Goal: Task Accomplishment & Management: Manage account settings

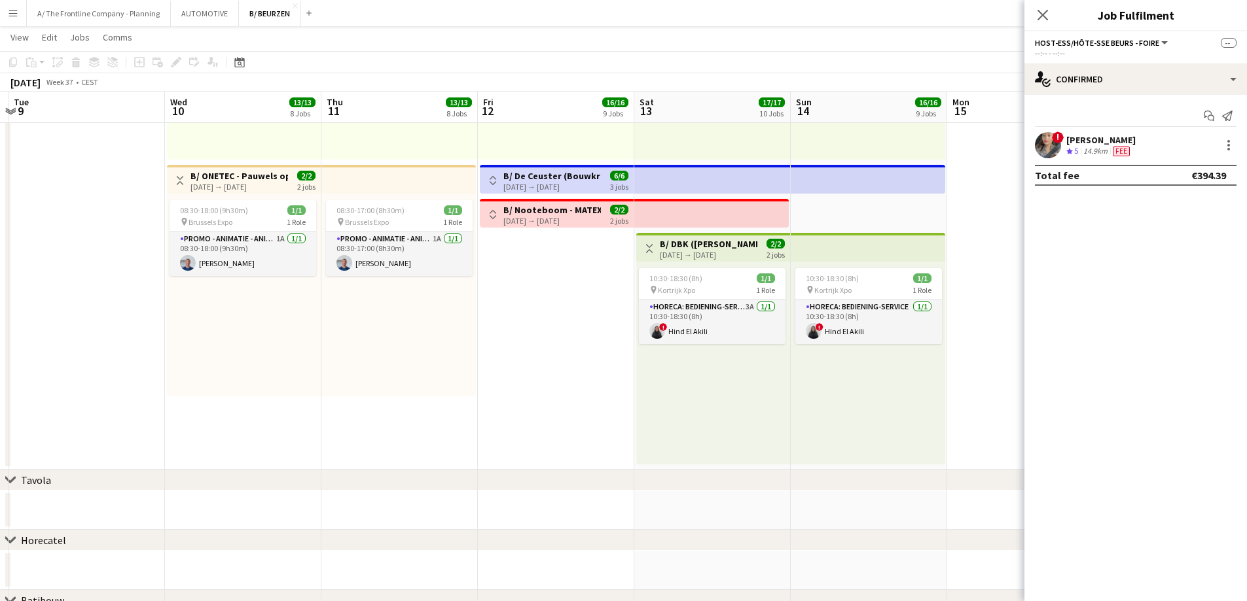
scroll to position [1571, 0]
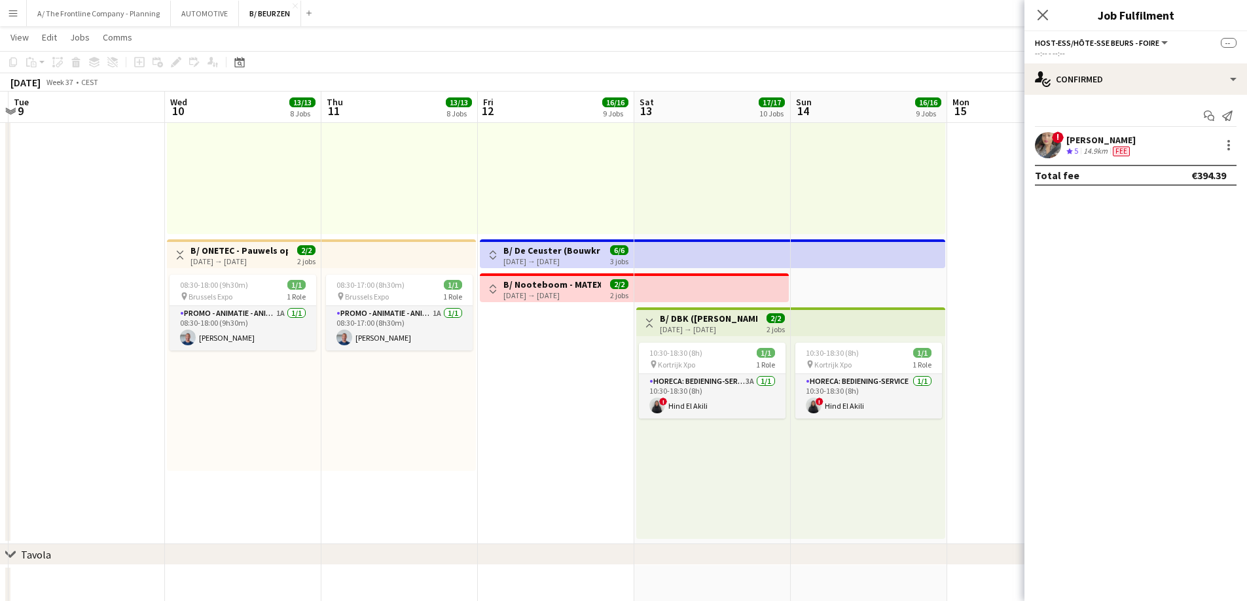
click at [495, 253] on app-icon "Toggle View" at bounding box center [492, 255] width 9 height 9
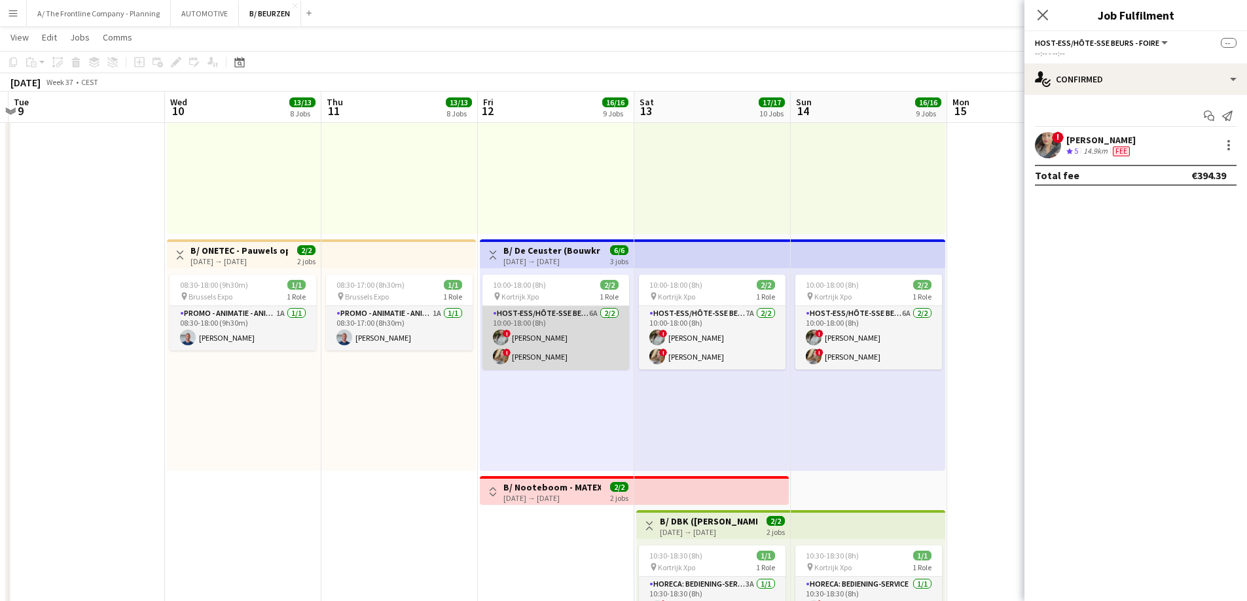
click at [537, 347] on app-card-role "Host-ess/Hôte-sse Beurs - Foire 6A 2/2 10:00-18:00 (8h) ! Charlotte Van Boven !…" at bounding box center [555, 337] width 147 height 63
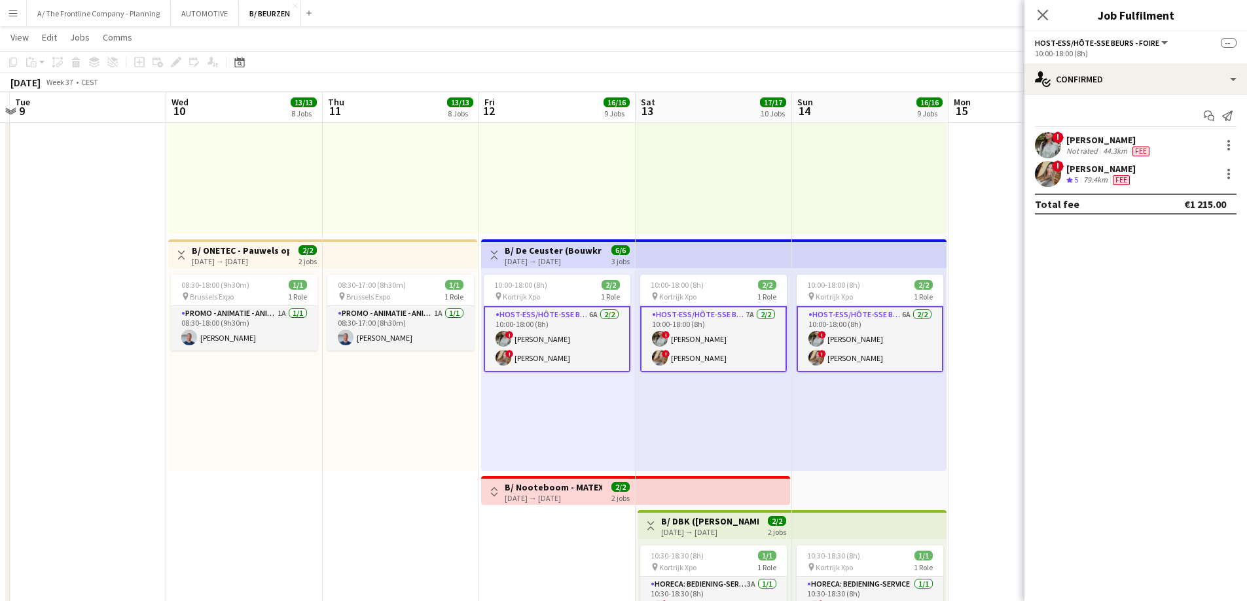
drag, startPoint x: 1057, startPoint y: 179, endPoint x: 1063, endPoint y: 176, distance: 6.7
click at [1060, 179] on app-user-avatar at bounding box center [1048, 174] width 26 height 26
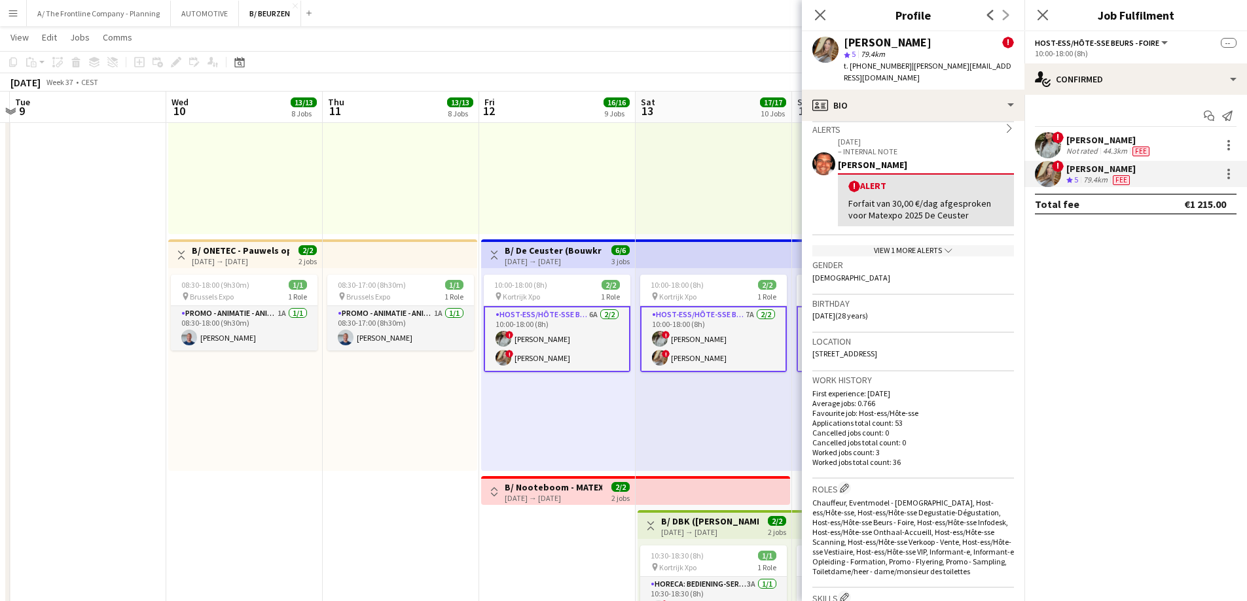
scroll to position [0, 0]
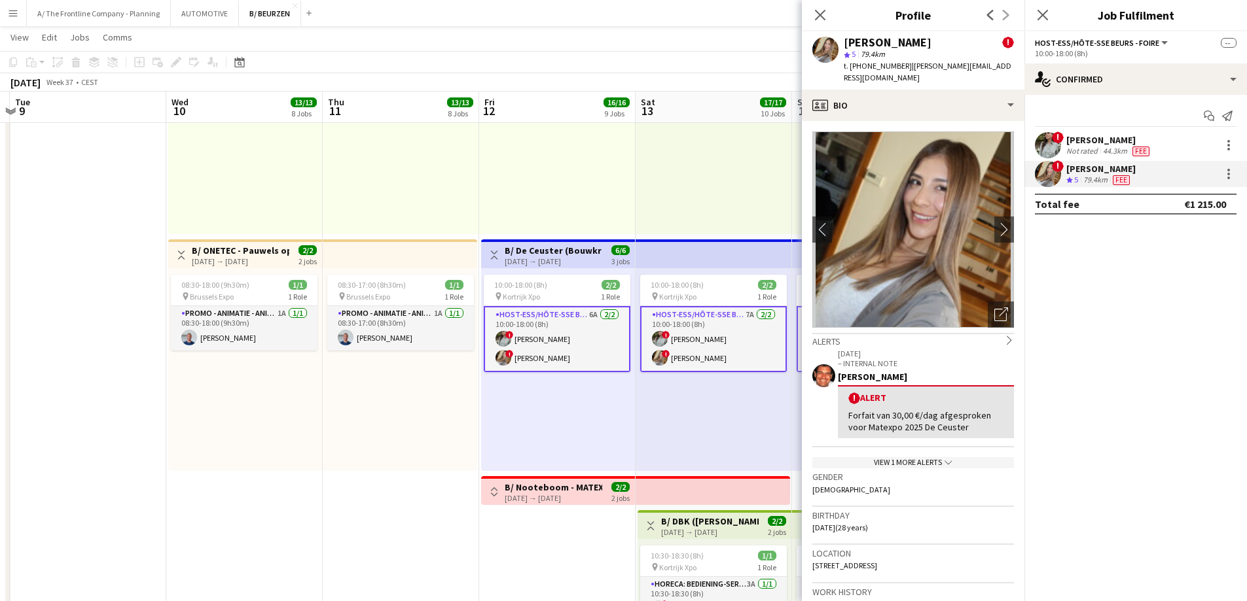
click at [1075, 150] on div "Not rated" at bounding box center [1083, 151] width 34 height 10
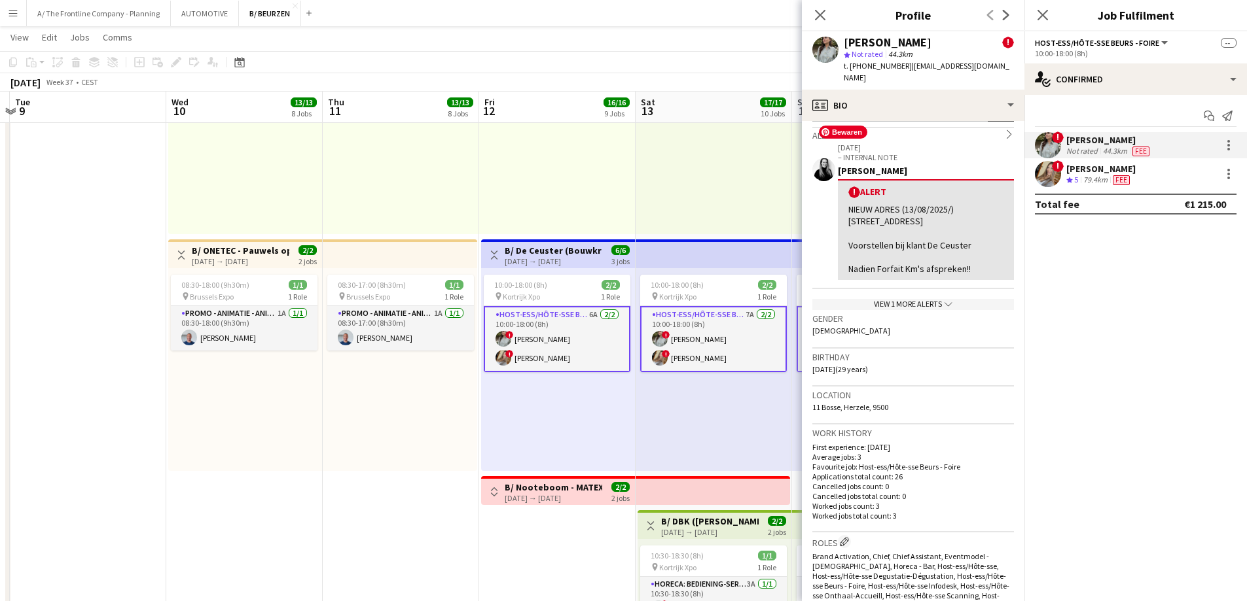
scroll to position [327, 0]
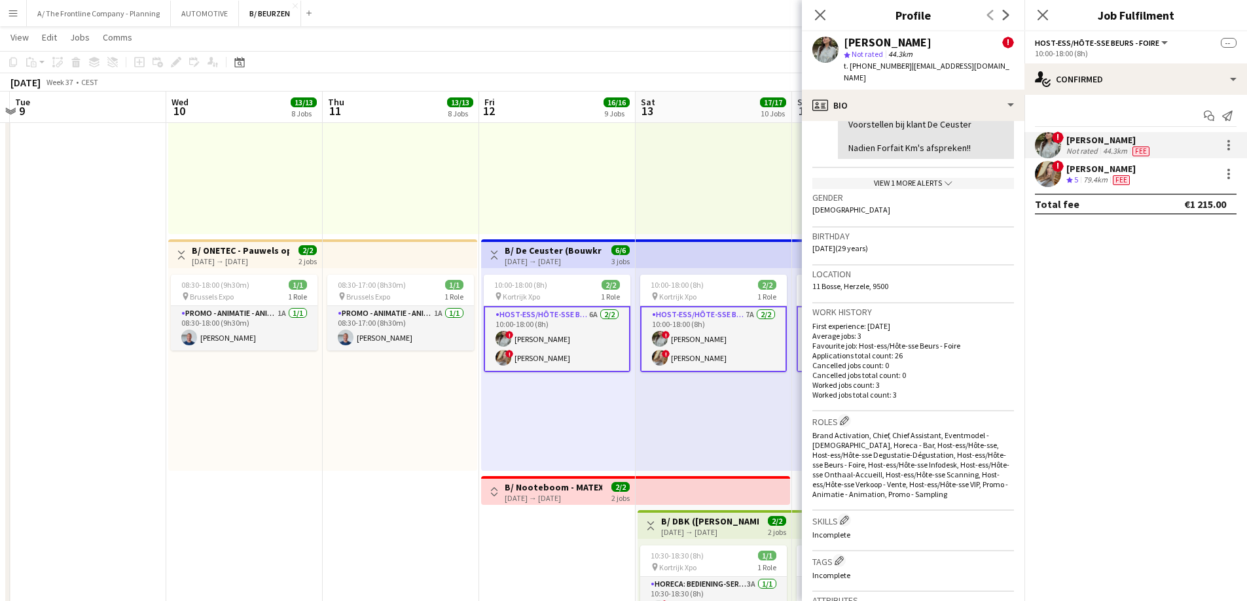
click at [569, 251] on h3 "B/ De Ceuster (Bouwkranen) - MATEXPO 2025 (12-14/09/25)" at bounding box center [554, 251] width 98 height 12
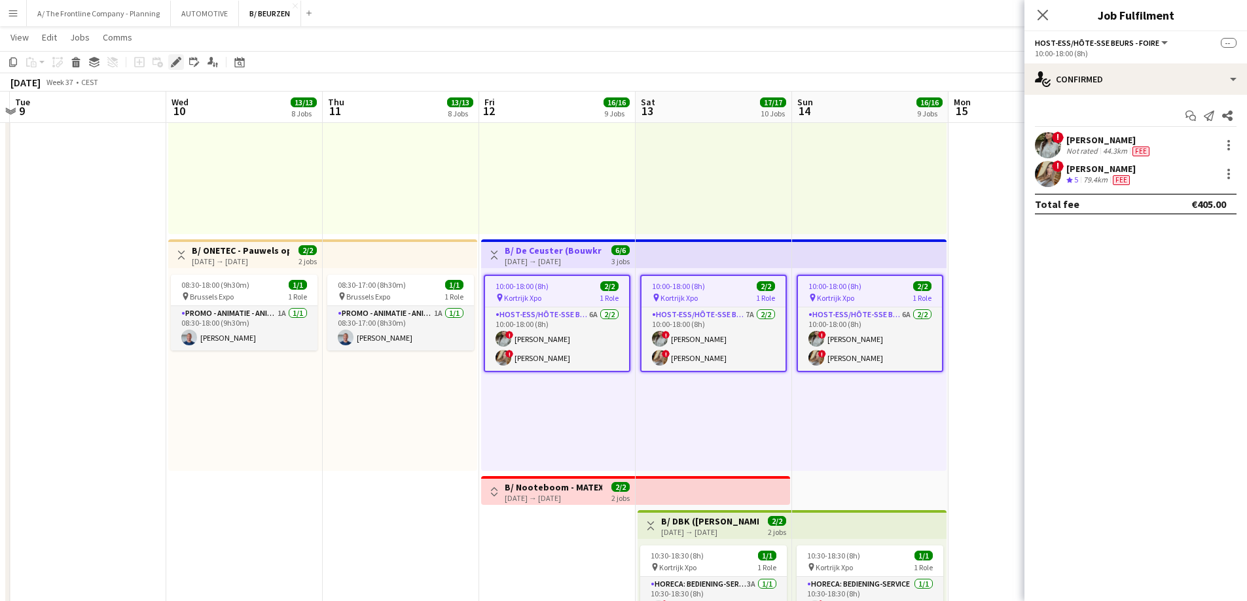
click at [176, 61] on icon at bounding box center [175, 62] width 7 height 7
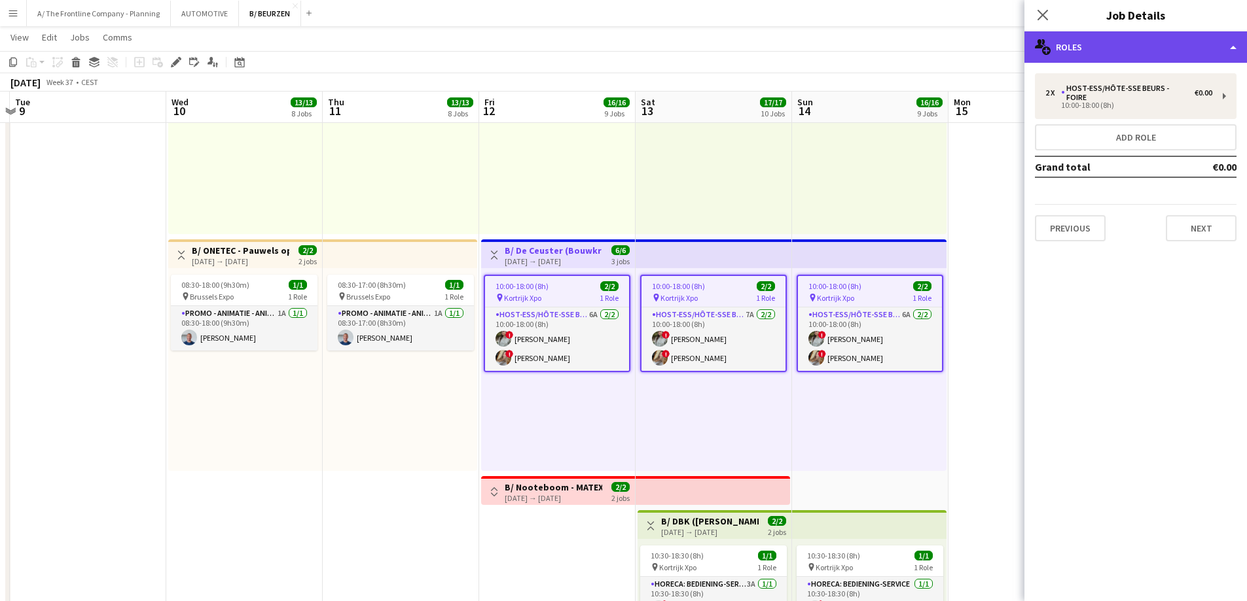
click at [1134, 42] on div "multiple-users-add Roles" at bounding box center [1135, 46] width 223 height 31
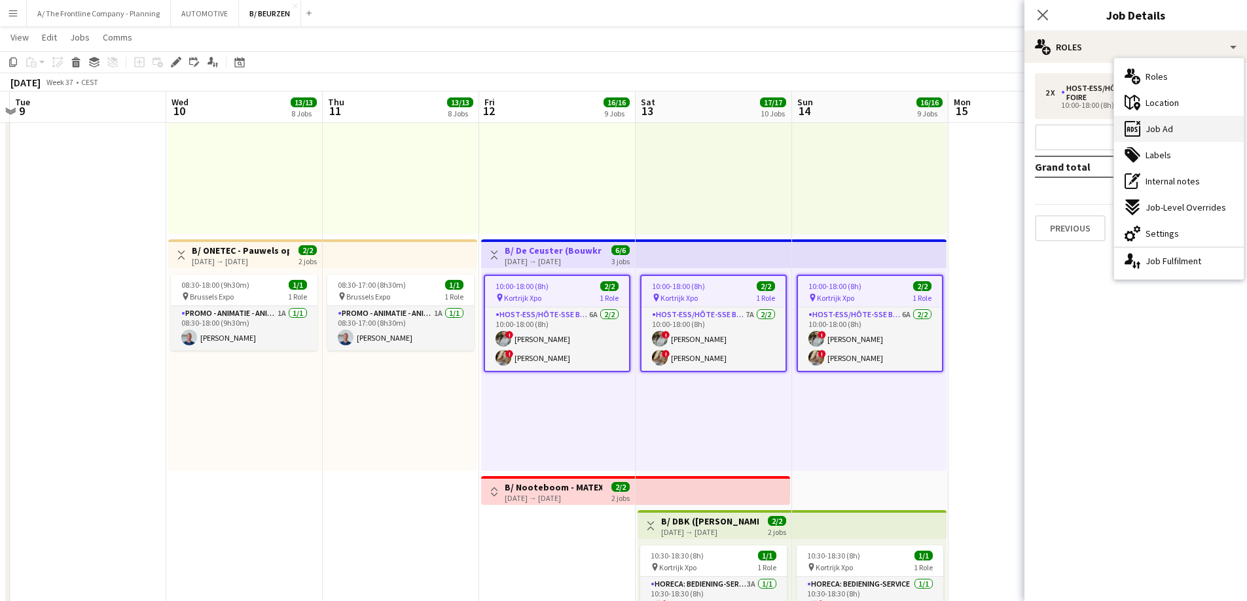
click at [1164, 138] on div "ads-window Job Ad" at bounding box center [1179, 129] width 130 height 26
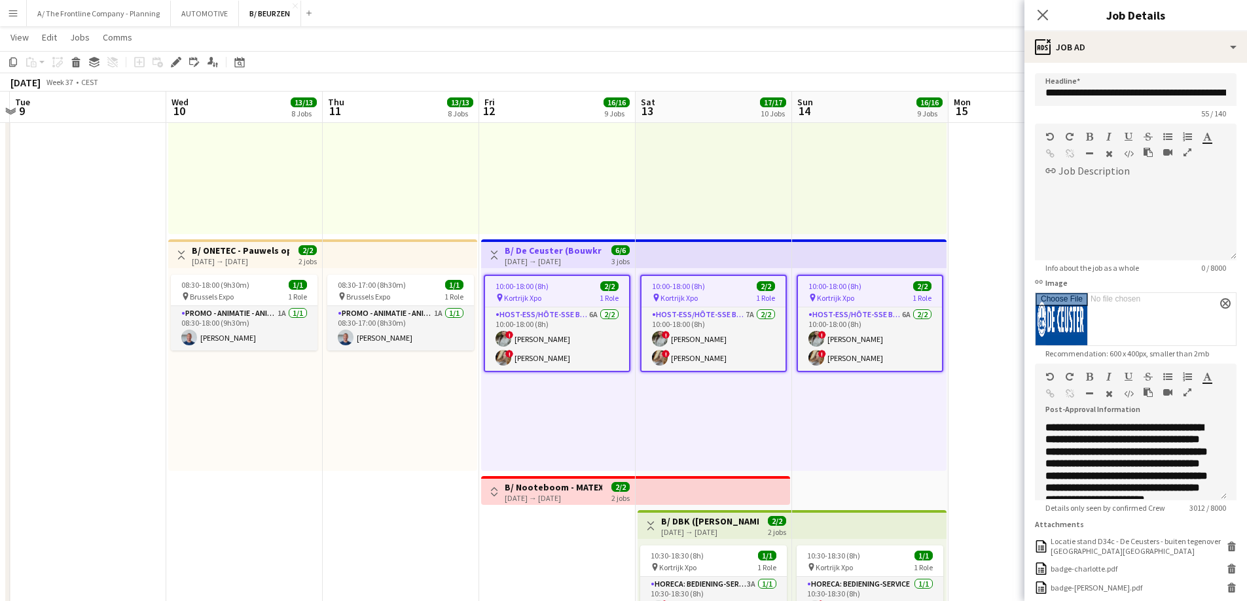
click at [1187, 395] on icon "button" at bounding box center [1187, 392] width 8 height 9
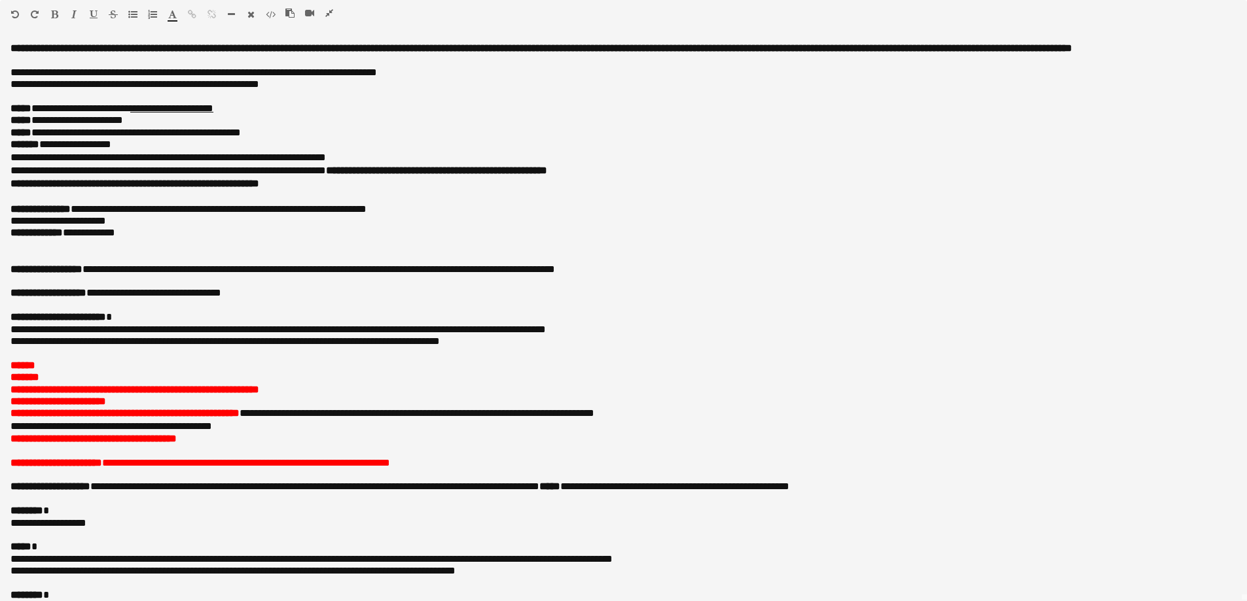
click at [328, 13] on icon "button" at bounding box center [329, 13] width 8 height 9
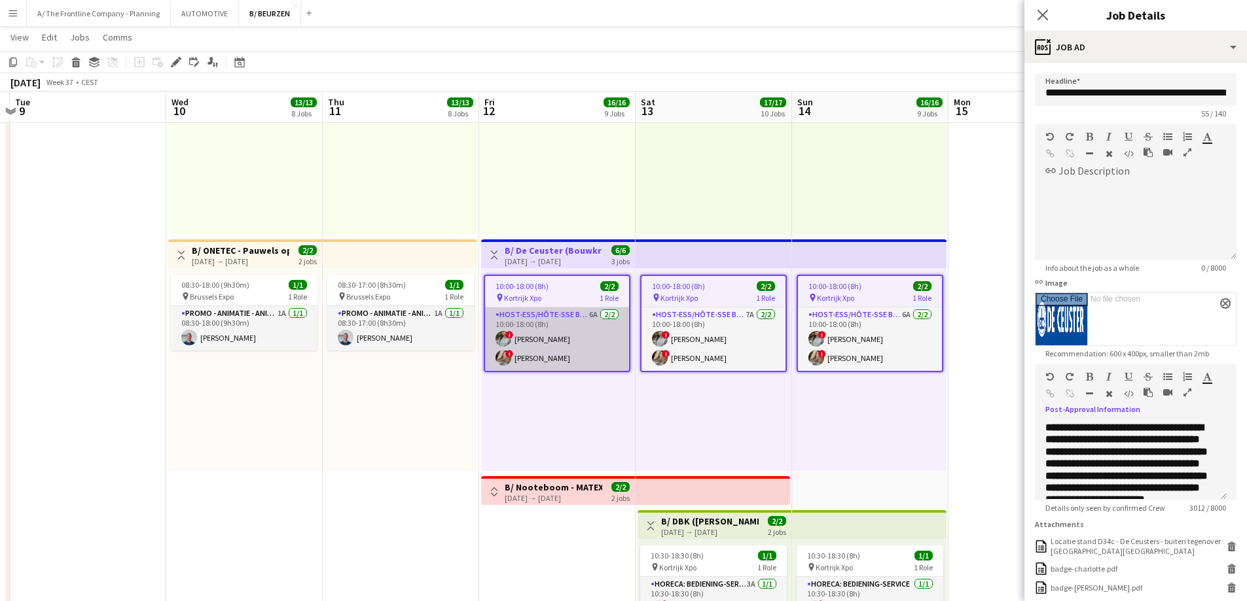
click at [550, 342] on app-card-role "Host-ess/Hôte-sse Beurs - Foire 6A 2/2 10:00-18:00 (8h) ! Charlotte Van Boven !…" at bounding box center [557, 339] width 144 height 63
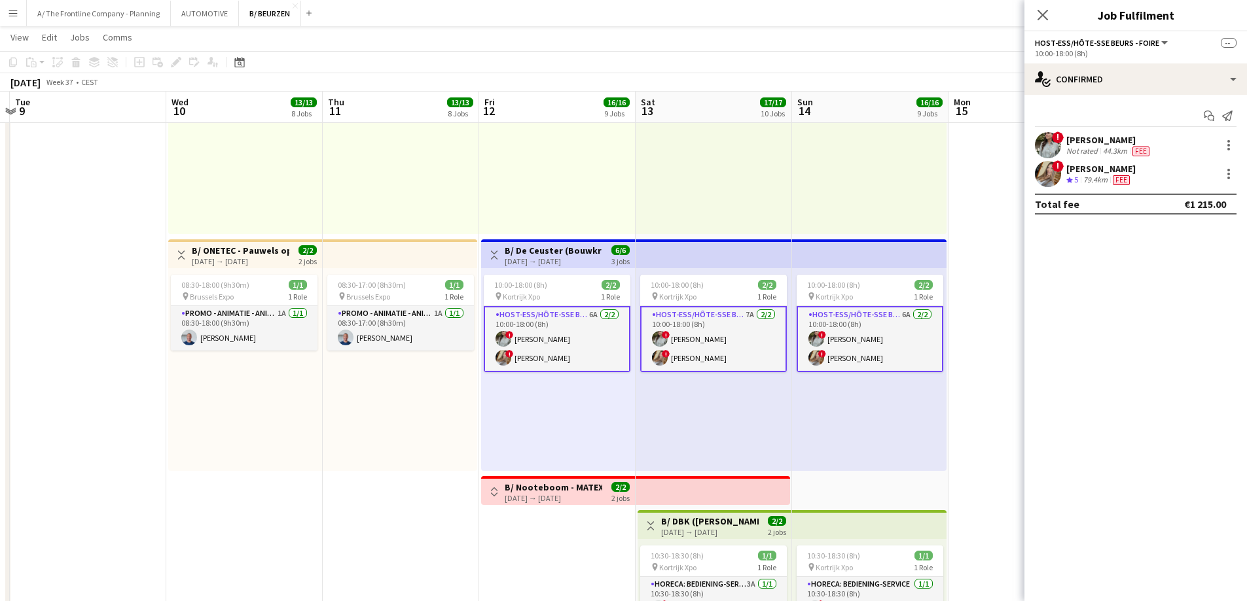
click at [562, 342] on app-card-role "Host-ess/Hôte-sse Beurs - Foire 6A 2/2 10:00-18:00 (8h) ! Charlotte Van Boven !…" at bounding box center [557, 339] width 147 height 66
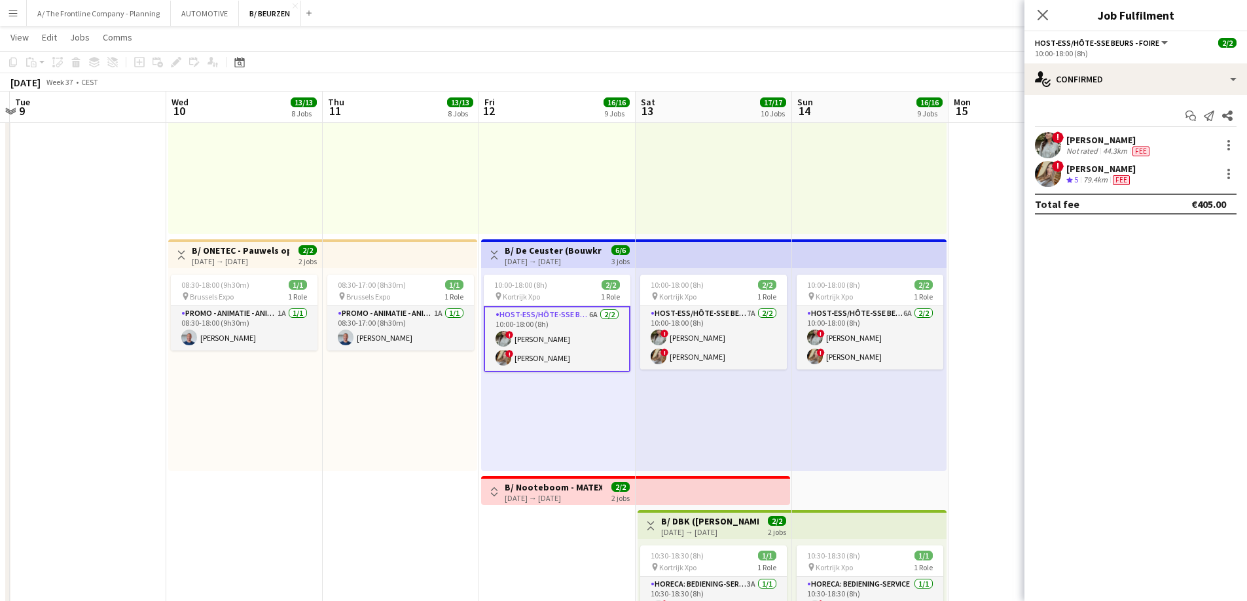
click at [562, 342] on app-card-role "Host-ess/Hôte-sse Beurs - Foire 6A 2/2 10:00-18:00 (8h) ! Charlotte Van Boven !…" at bounding box center [557, 339] width 147 height 66
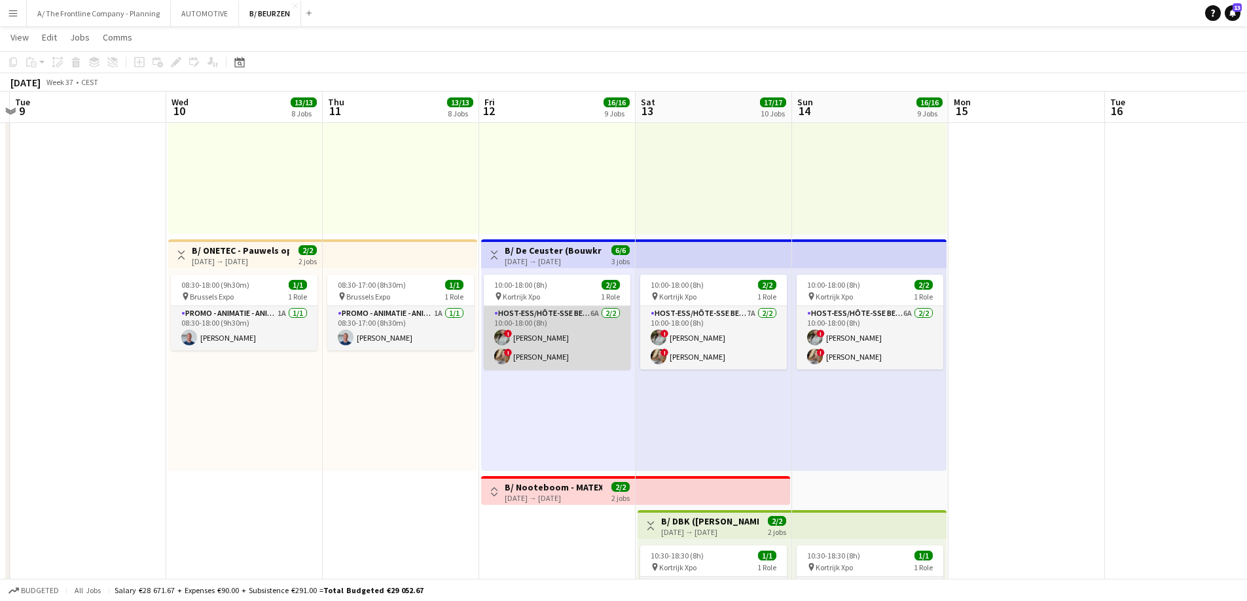
click at [528, 348] on app-card-role "Host-ess/Hôte-sse Beurs - Foire 6A 2/2 10:00-18:00 (8h) ! Charlotte Van Boven !…" at bounding box center [557, 337] width 147 height 63
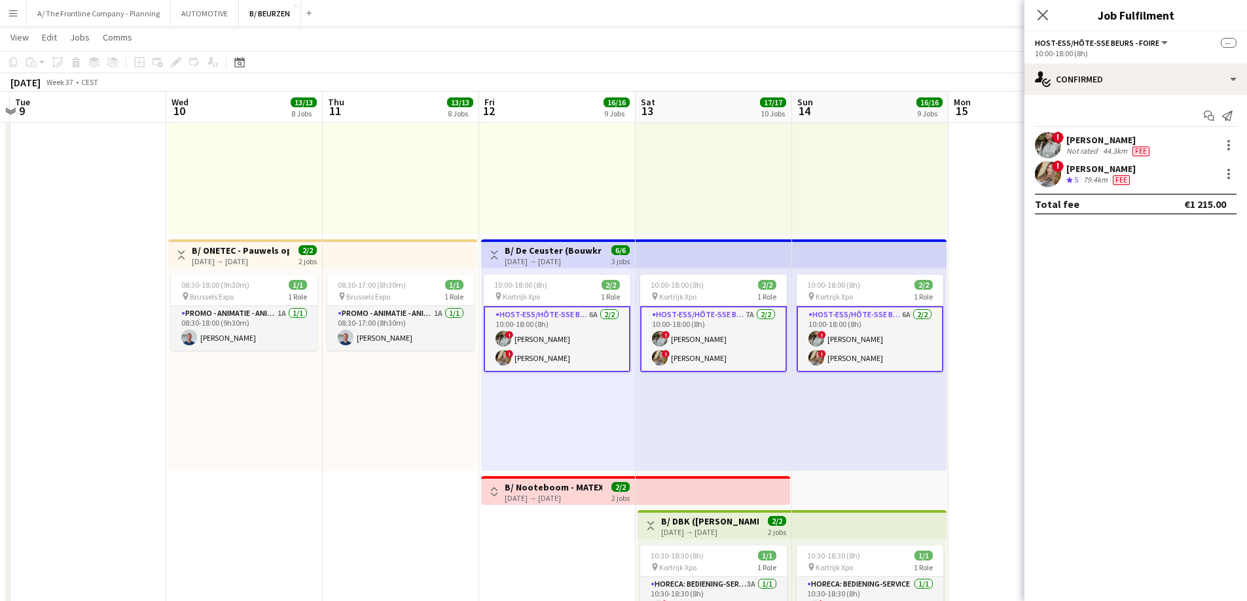
click at [1087, 175] on div "79.4km" at bounding box center [1095, 180] width 29 height 11
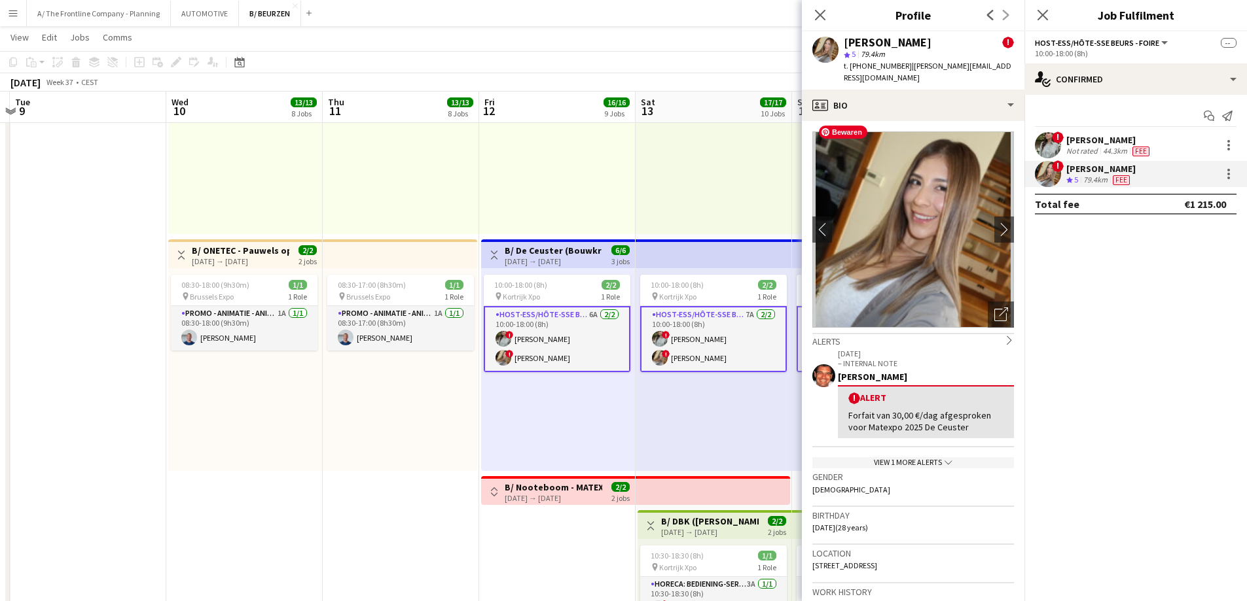
scroll to position [65, 0]
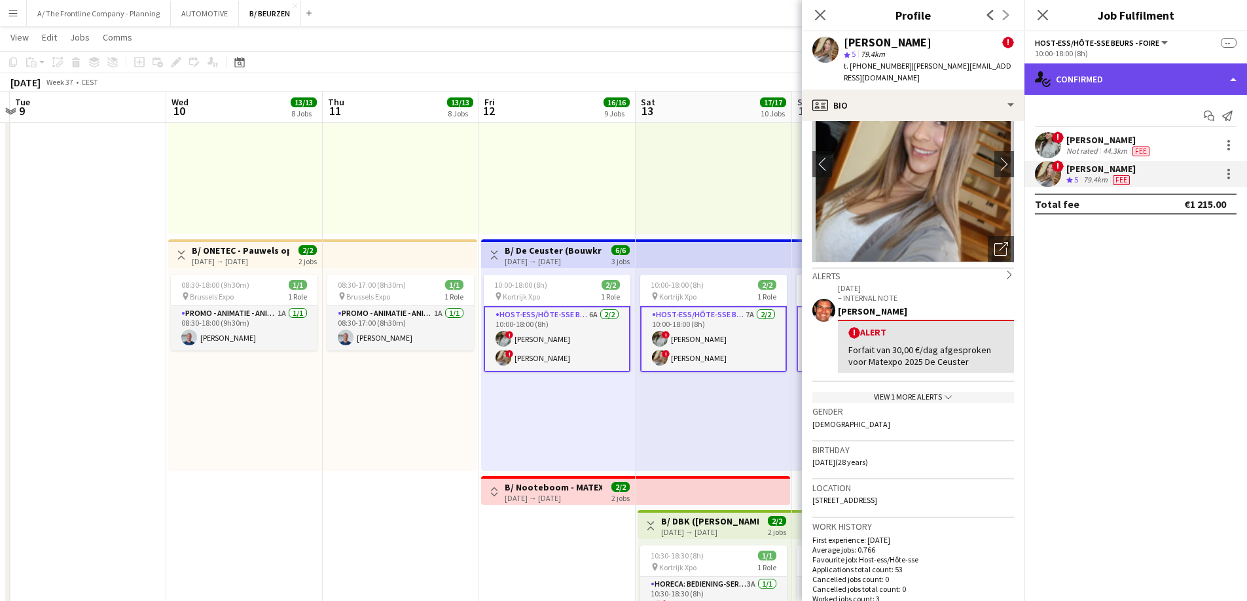
click at [1122, 74] on div "single-neutral-actions-check-2 Confirmed" at bounding box center [1135, 78] width 223 height 31
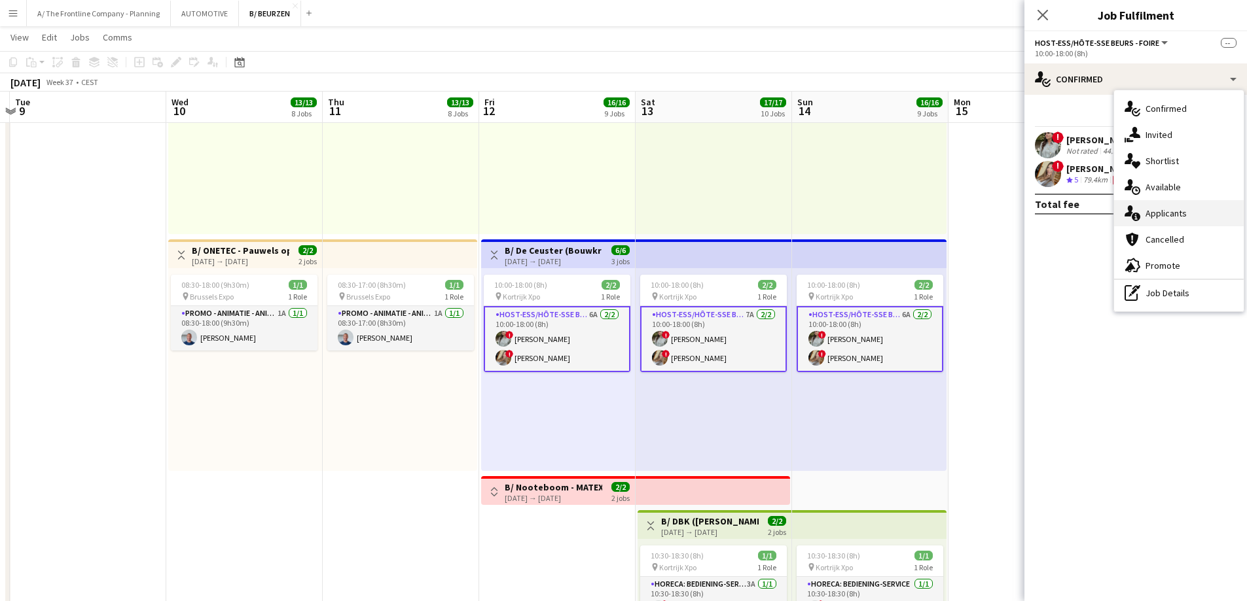
click at [1152, 211] on span "Applicants" at bounding box center [1165, 213] width 41 height 12
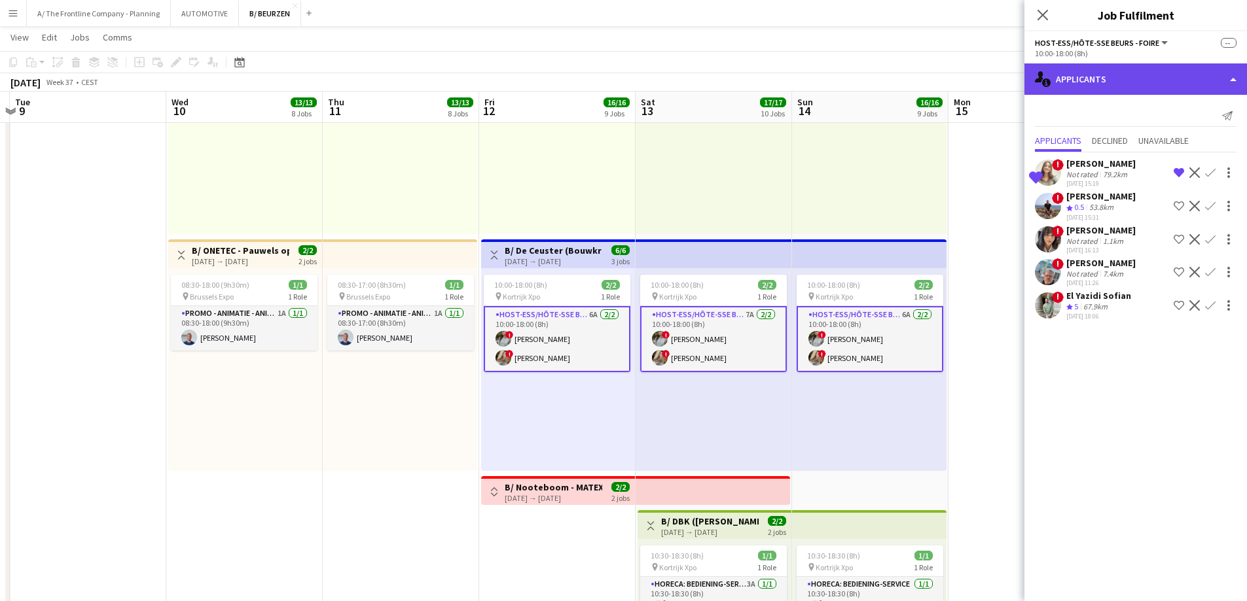
click at [1111, 84] on div "single-neutral-actions-information Applicants" at bounding box center [1135, 78] width 223 height 31
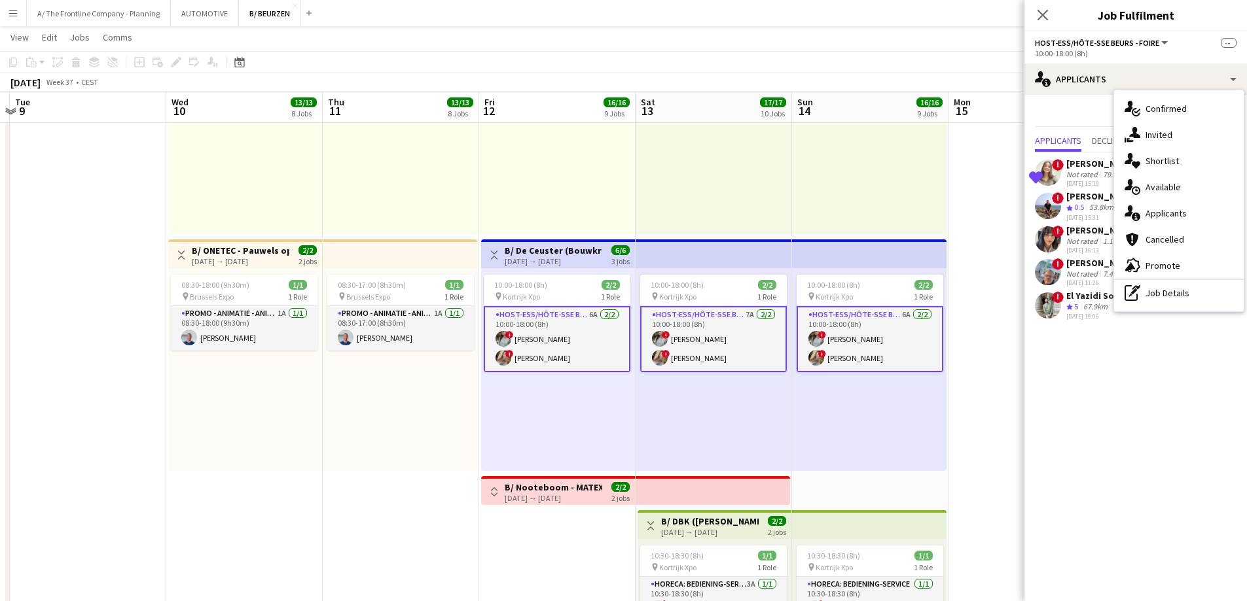
click at [542, 242] on app-top-bar "Toggle View B/ De Ceuster (Bouwkranen) - MATEXPO 2025 (12-14/09/25) 12-09-2025 …" at bounding box center [558, 254] width 154 height 29
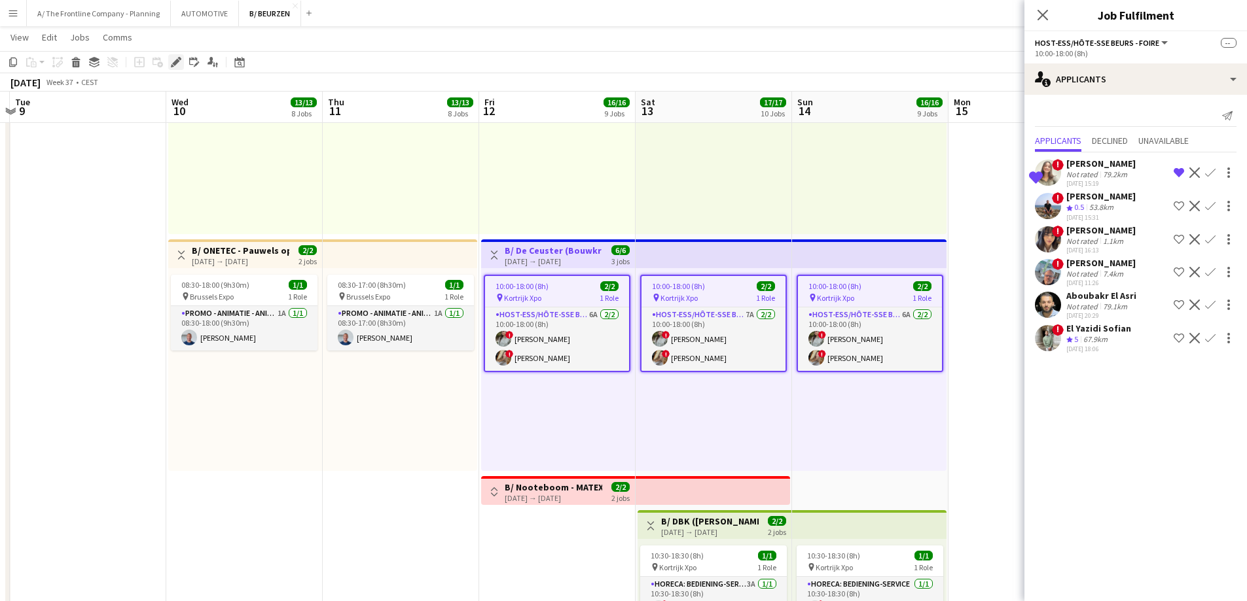
click at [177, 63] on icon at bounding box center [175, 62] width 7 height 7
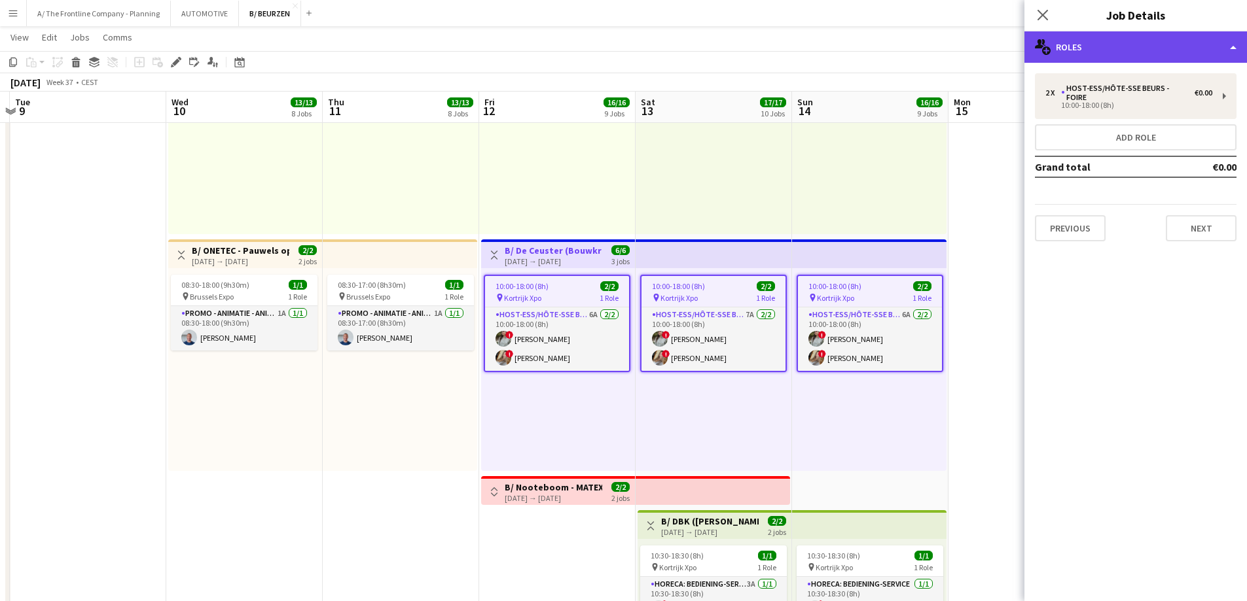
click at [1097, 51] on div "multiple-users-add Roles" at bounding box center [1135, 46] width 223 height 31
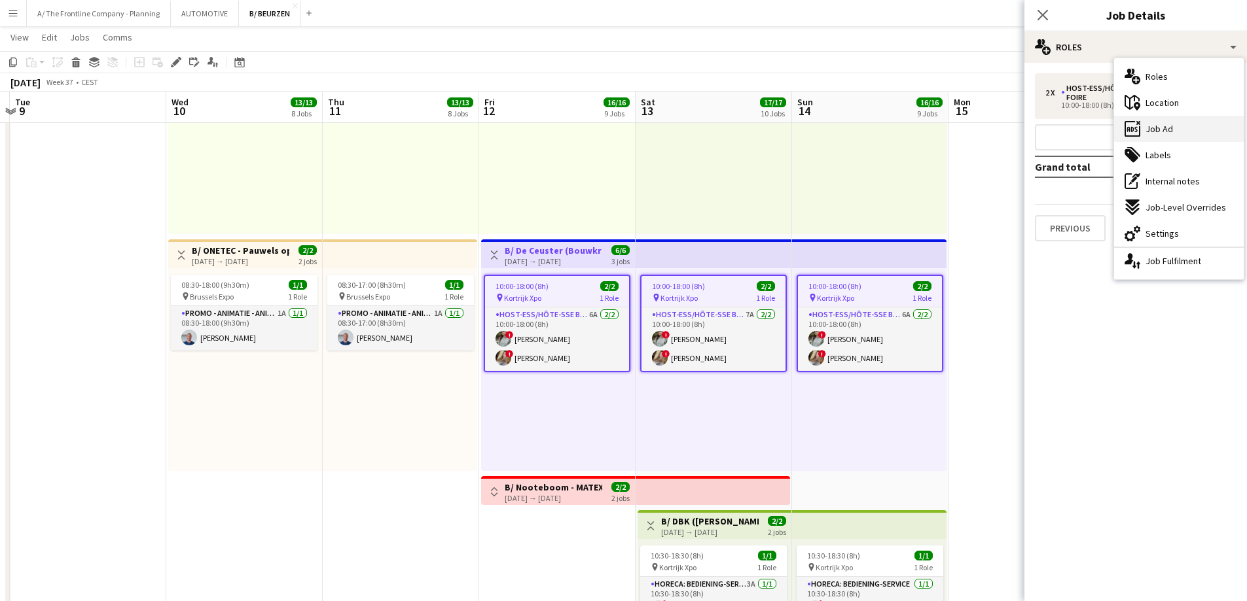
click at [1170, 133] on span "Job Ad" at bounding box center [1158, 129] width 27 height 12
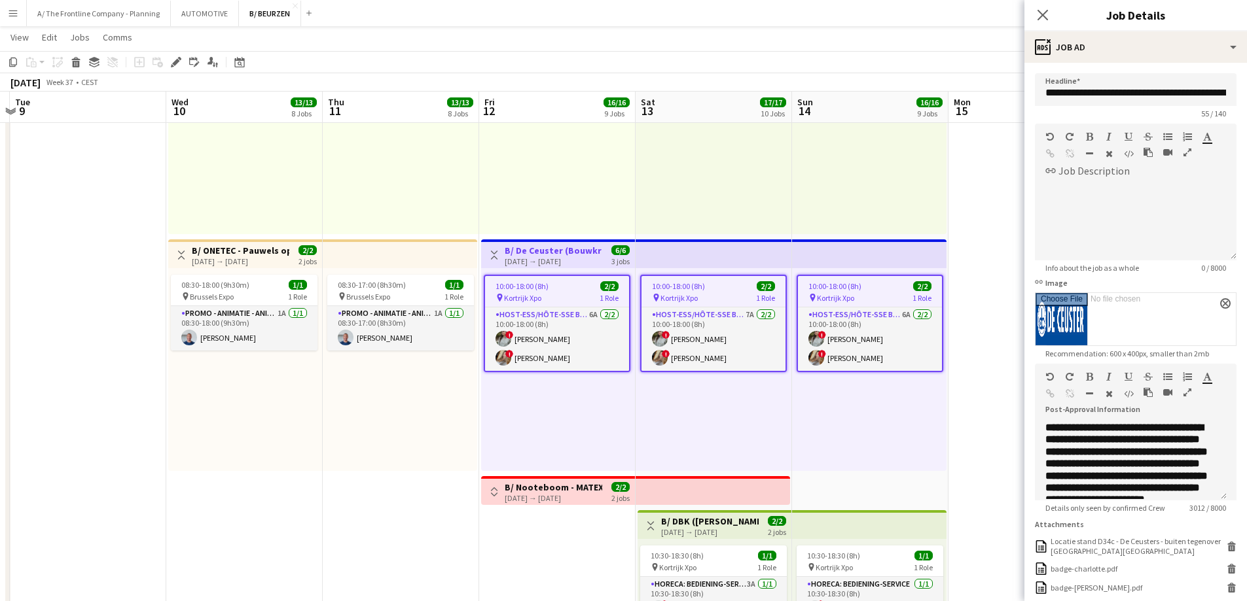
click at [1184, 395] on icon "button" at bounding box center [1187, 392] width 8 height 9
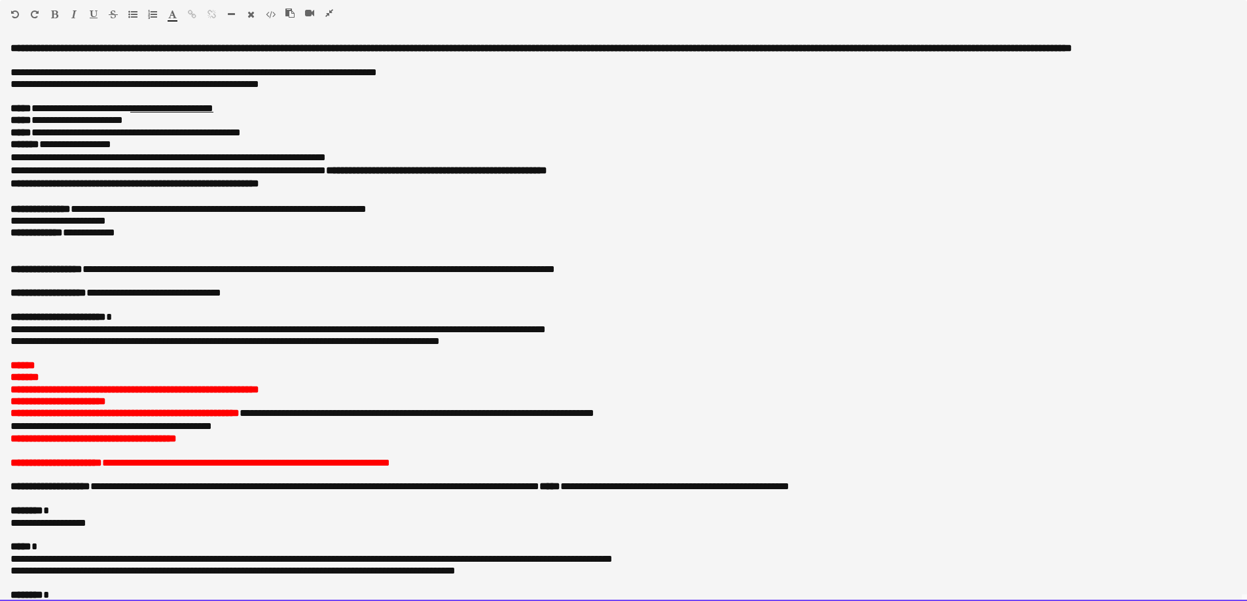
click at [269, 287] on p at bounding box center [623, 282] width 1226 height 12
click at [398, 263] on p at bounding box center [623, 257] width 1226 height 12
click at [469, 276] on p "**********" at bounding box center [618, 270] width 1216 height 12
click at [531, 276] on p "**********" at bounding box center [618, 270] width 1216 height 12
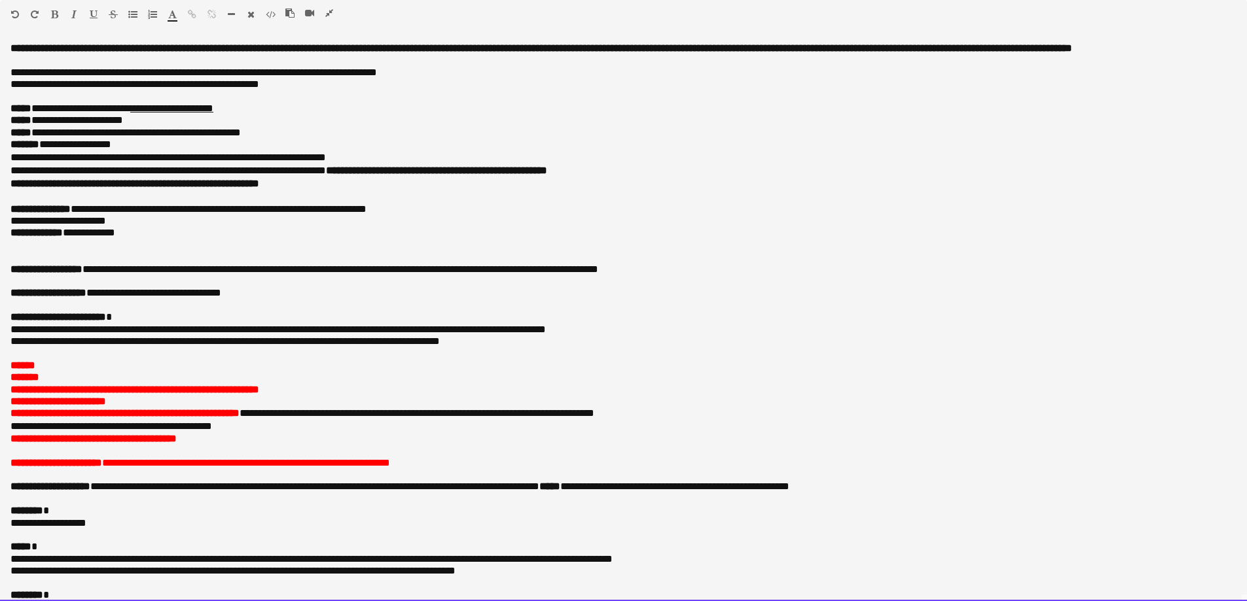
click at [544, 287] on p at bounding box center [623, 282] width 1226 height 12
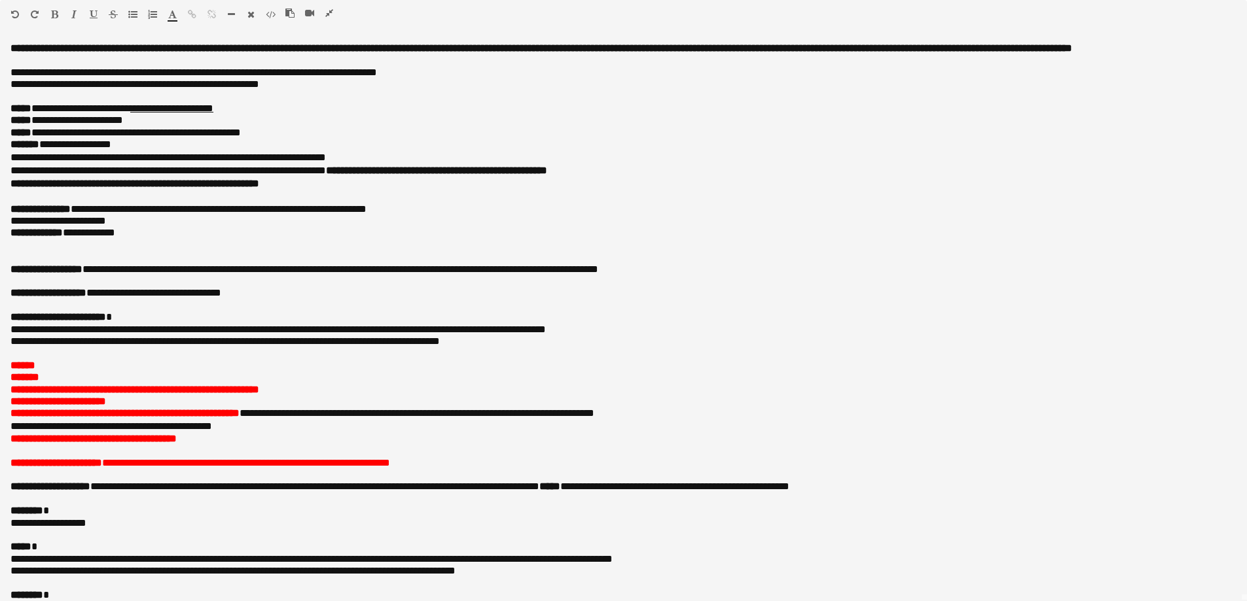
click at [331, 9] on icon "button" at bounding box center [329, 13] width 8 height 9
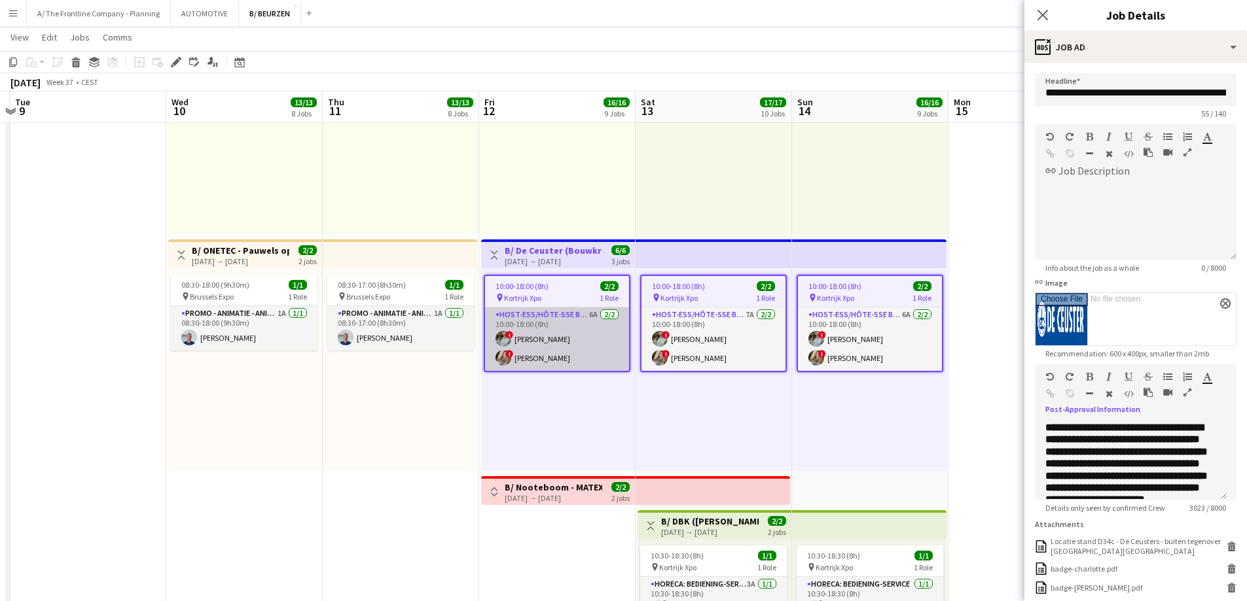
click at [560, 349] on app-card-role "Host-ess/Hôte-sse Beurs - Foire 6A 2/2 10:00-18:00 (8h) ! Charlotte Van Boven !…" at bounding box center [557, 339] width 144 height 63
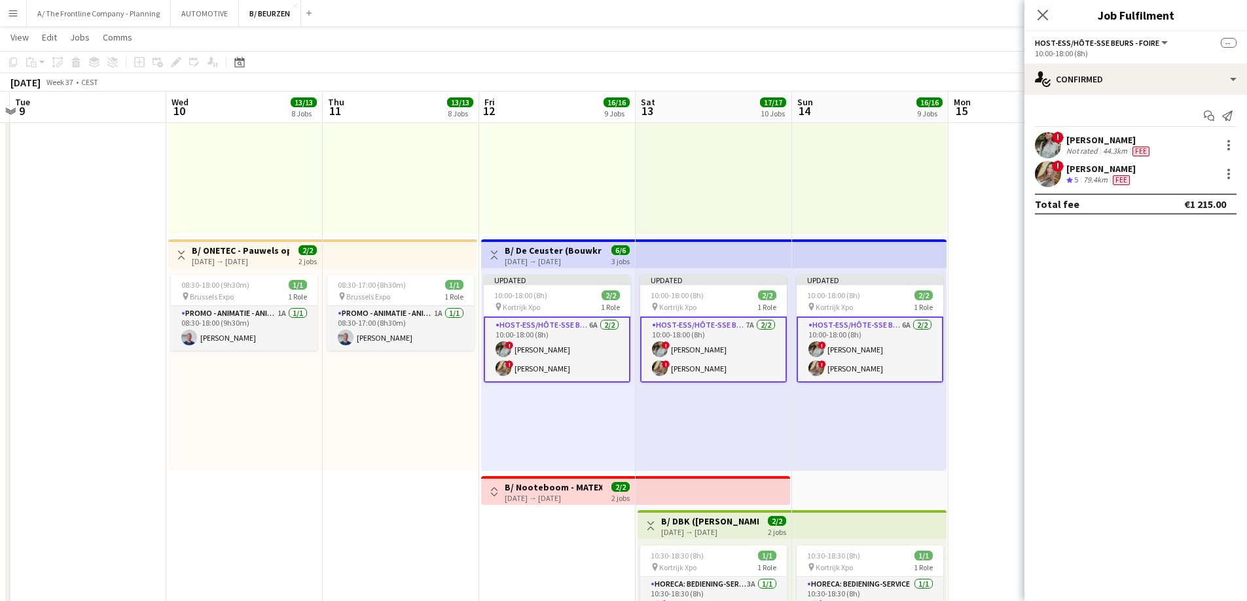
click at [1177, 164] on div "! Vanessa Balarezo Crew rating 5 79.4km Fee" at bounding box center [1135, 174] width 223 height 26
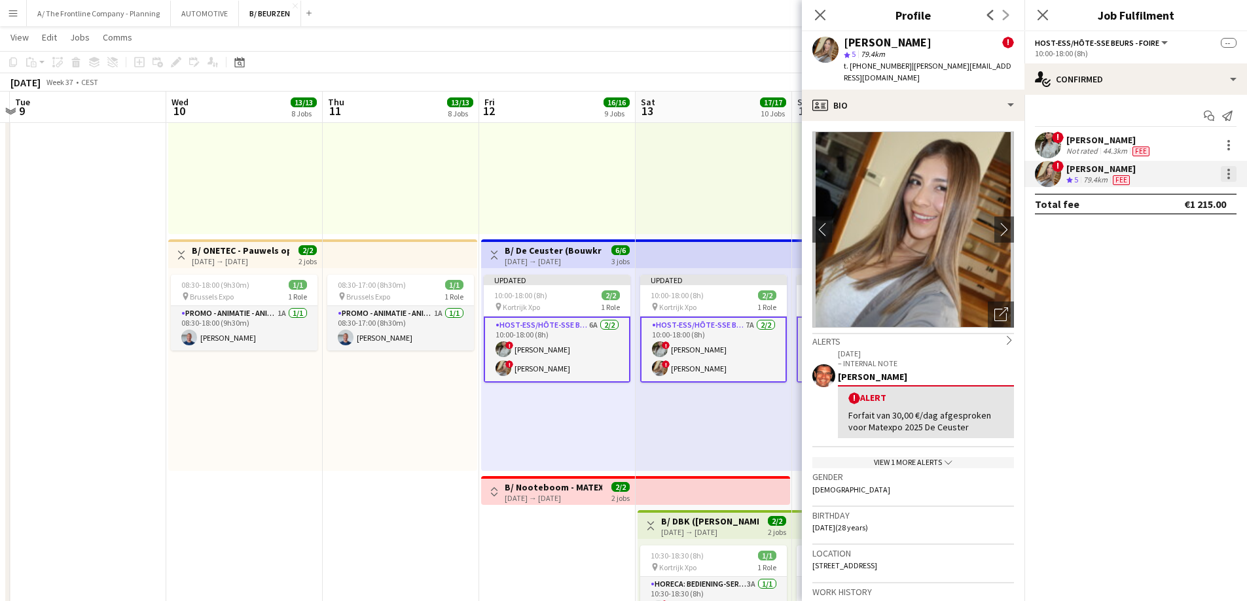
click at [1227, 174] on div at bounding box center [1228, 174] width 3 height 3
click at [1221, 198] on span "Edit fee" at bounding box center [1185, 198] width 81 height 12
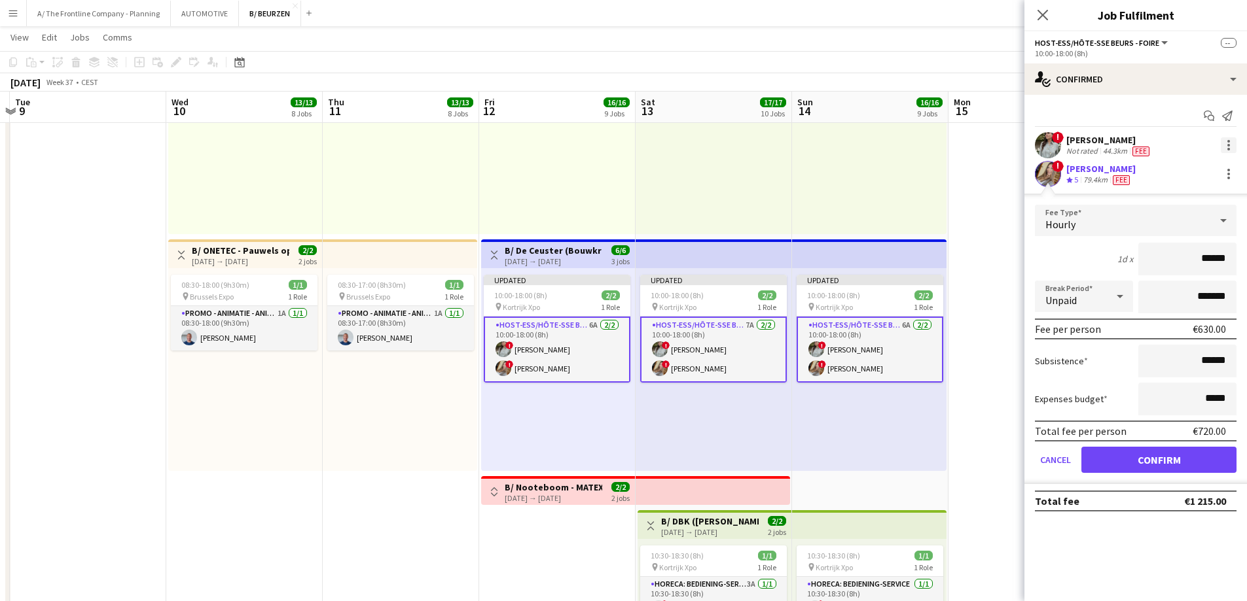
click at [1234, 145] on div at bounding box center [1229, 145] width 16 height 16
click at [1221, 174] on span "Edit fee" at bounding box center [1185, 170] width 81 height 12
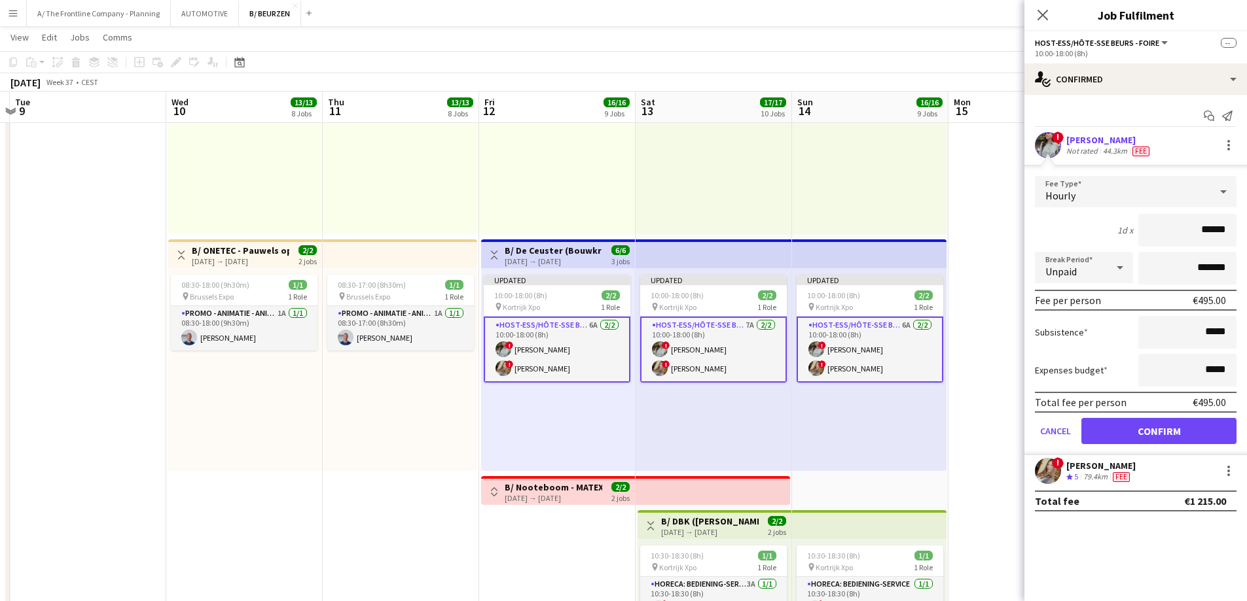
click at [1077, 144] on div "Charlotte Van Boven" at bounding box center [1109, 140] width 86 height 12
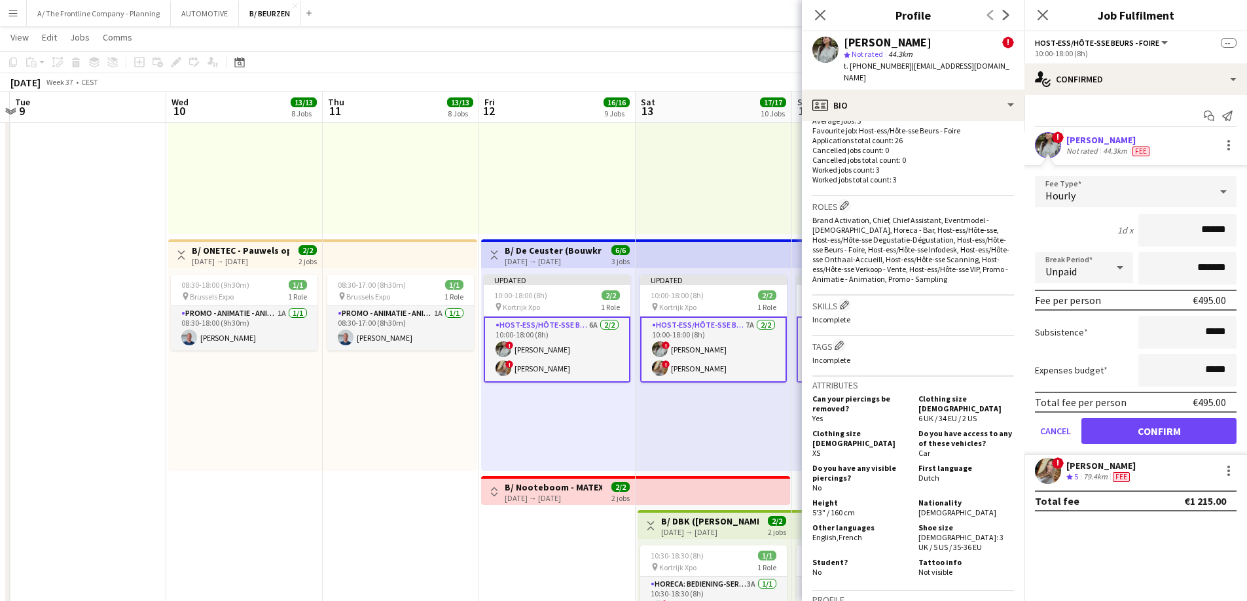
scroll to position [517, 0]
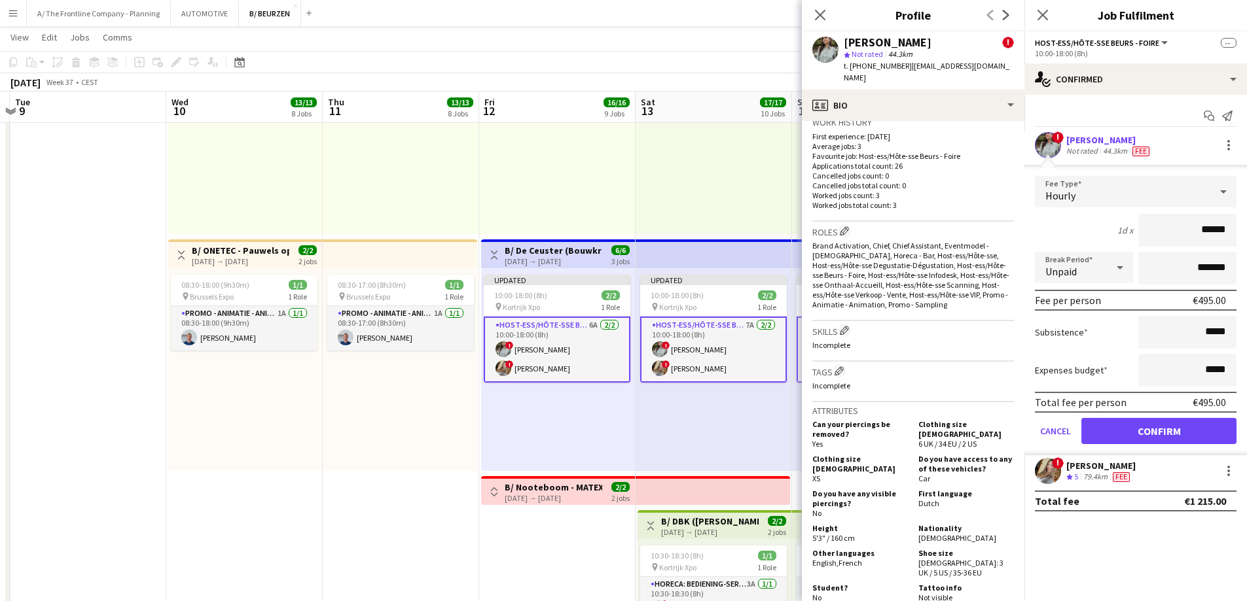
click at [1112, 467] on div "Vanessa Balarezo" at bounding box center [1100, 466] width 69 height 12
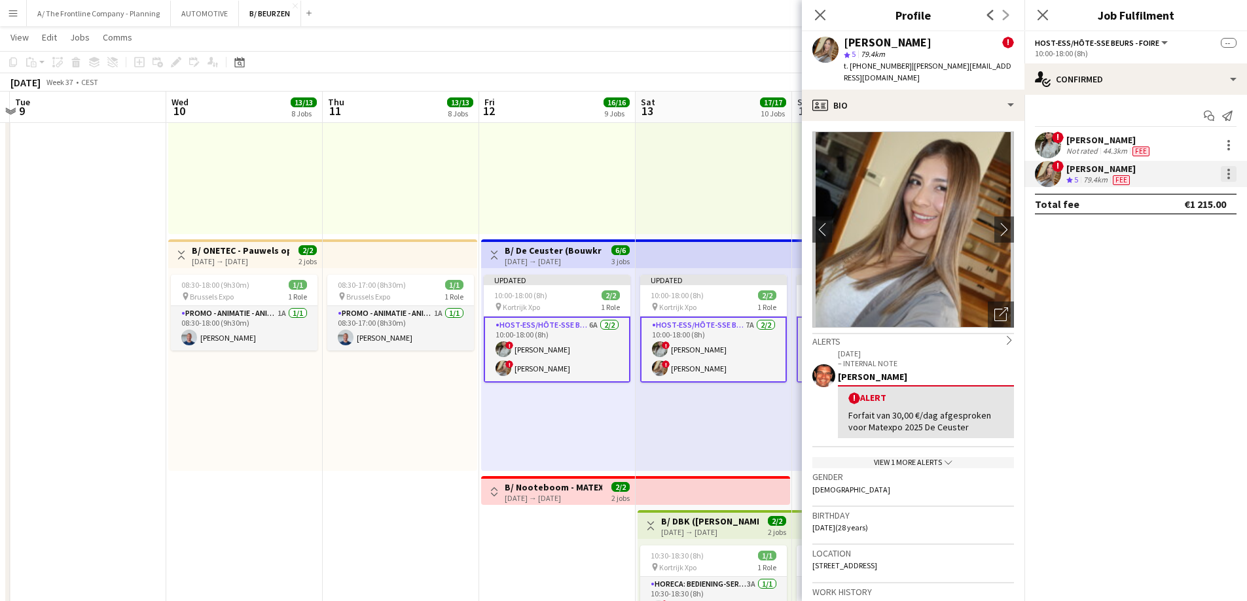
click at [1225, 171] on div at bounding box center [1229, 174] width 16 height 16
click at [1203, 195] on span "Edit fee" at bounding box center [1185, 198] width 81 height 12
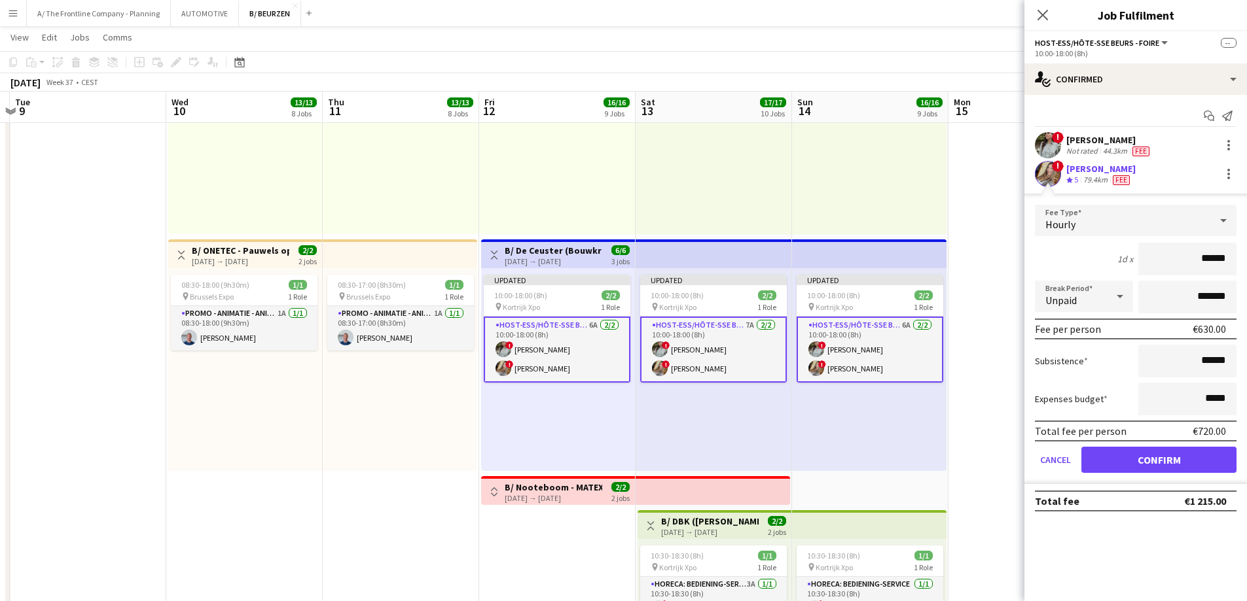
click at [541, 355] on app-card-role "Host-ess/Hôte-sse Beurs - Foire 6A 2/2 10:00-18:00 (8h) ! Charlotte Van Boven !…" at bounding box center [557, 350] width 147 height 66
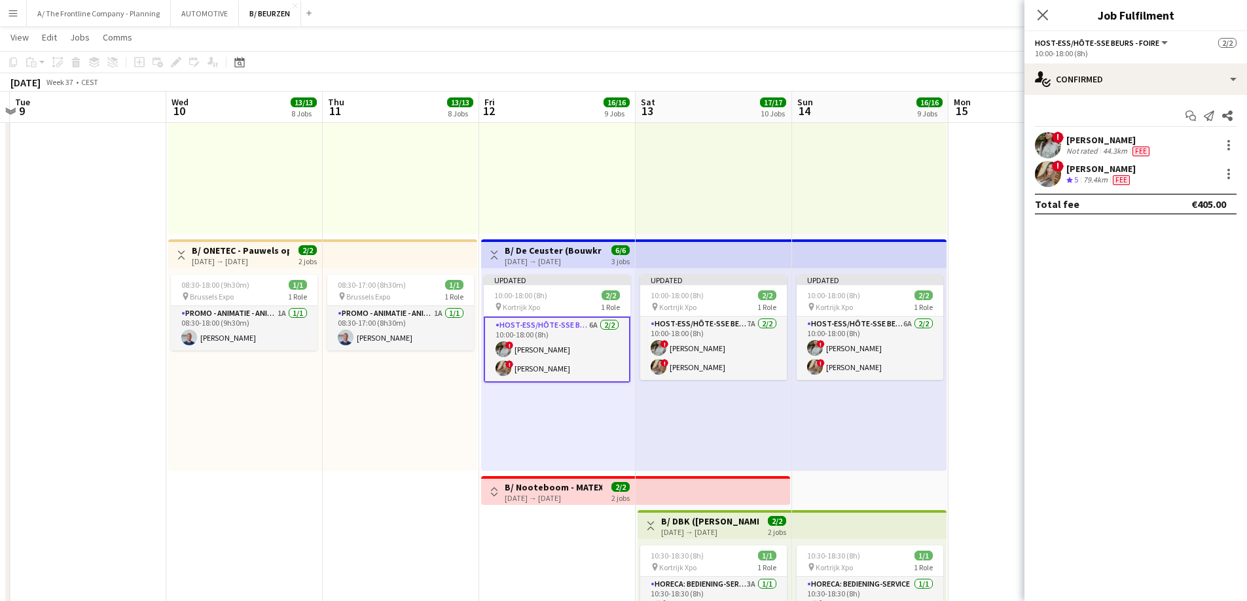
click at [554, 397] on div "Updated 10:00-18:00 (8h) 2/2 pin Kortrijk Xpo 1 Role Host-ess/Hôte-sse Beurs - …" at bounding box center [558, 369] width 154 height 203
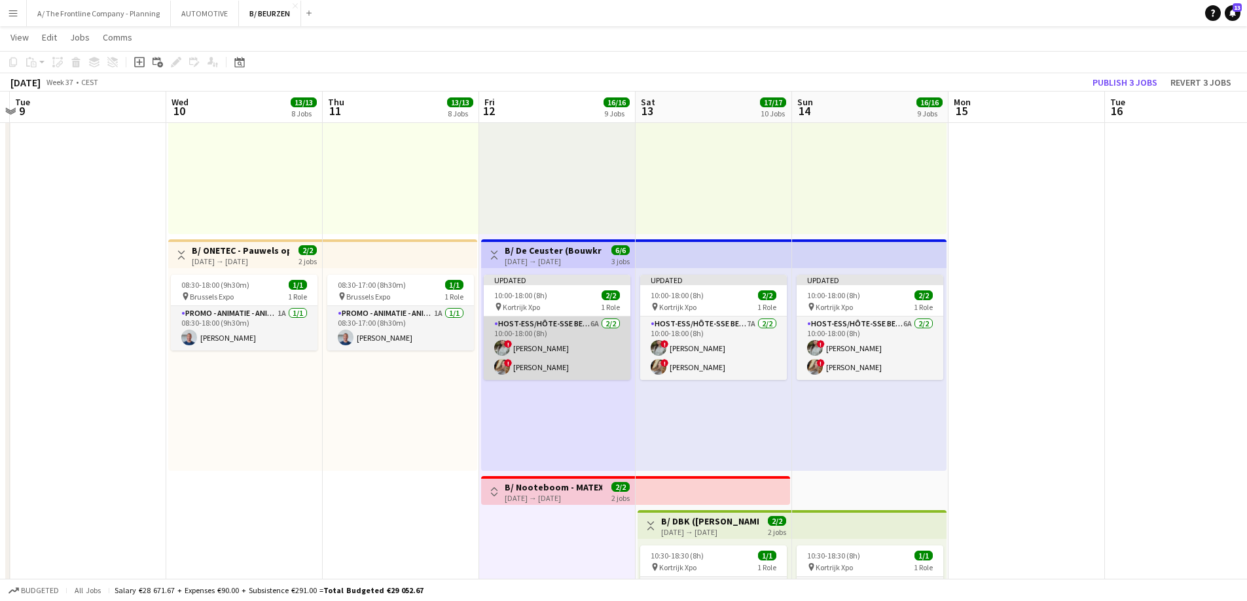
click at [556, 359] on app-card-role "Host-ess/Hôte-sse Beurs - Foire 6A 2/2 10:00-18:00 (8h) ! Charlotte Van Boven !…" at bounding box center [557, 348] width 147 height 63
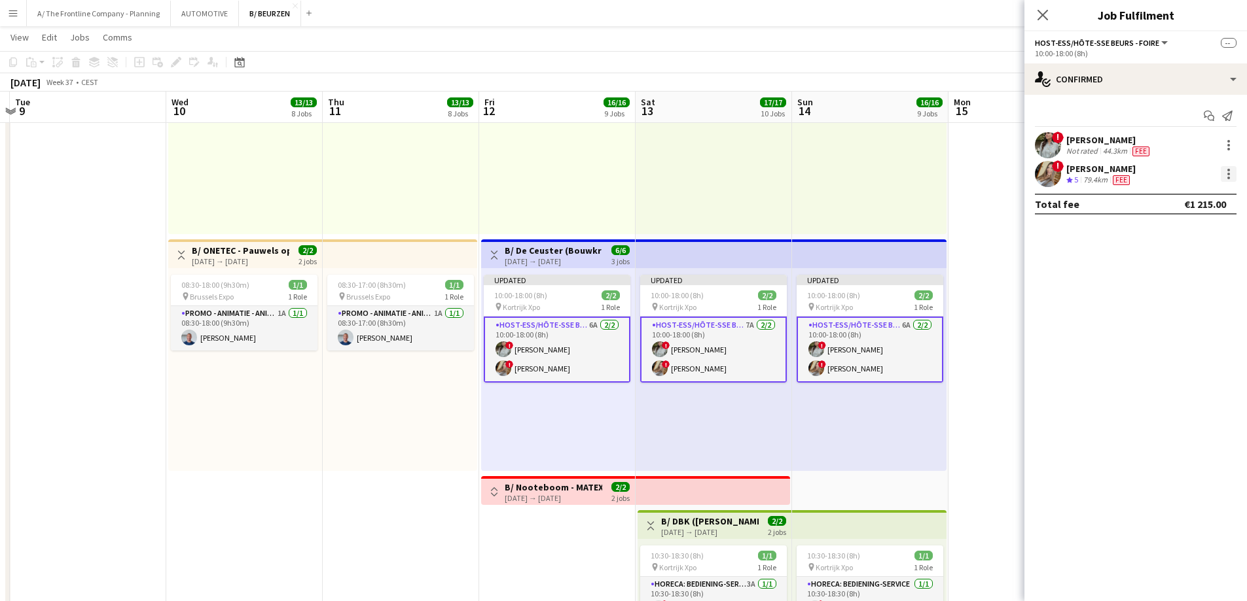
click at [1228, 171] on div at bounding box center [1228, 170] width 3 height 3
click at [1188, 198] on span "Edit fee" at bounding box center [1185, 198] width 81 height 12
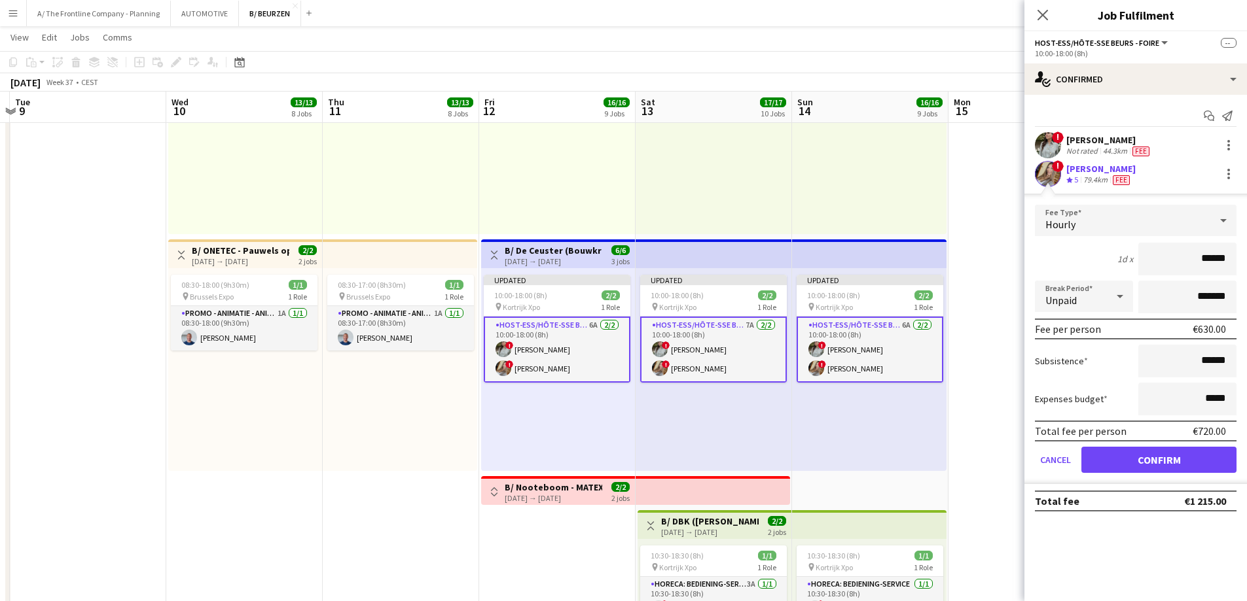
drag, startPoint x: 1179, startPoint y: 257, endPoint x: 1256, endPoint y: 265, distance: 77.7
click at [1073, 179] on div "Crew rating 5" at bounding box center [1073, 180] width 14 height 11
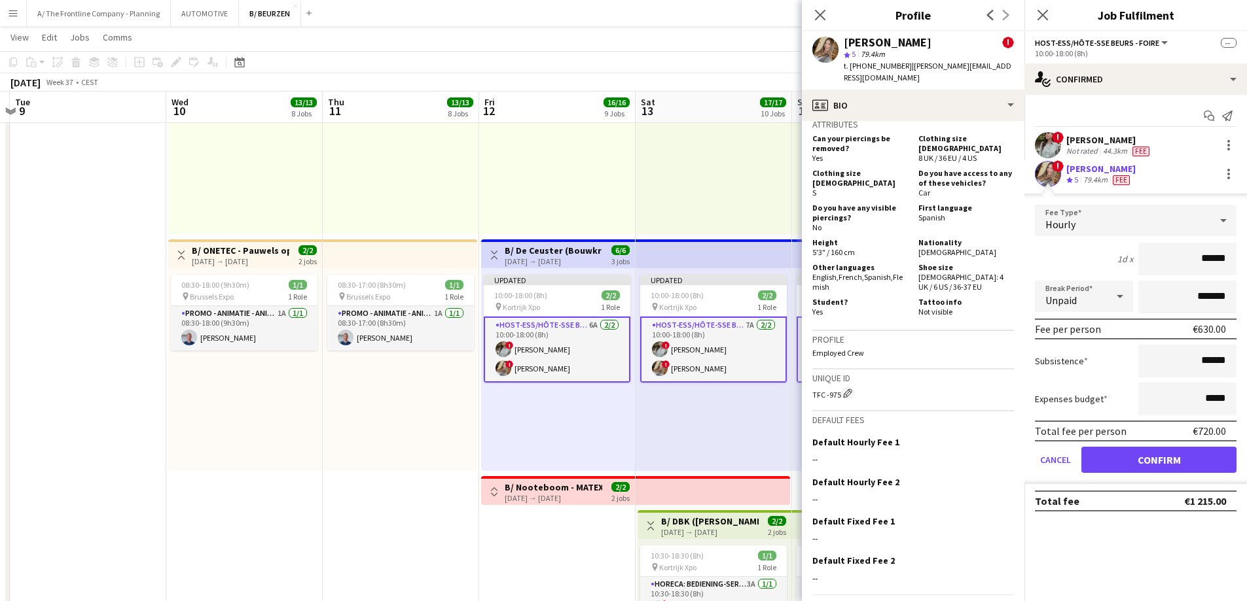
scroll to position [804, 0]
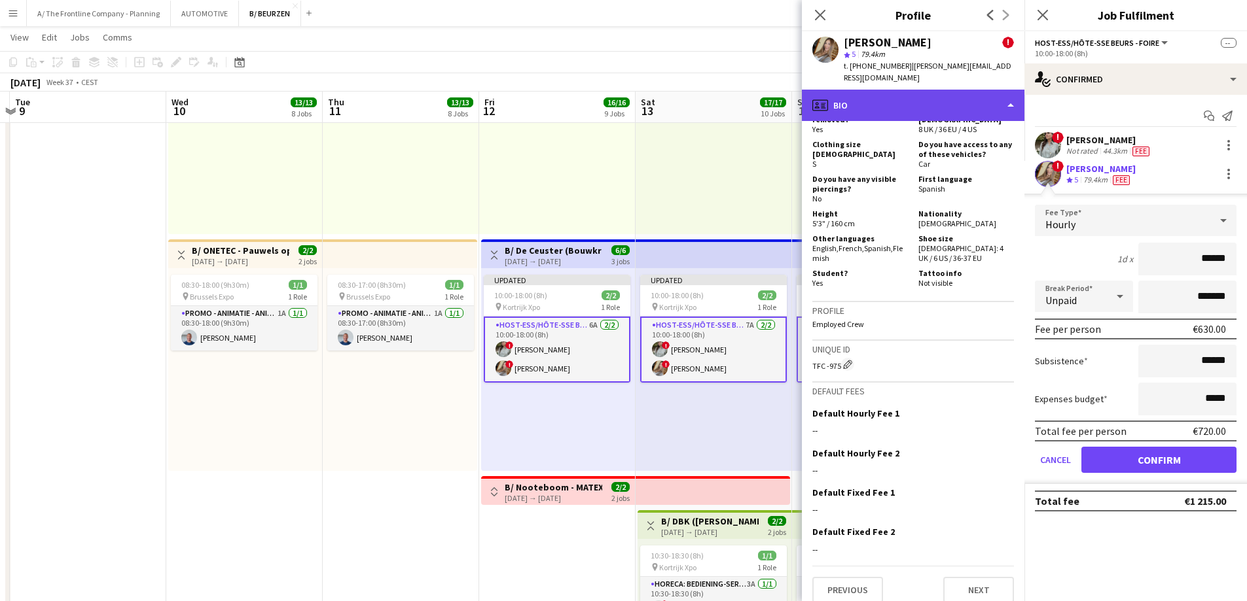
click at [906, 90] on div "profile Bio" at bounding box center [913, 105] width 223 height 31
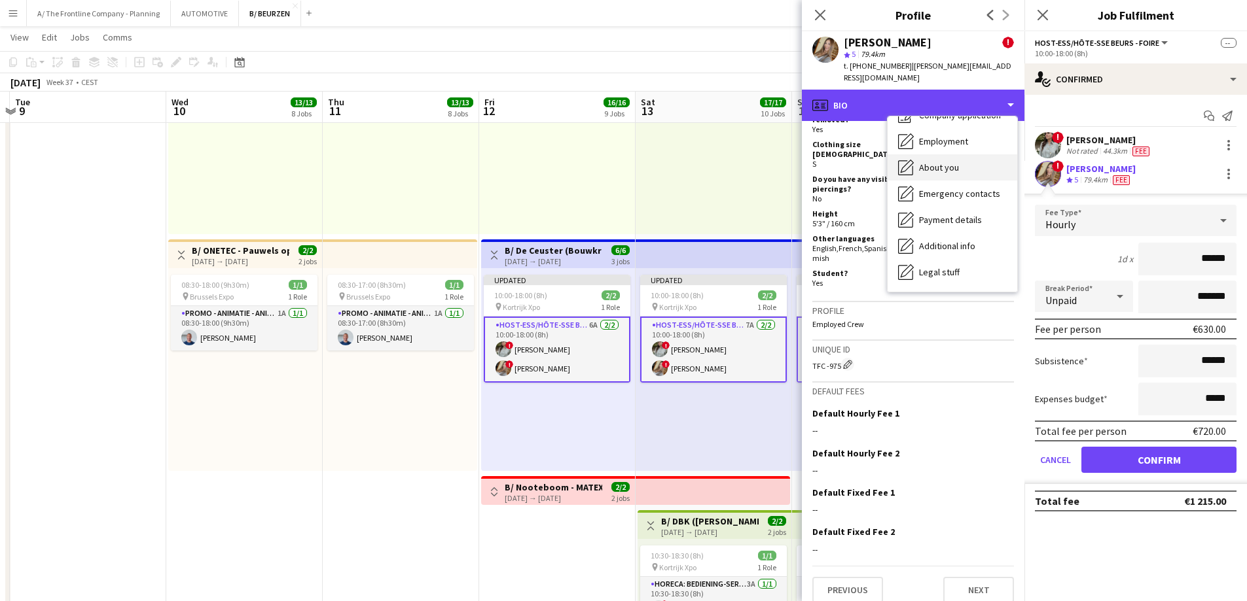
scroll to position [97, 0]
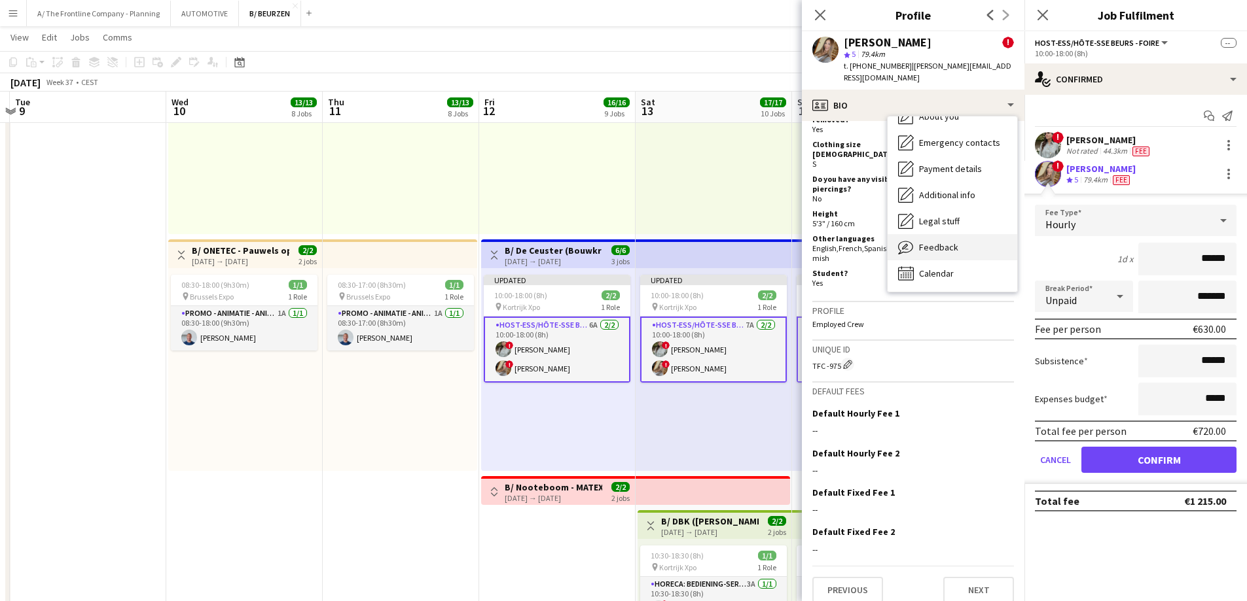
click at [941, 242] on span "Feedback" at bounding box center [938, 248] width 39 height 12
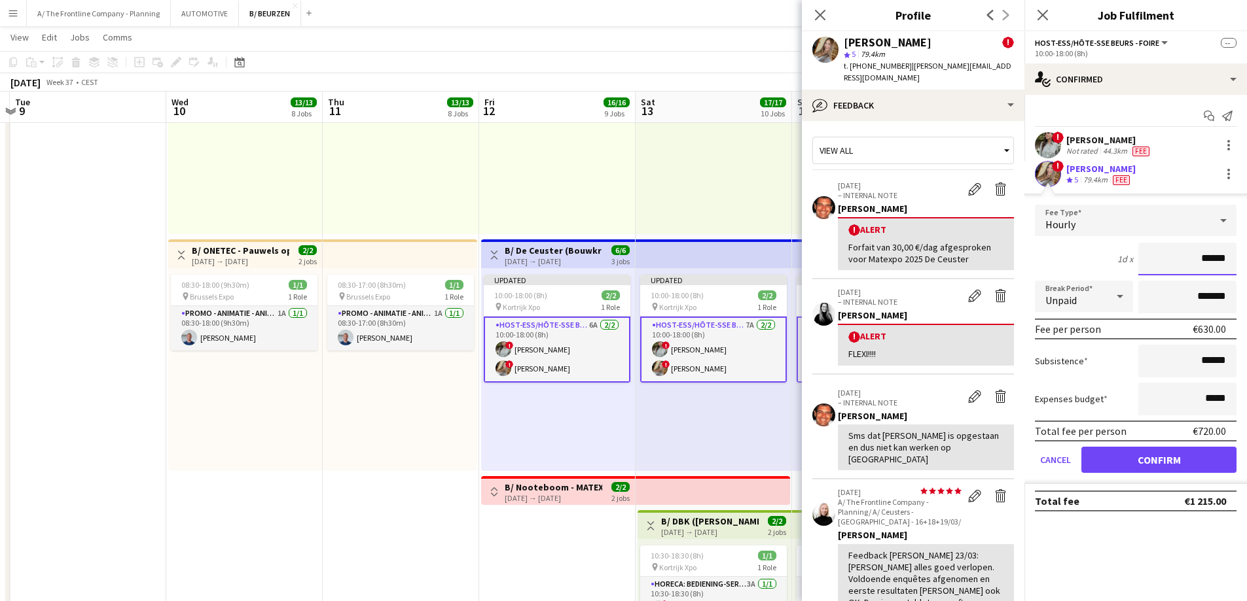
drag, startPoint x: 1170, startPoint y: 257, endPoint x: 1256, endPoint y: 248, distance: 86.8
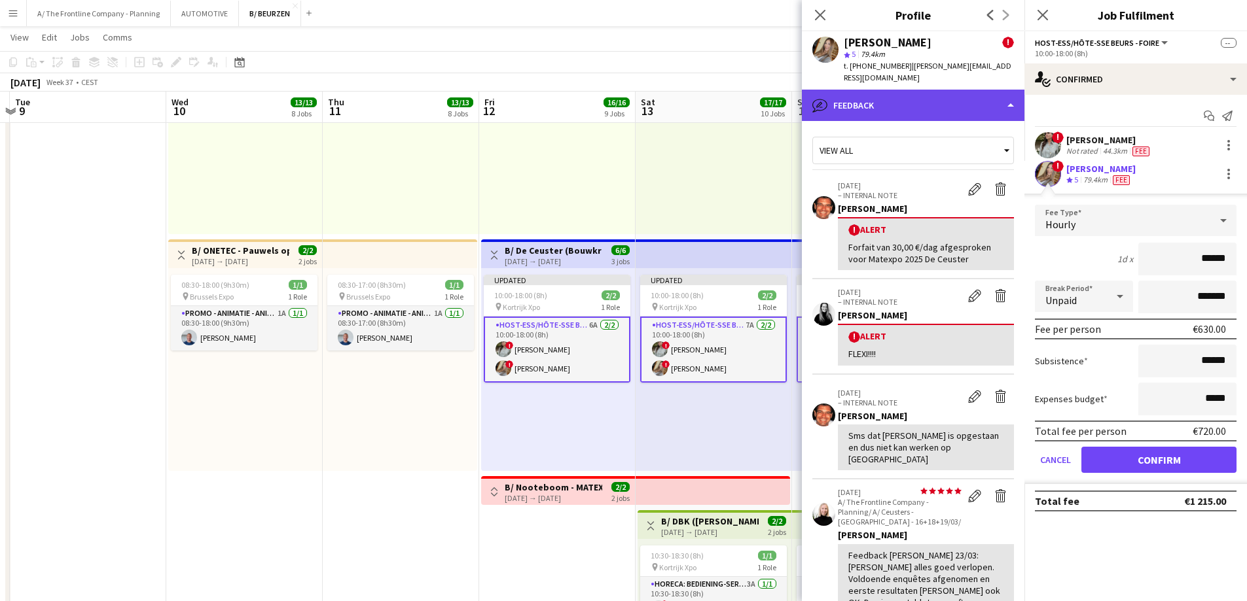
click at [915, 96] on div "bubble-pencil Feedback" at bounding box center [913, 105] width 223 height 31
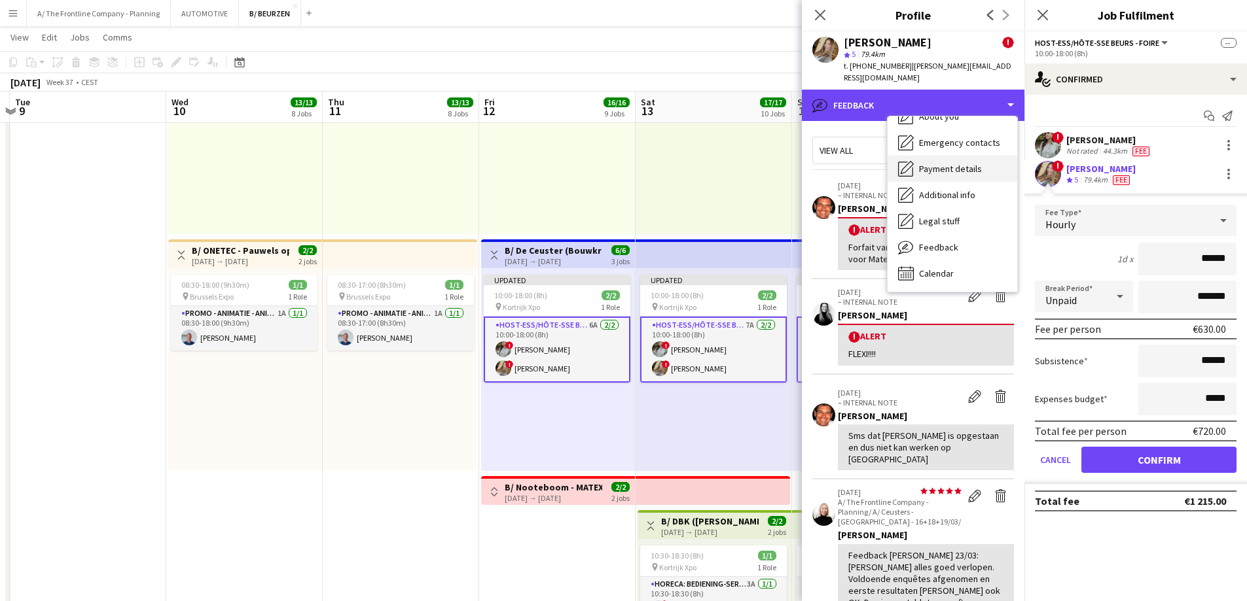
scroll to position [0, 0]
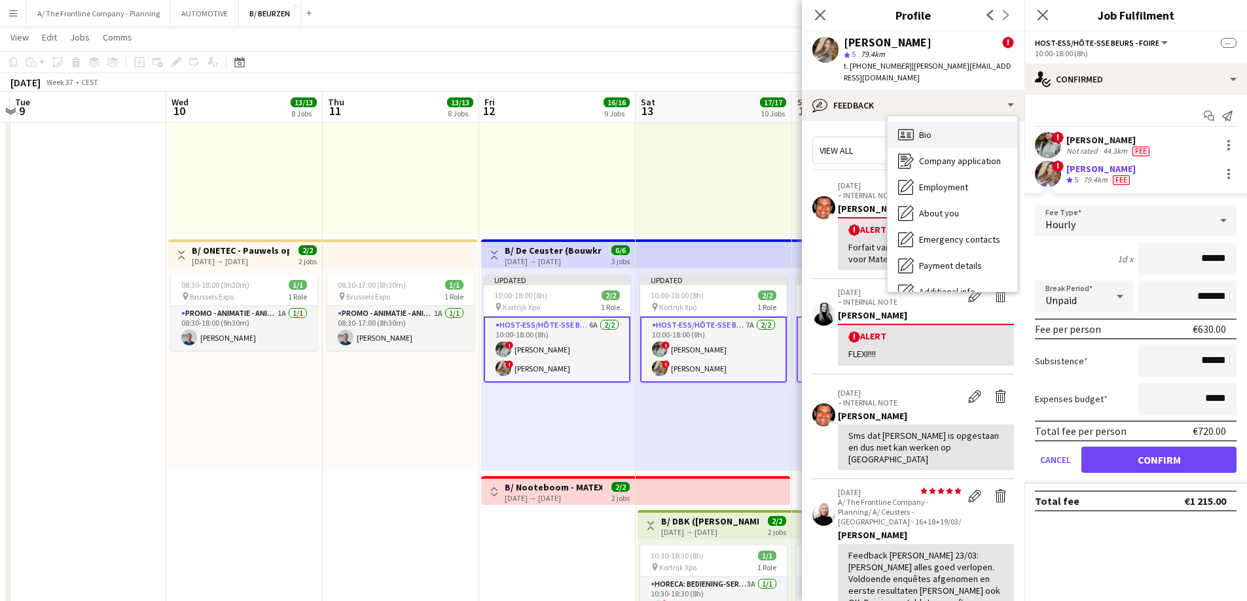
click at [933, 124] on div "Bio Bio" at bounding box center [952, 135] width 130 height 26
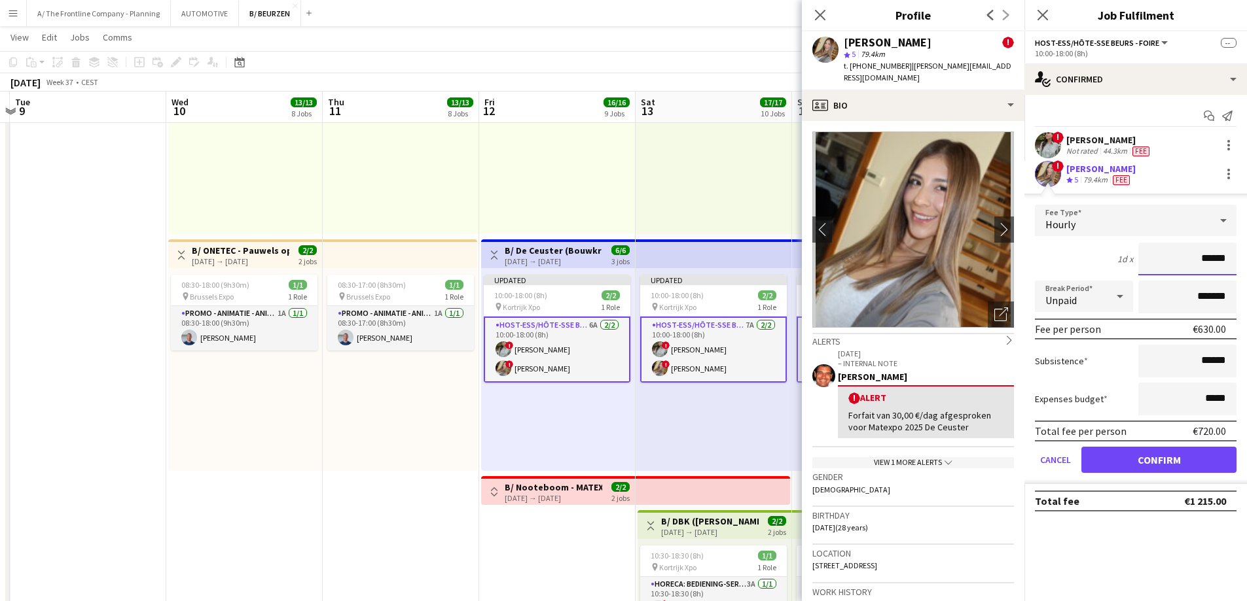
drag, startPoint x: 1188, startPoint y: 260, endPoint x: 1256, endPoint y: 253, distance: 68.4
type input "******"
click button "Confirm" at bounding box center [1158, 460] width 155 height 26
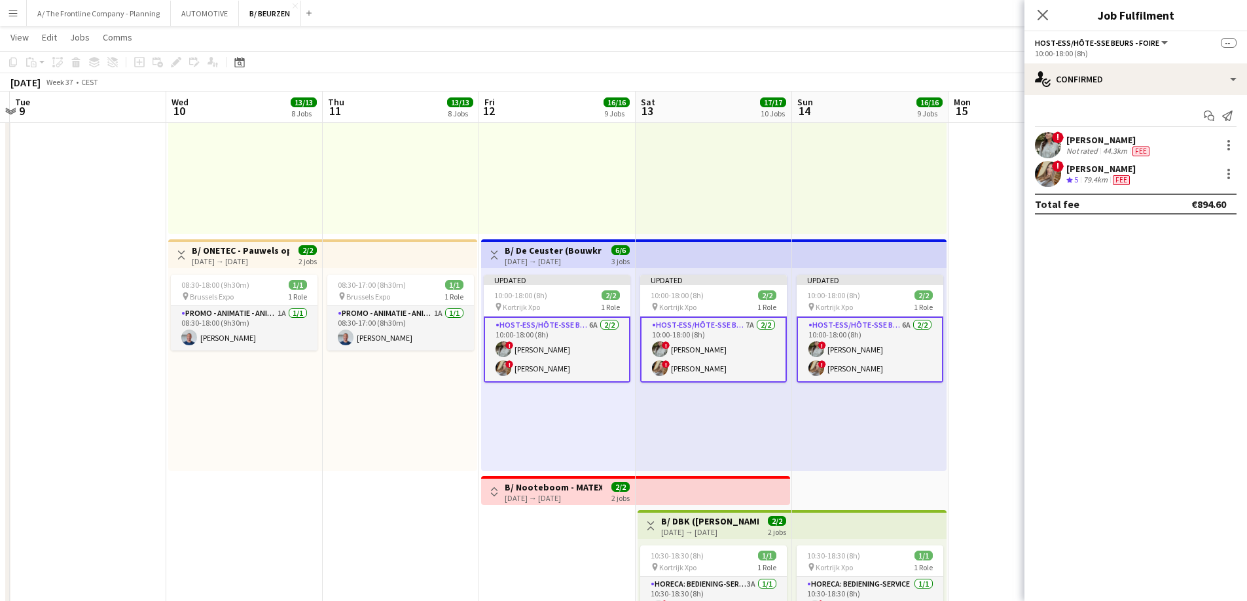
click at [1086, 178] on div "79.4km" at bounding box center [1095, 180] width 29 height 11
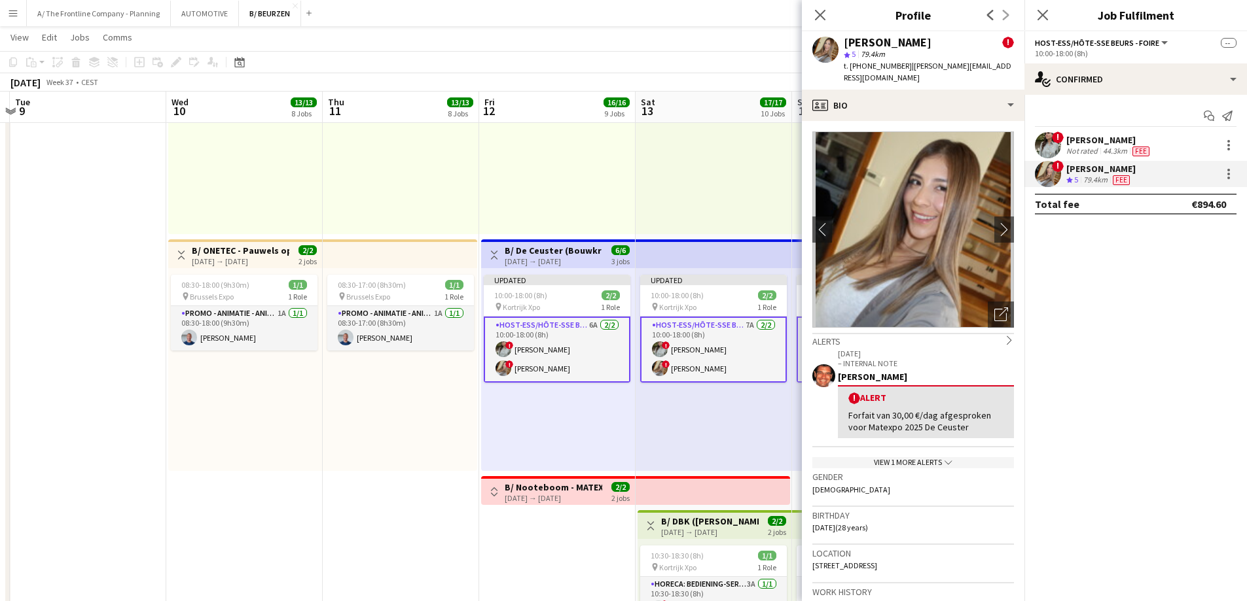
drag, startPoint x: 933, startPoint y: 46, endPoint x: 842, endPoint y: 48, distance: 91.7
click at [842, 48] on div "Vanessa Balarezo ! star 5 79.4km t. +32467020022 | vanessa_balarezo@hotmail.com" at bounding box center [913, 60] width 223 height 58
copy div "Vanessa Balarezo"
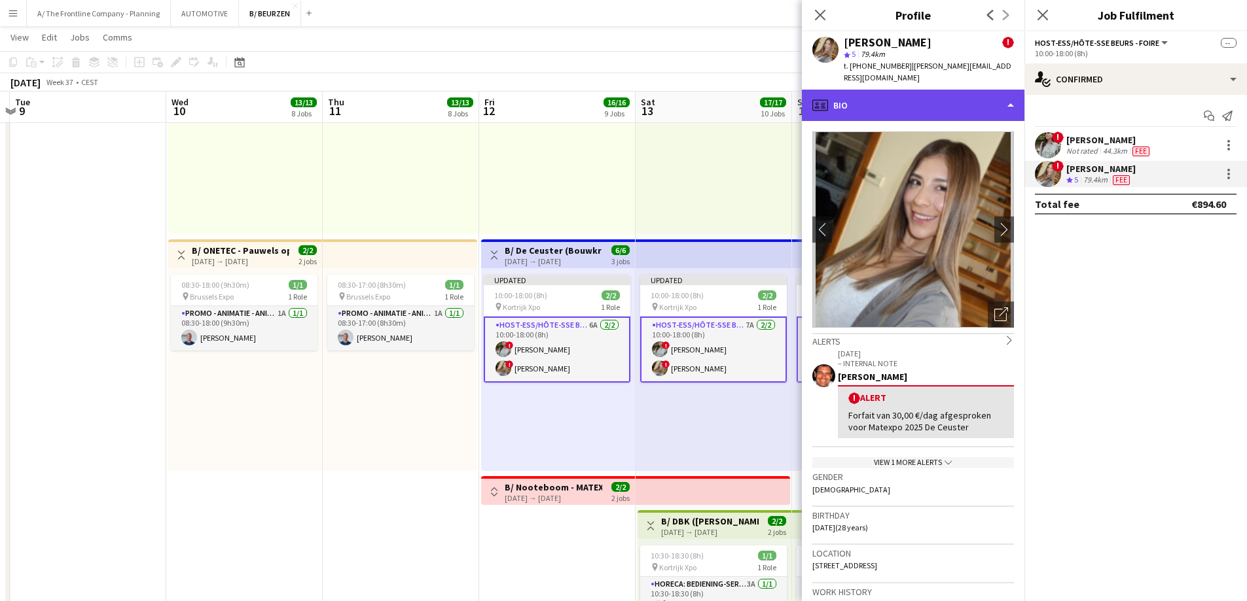
click at [911, 90] on div "profile Bio" at bounding box center [913, 105] width 223 height 31
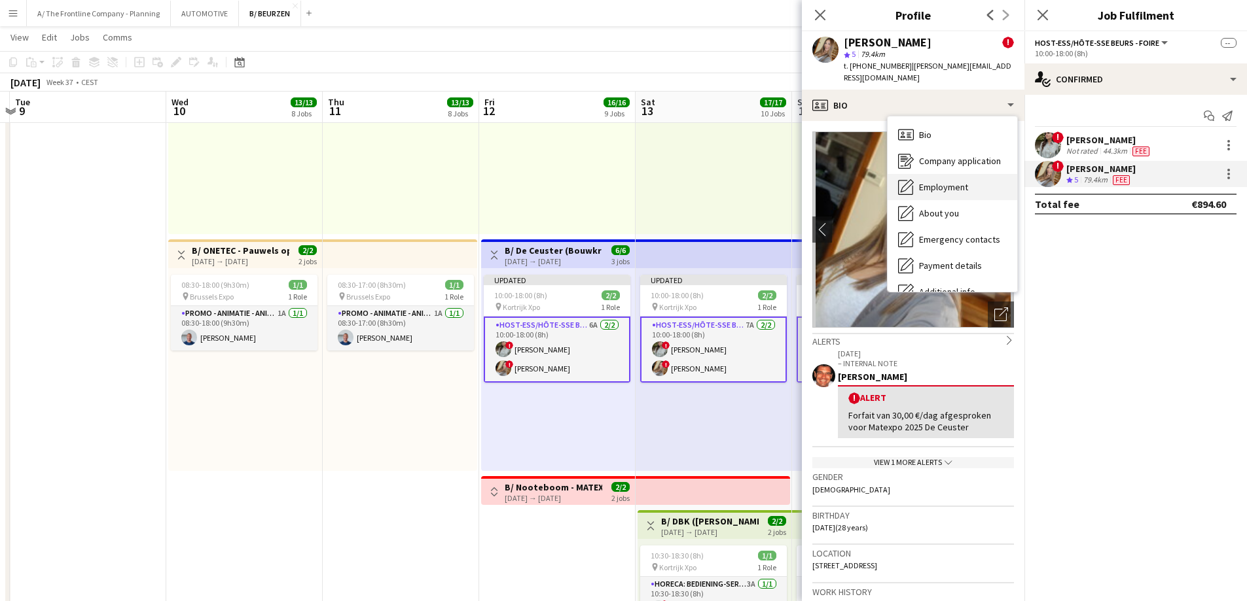
click at [931, 181] on span "Employment" at bounding box center [943, 187] width 49 height 12
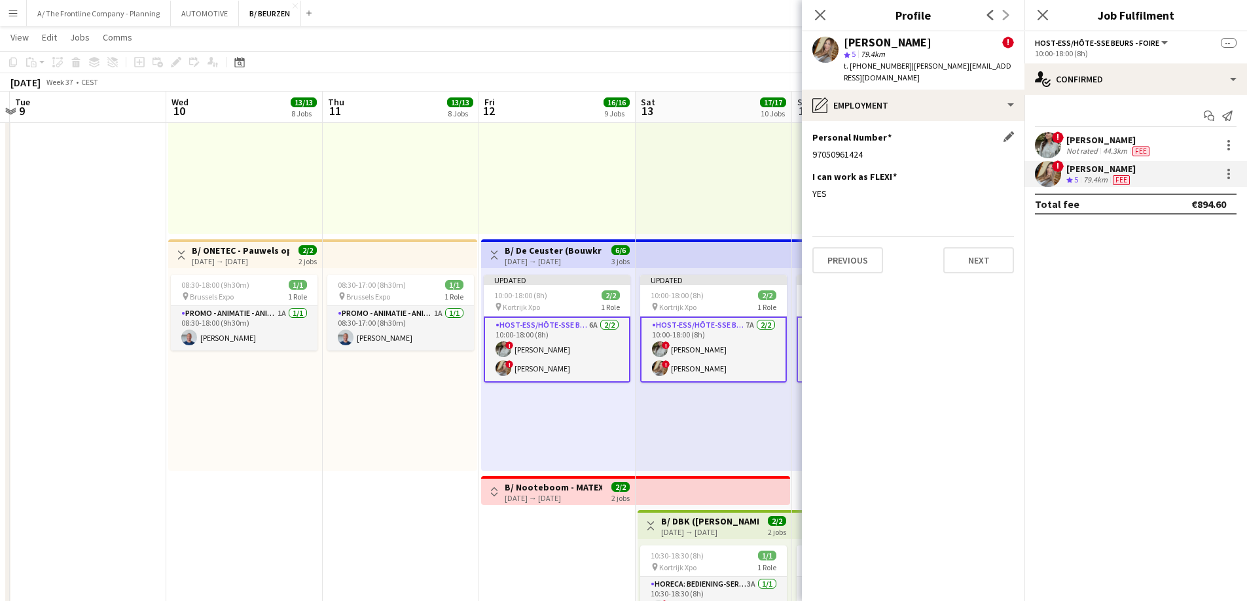
click at [842, 149] on div "97050961424" at bounding box center [913, 155] width 202 height 12
copy div "97050961424"
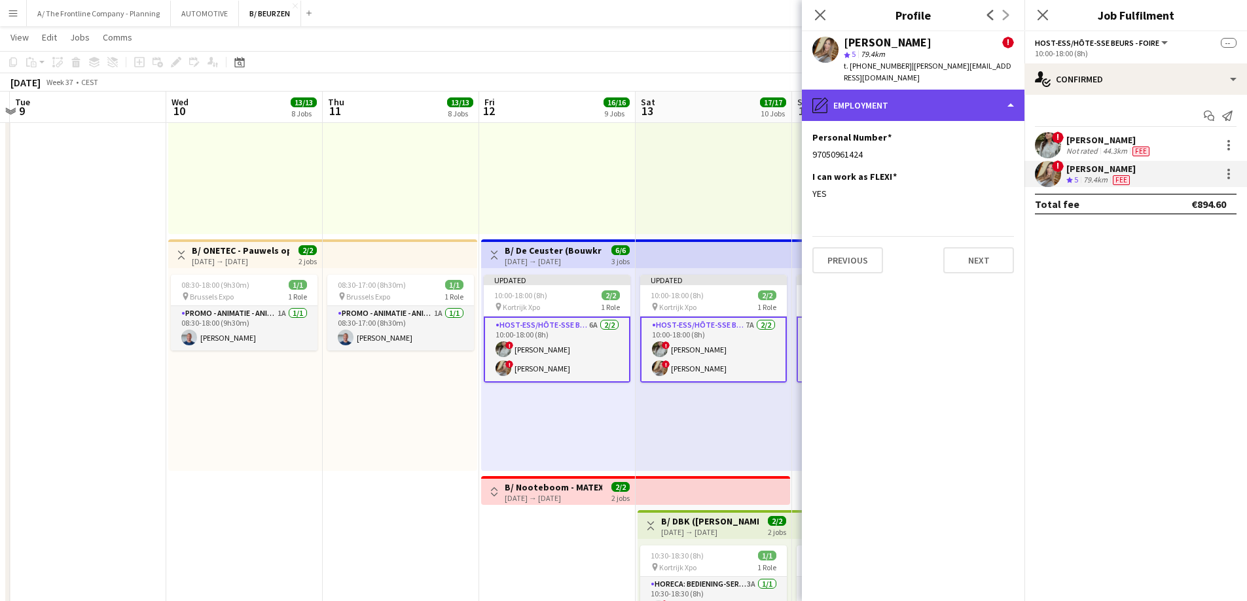
click at [884, 90] on div "pencil4 Employment" at bounding box center [913, 105] width 223 height 31
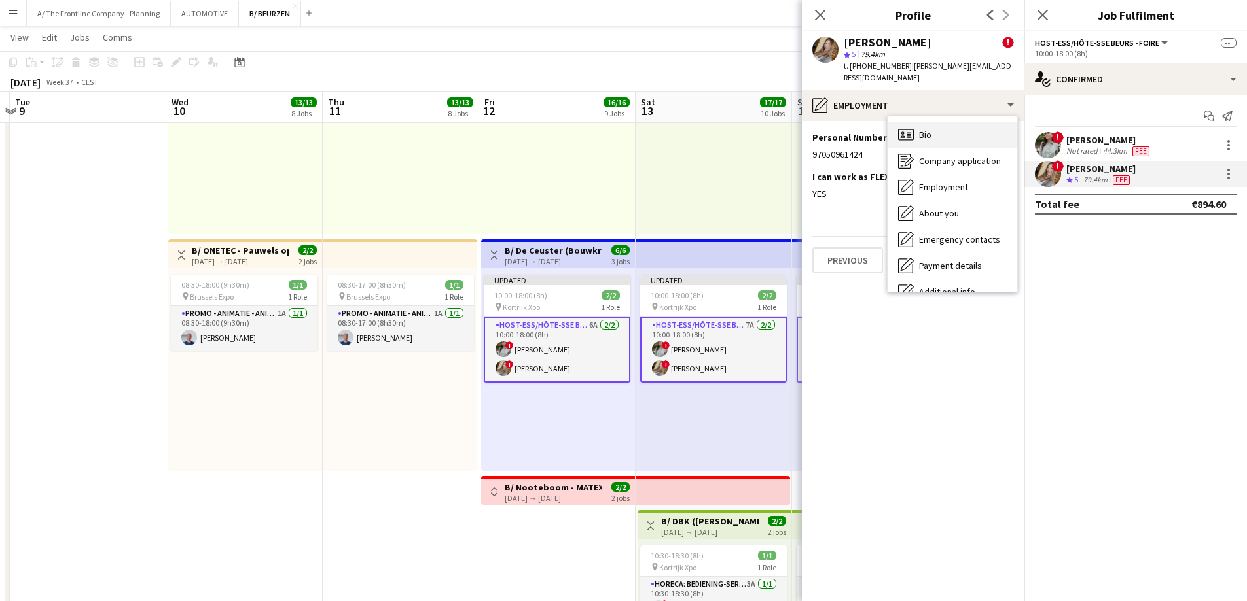
click at [914, 129] on icon at bounding box center [906, 134] width 16 height 11
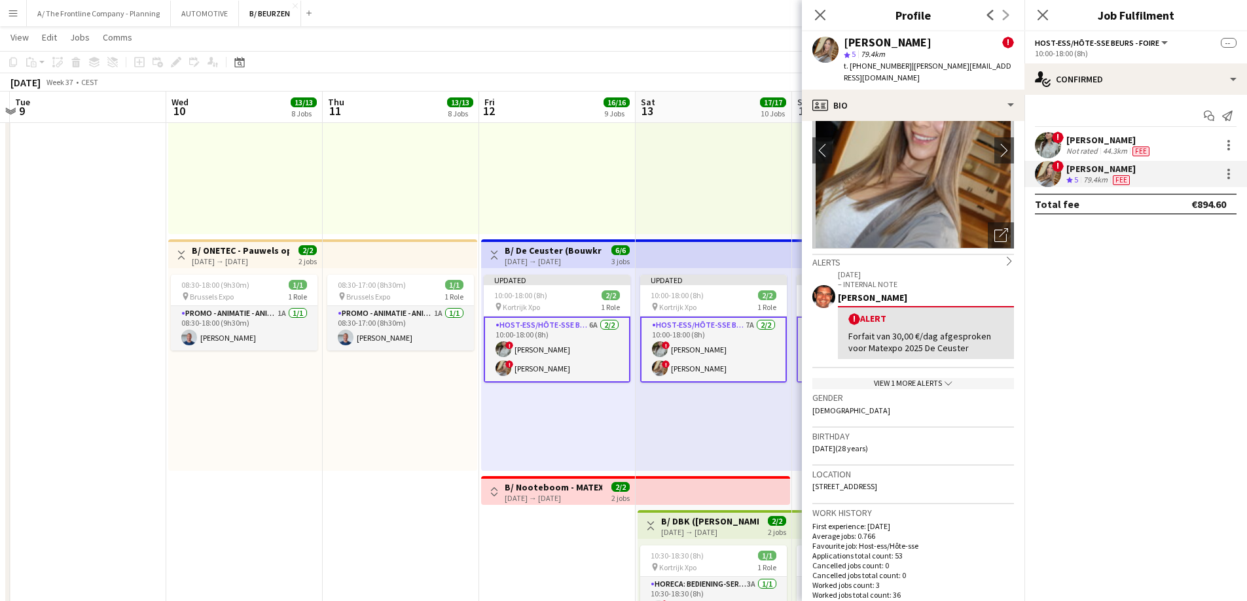
scroll to position [196, 0]
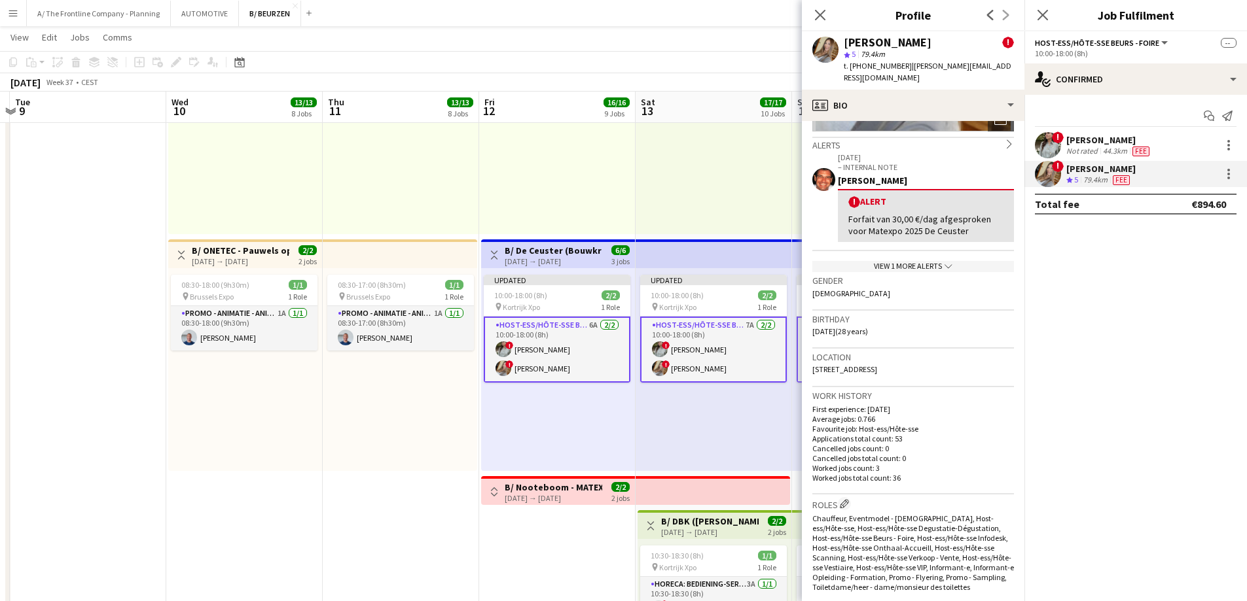
drag, startPoint x: 935, startPoint y: 357, endPoint x: 813, endPoint y: 363, distance: 122.5
click at [813, 363] on div "Location Breendonkstraat, Willebroek, 2830" at bounding box center [913, 368] width 202 height 38
copy span "Breendonkstraat, Willebroek, 2830"
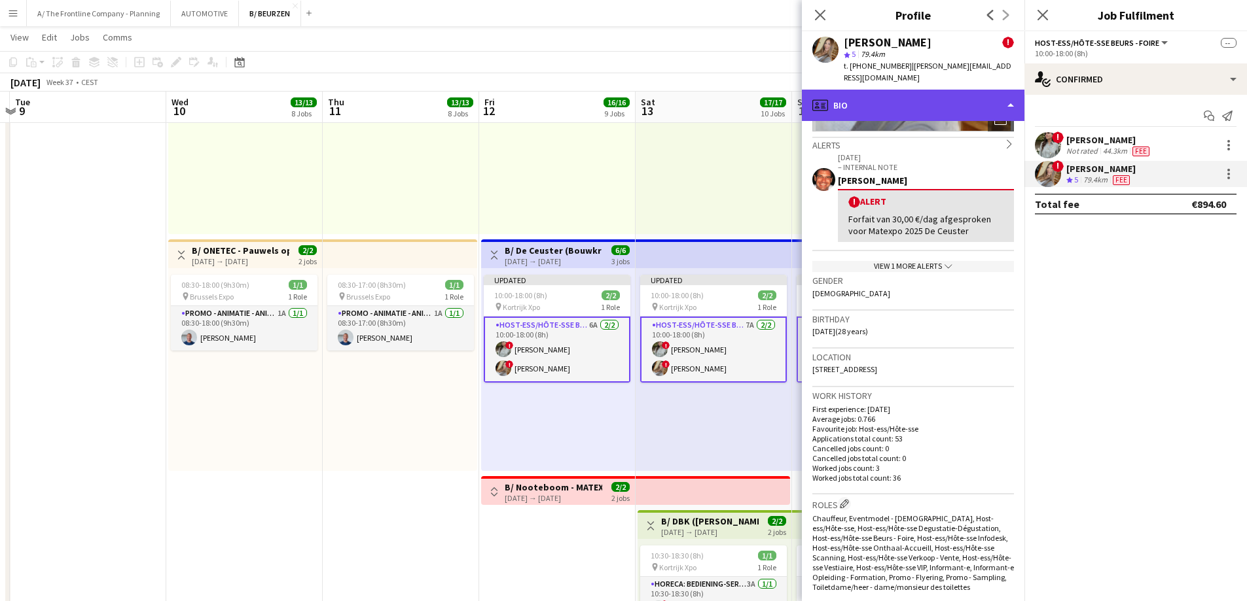
click at [932, 99] on div "profile Bio" at bounding box center [913, 105] width 223 height 31
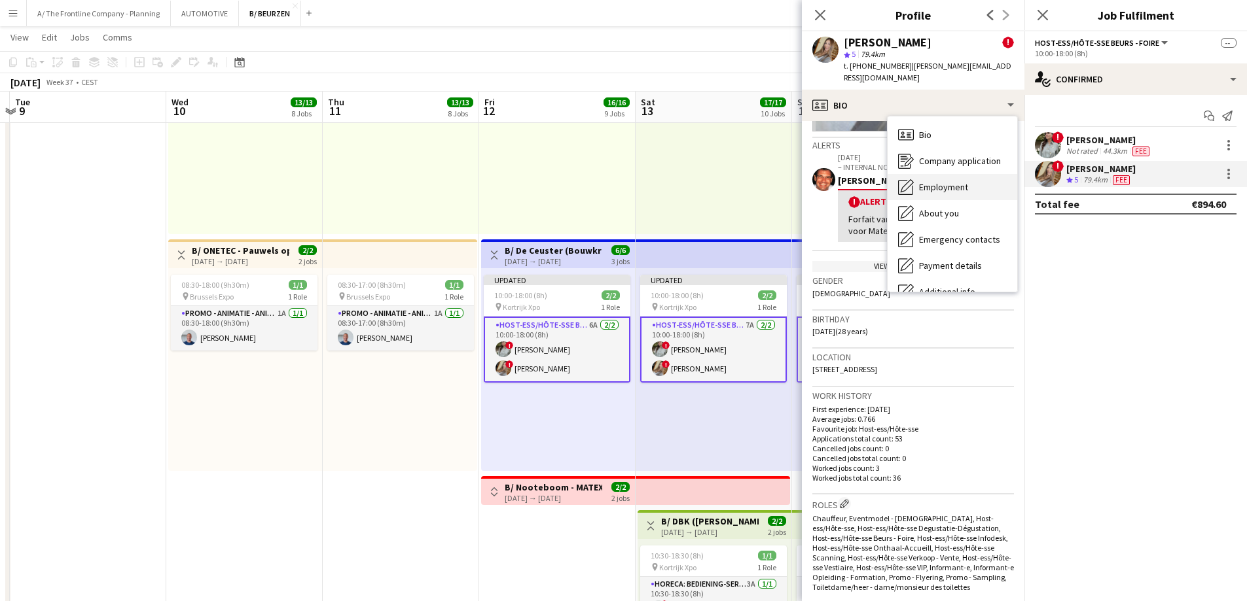
click at [939, 181] on span "Employment" at bounding box center [943, 187] width 49 height 12
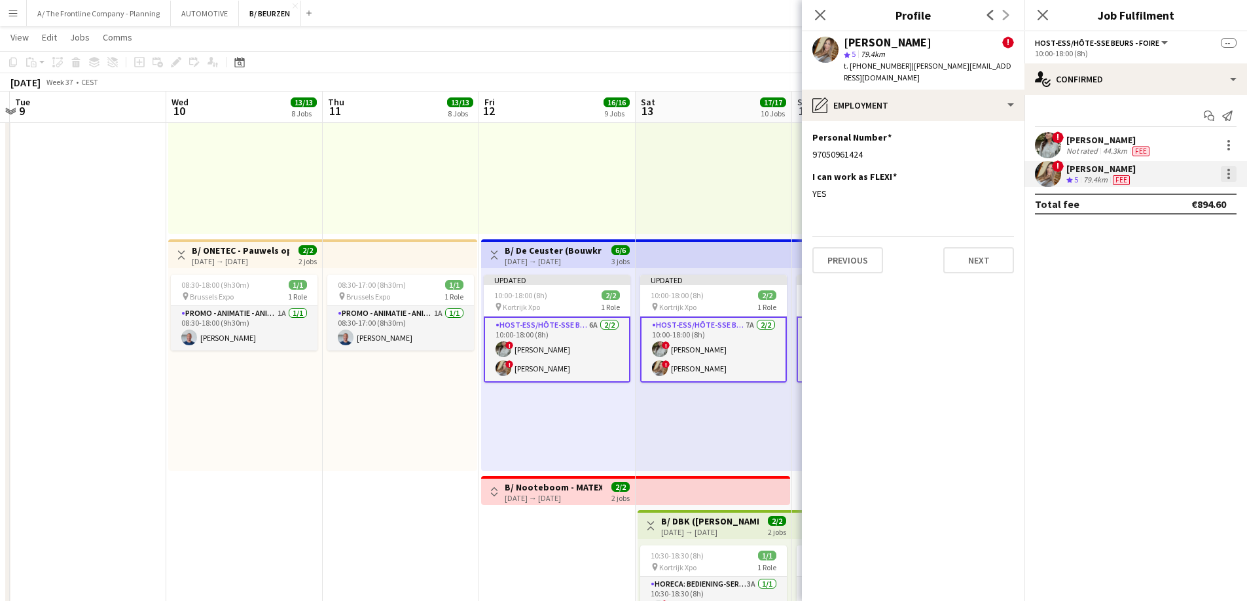
click at [1227, 173] on div at bounding box center [1229, 174] width 16 height 16
click at [1187, 238] on button "Send notification" at bounding box center [1185, 229] width 102 height 31
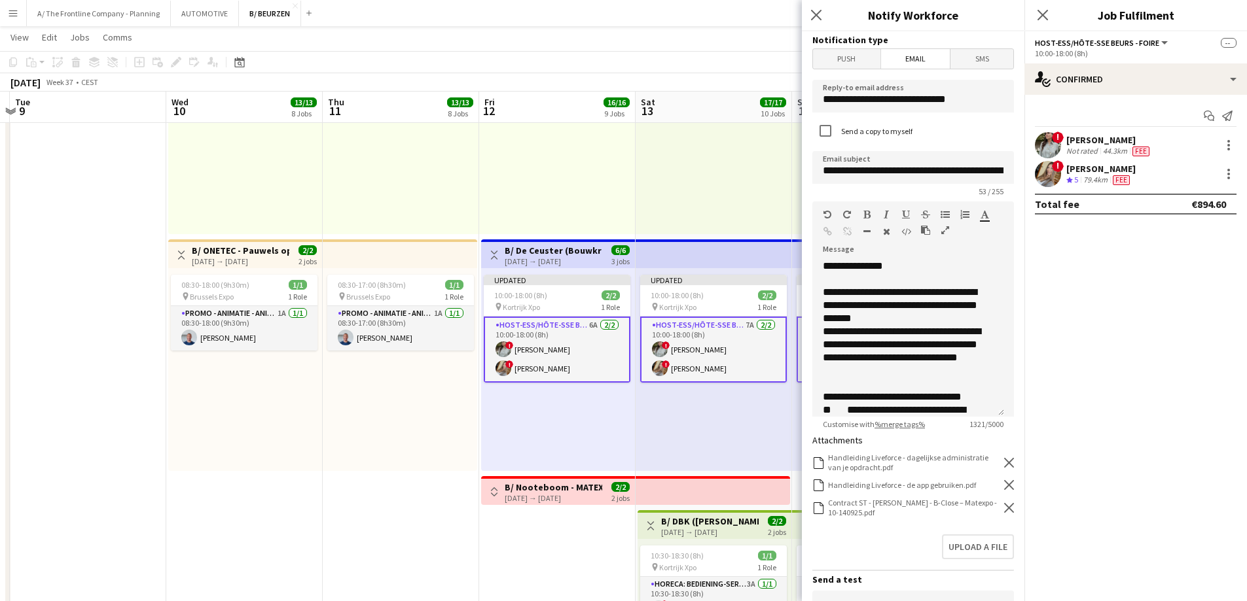
click at [1004, 511] on icon at bounding box center [1009, 508] width 10 height 10
click at [970, 524] on button "Upload a file" at bounding box center [976, 522] width 75 height 27
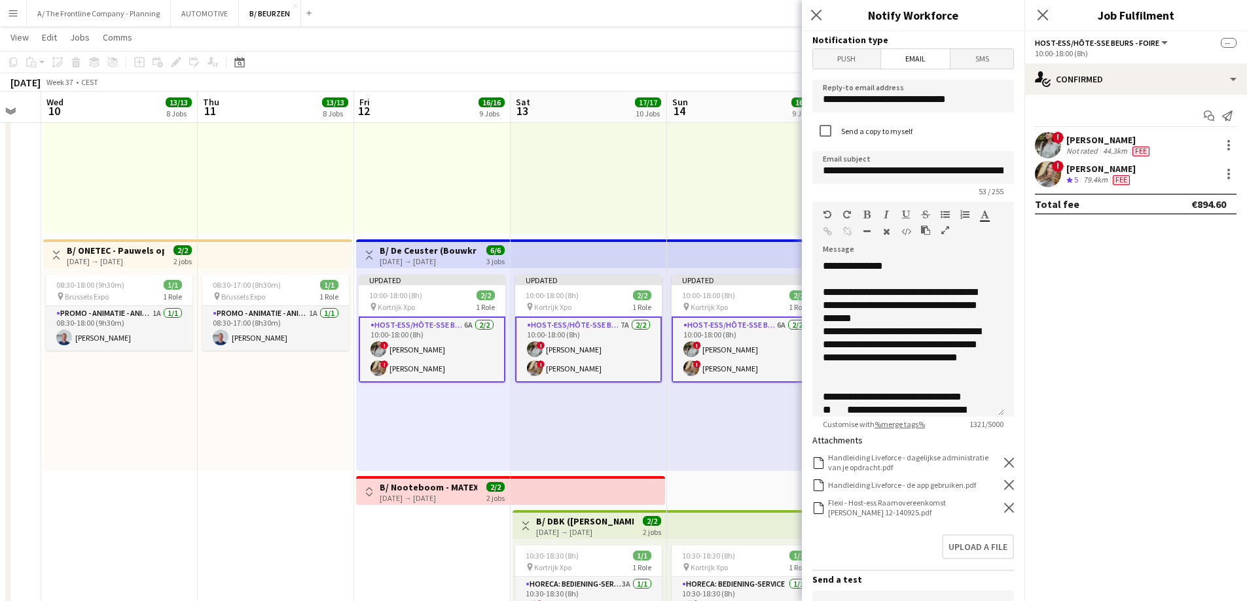
scroll to position [0, 444]
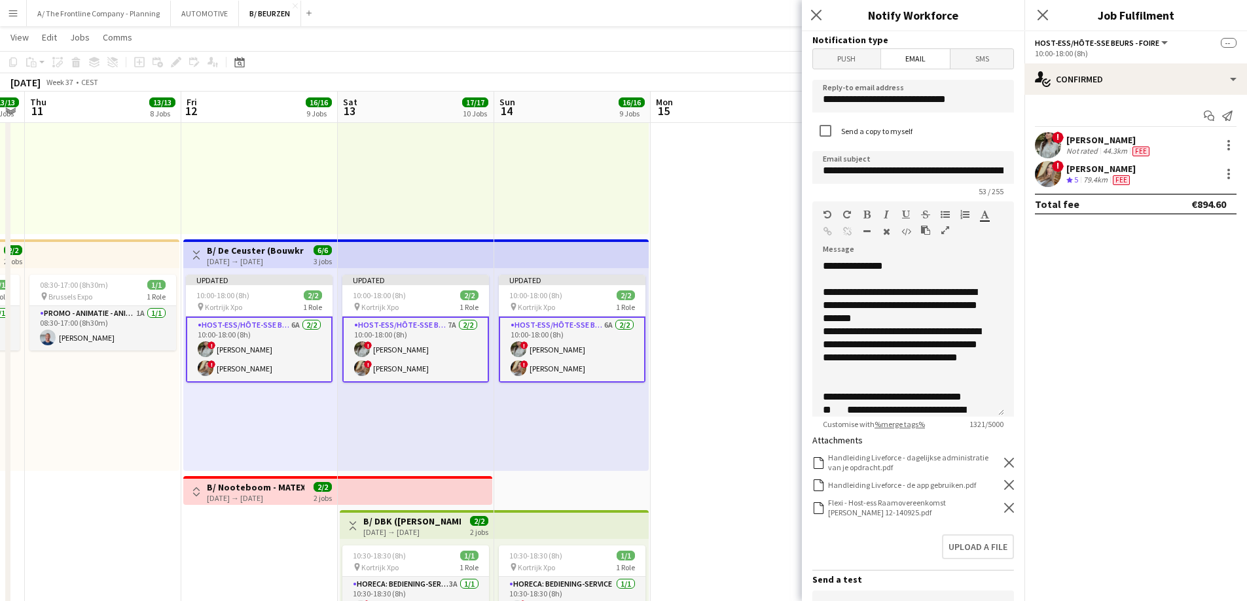
drag, startPoint x: 243, startPoint y: 435, endPoint x: 55, endPoint y: 424, distance: 188.8
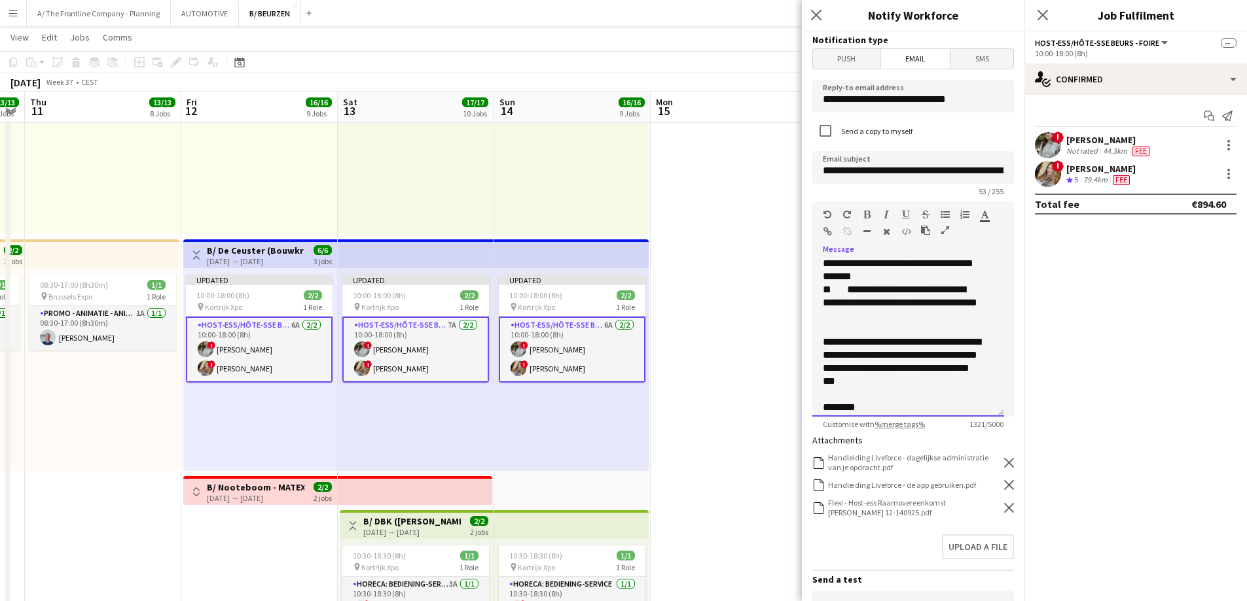
scroll to position [482, 0]
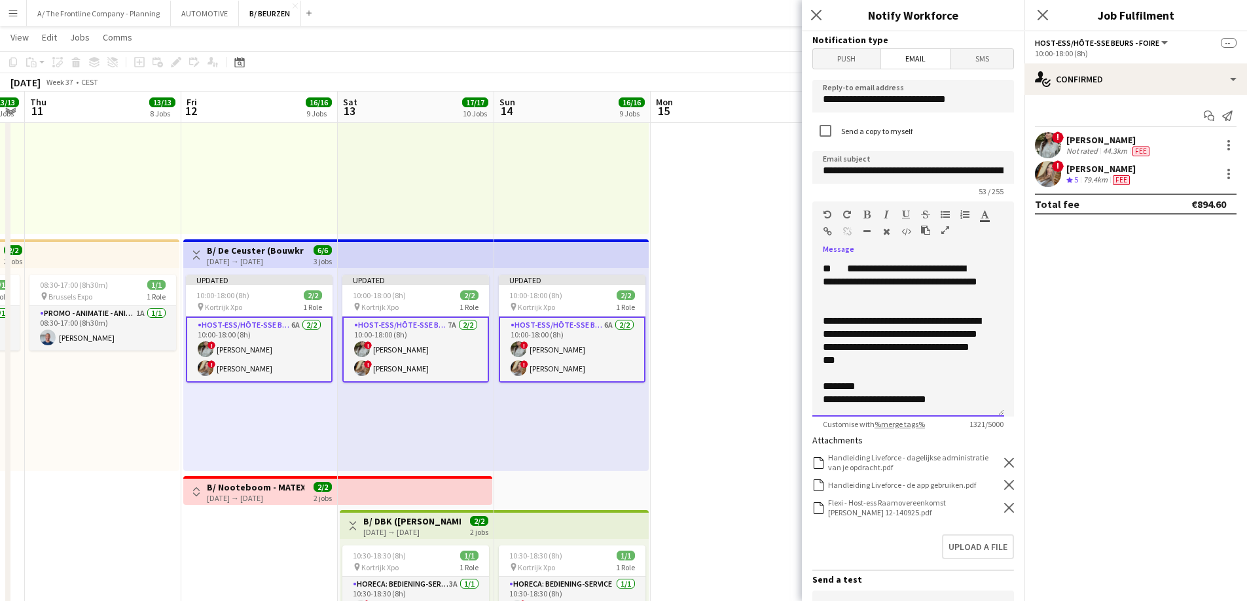
drag, startPoint x: 819, startPoint y: 293, endPoint x: 990, endPoint y: 459, distance: 237.4
click at [990, 459] on form "**********" at bounding box center [913, 426] width 223 height 791
paste div
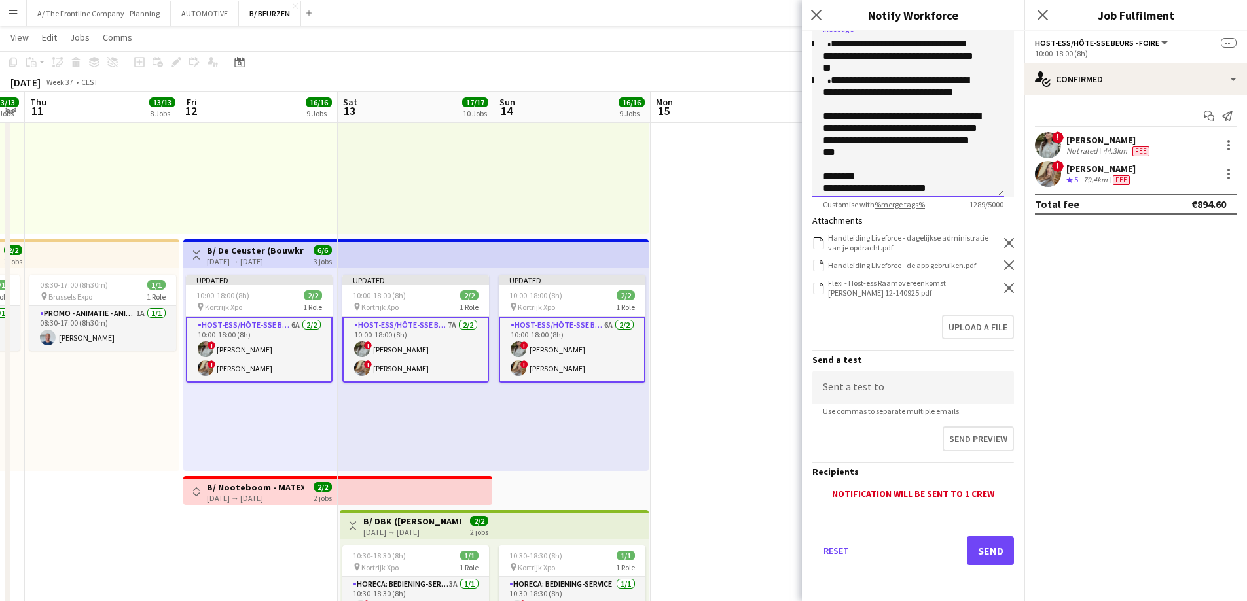
scroll to position [221, 0]
click at [970, 542] on button "Send" at bounding box center [990, 550] width 47 height 29
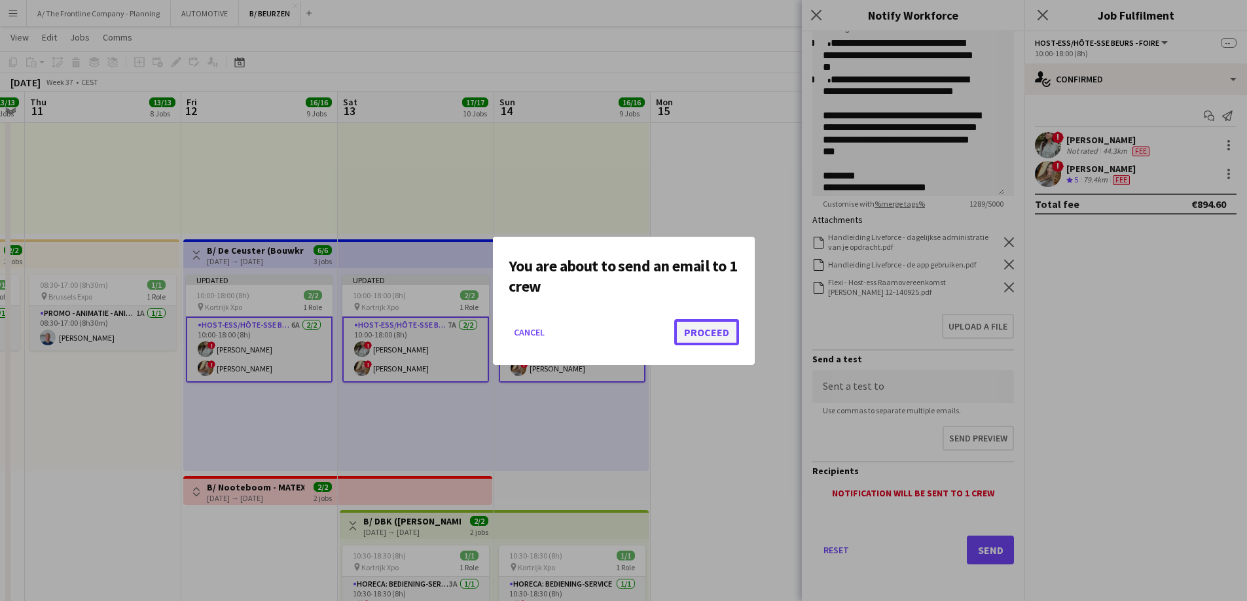
click at [695, 331] on button "Proceed" at bounding box center [706, 332] width 65 height 26
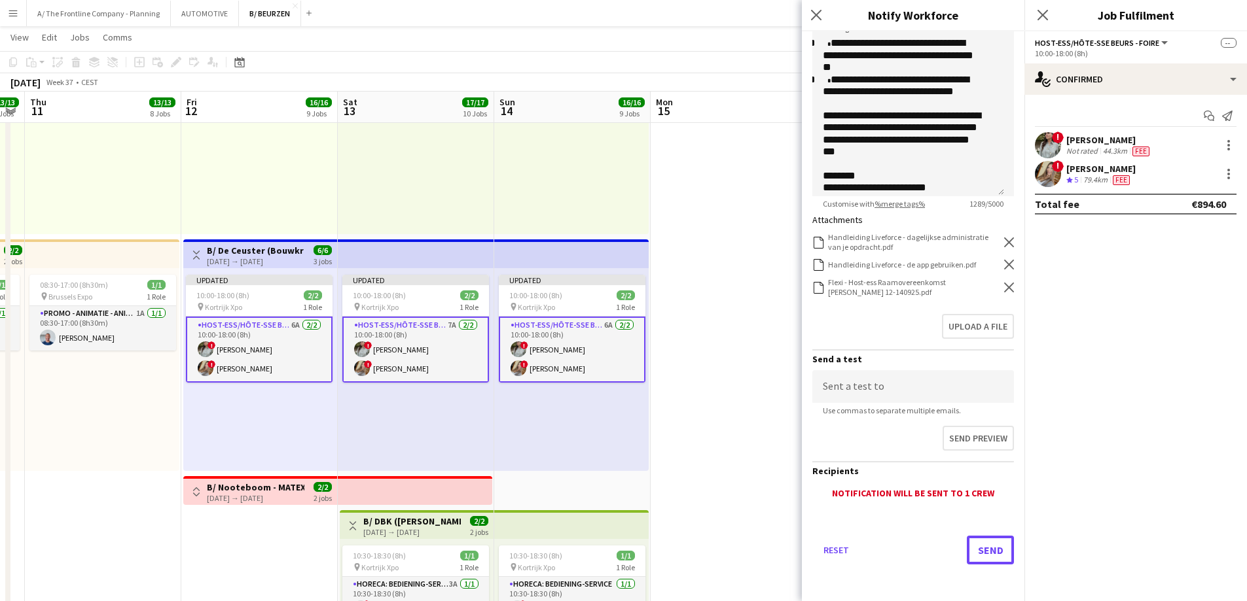
scroll to position [1571, 0]
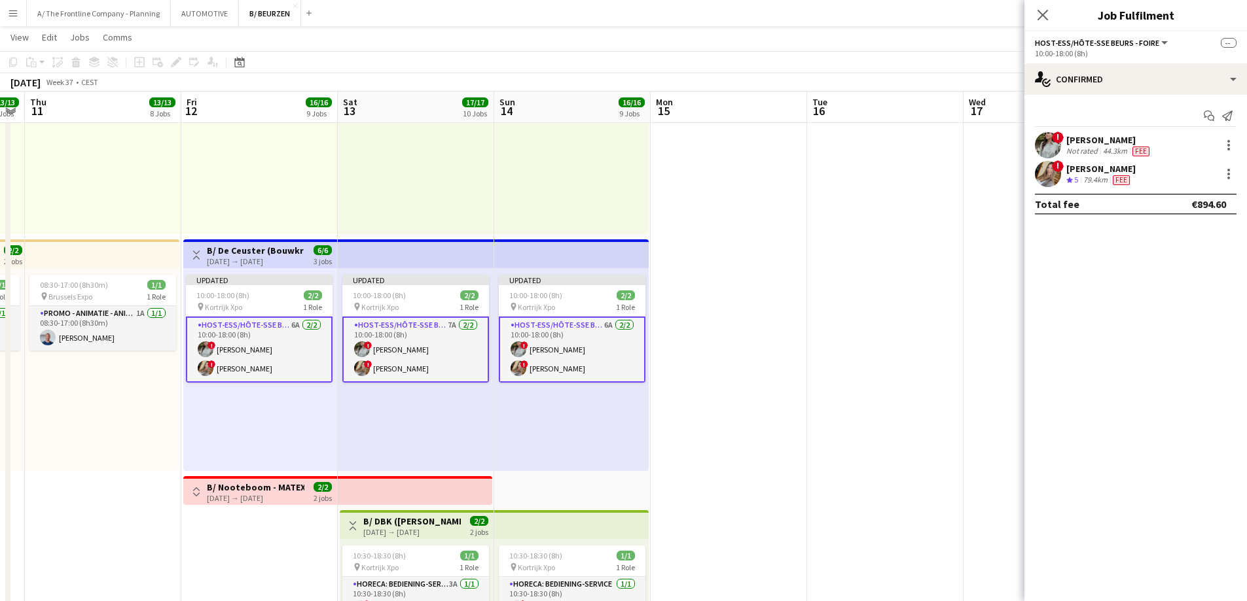
click at [1098, 148] on div "Not rated" at bounding box center [1083, 151] width 34 height 10
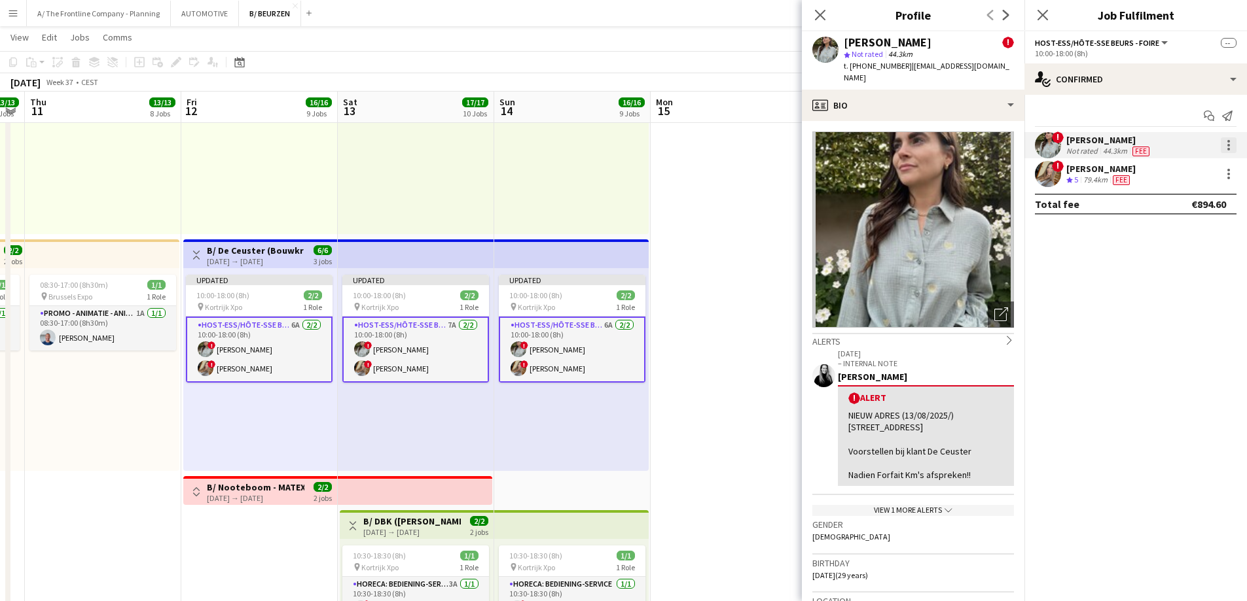
click at [1228, 145] on div at bounding box center [1228, 145] width 3 height 3
click at [1187, 208] on button "Send notification" at bounding box center [1185, 200] width 102 height 31
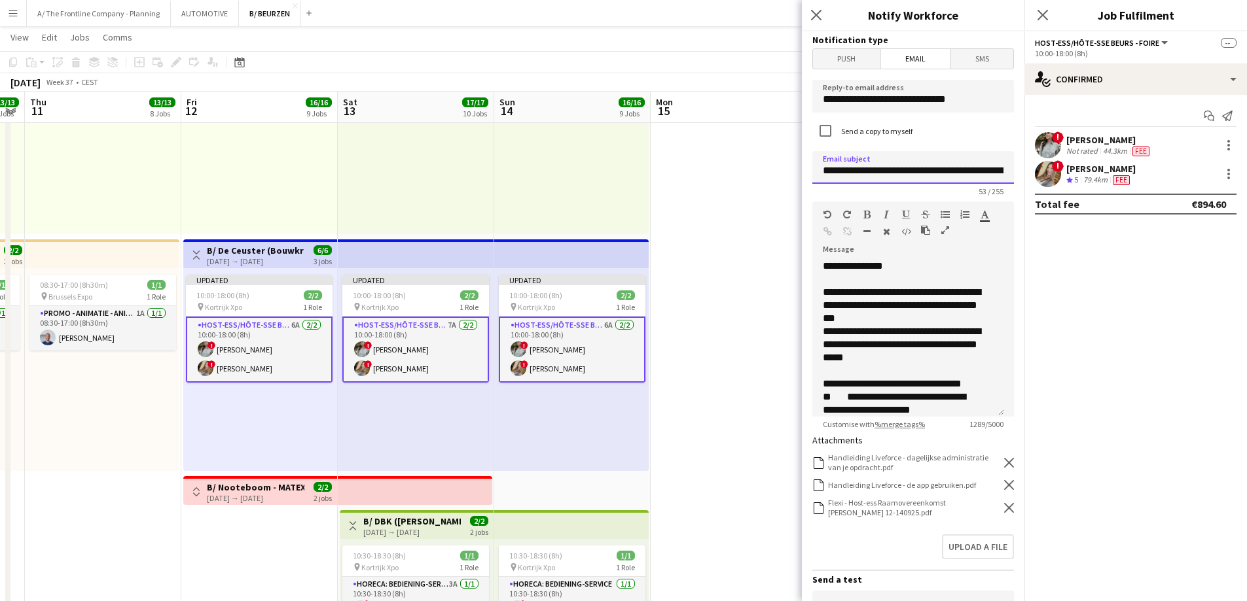
click at [910, 172] on input "**********" at bounding box center [913, 167] width 202 height 33
drag, startPoint x: 976, startPoint y: 176, endPoint x: 1009, endPoint y: 171, distance: 33.0
click at [1009, 171] on form "**********" at bounding box center [913, 426] width 223 height 791
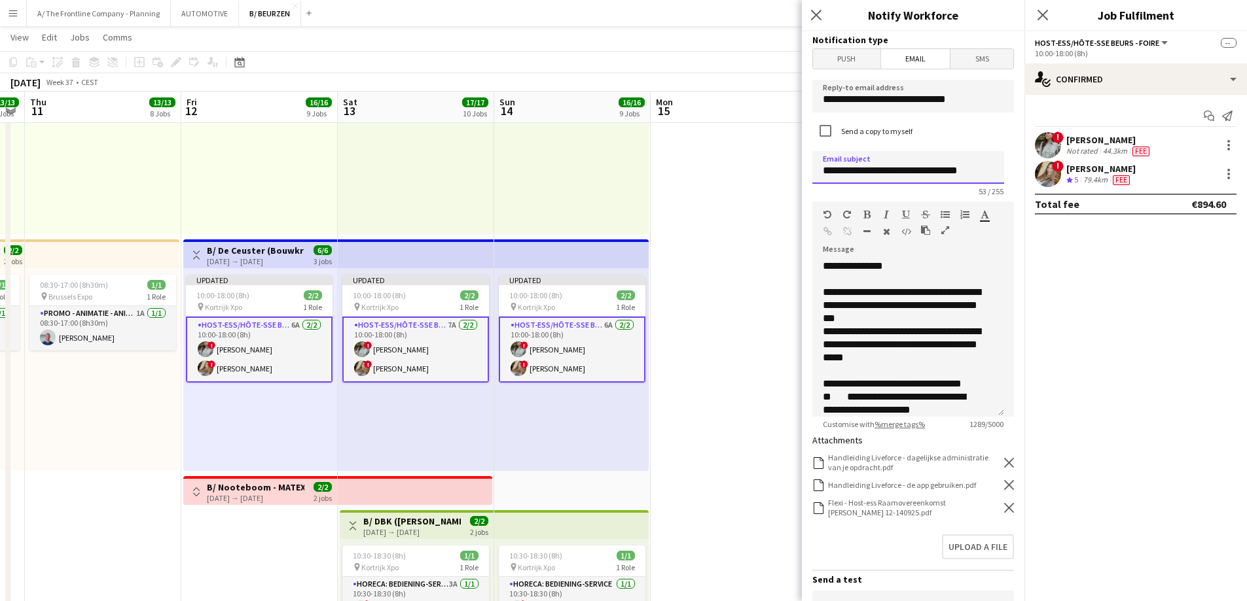
scroll to position [0, 0]
click at [882, 173] on input "**********" at bounding box center [908, 167] width 192 height 33
type input "**********"
click at [1004, 505] on icon "Remove" at bounding box center [1009, 508] width 10 height 10
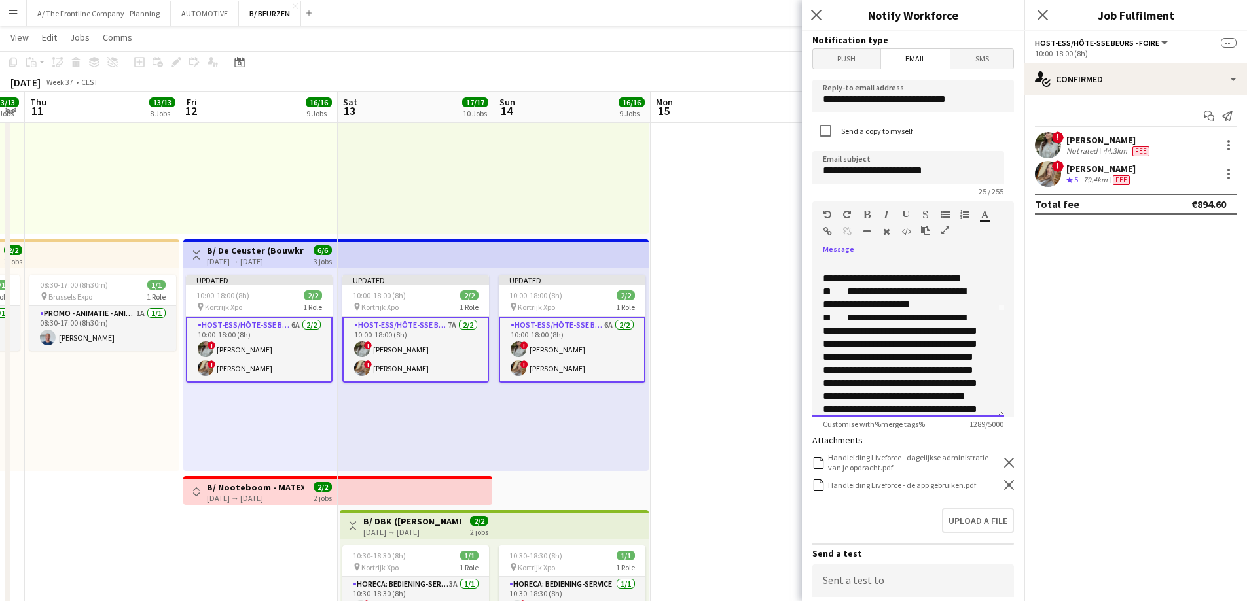
scroll to position [469, 0]
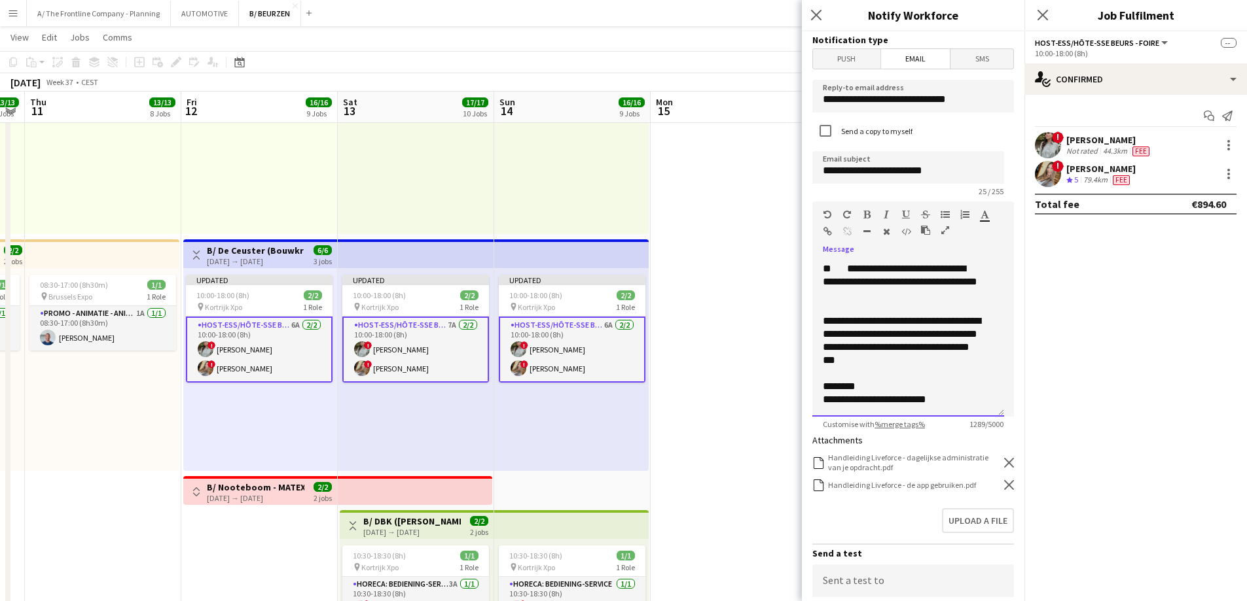
drag, startPoint x: 825, startPoint y: 294, endPoint x: 996, endPoint y: 451, distance: 232.1
click at [996, 451] on form "**********" at bounding box center [913, 413] width 223 height 764
paste div
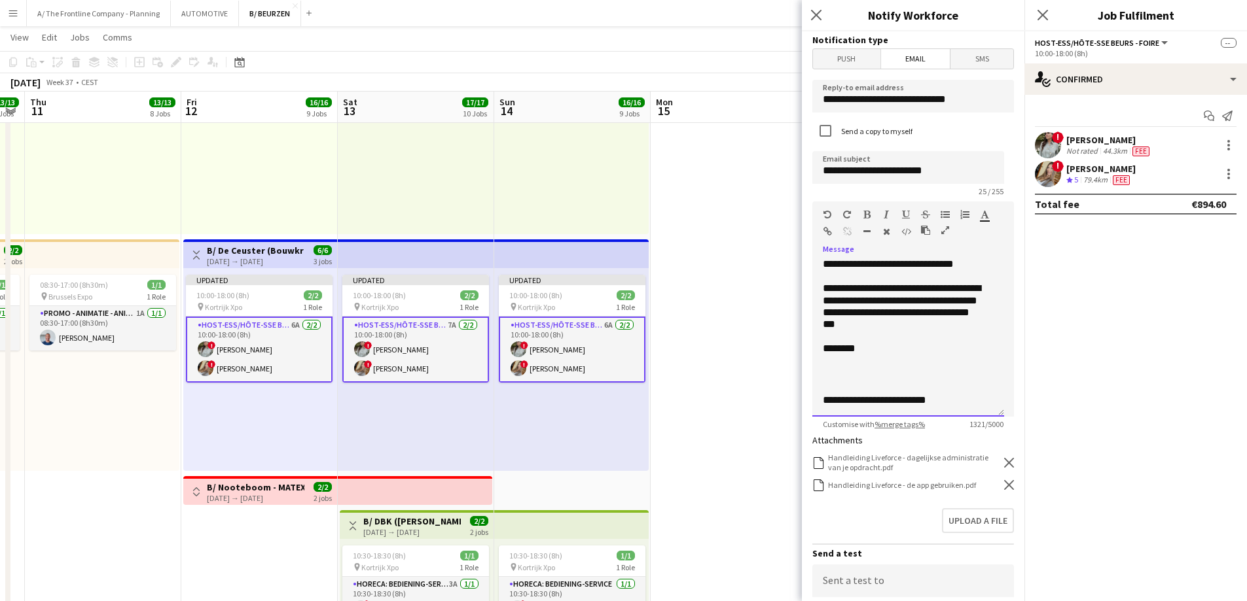
scroll to position [413, 0]
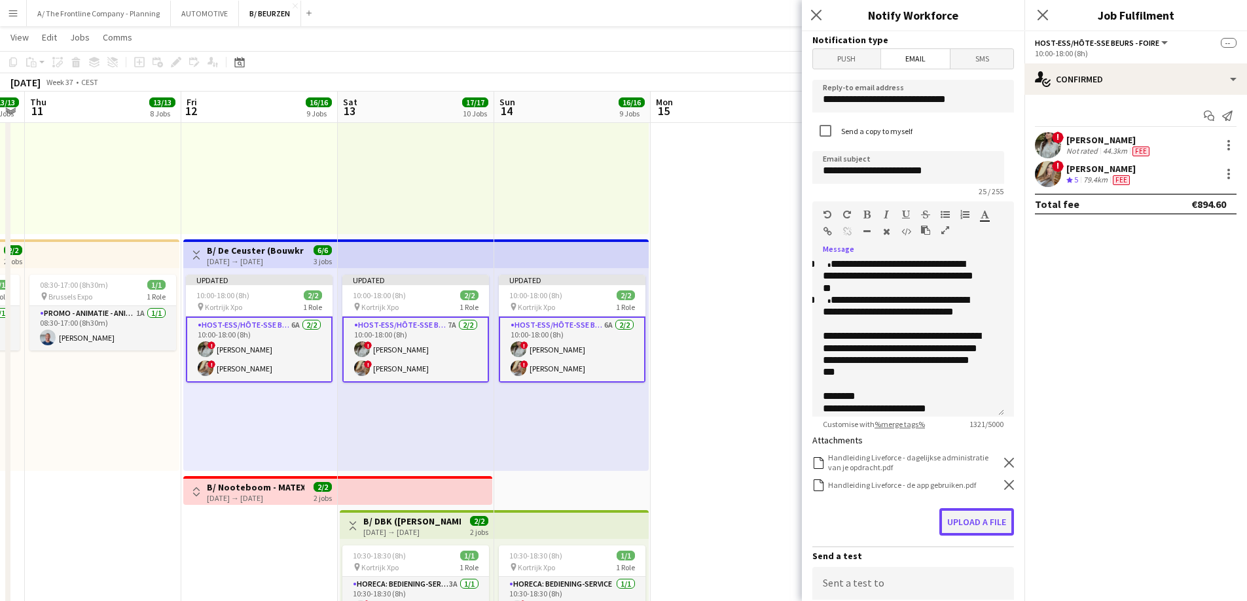
click at [994, 521] on button "Upload a file" at bounding box center [976, 522] width 75 height 27
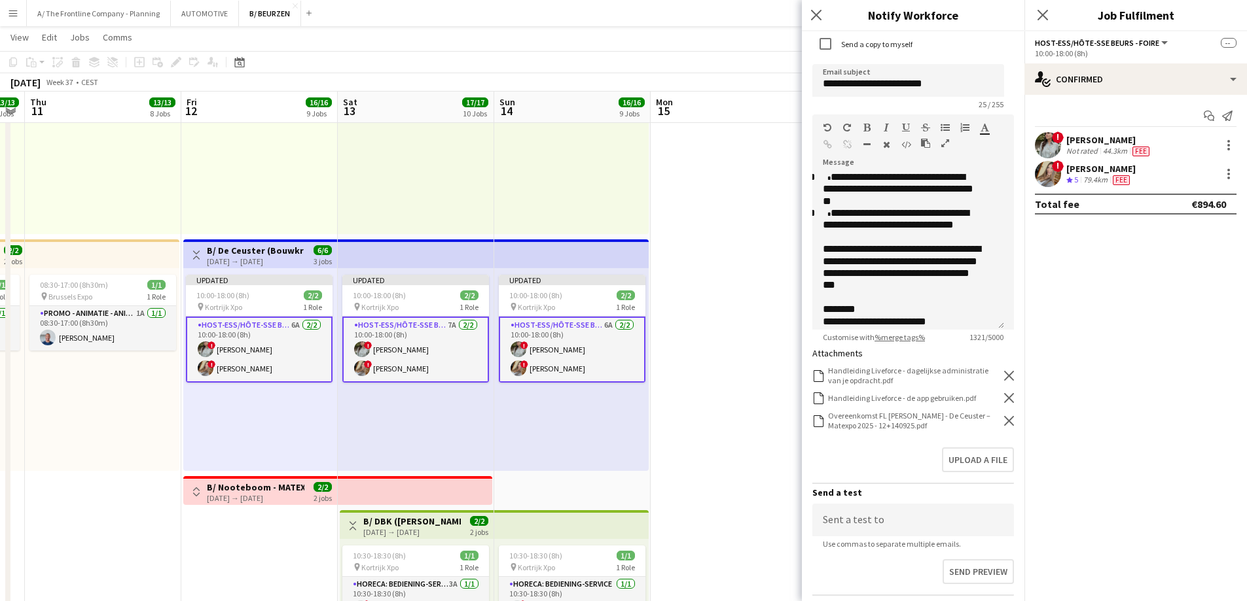
scroll to position [221, 0]
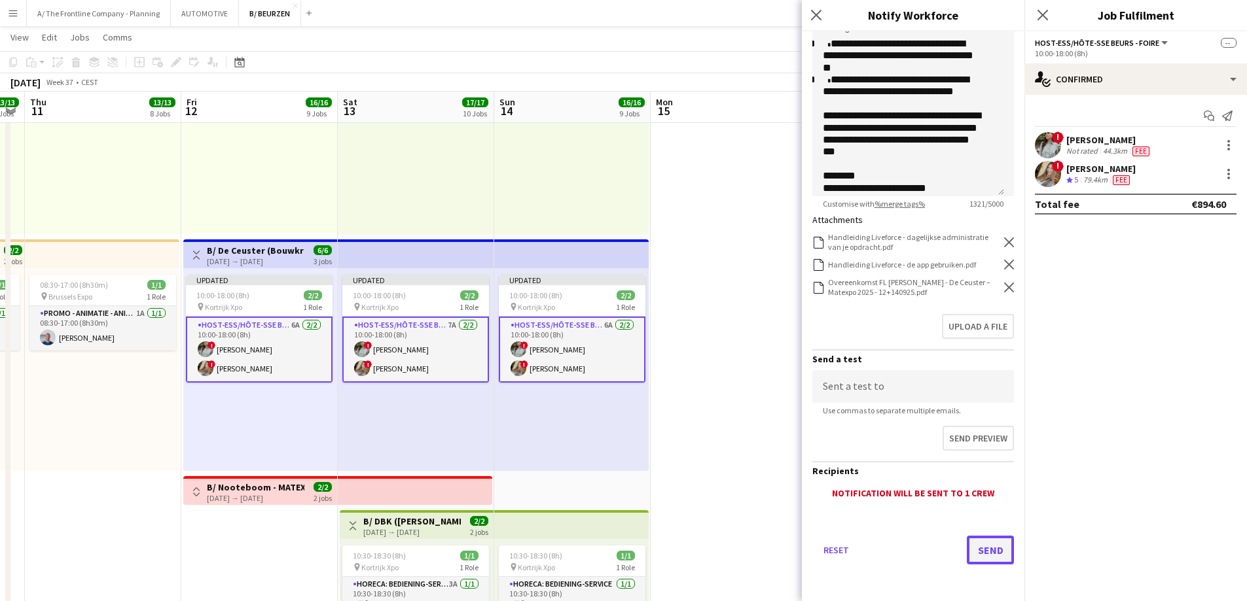
click at [981, 552] on button "Send" at bounding box center [990, 550] width 47 height 29
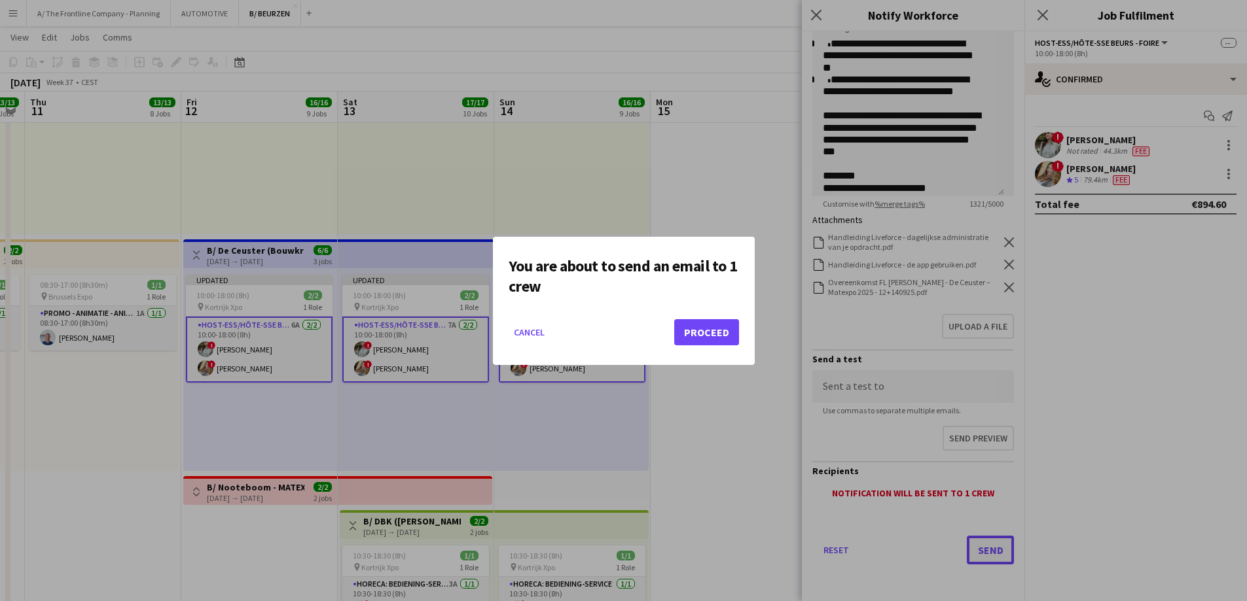
scroll to position [0, 0]
click at [710, 336] on button "Proceed" at bounding box center [706, 332] width 65 height 26
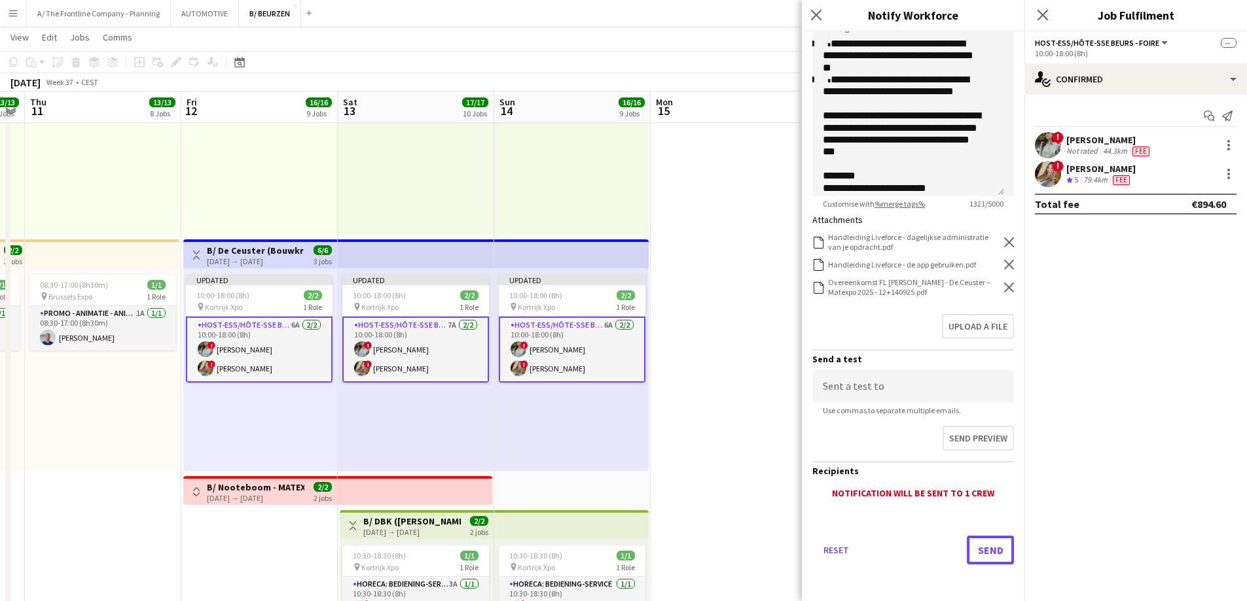
scroll to position [1571, 0]
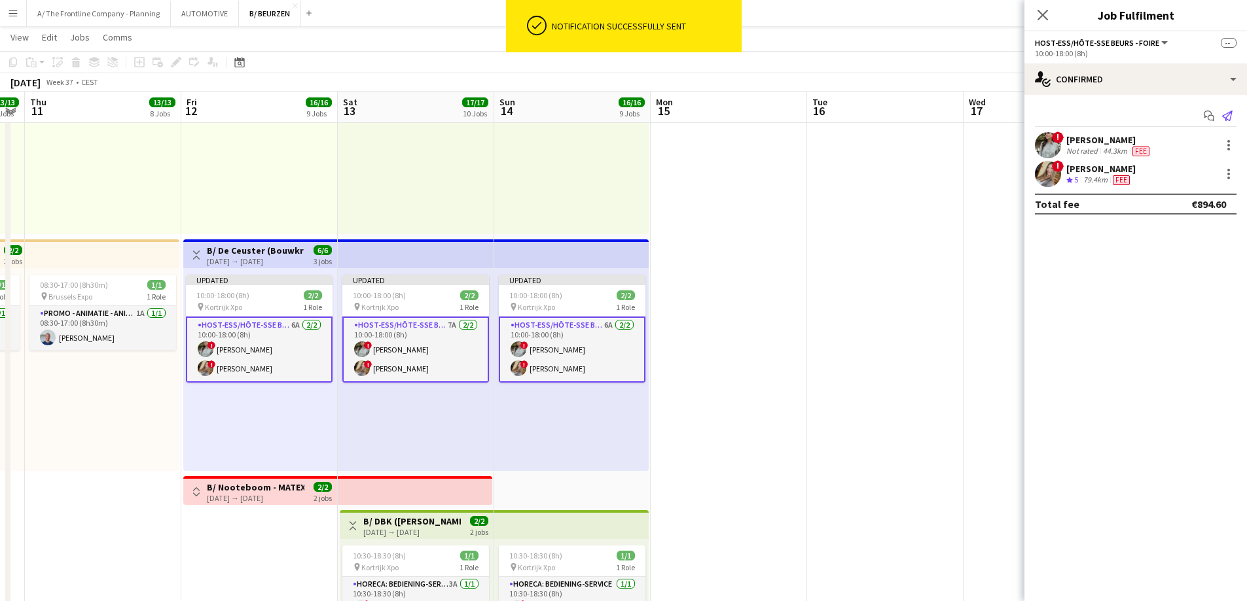
click at [1227, 120] on icon at bounding box center [1227, 116] width 10 height 10
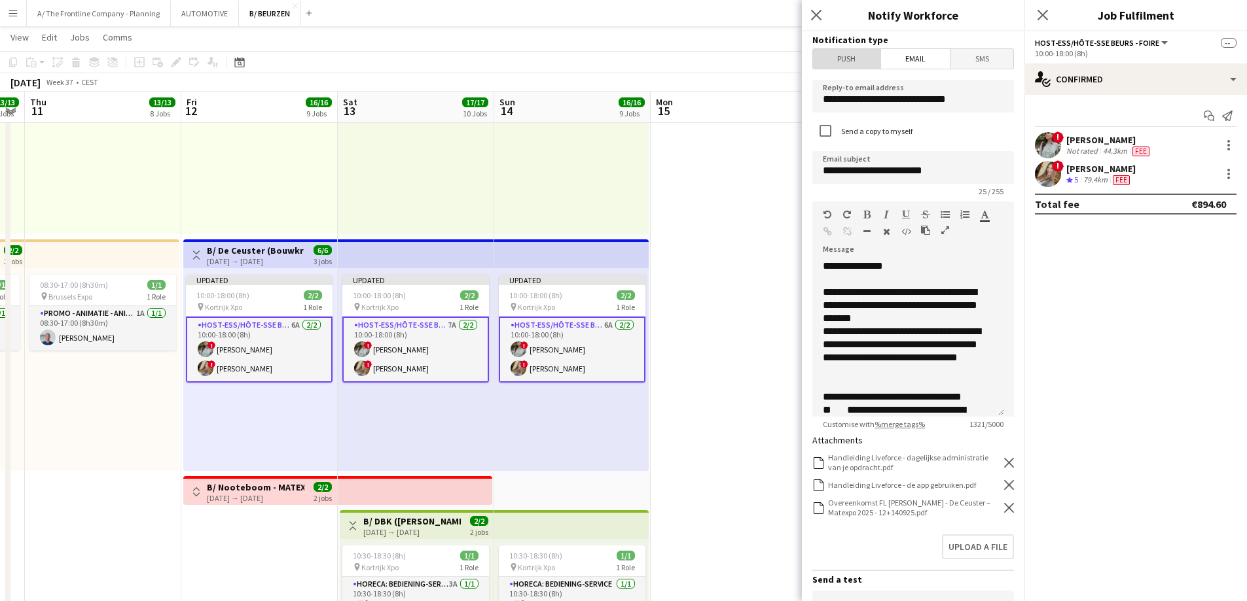
click at [847, 56] on span "Push" at bounding box center [846, 59] width 67 height 20
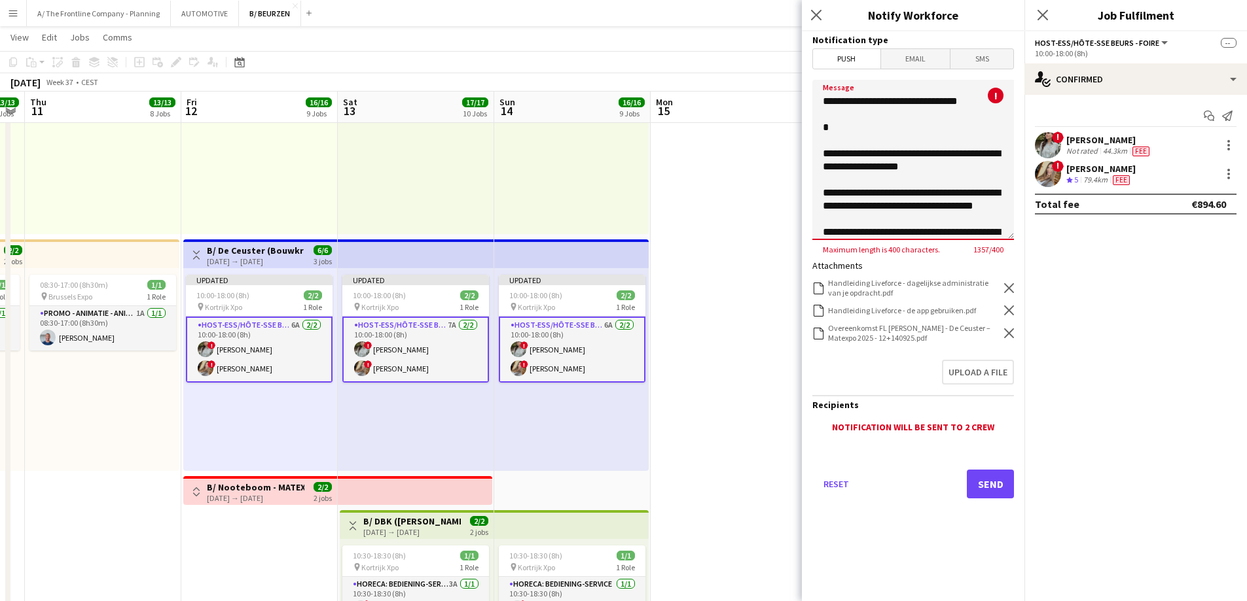
scroll to position [697, 0]
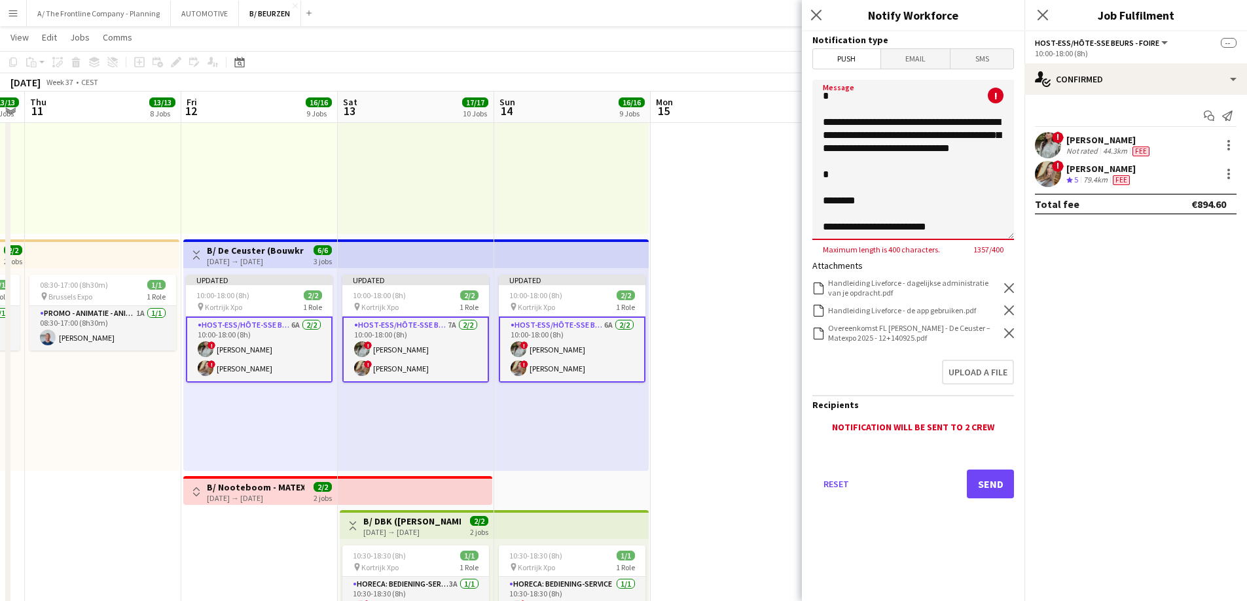
drag, startPoint x: 830, startPoint y: 131, endPoint x: 992, endPoint y: 334, distance: 259.4
click at [992, 334] on form "Notification type Push Email SMS Message The Frontline Company : ! Maximum leng…" at bounding box center [913, 283] width 223 height 504
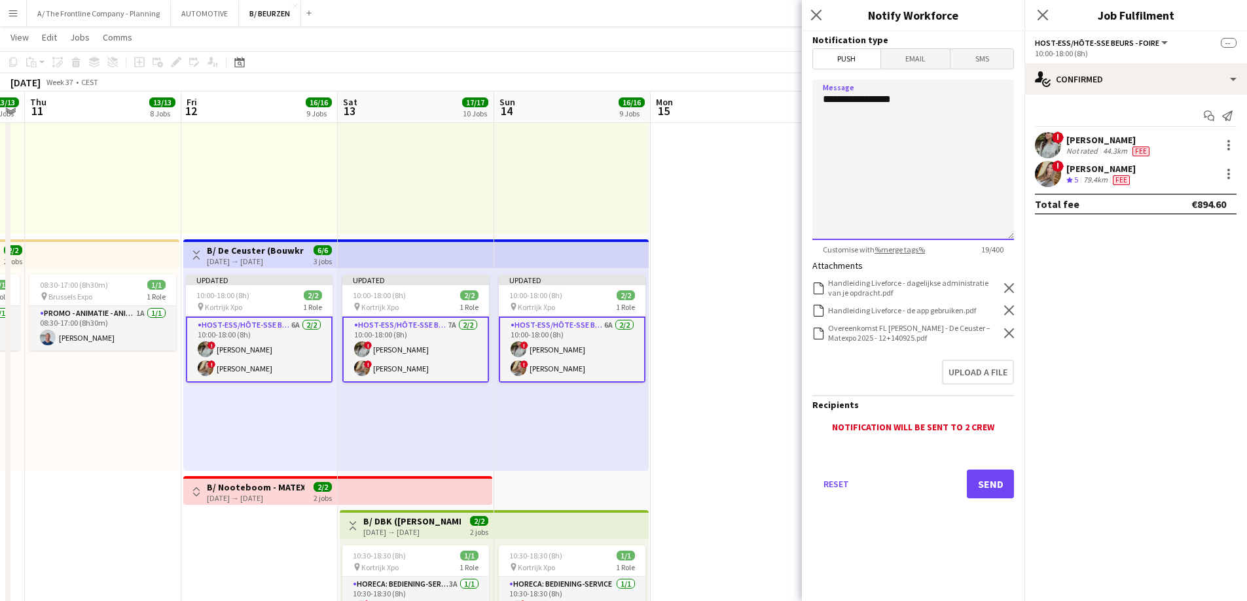
scroll to position [0, 0]
click at [1008, 290] on icon at bounding box center [1009, 288] width 10 height 10
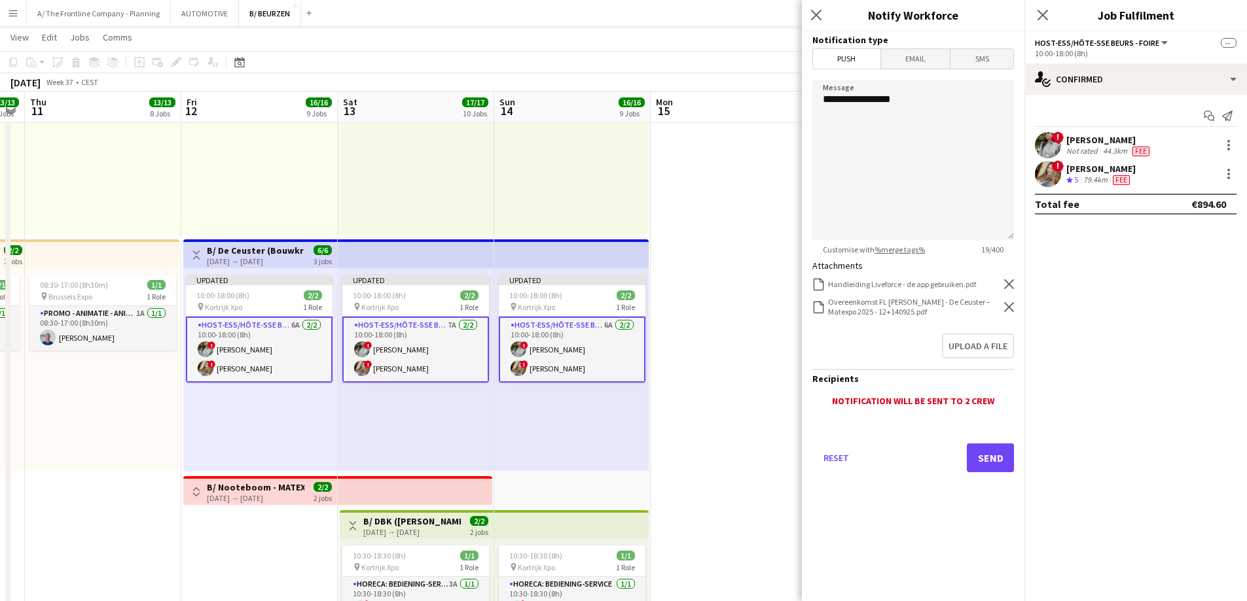
click at [1009, 281] on icon "Remove" at bounding box center [1009, 284] width 10 height 10
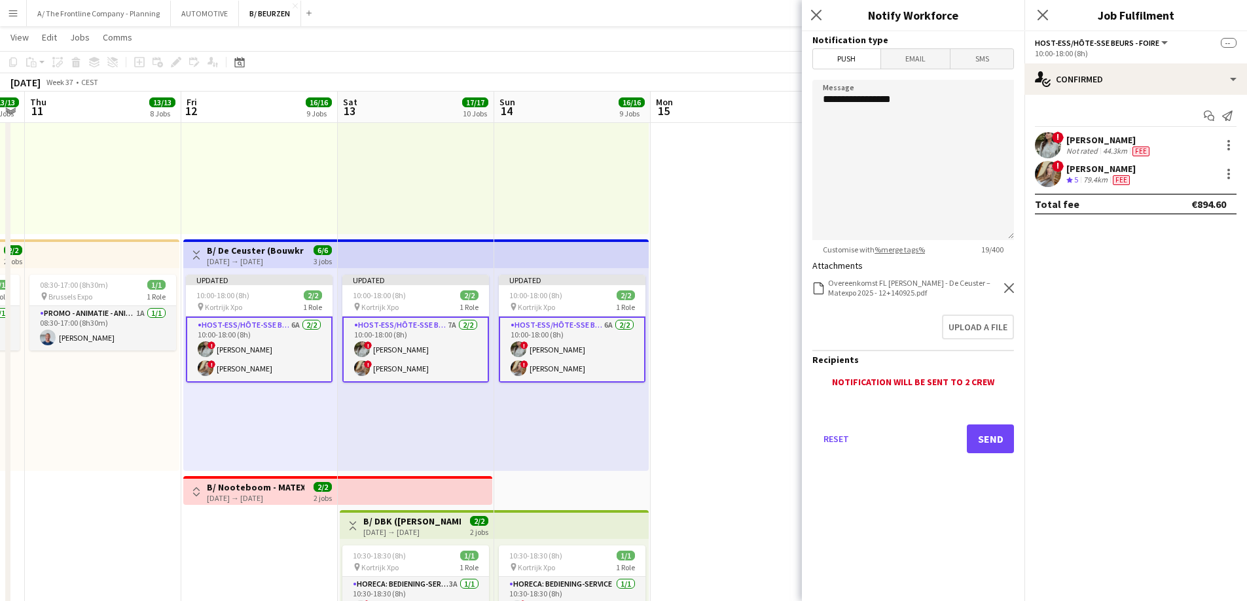
click at [1009, 289] on icon at bounding box center [1009, 288] width 10 height 10
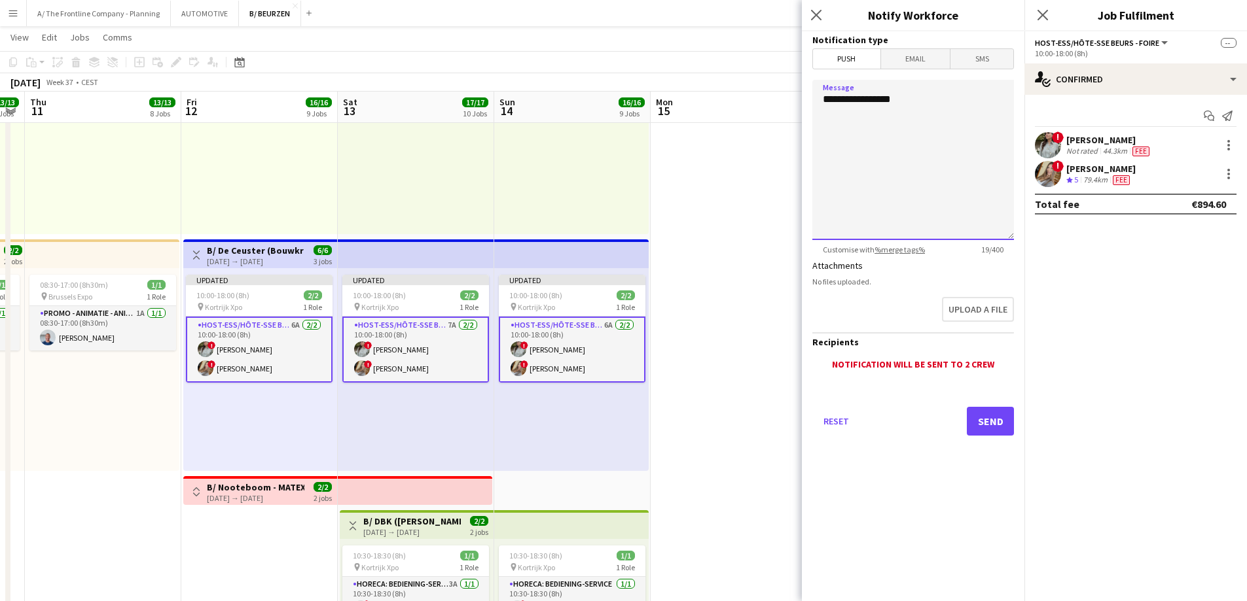
drag, startPoint x: 923, startPoint y: 96, endPoint x: 637, endPoint y: 83, distance: 286.9
click at [933, 100] on textarea "**********" at bounding box center [913, 160] width 202 height 160
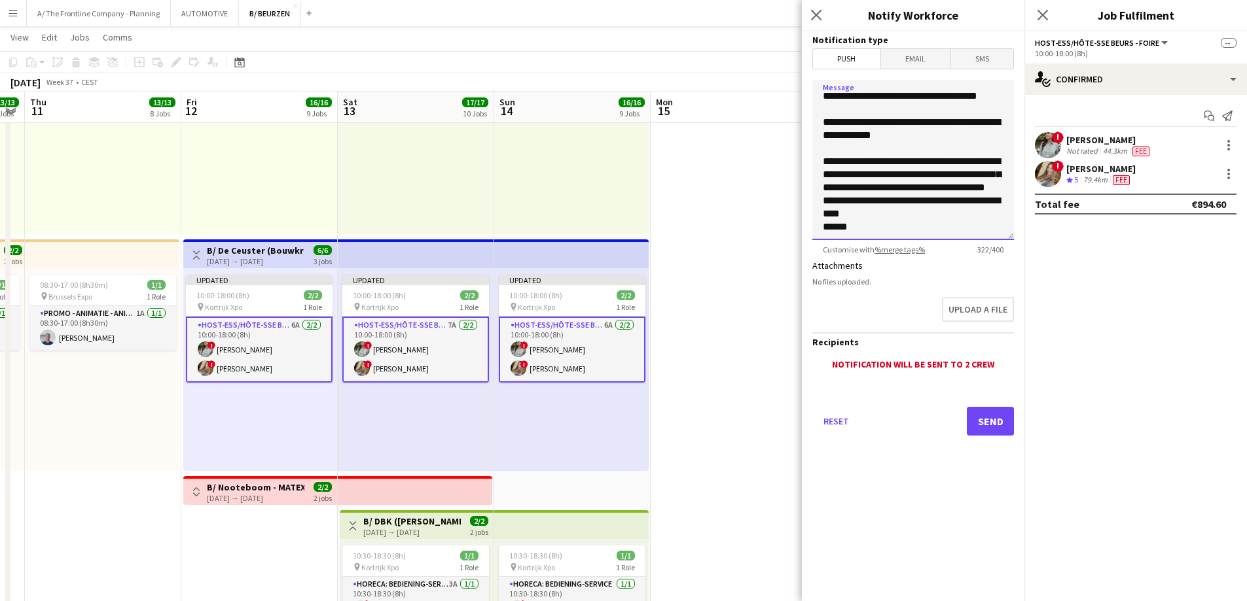
scroll to position [37, 0]
click at [832, 206] on textarea "**********" at bounding box center [913, 160] width 202 height 160
type textarea "**********"
click at [982, 416] on button "Send" at bounding box center [990, 421] width 47 height 29
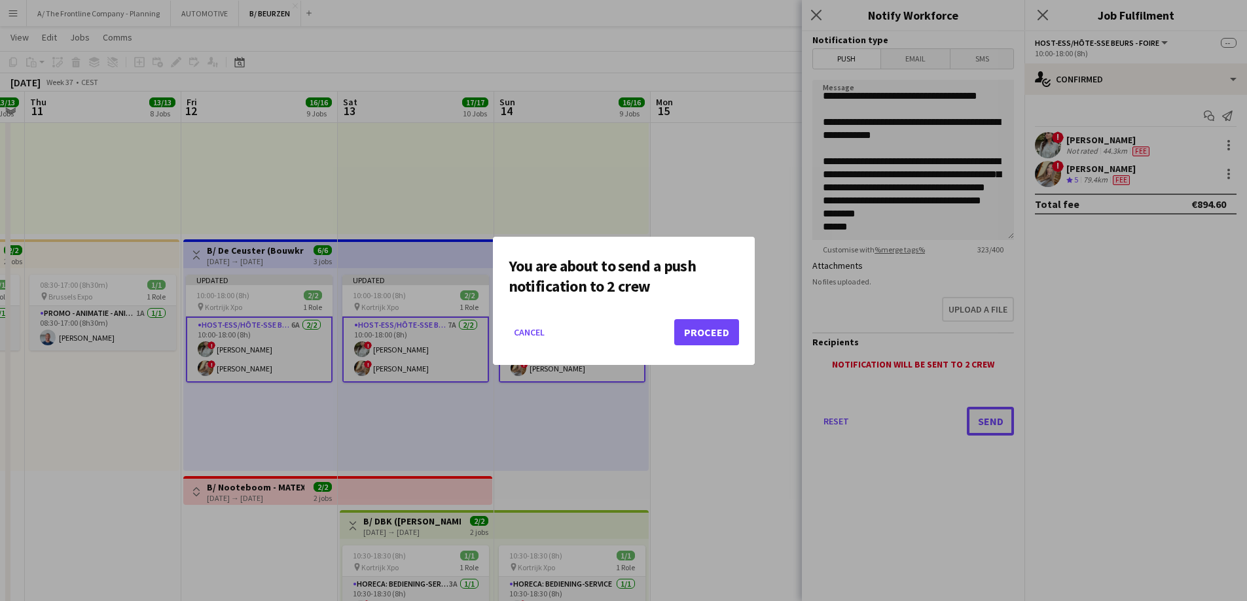
scroll to position [0, 0]
click at [710, 332] on button "Proceed" at bounding box center [706, 332] width 65 height 26
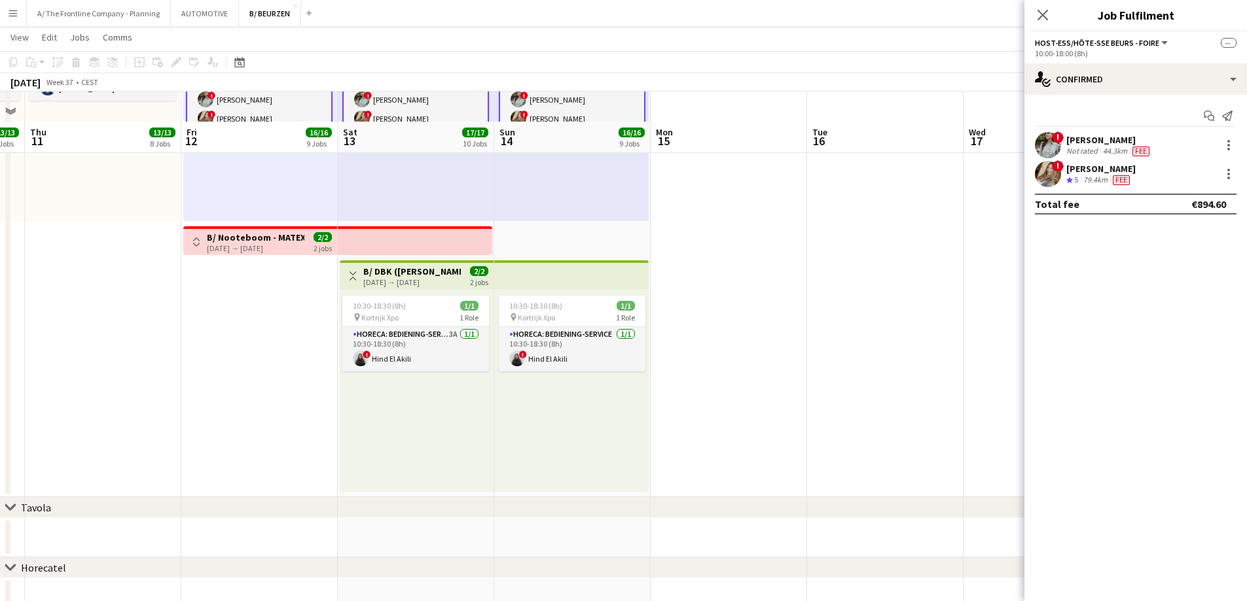
scroll to position [1527, 0]
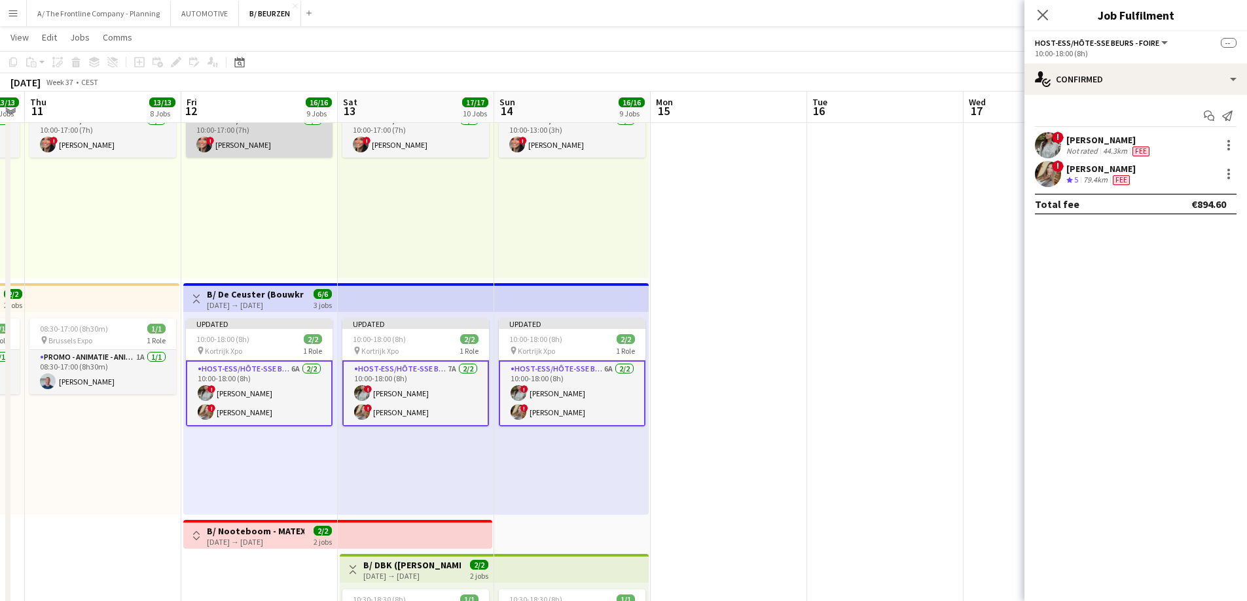
click at [266, 140] on app-card-role "Host-ess/Hôte-sse 2A 1/1 10:00-17:00 (7h) ! Sarah Schroeyens" at bounding box center [259, 135] width 147 height 45
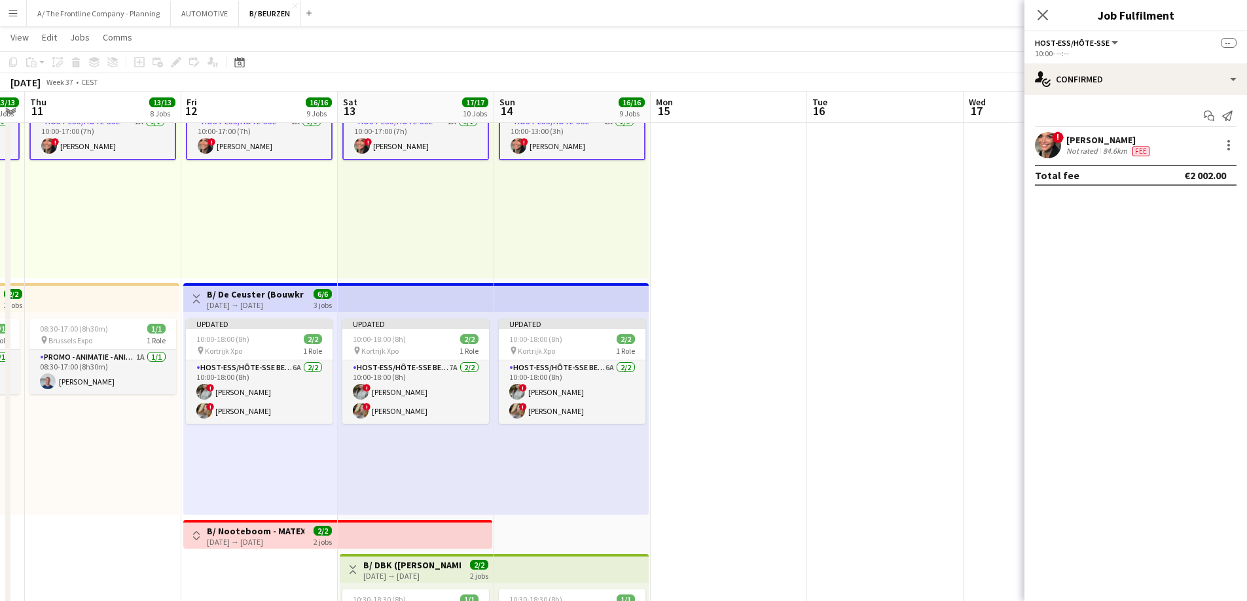
click at [1082, 139] on div "Sarah Schroeyens" at bounding box center [1109, 140] width 86 height 12
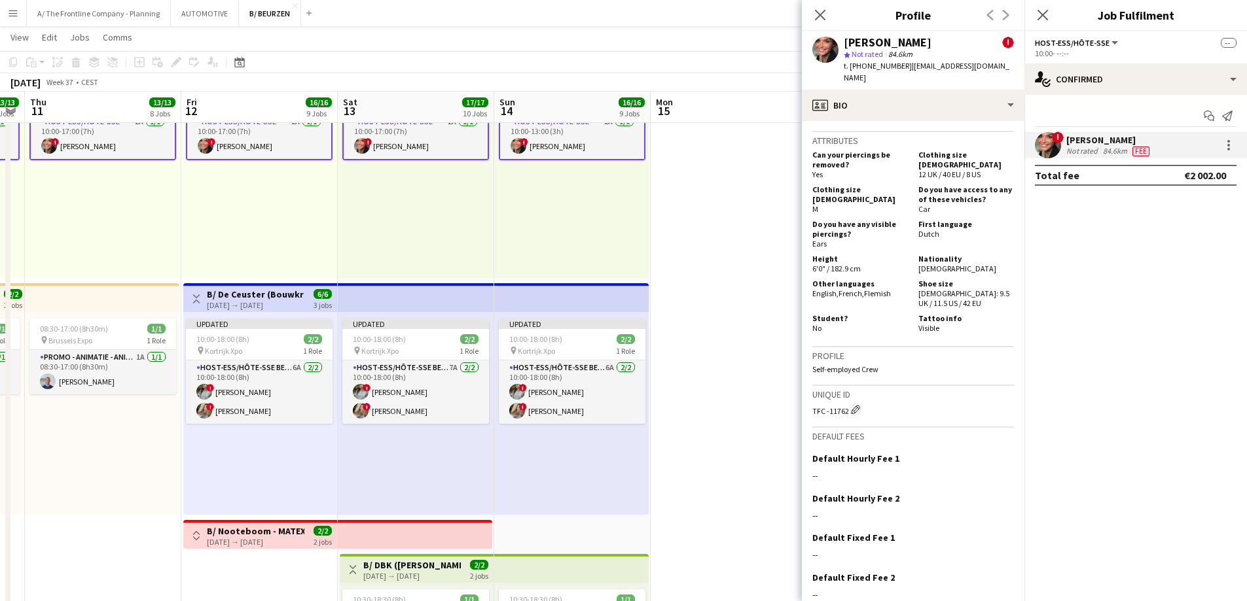
scroll to position [851, 0]
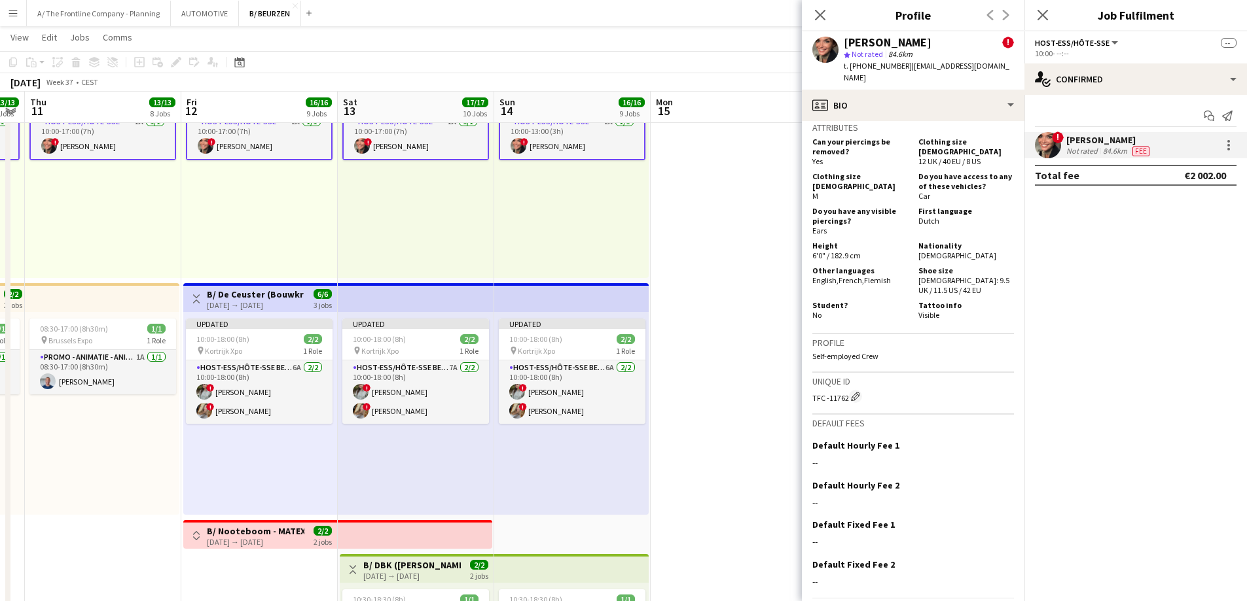
click at [264, 143] on app-card-role "Host-ess/Hôte-sse 2A 1/1 10:00-17:00 (7h) ! Sarah Schroeyens" at bounding box center [259, 136] width 147 height 47
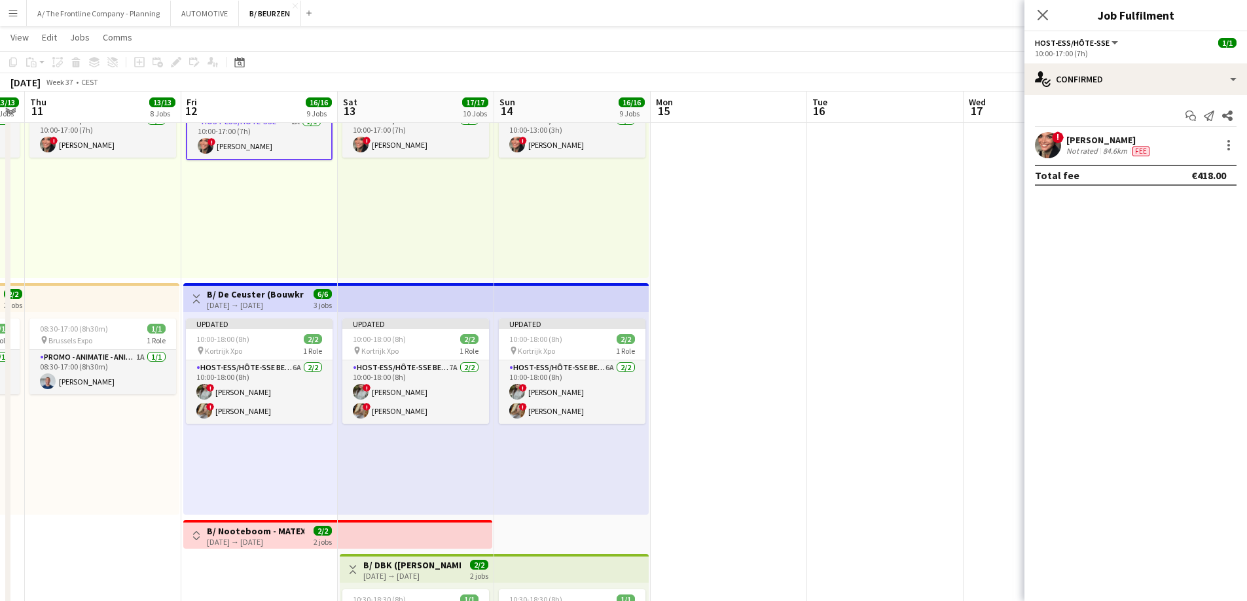
click at [1111, 141] on div "Sarah Schroeyens" at bounding box center [1109, 140] width 86 height 12
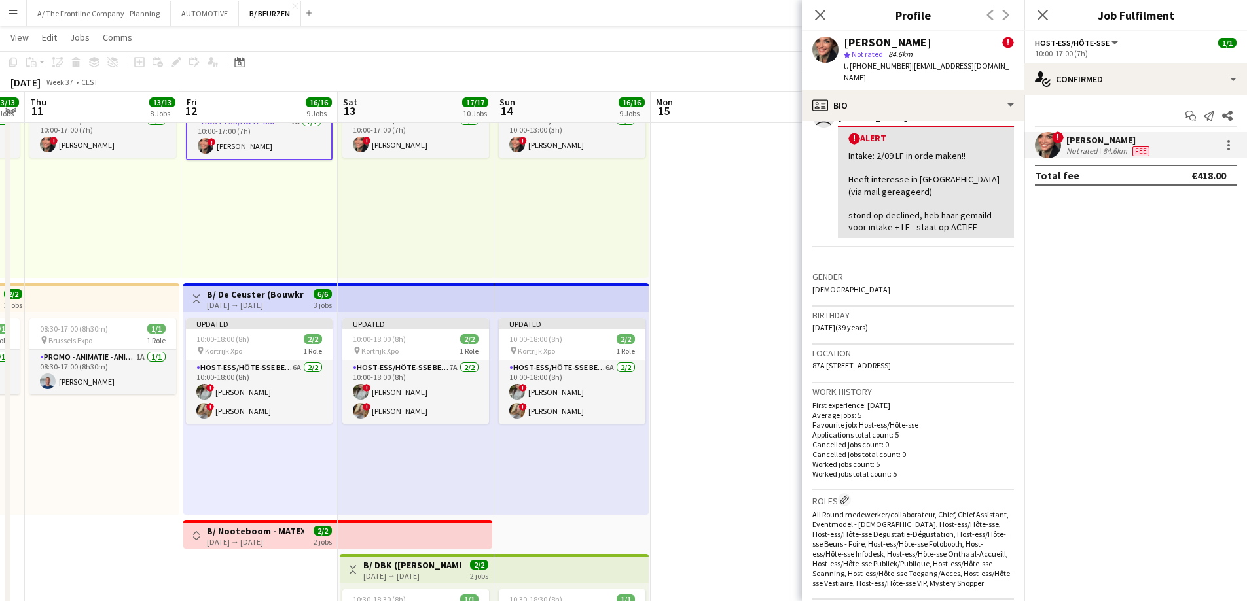
scroll to position [262, 0]
drag, startPoint x: 950, startPoint y: 354, endPoint x: 864, endPoint y: 346, distance: 86.1
click at [864, 346] on div "Location 87A Nieuwstraat, 101, Rumst, 2840" at bounding box center [913, 362] width 202 height 38
click at [938, 348] on div "Location 87A Nieuwstraat, 101, Rumst, 2840" at bounding box center [913, 362] width 202 height 38
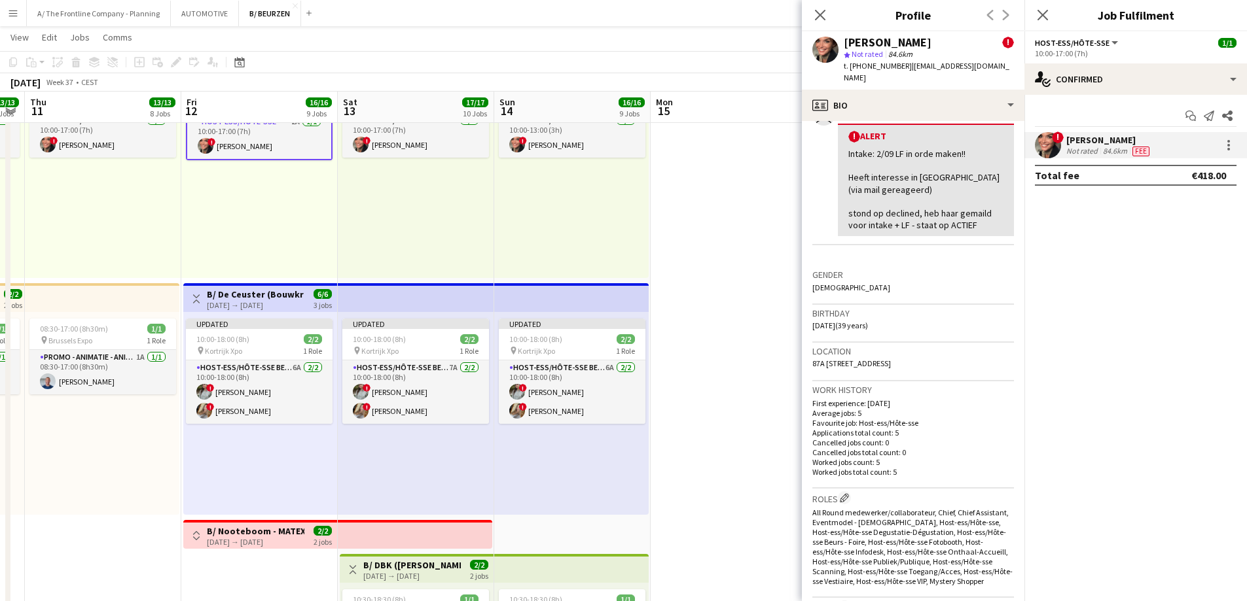
drag, startPoint x: 944, startPoint y: 349, endPoint x: 806, endPoint y: 348, distance: 138.8
click at [806, 348] on app-crew-profile-bio "chevron-left chevron-right Open photos pop-in Alerts chevron-right user 28-08-2…" at bounding box center [913, 361] width 223 height 480
copy span "87A Nieuwstraat, 101, Rumst, 2840"
click at [931, 356] on div "Location 87A Nieuwstraat, 101, Rumst, 2840" at bounding box center [913, 362] width 202 height 38
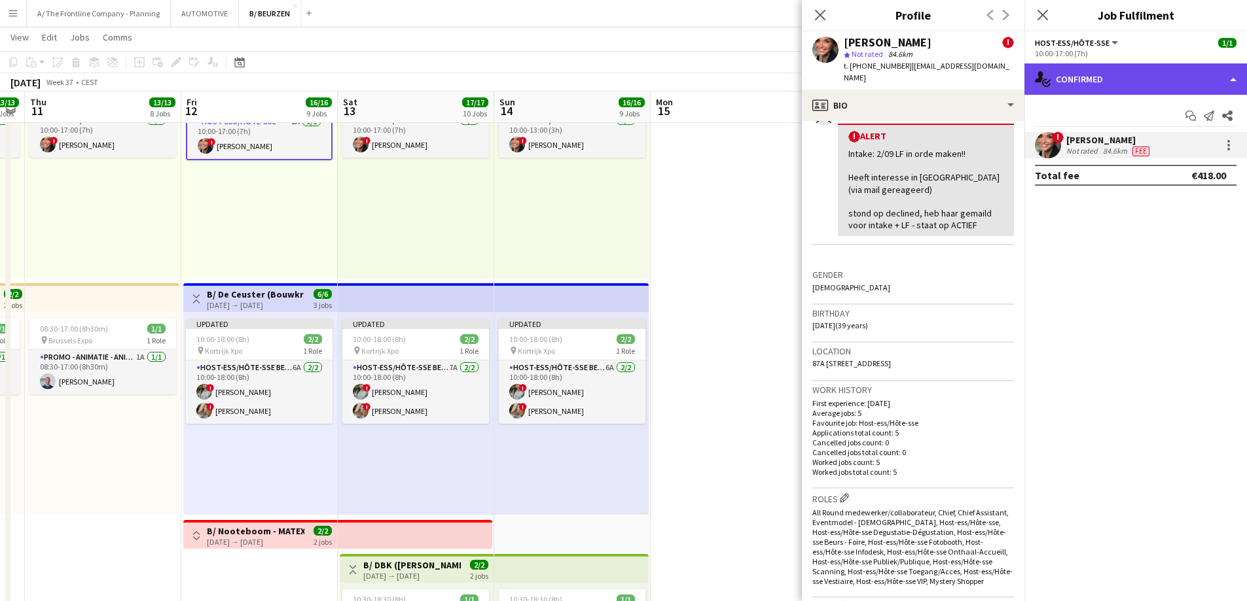
click at [1163, 81] on div "single-neutral-actions-check-2 Confirmed" at bounding box center [1135, 78] width 223 height 31
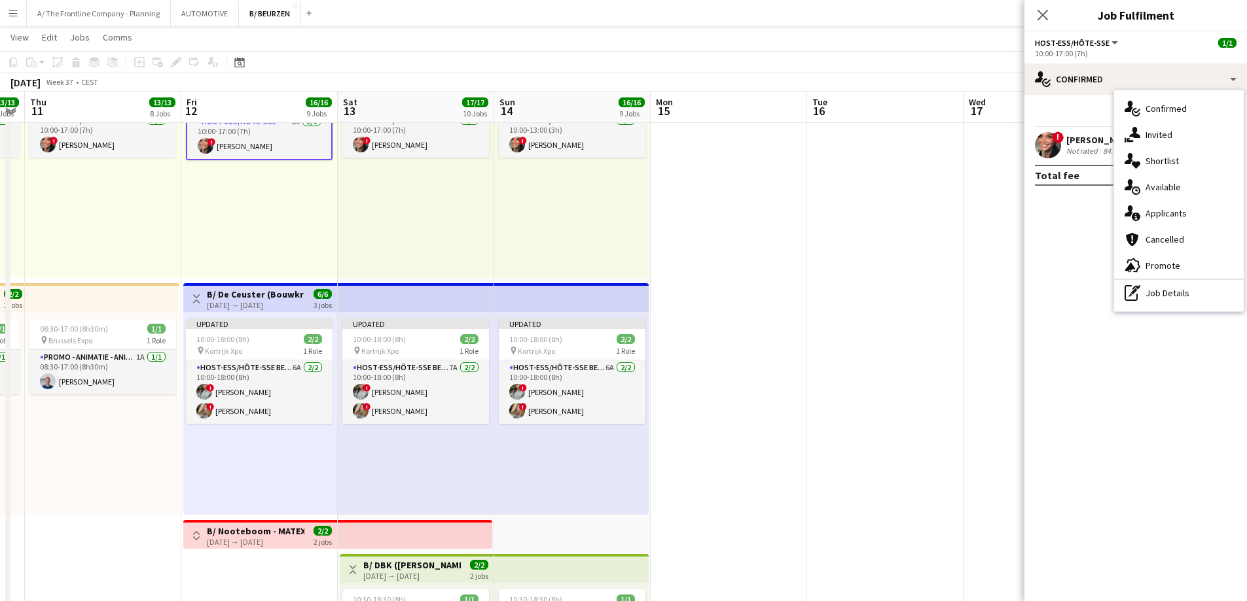
click at [1073, 142] on div "Sarah Schroeyens" at bounding box center [1109, 140] width 86 height 12
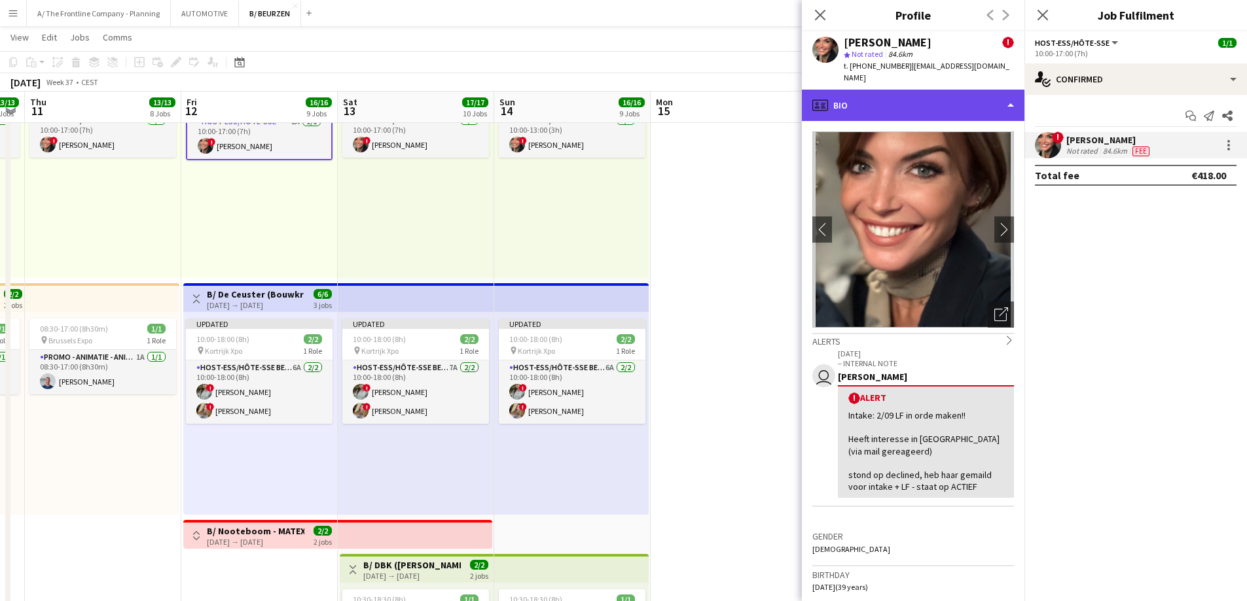
click at [916, 96] on div "profile Bio" at bounding box center [913, 105] width 223 height 31
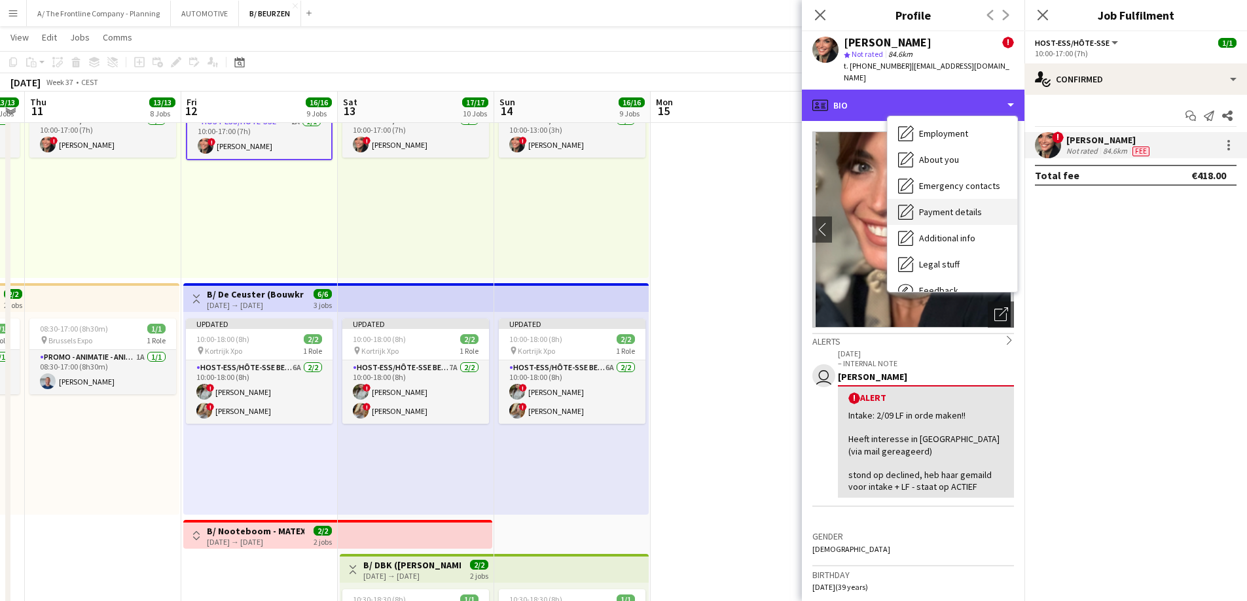
scroll to position [0, 0]
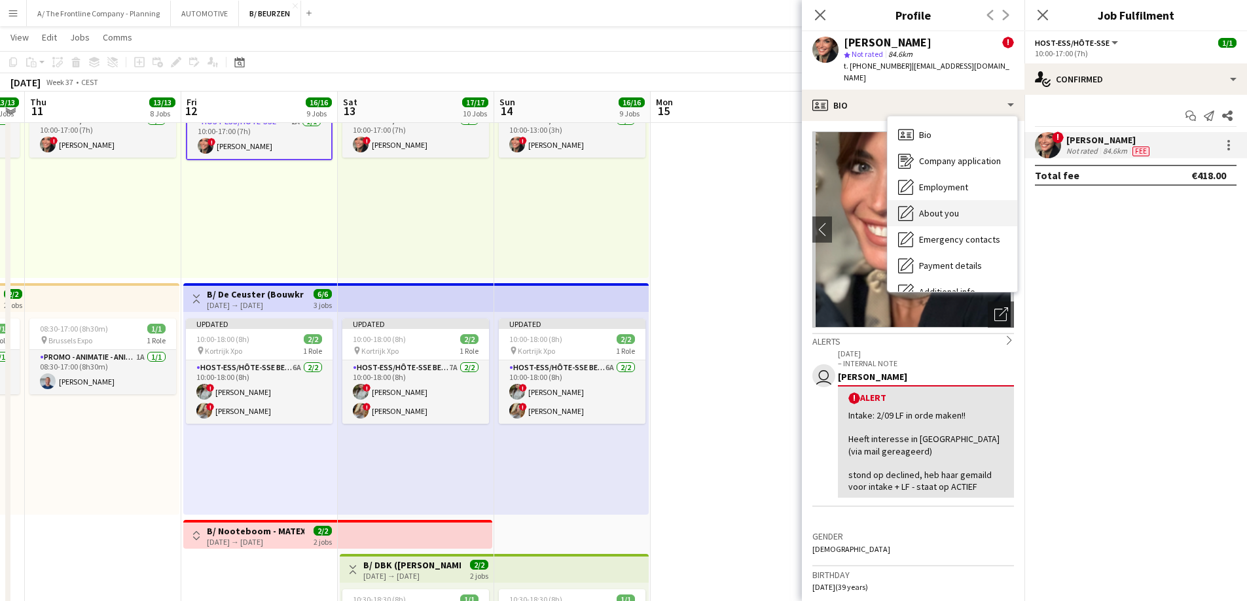
click at [940, 207] on span "About you" at bounding box center [939, 213] width 40 height 12
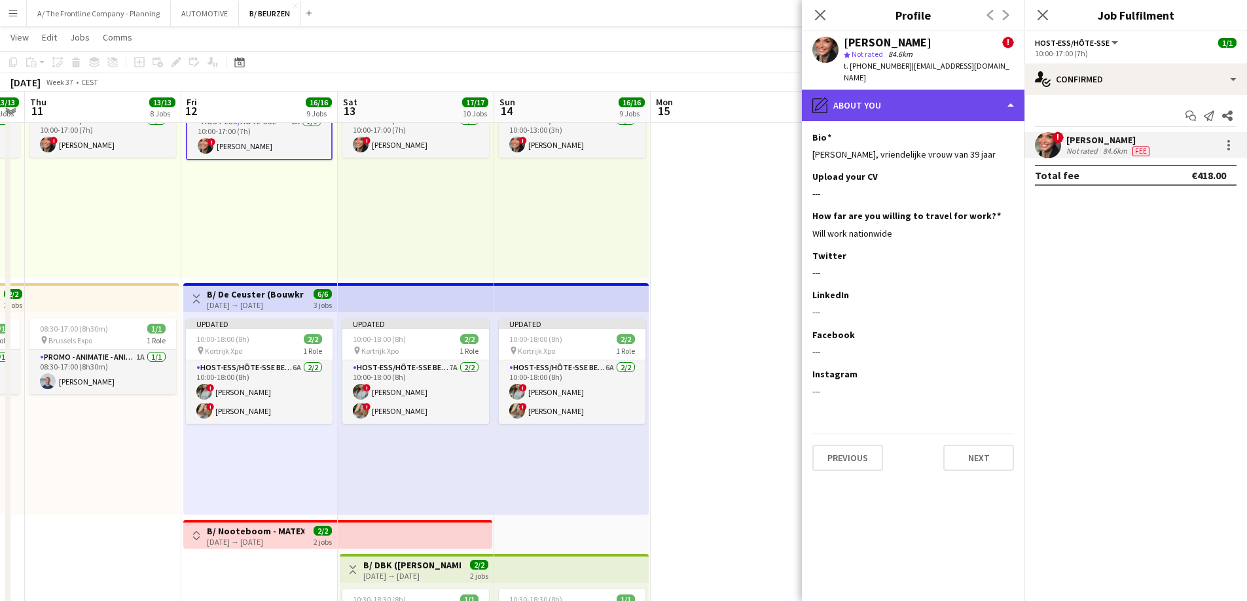
click at [911, 97] on div "pencil4 About you" at bounding box center [913, 105] width 223 height 31
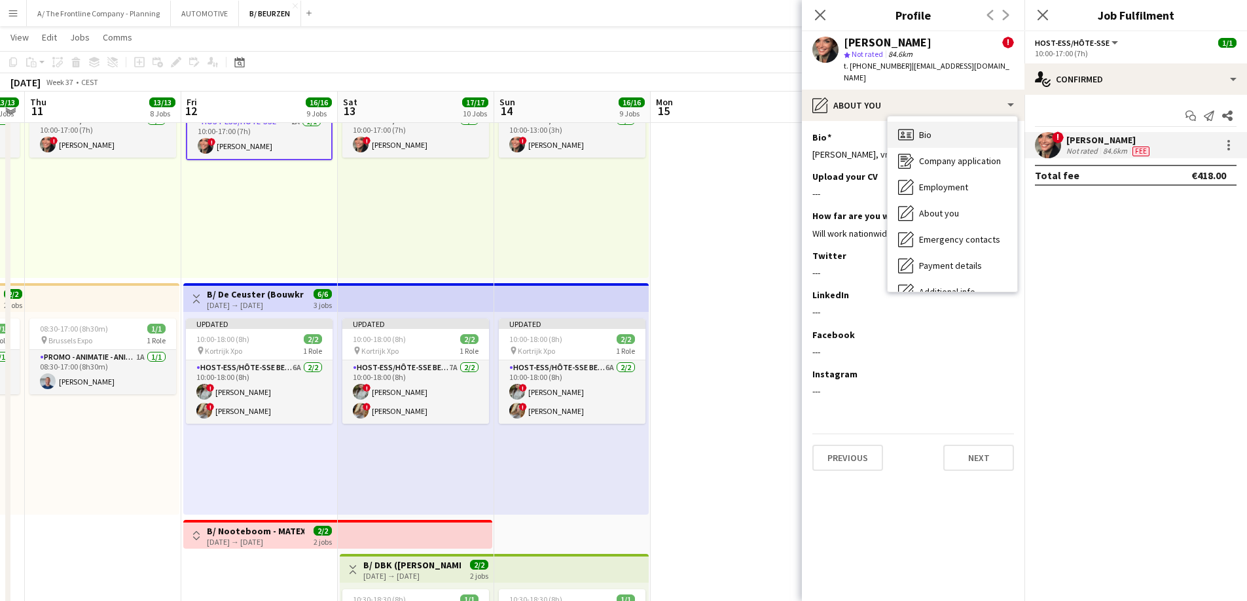
click at [927, 122] on div "Bio Bio" at bounding box center [952, 135] width 130 height 26
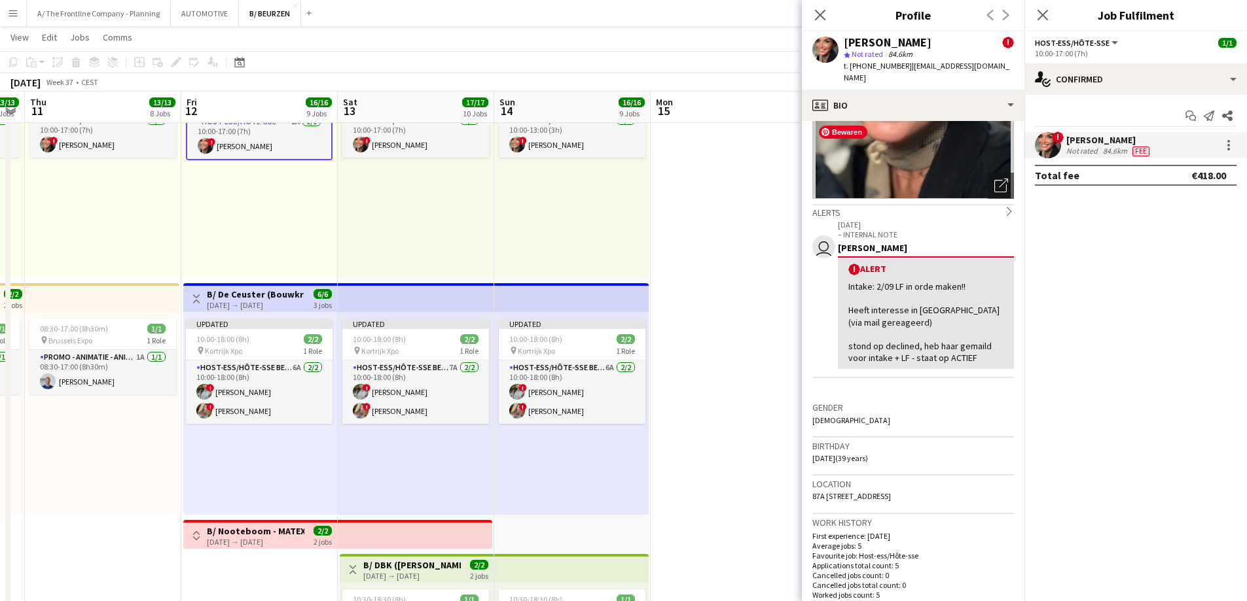
scroll to position [131, 0]
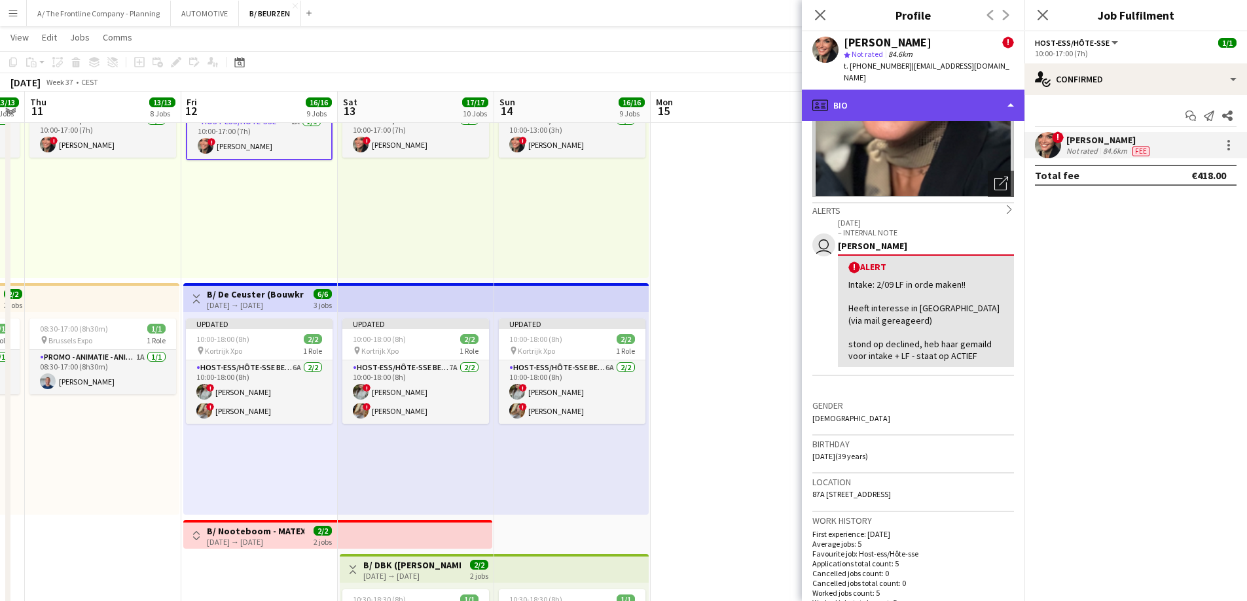
click at [938, 92] on div "profile Bio" at bounding box center [913, 105] width 223 height 31
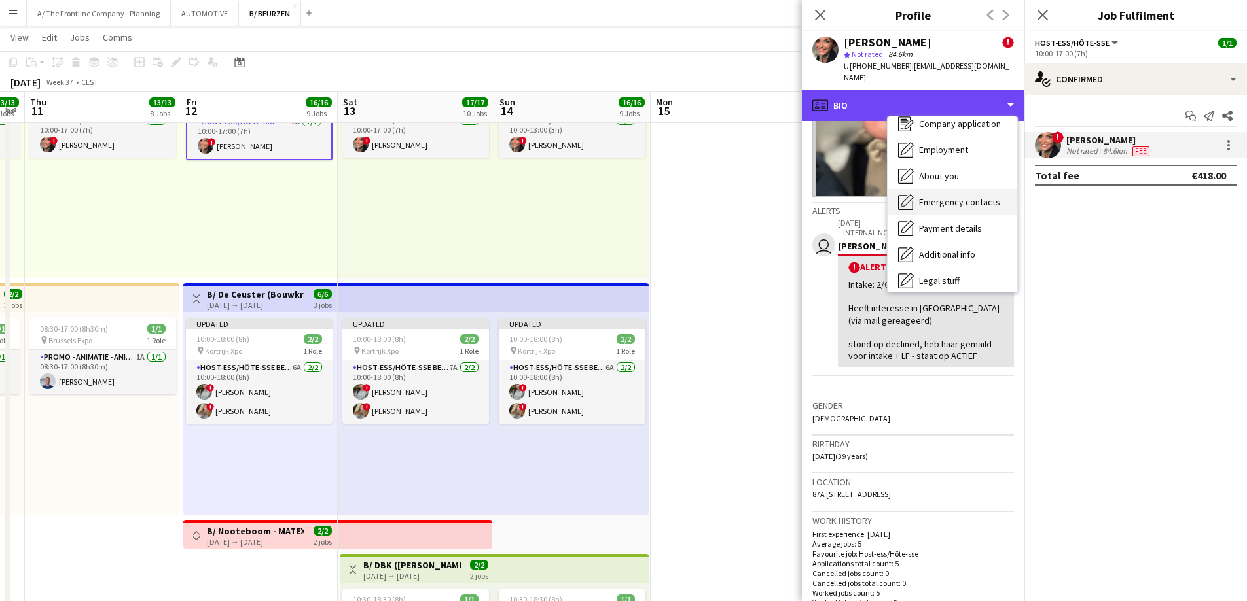
scroll to position [0, 0]
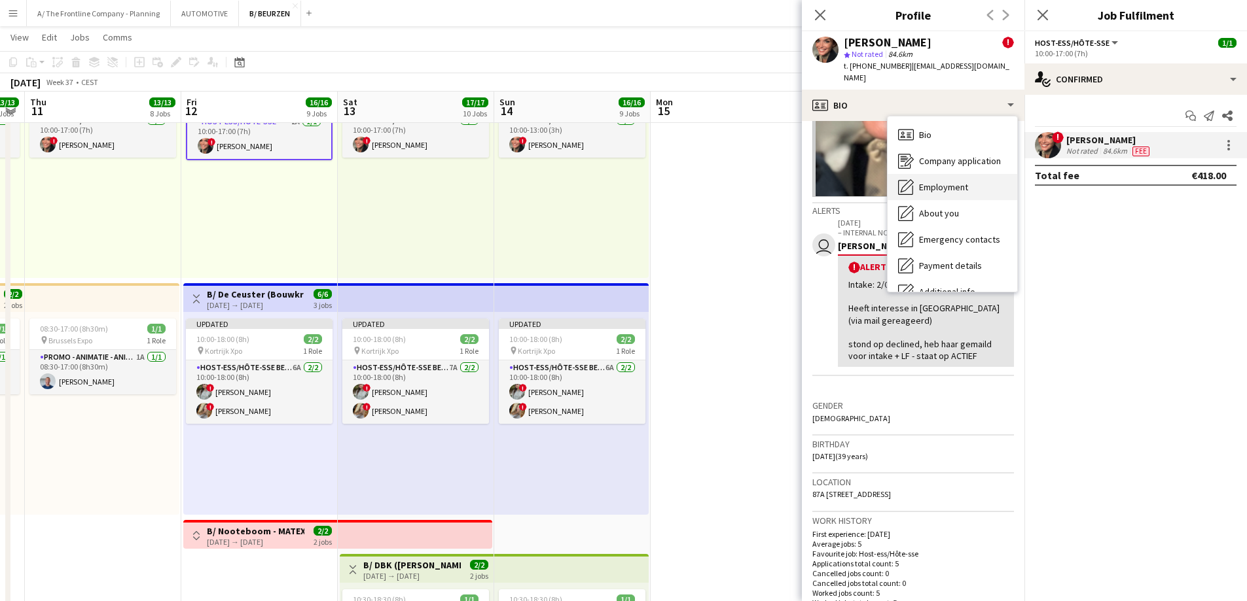
click at [935, 184] on div "Employment Employment" at bounding box center [952, 187] width 130 height 26
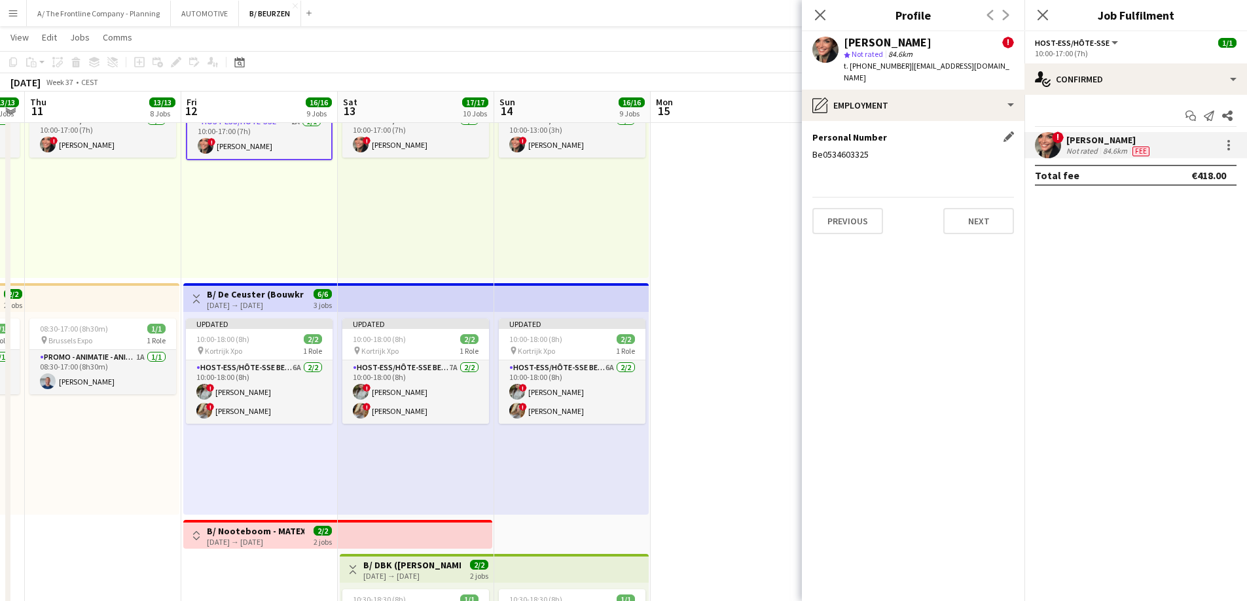
click at [861, 149] on div "Be0534603325" at bounding box center [913, 155] width 202 height 12
copy div "Be0534603325"
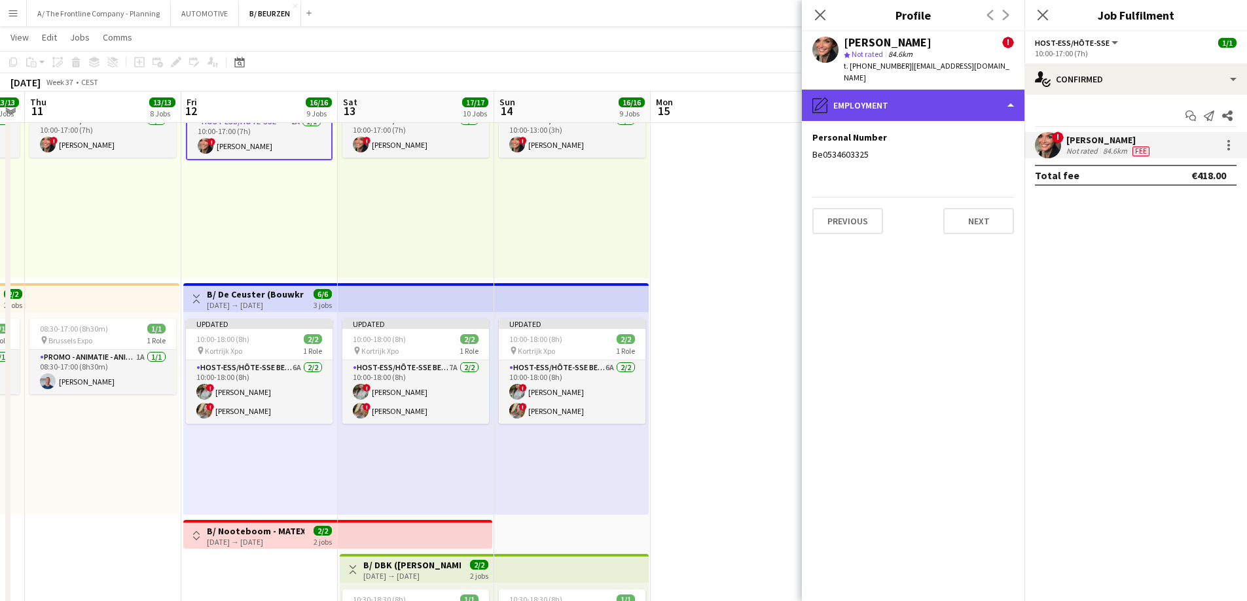
click at [872, 90] on div "pencil4 Employment" at bounding box center [913, 105] width 223 height 31
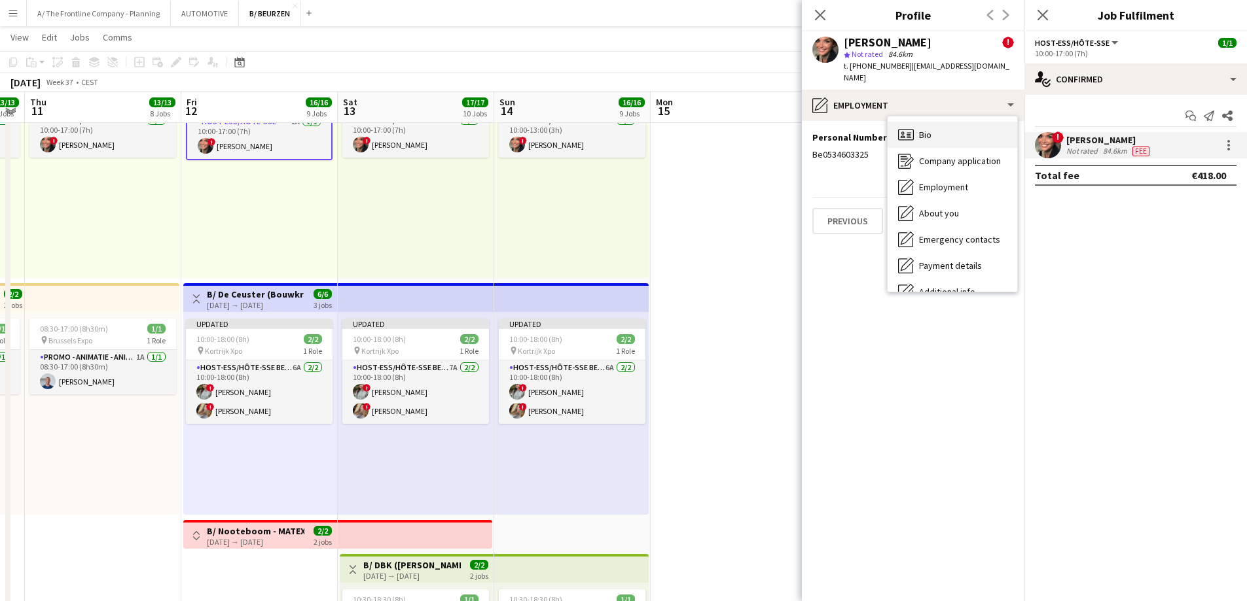
click at [919, 129] on span "Bio" at bounding box center [925, 135] width 12 height 12
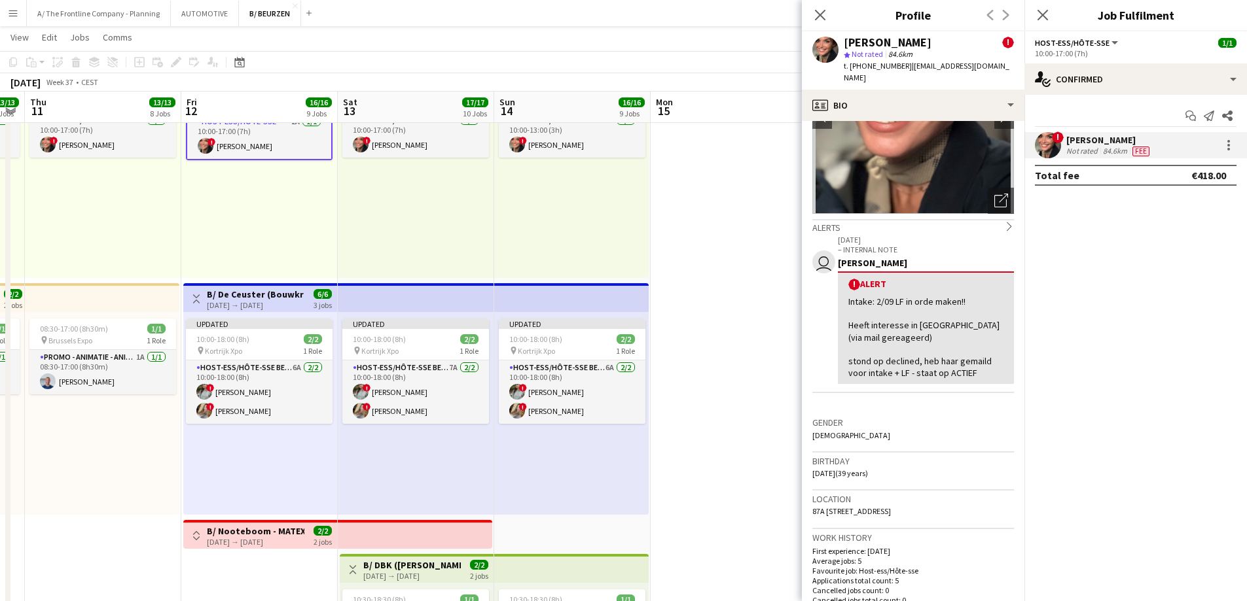
scroll to position [327, 0]
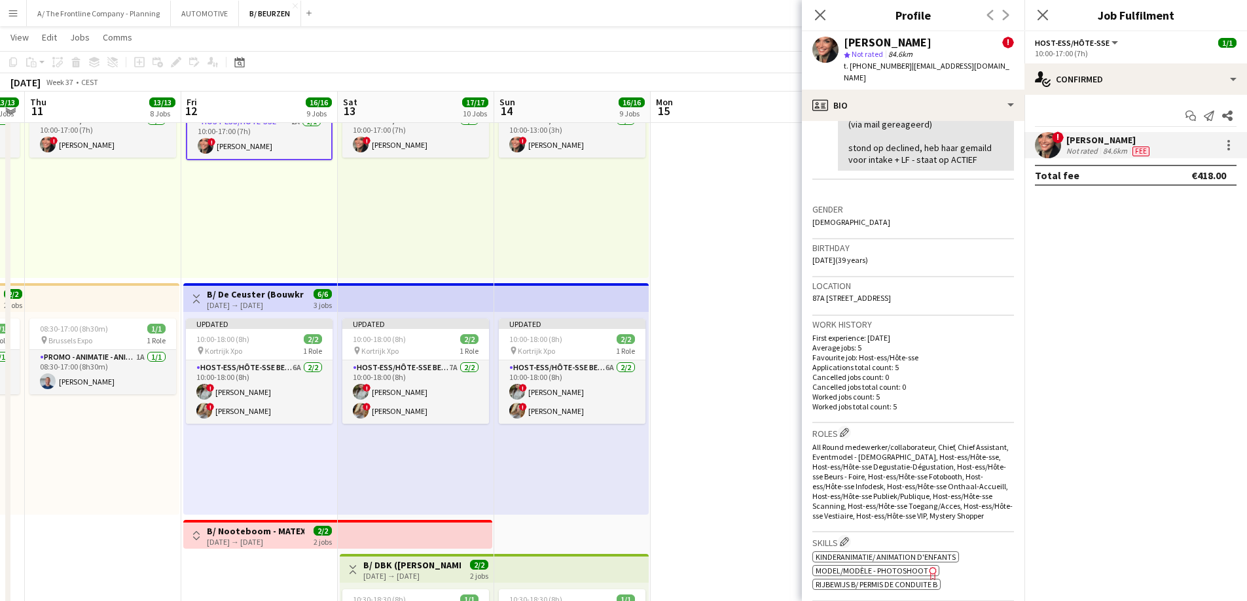
drag, startPoint x: 927, startPoint y: 284, endPoint x: 813, endPoint y: 291, distance: 114.1
click at [813, 291] on div "Location 87A Nieuwstraat, 101, Rumst, 2840" at bounding box center [913, 297] width 202 height 38
copy span "87A Nieuwstraat, 101, Rumst, 2840"
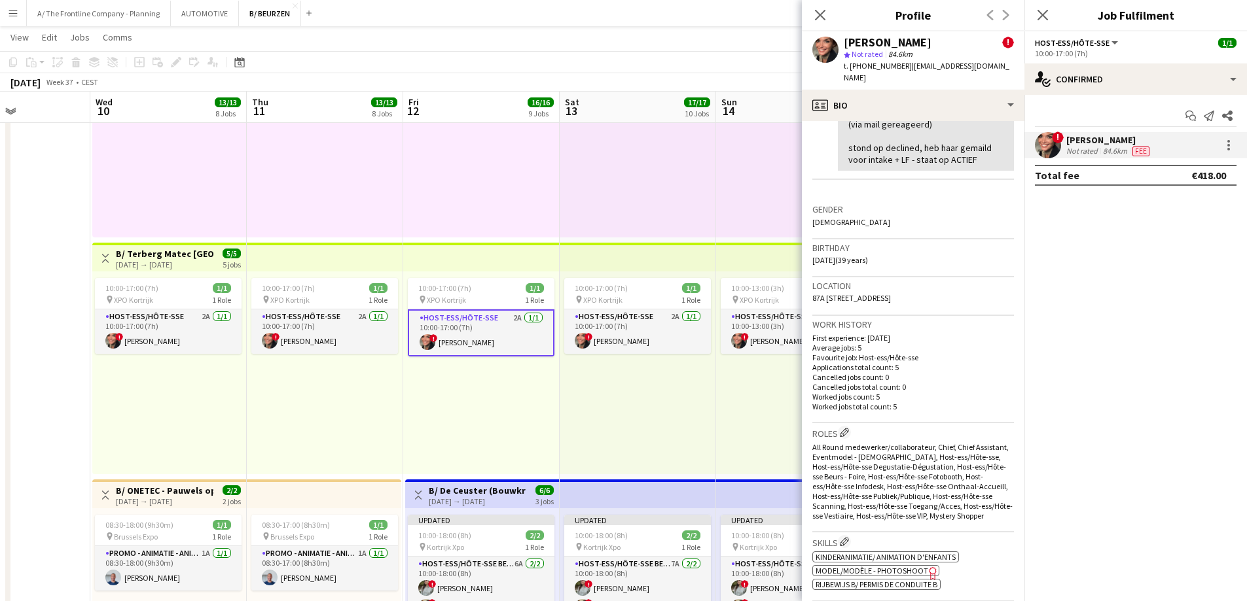
scroll to position [0, 368]
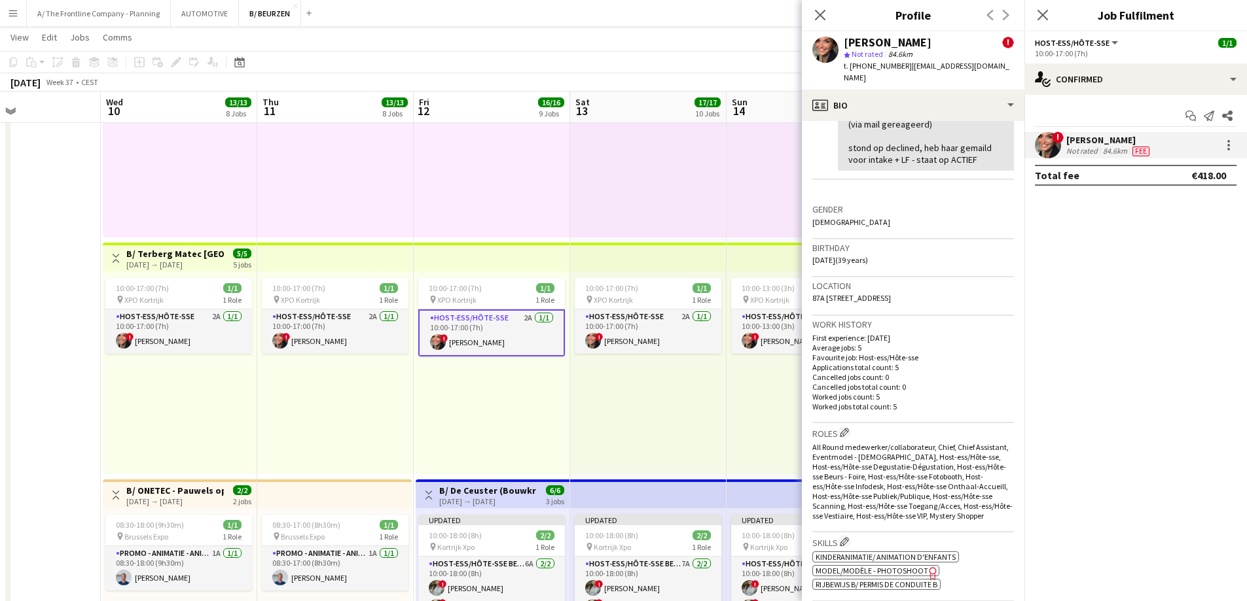
drag, startPoint x: 245, startPoint y: 291, endPoint x: 477, endPoint y: 287, distance: 232.4
click at [199, 331] on app-card-role "Host-ess/Hôte-sse 2A 1/1 10:00-17:00 (7h) ! Sarah Schroeyens" at bounding box center [178, 332] width 147 height 45
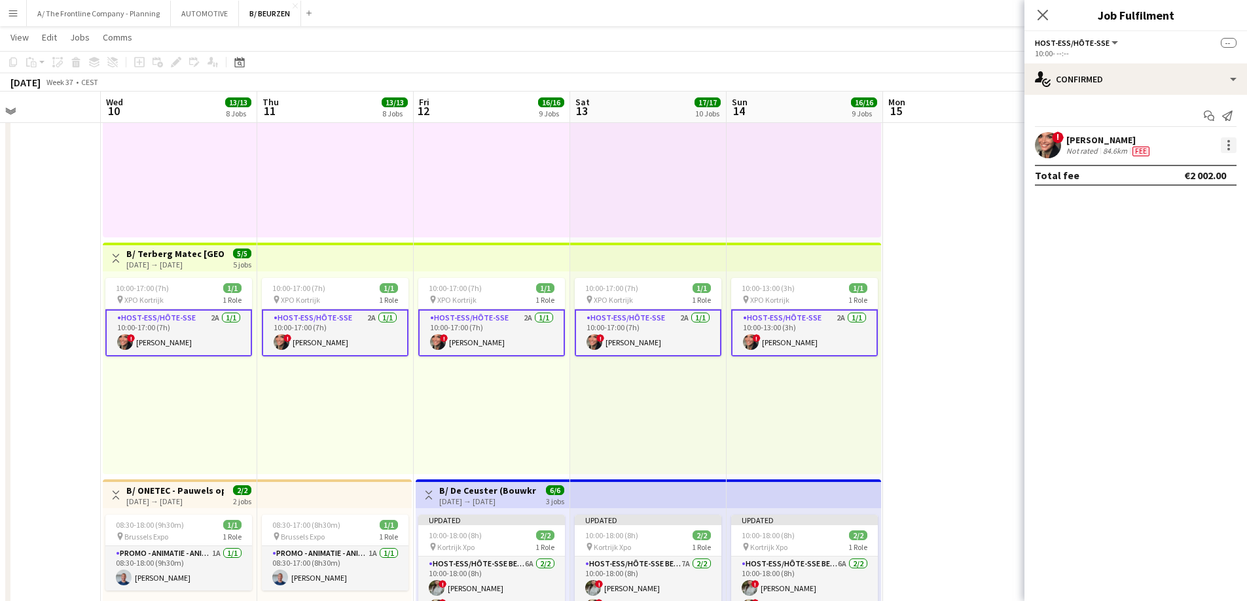
click at [1225, 147] on div at bounding box center [1229, 145] width 16 height 16
click at [1212, 168] on span "Edit fee" at bounding box center [1185, 170] width 81 height 12
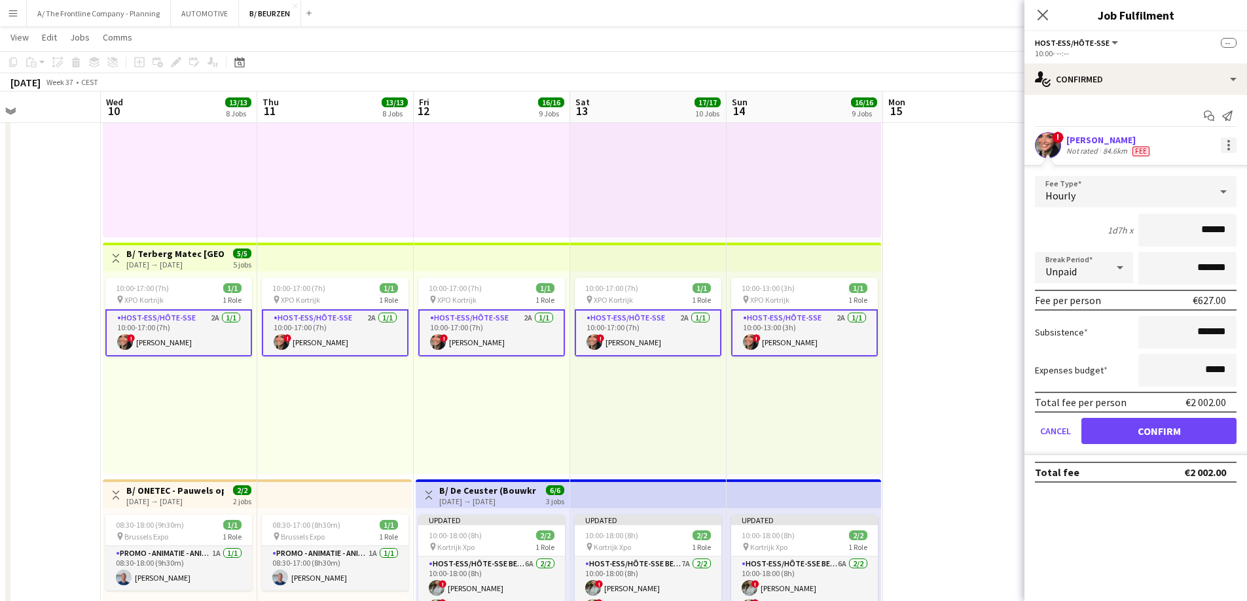
click at [1235, 147] on div at bounding box center [1229, 145] width 16 height 16
click at [1168, 205] on span "Send notification" at bounding box center [1183, 200] width 77 height 11
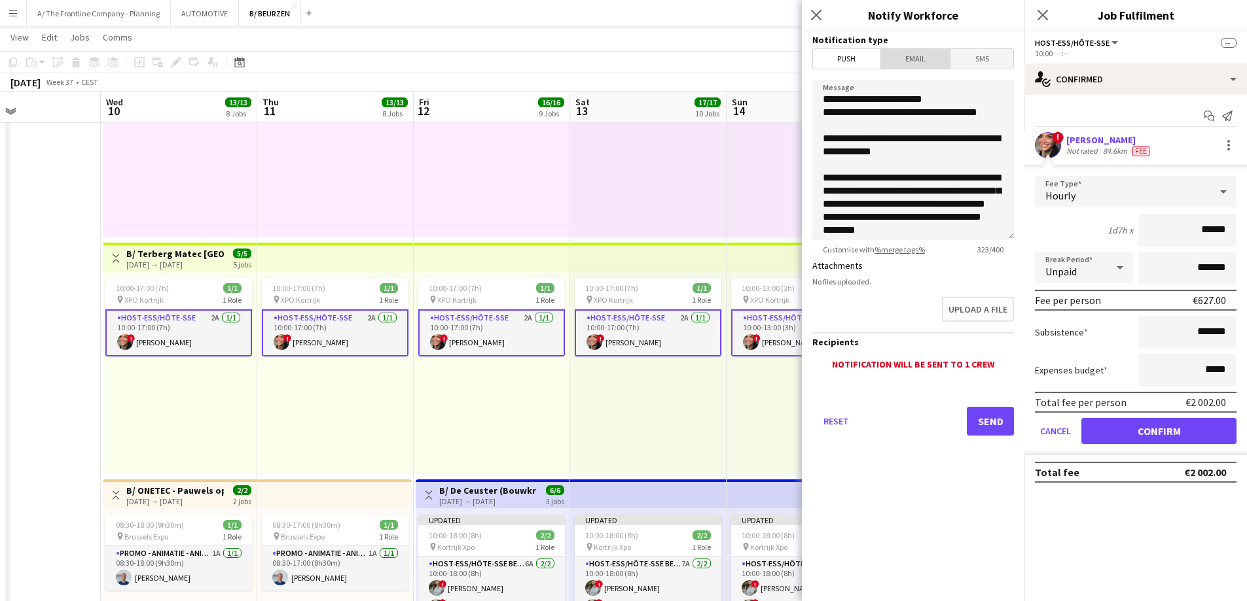
click at [896, 60] on span "Email" at bounding box center [915, 59] width 69 height 20
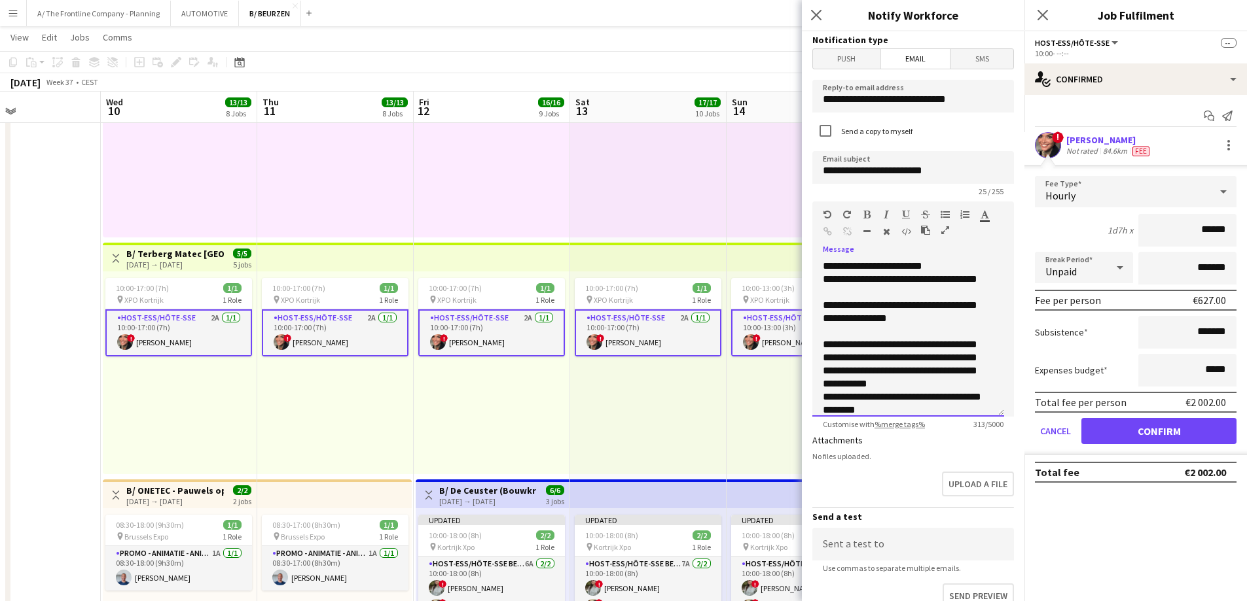
click at [875, 300] on div "**********" at bounding box center [908, 338] width 192 height 157
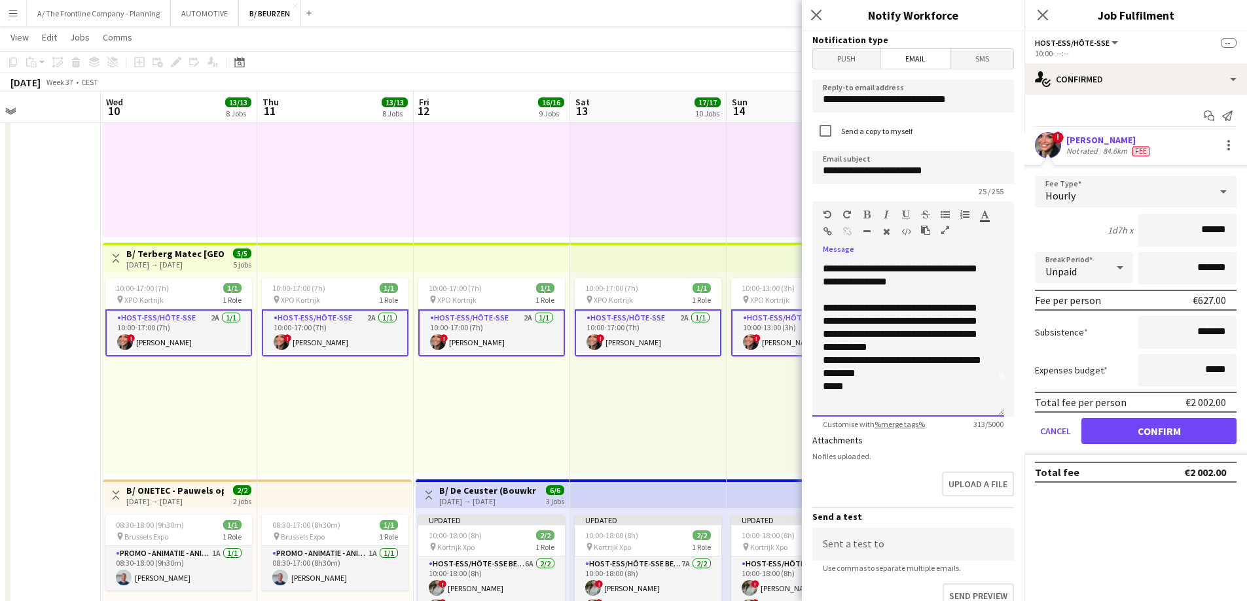
drag, startPoint x: 823, startPoint y: 283, endPoint x: 989, endPoint y: 471, distance: 250.9
click at [989, 471] on form "**********" at bounding box center [913, 395] width 223 height 728
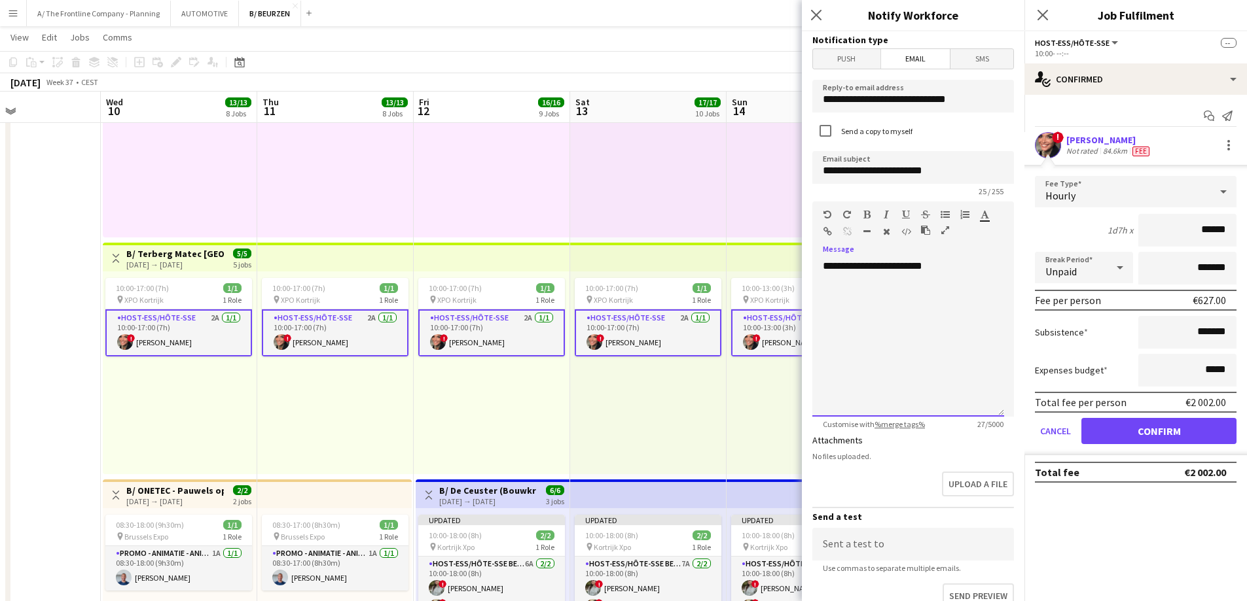
scroll to position [0, 0]
click at [908, 277] on div "**********" at bounding box center [908, 338] width 192 height 157
drag, startPoint x: 943, startPoint y: 270, endPoint x: 795, endPoint y: 273, distance: 148.0
drag, startPoint x: 865, startPoint y: 274, endPoint x: 892, endPoint y: 274, distance: 26.8
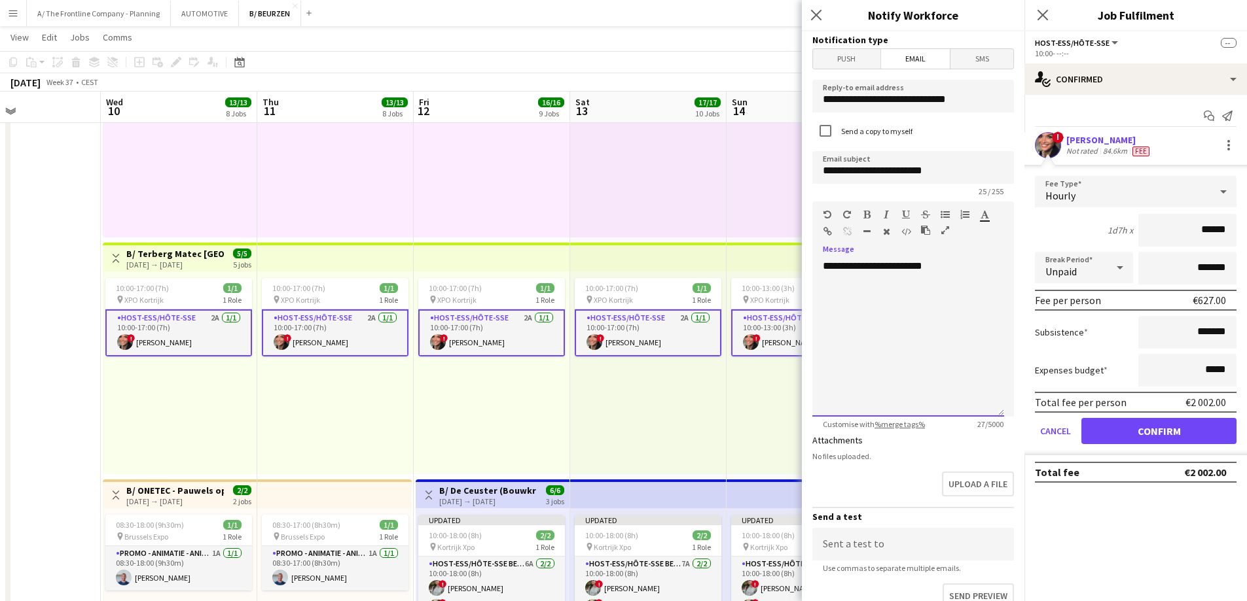
click at [868, 274] on div "**********" at bounding box center [908, 338] width 192 height 157
drag, startPoint x: 876, startPoint y: 263, endPoint x: 1096, endPoint y: 264, distance: 219.3
drag, startPoint x: 884, startPoint y: 269, endPoint x: 1096, endPoint y: 276, distance: 212.8
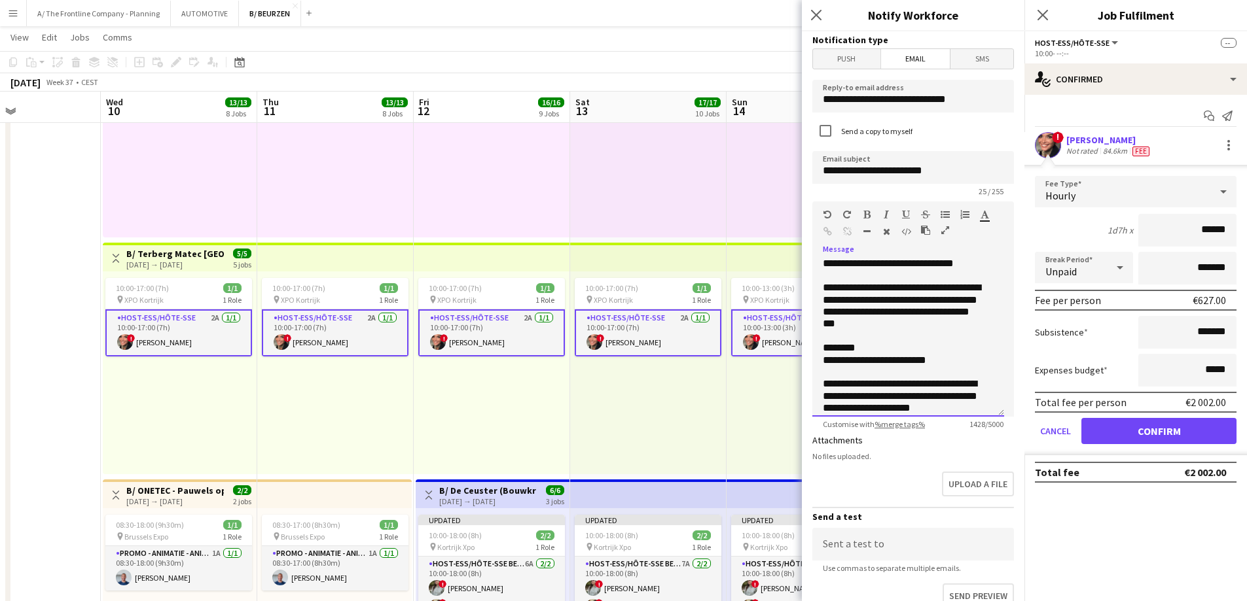
scroll to position [460, 0]
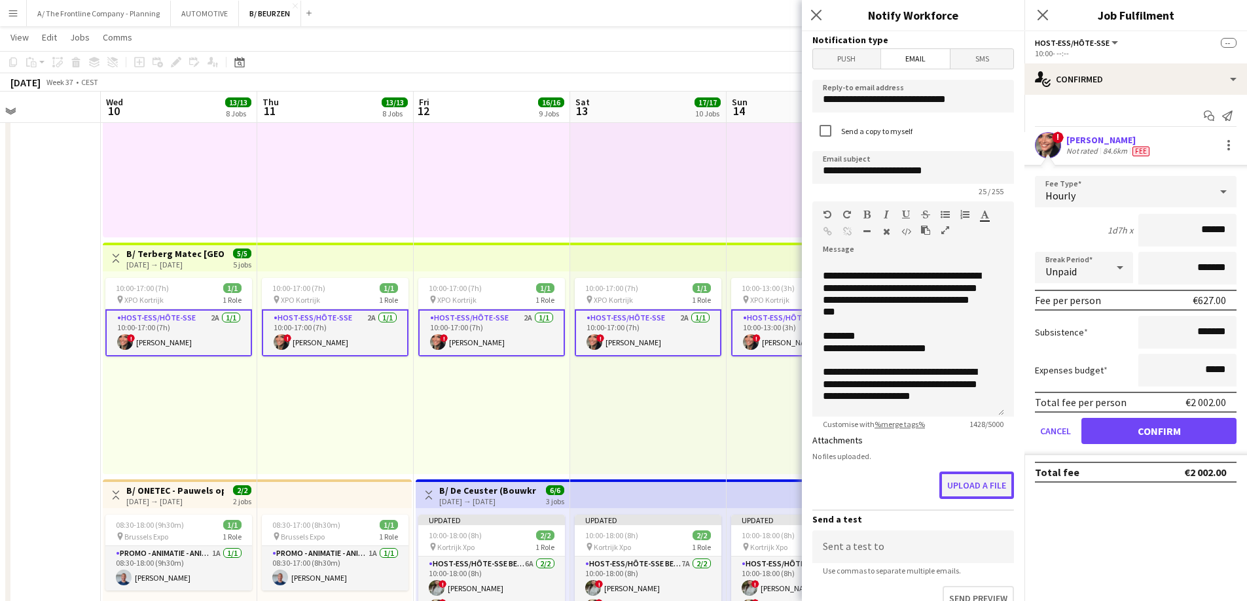
click at [950, 486] on button "Upload a file" at bounding box center [976, 485] width 75 height 27
click at [946, 498] on button "Upload a file" at bounding box center [976, 503] width 75 height 27
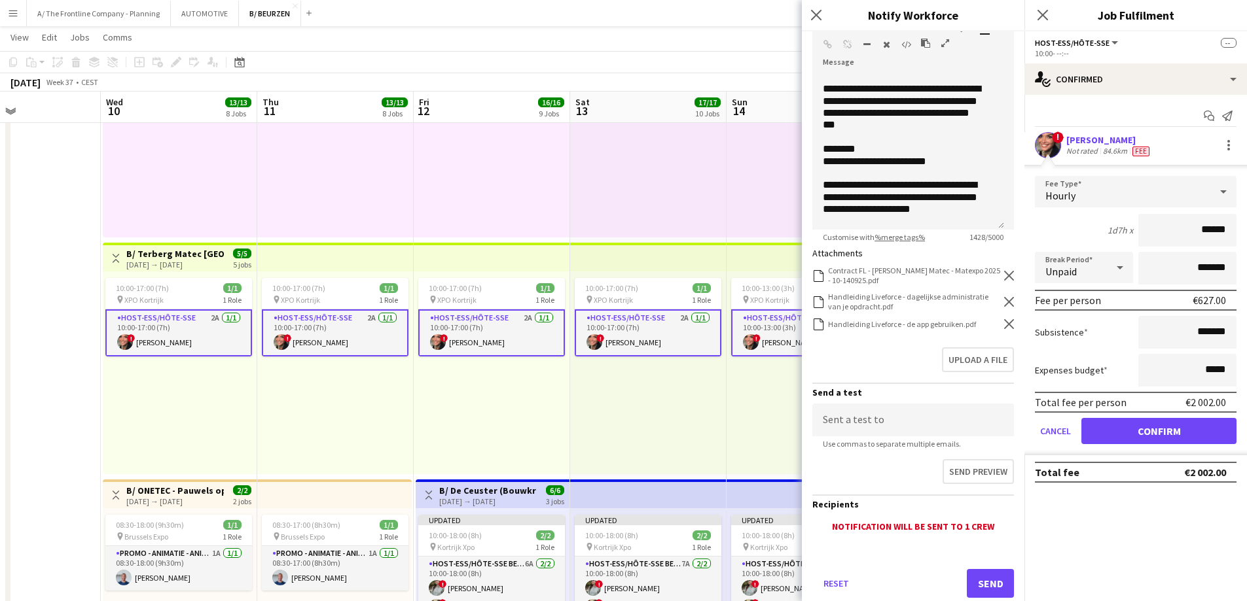
scroll to position [221, 0]
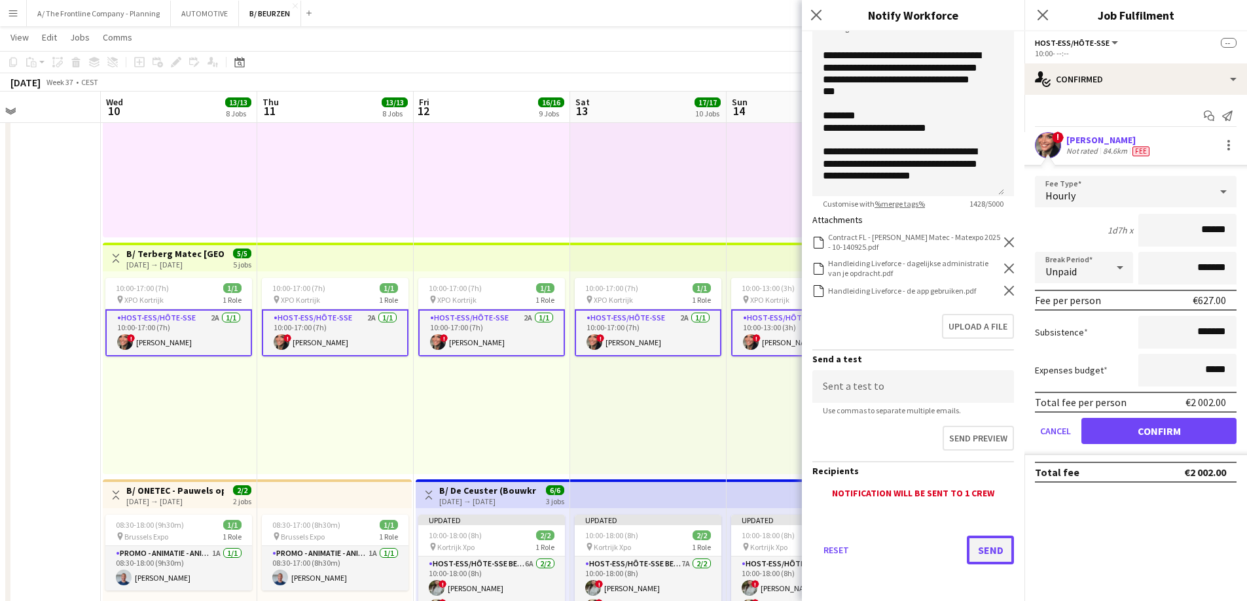
click at [977, 561] on button "Send" at bounding box center [990, 550] width 47 height 29
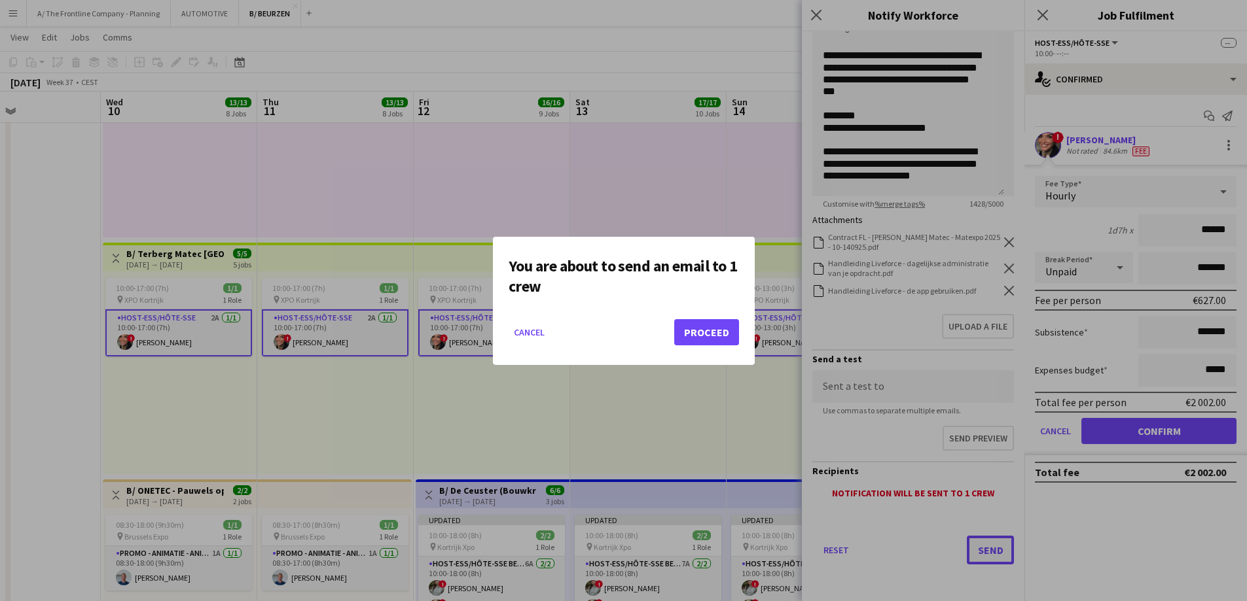
scroll to position [0, 0]
click at [700, 340] on button "Proceed" at bounding box center [706, 332] width 65 height 26
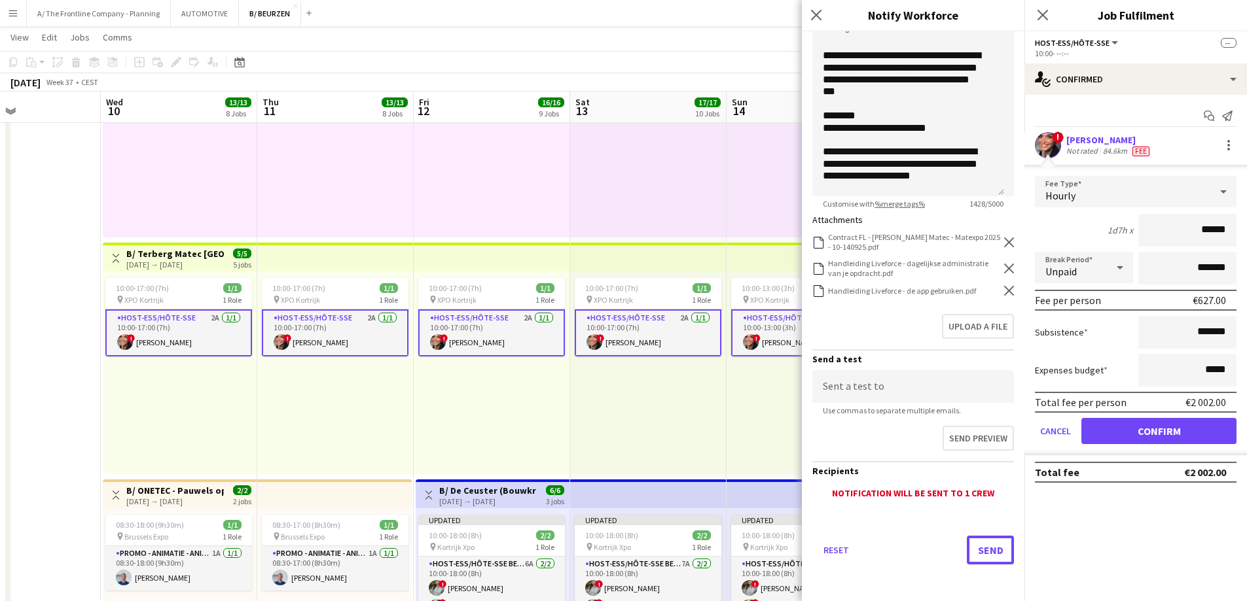
scroll to position [1331, 0]
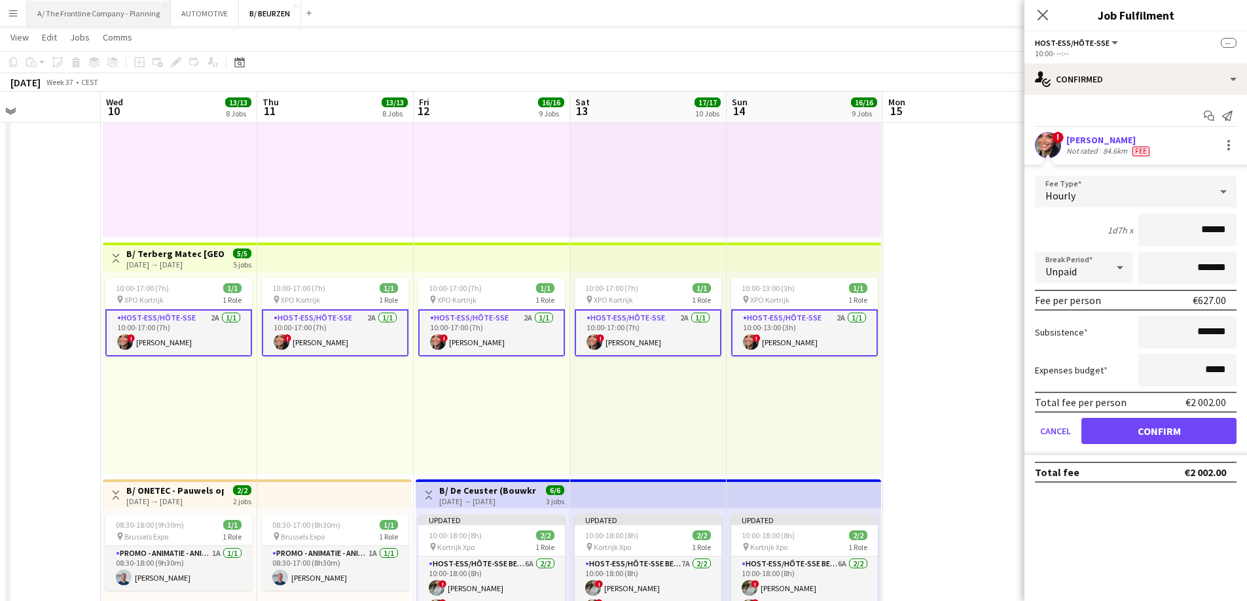
click at [95, 1] on button "A/ The Frontline Company - Planning Close" at bounding box center [99, 14] width 144 height 26
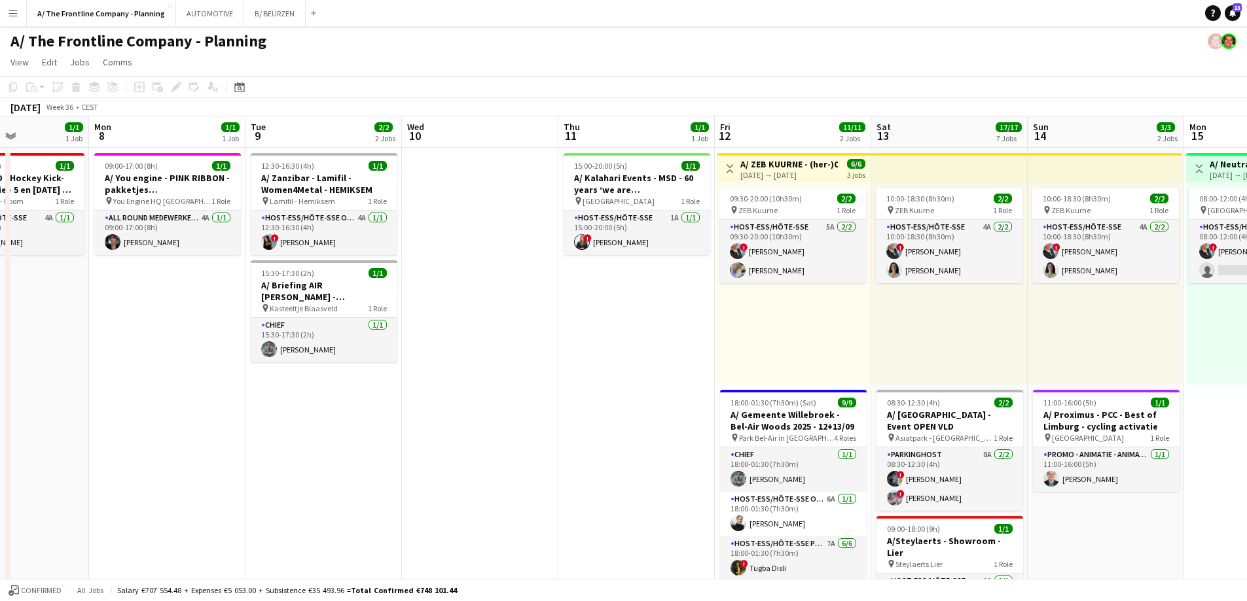
scroll to position [0, 393]
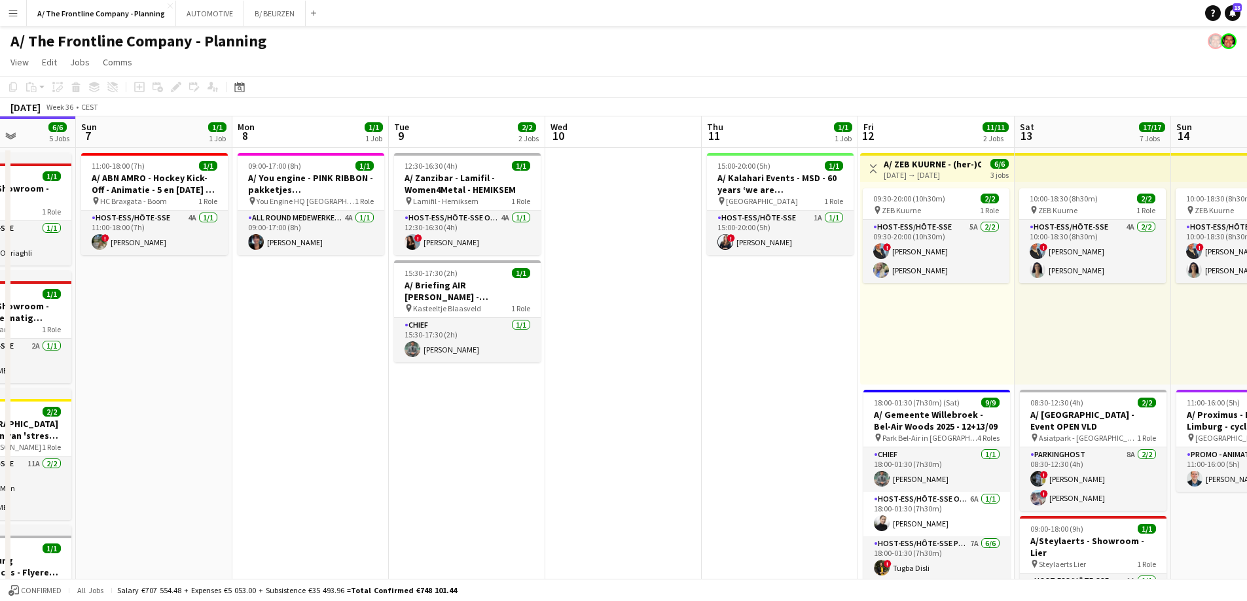
drag, startPoint x: 695, startPoint y: 340, endPoint x: 352, endPoint y: 293, distance: 346.1
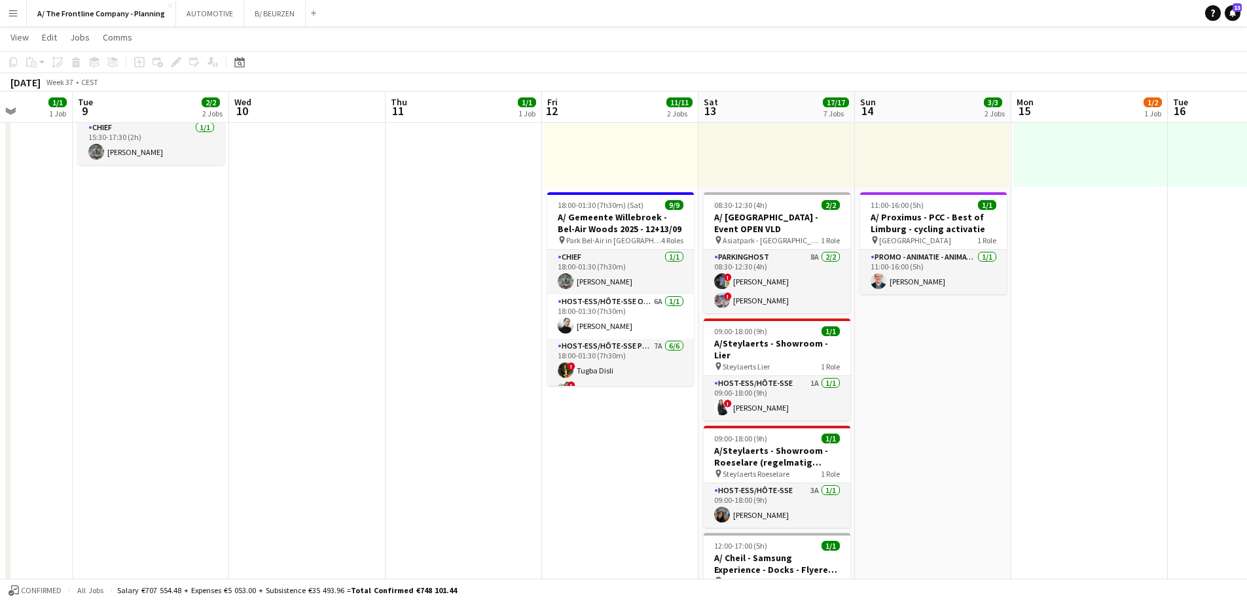
scroll to position [0, 415]
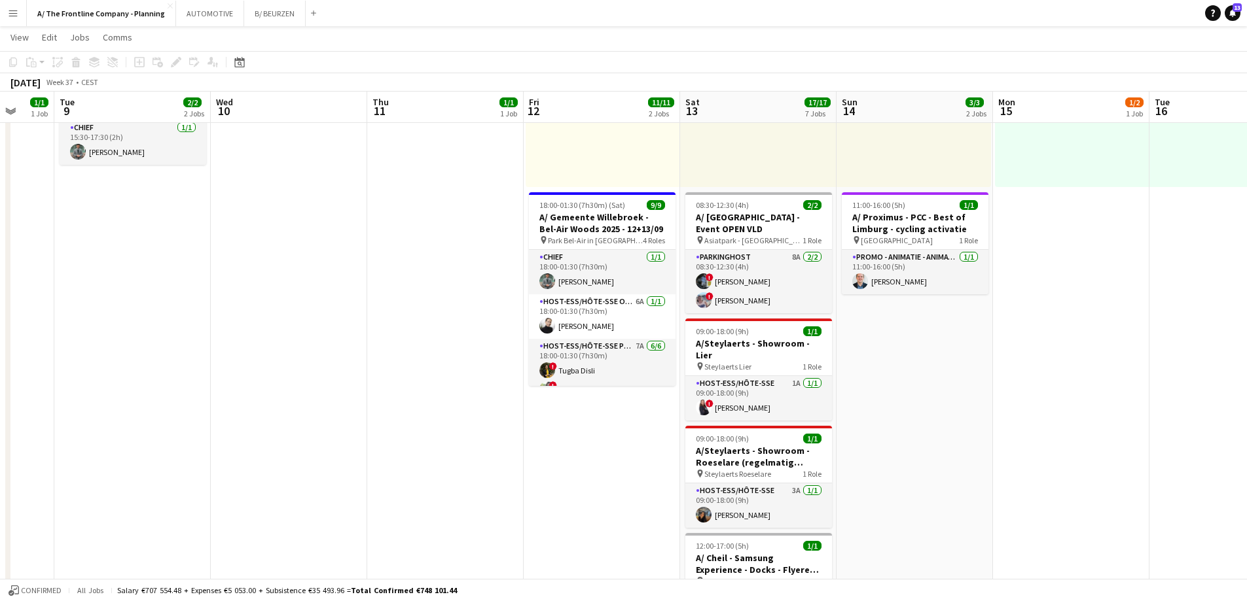
drag, startPoint x: 469, startPoint y: 250, endPoint x: 447, endPoint y: 247, distance: 21.8
click at [447, 247] on app-calendar-viewport "Sat 6 6/6 5 Jobs Sun 7 1/1 1 Job Mon 8 1/1 1 Job Tue 9 2/2 2 Jobs Wed 10 Thu 11…" at bounding box center [623, 474] width 1247 height 1239
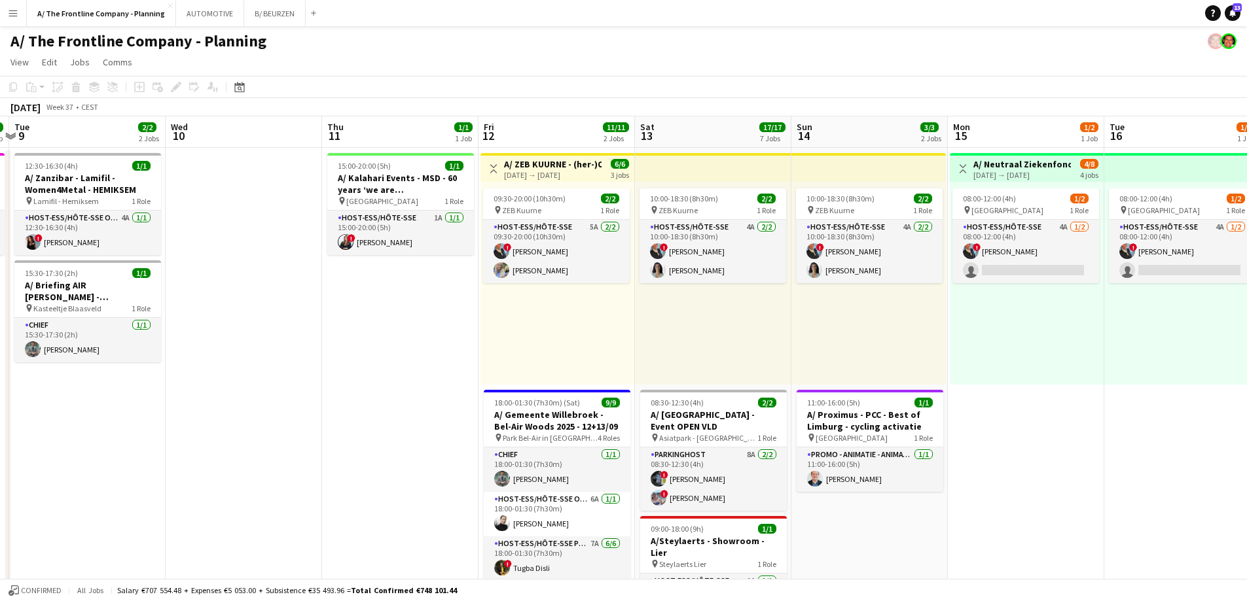
scroll to position [0, 506]
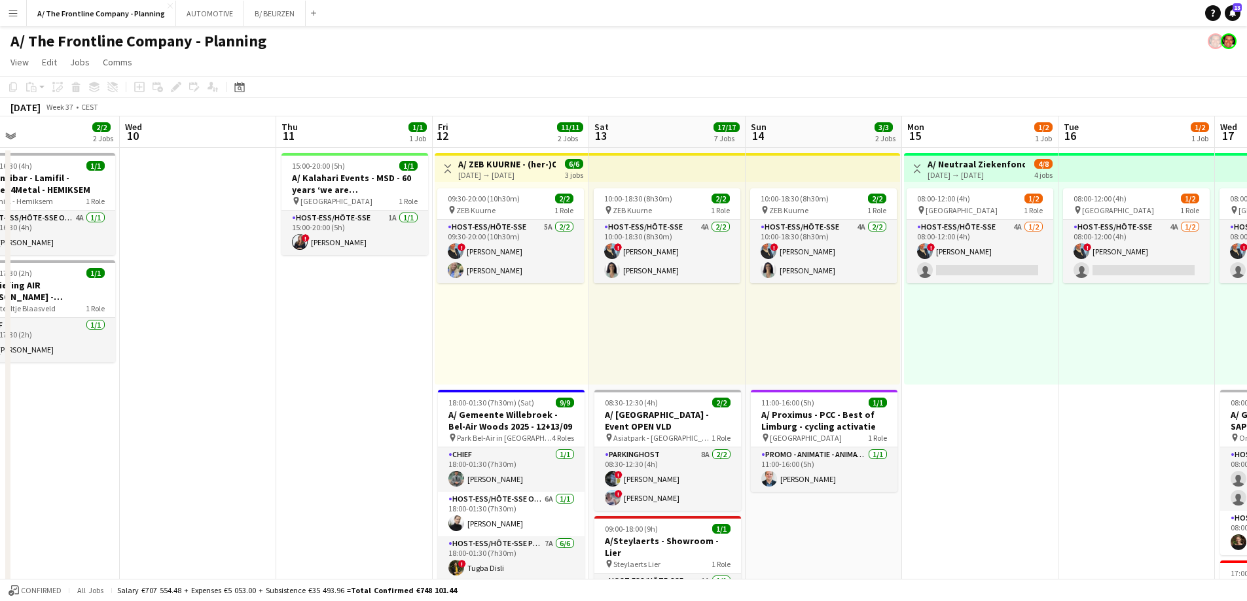
drag, startPoint x: 696, startPoint y: 332, endPoint x: 449, endPoint y: 315, distance: 248.0
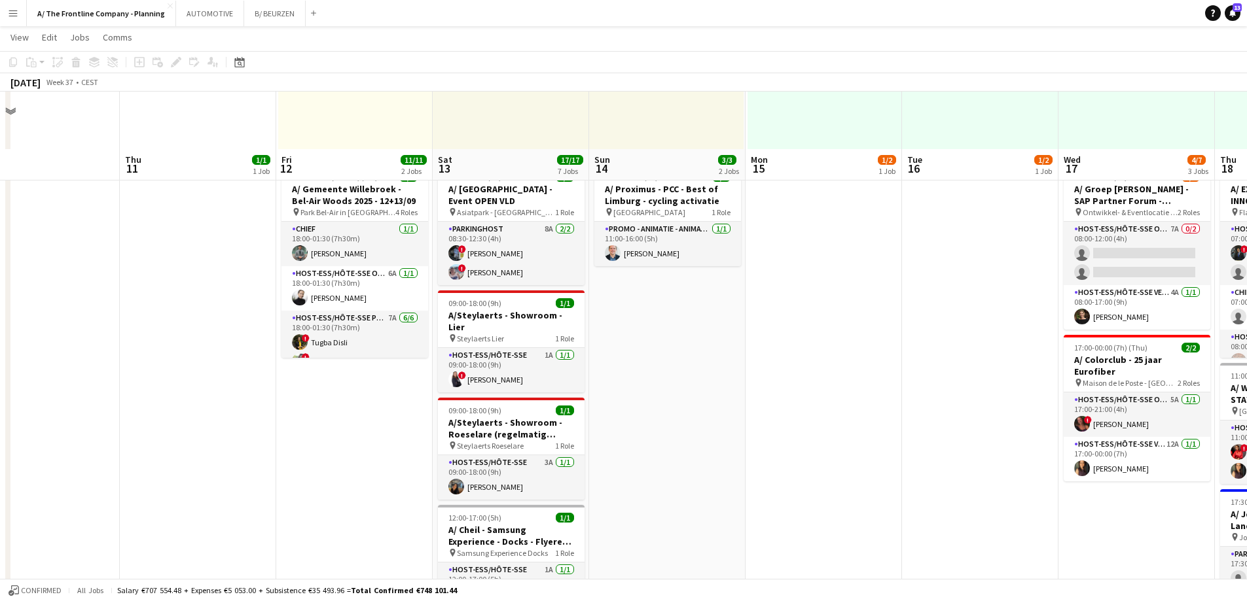
scroll to position [187, 0]
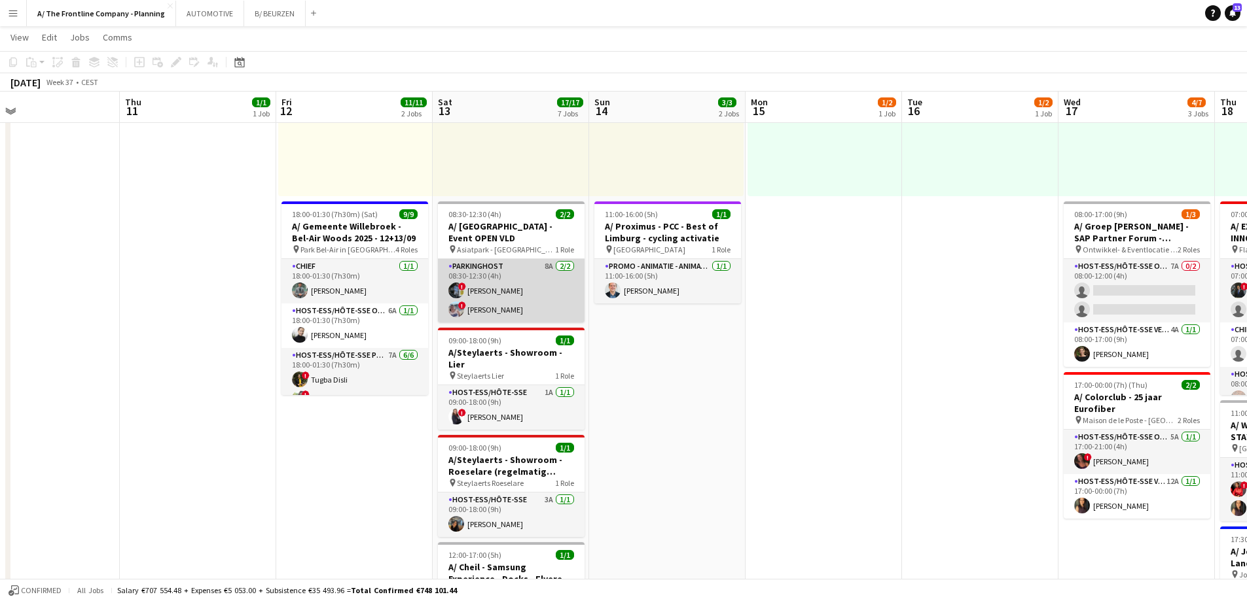
click at [487, 290] on app-card-role "Parkinghost 8A 2/2 08:30-12:30 (4h) ! Johan Witters ! Vanessa De Koninck" at bounding box center [511, 290] width 147 height 63
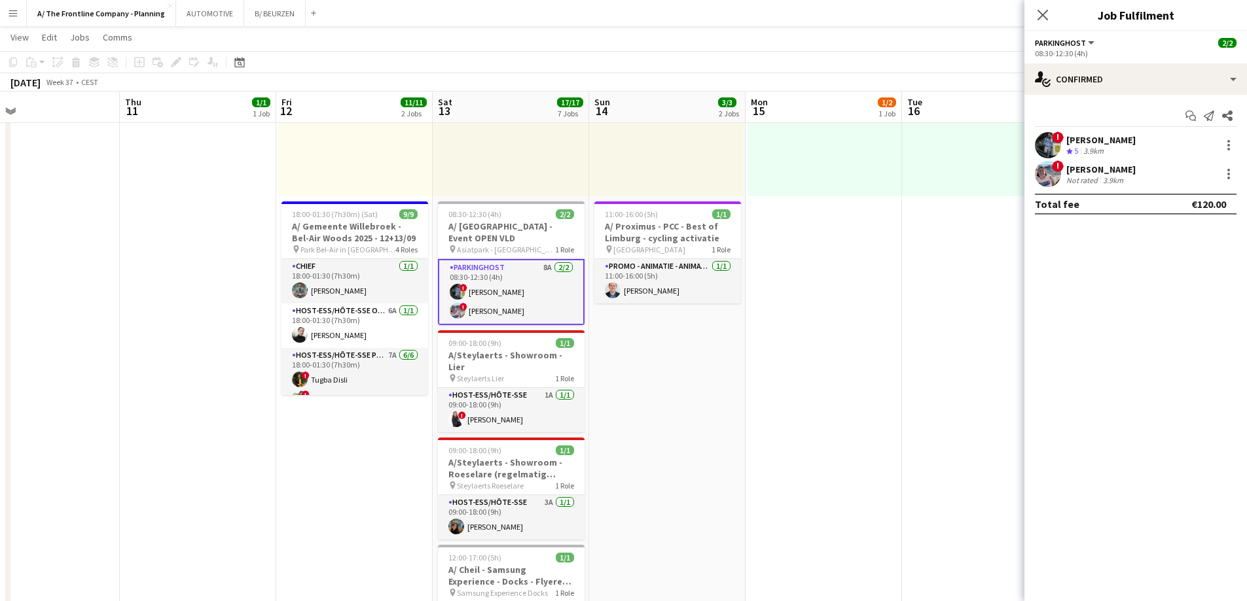
click at [1090, 171] on div "Vanessa De Koninck" at bounding box center [1100, 170] width 69 height 12
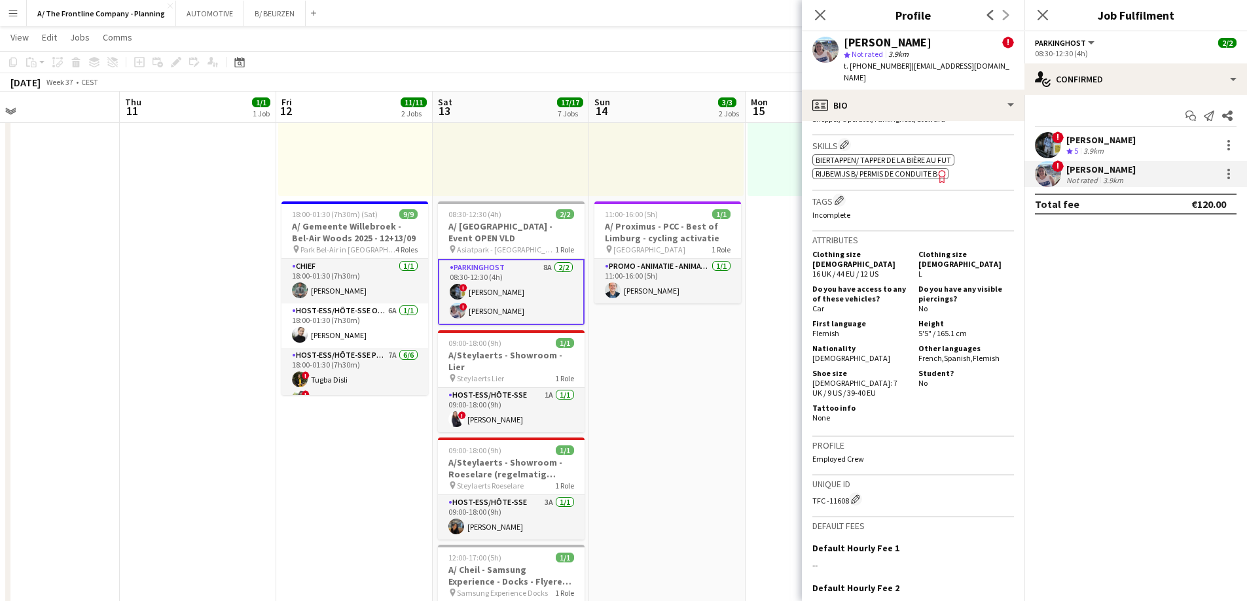
scroll to position [262, 0]
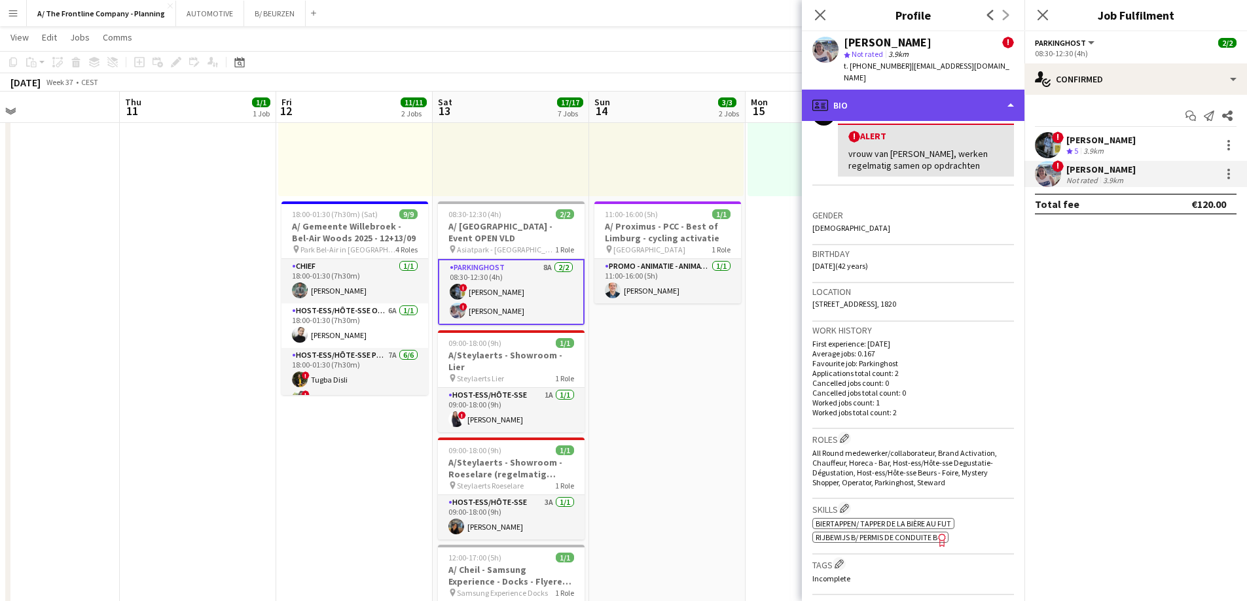
click at [889, 95] on div "profile Bio" at bounding box center [913, 105] width 223 height 31
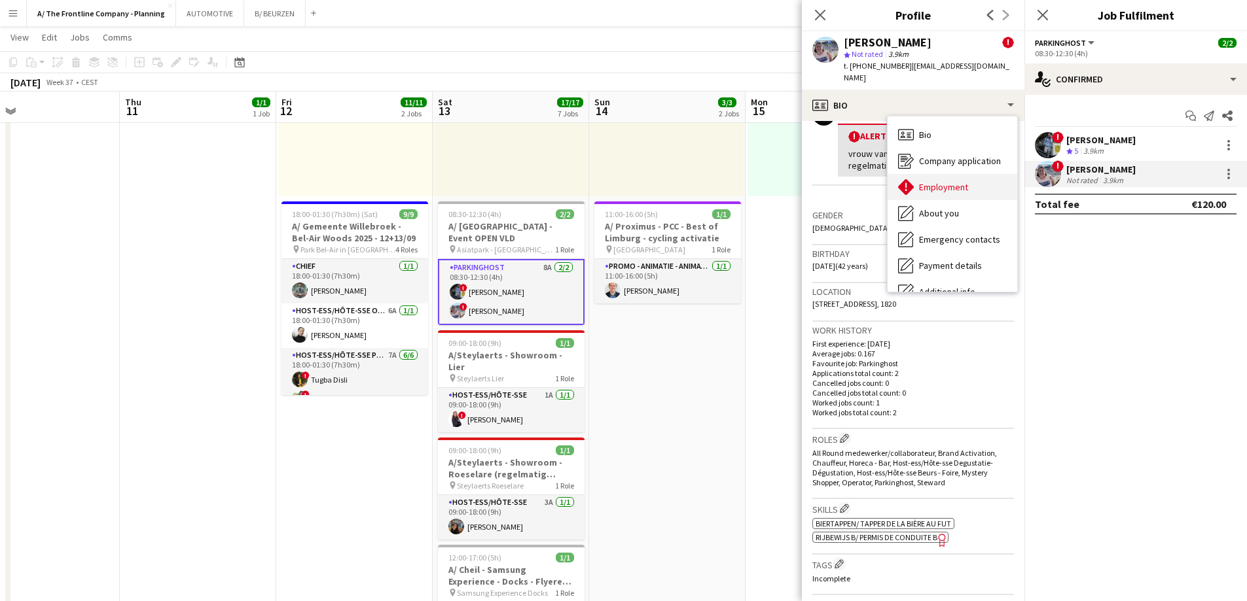
click at [922, 186] on div "Employment Employment" at bounding box center [952, 187] width 130 height 26
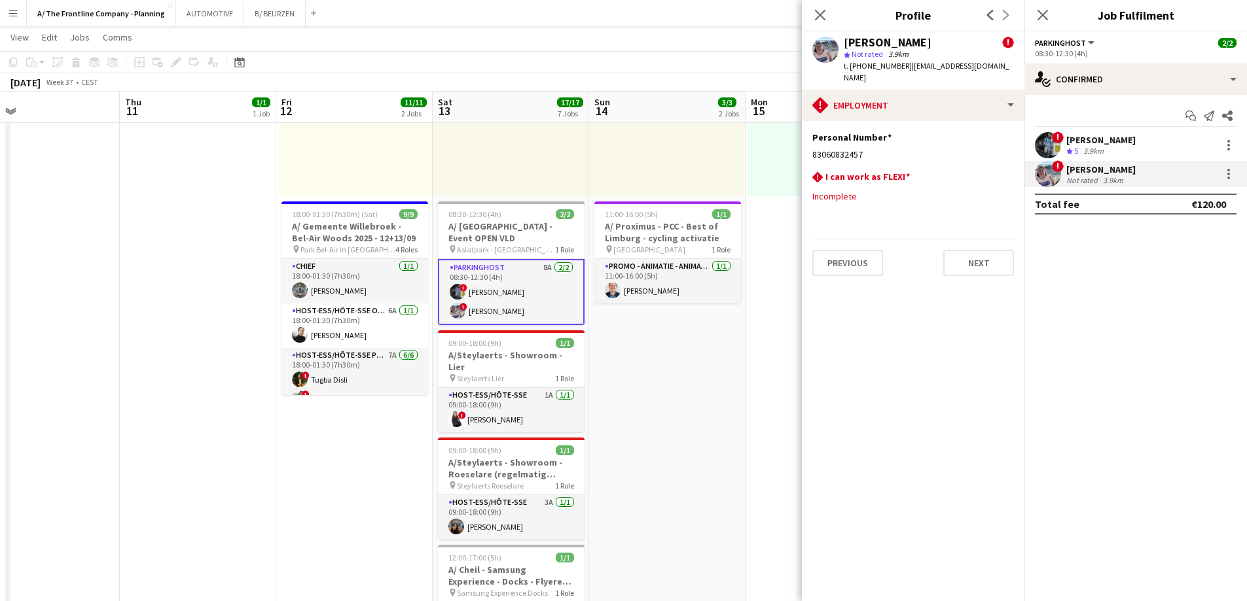
click at [1081, 141] on div "Johan Witters" at bounding box center [1100, 140] width 69 height 12
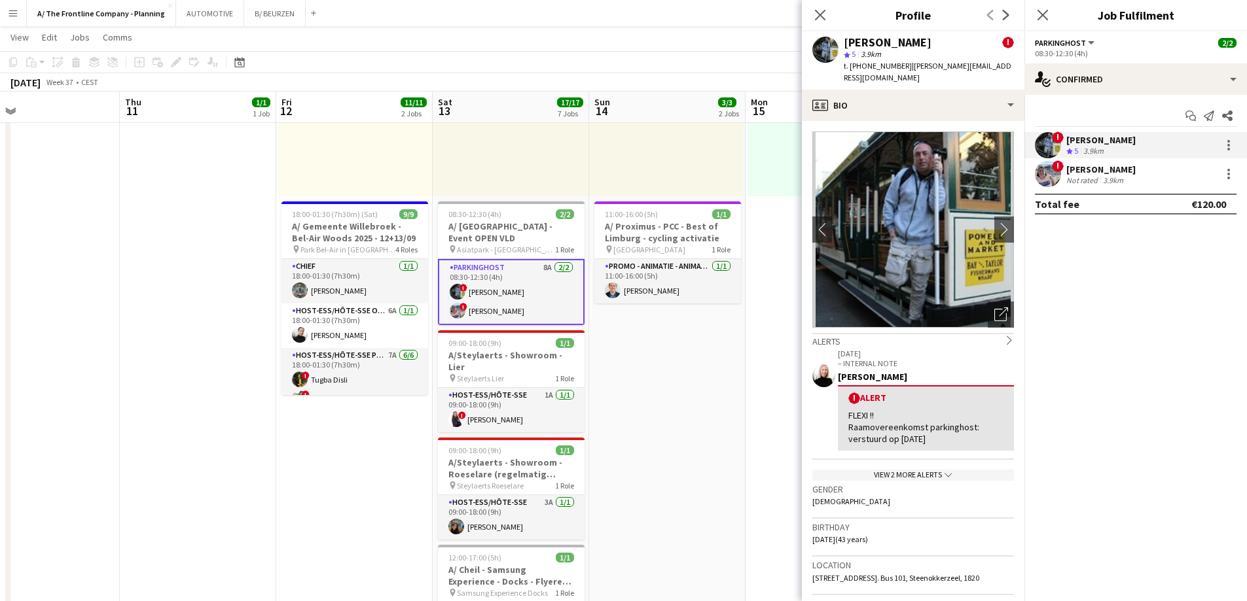
drag, startPoint x: 925, startPoint y: 41, endPoint x: 838, endPoint y: 45, distance: 87.1
click at [838, 45] on div "Johan Witters ! star 5 3.9km t. +32499748270 | johan.witters@icloud.com" at bounding box center [913, 60] width 223 height 58
copy div "Johan Witters"
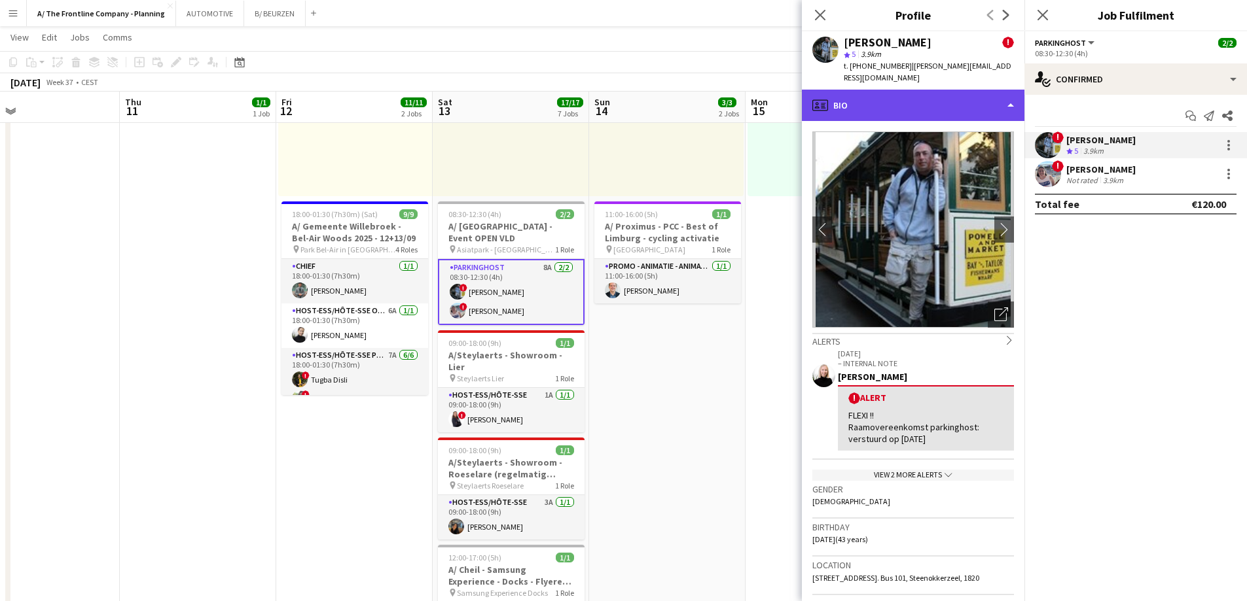
click at [870, 93] on div "profile Bio" at bounding box center [913, 105] width 223 height 31
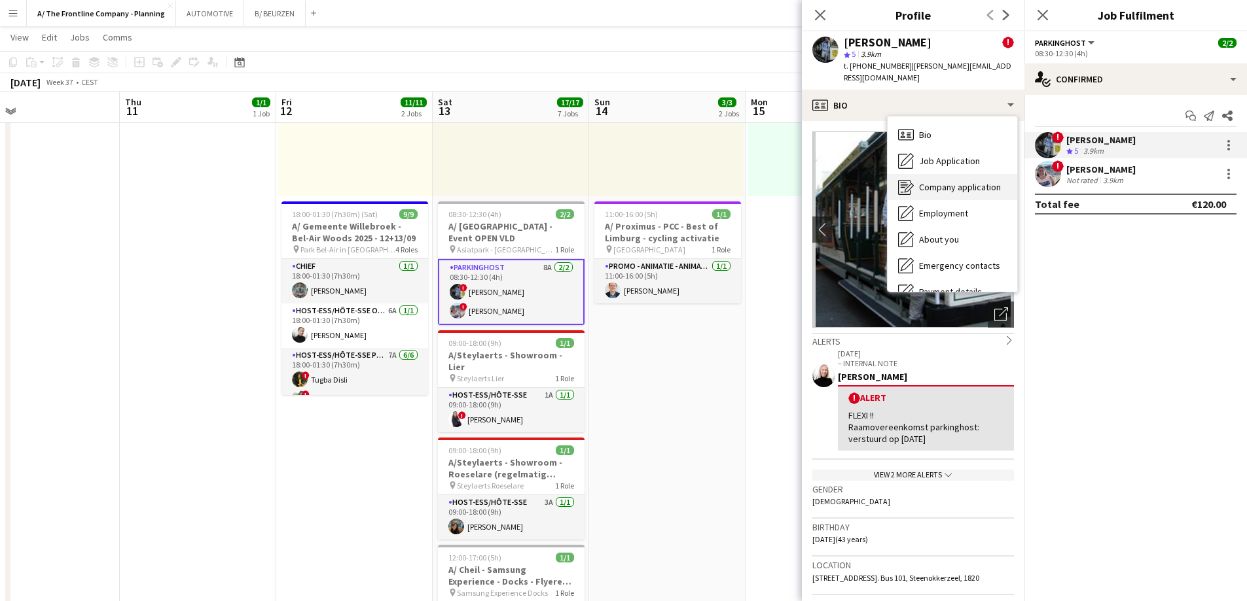
click at [941, 181] on span "Company application" at bounding box center [960, 187] width 82 height 12
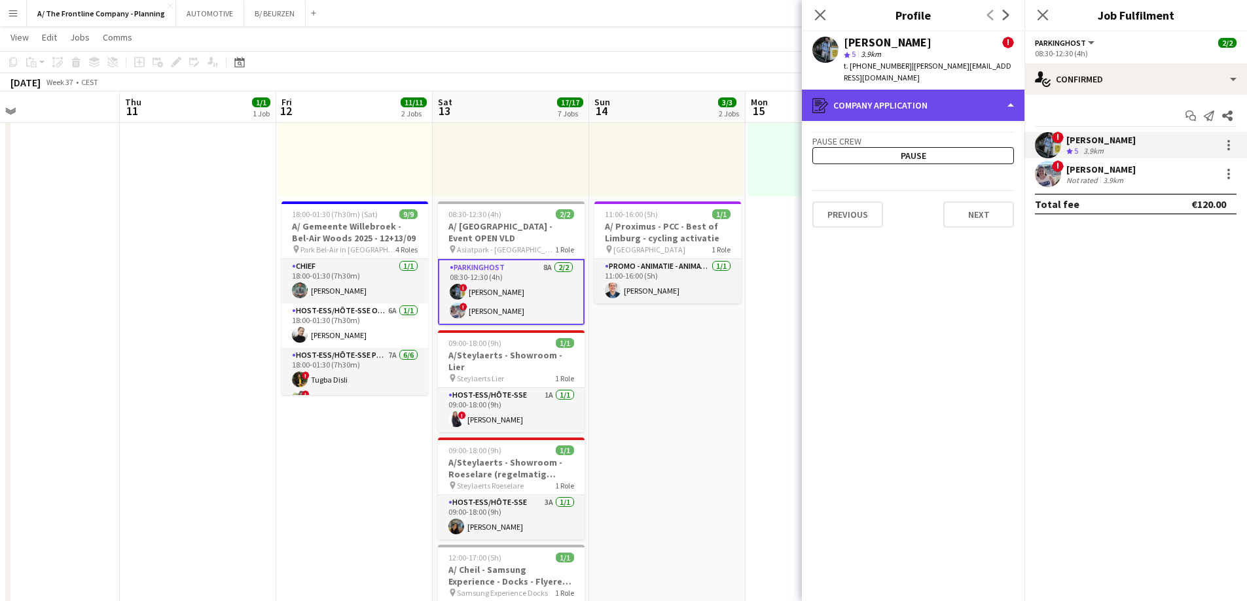
click at [933, 91] on div "register Company application" at bounding box center [913, 105] width 223 height 31
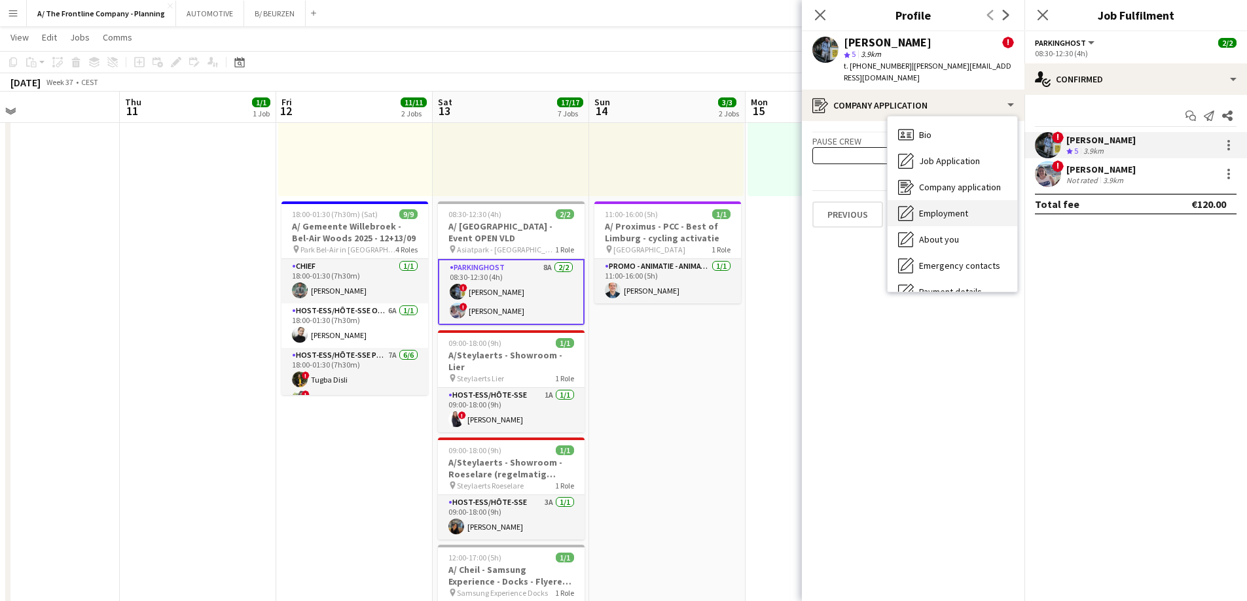
click at [944, 207] on span "Employment" at bounding box center [943, 213] width 49 height 12
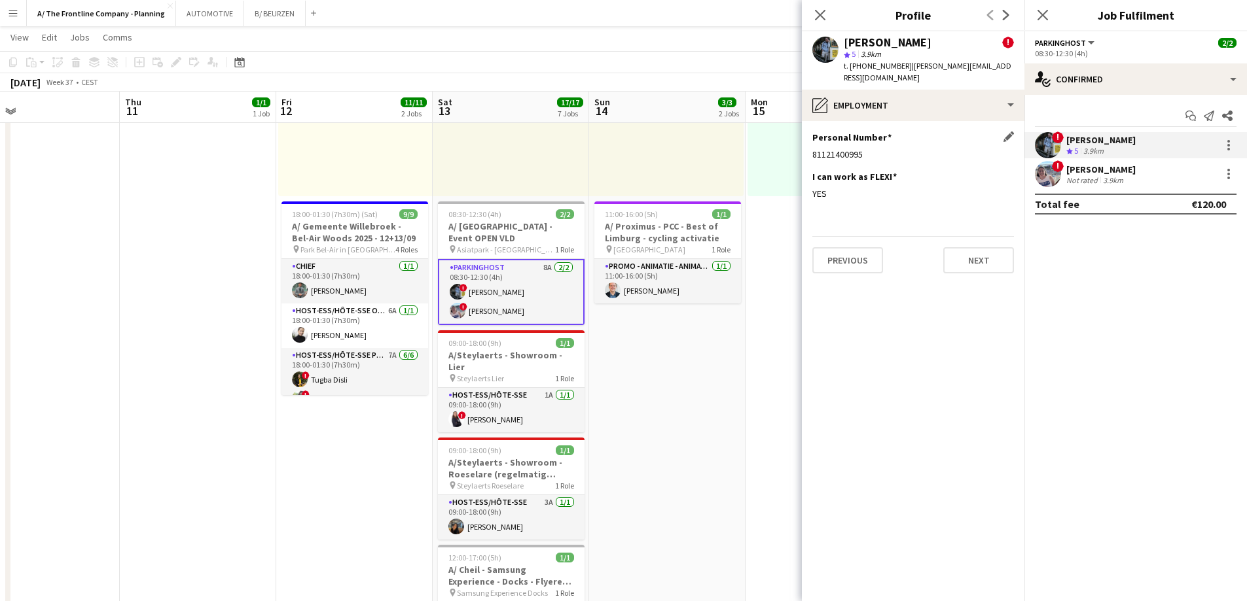
click at [849, 149] on div "81121400995" at bounding box center [913, 155] width 202 height 12
copy div "81121400995"
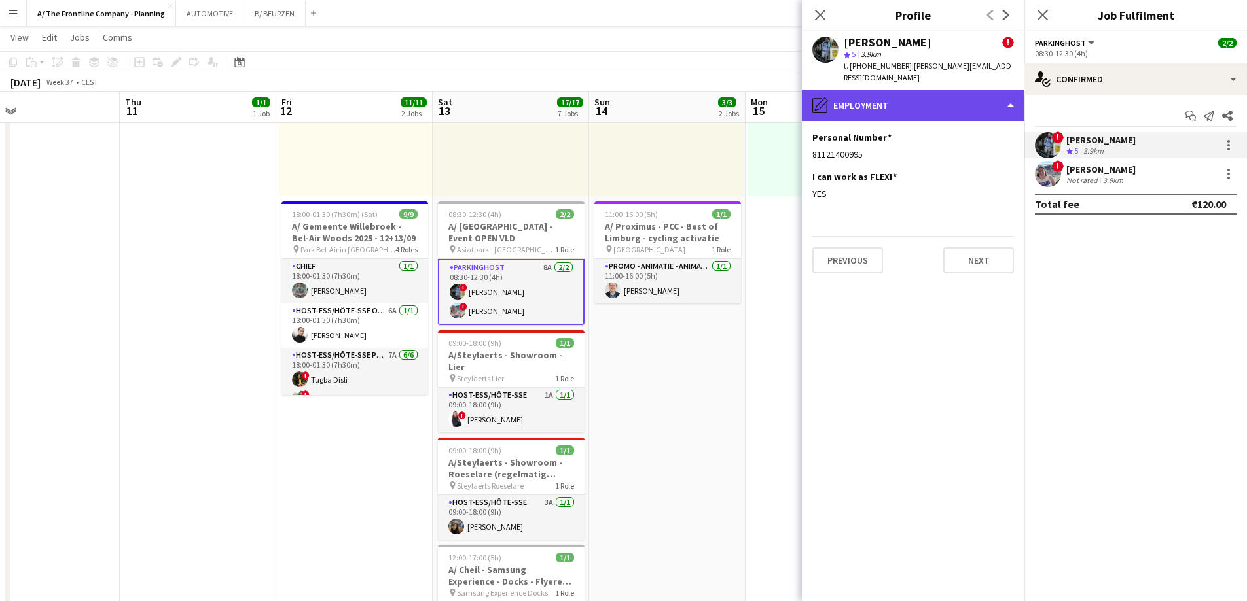
click at [868, 90] on div "pencil4 Employment" at bounding box center [913, 105] width 223 height 31
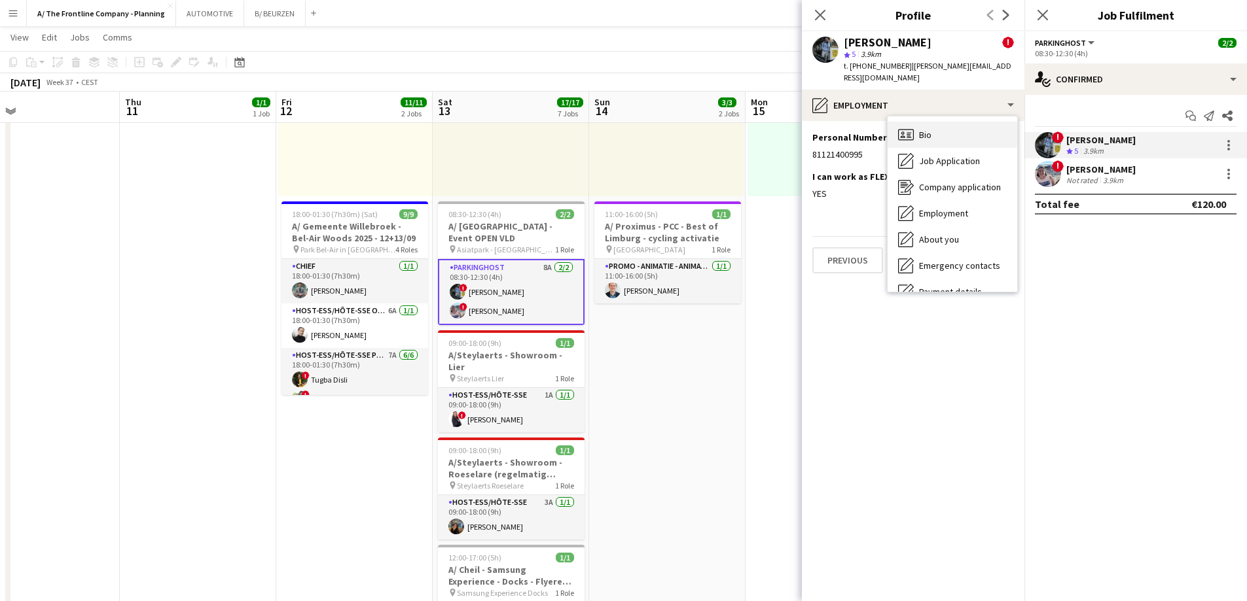
click at [927, 129] on span "Bio" at bounding box center [925, 135] width 12 height 12
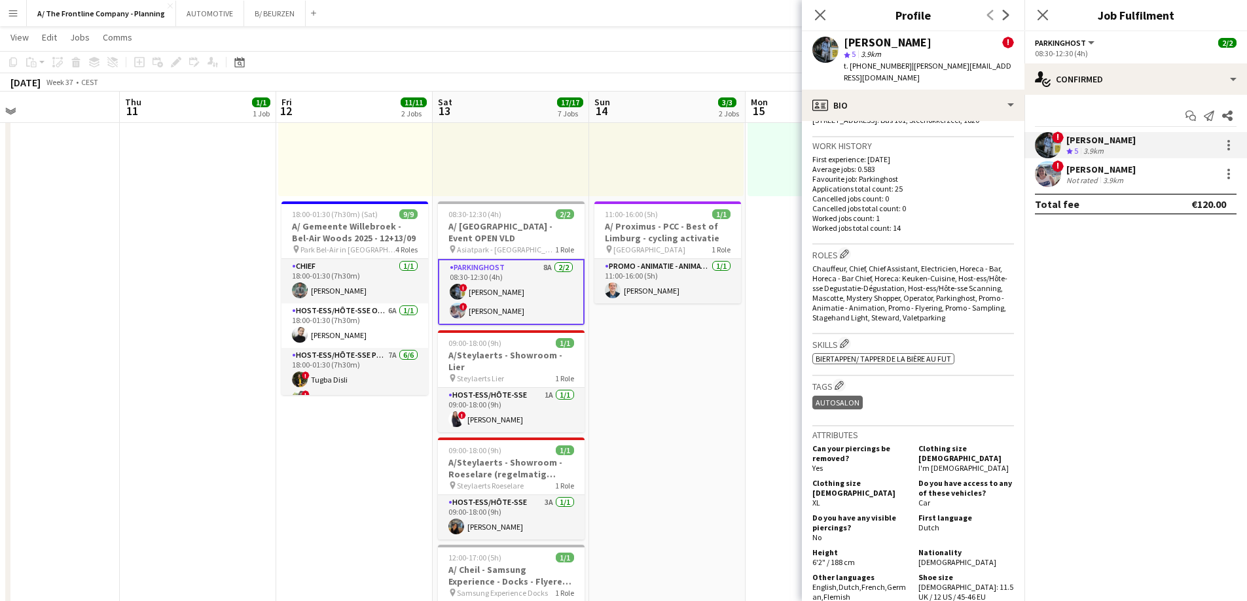
scroll to position [393, 0]
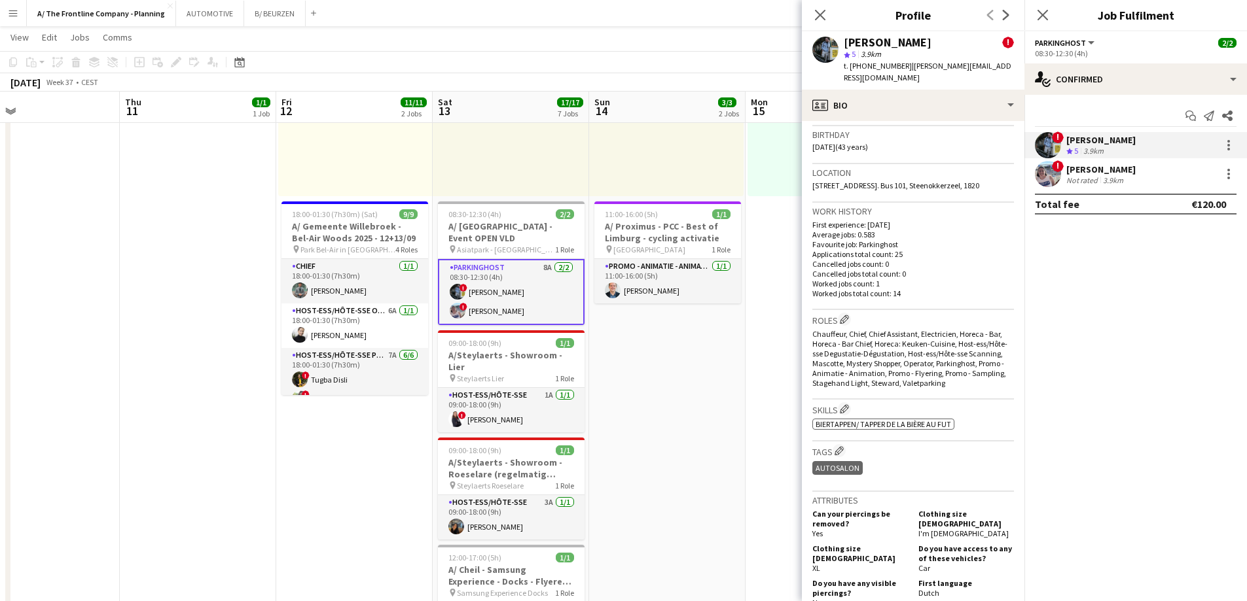
drag, startPoint x: 1005, startPoint y: 171, endPoint x: 810, endPoint y: 173, distance: 194.4
click at [810, 173] on app-crew-profile-bio "chevron-left chevron-right Open photos pop-in Alerts chevron-right 07-10-2024 –…" at bounding box center [913, 361] width 223 height 480
copy span "Steenwagenstraat, 3A. Bus 101, Steenokkerzeel, 1820"
click at [1226, 148] on div at bounding box center [1229, 145] width 16 height 16
click at [1221, 166] on span "Edit fee" at bounding box center [1185, 170] width 81 height 12
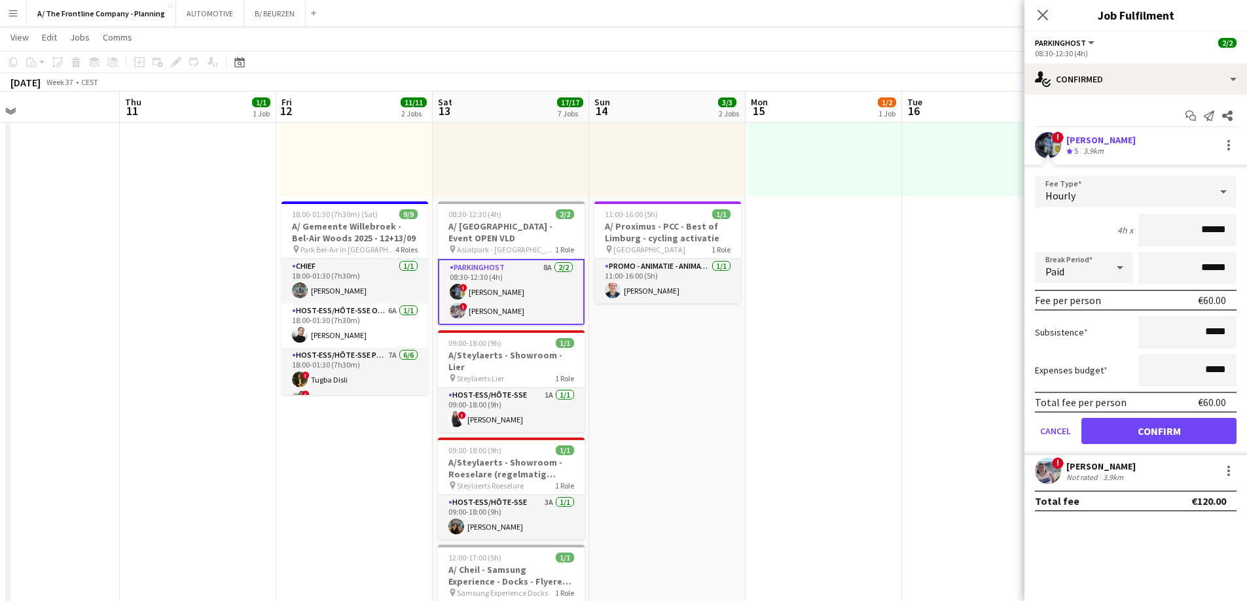
click at [1077, 148] on span "5" at bounding box center [1076, 151] width 4 height 10
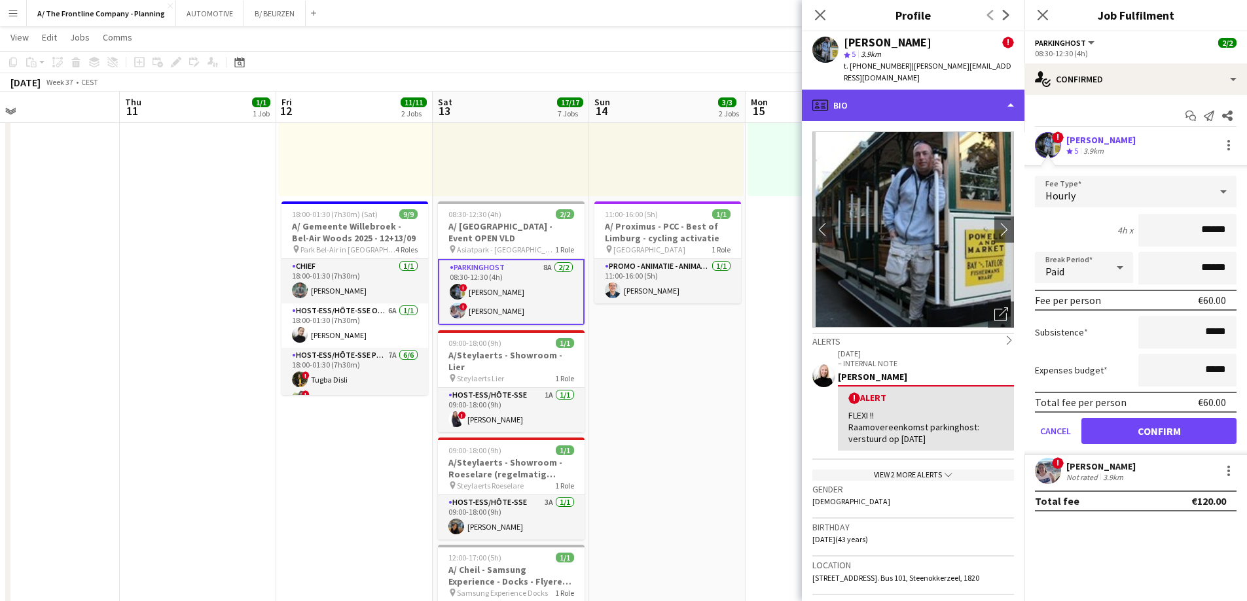
click at [922, 92] on div "profile Bio" at bounding box center [913, 105] width 223 height 31
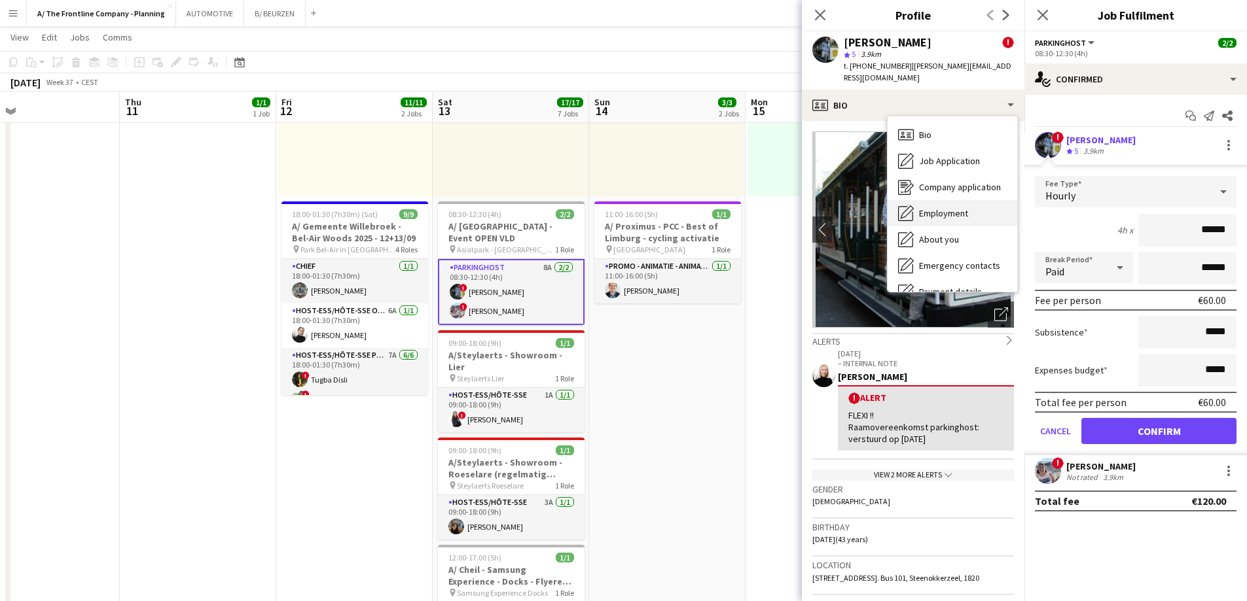
click at [925, 207] on span "Employment" at bounding box center [943, 213] width 49 height 12
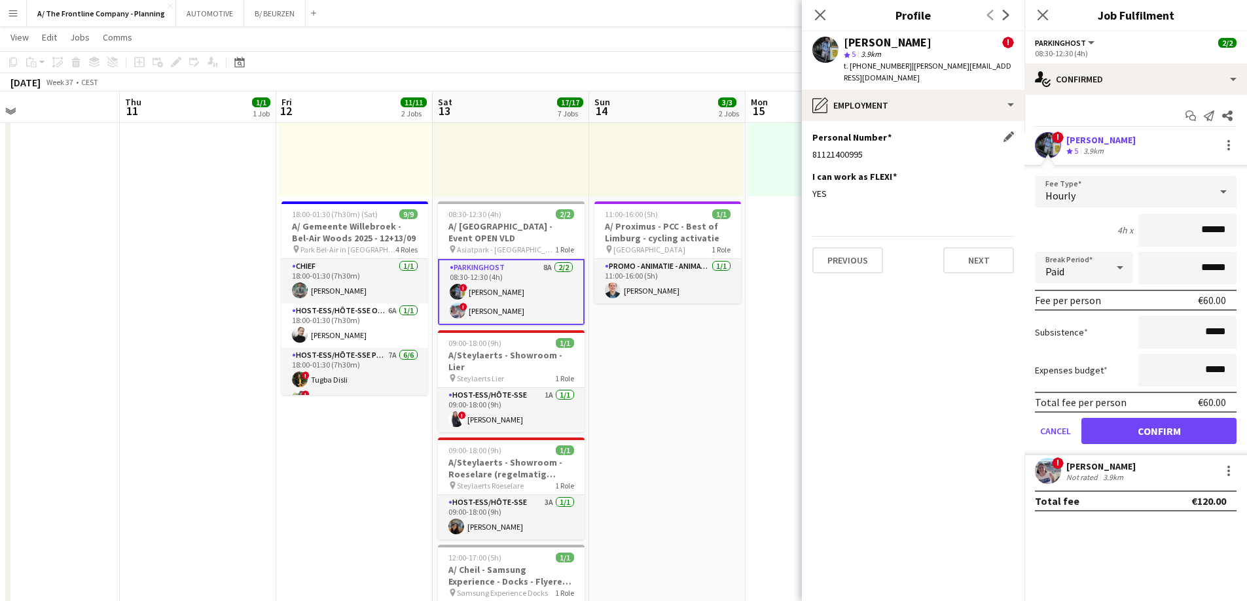
click at [834, 149] on div "81121400995" at bounding box center [913, 155] width 202 height 12
copy div "81121400995"
drag, startPoint x: 488, startPoint y: 234, endPoint x: 453, endPoint y: 207, distance: 43.9
click at [488, 245] on span "Asiatpark - Vilvoorde" at bounding box center [506, 250] width 98 height 10
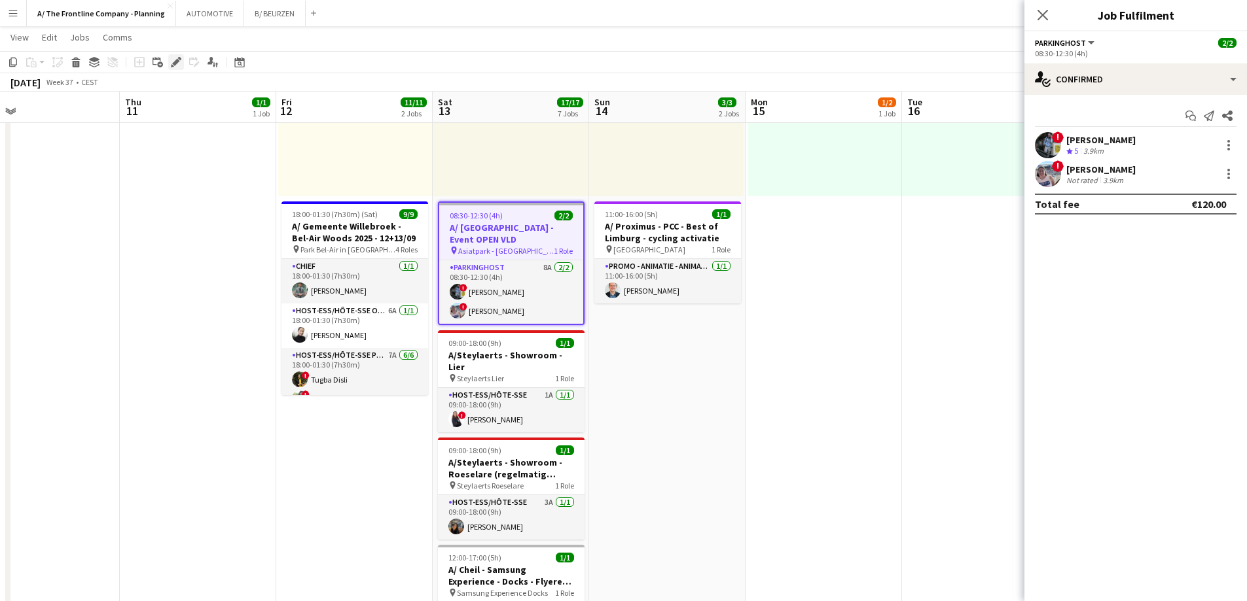
click at [180, 60] on icon at bounding box center [179, 58] width 3 height 3
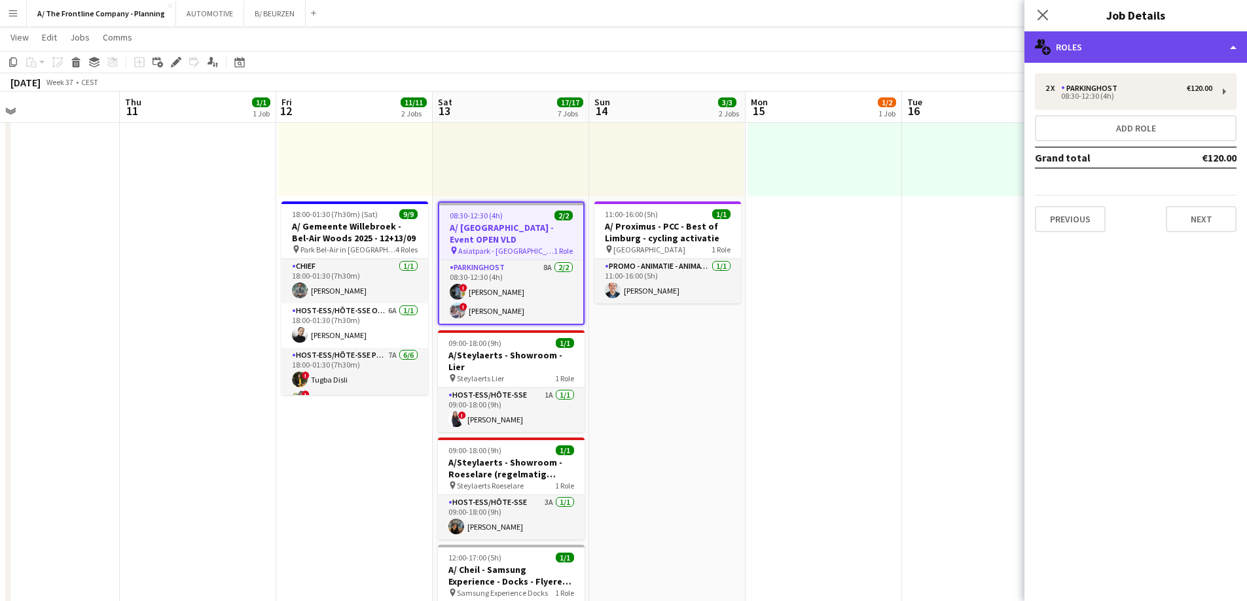
click at [1084, 36] on div "multiple-users-add Roles" at bounding box center [1135, 46] width 223 height 31
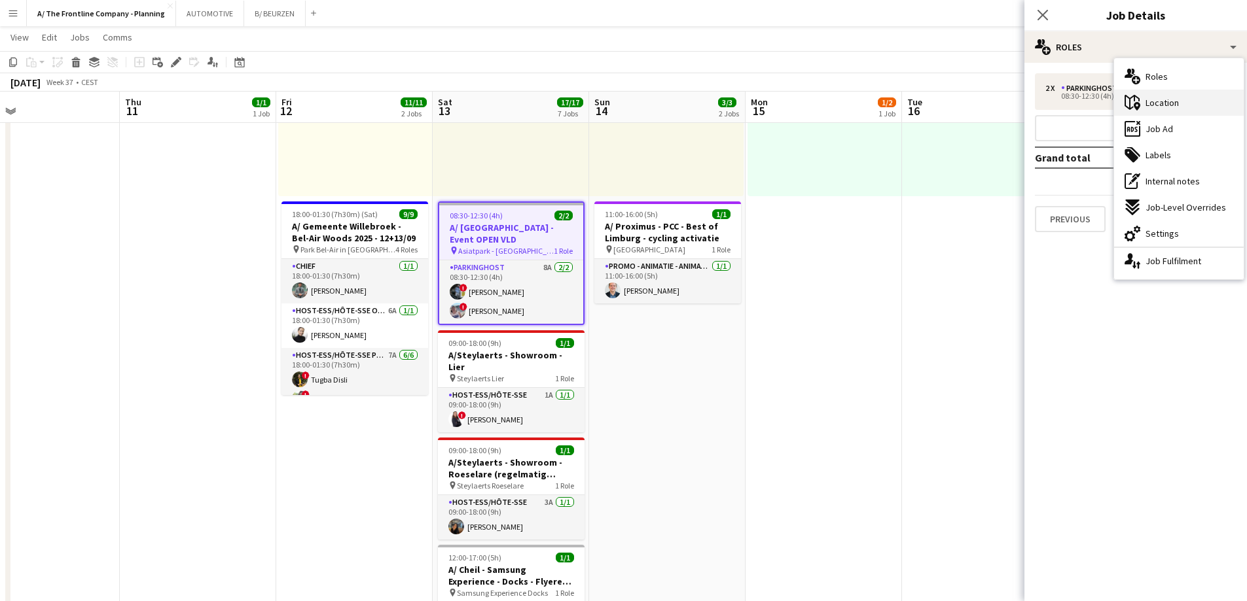
click at [1149, 110] on div "maps-pin-1 Location" at bounding box center [1179, 103] width 130 height 26
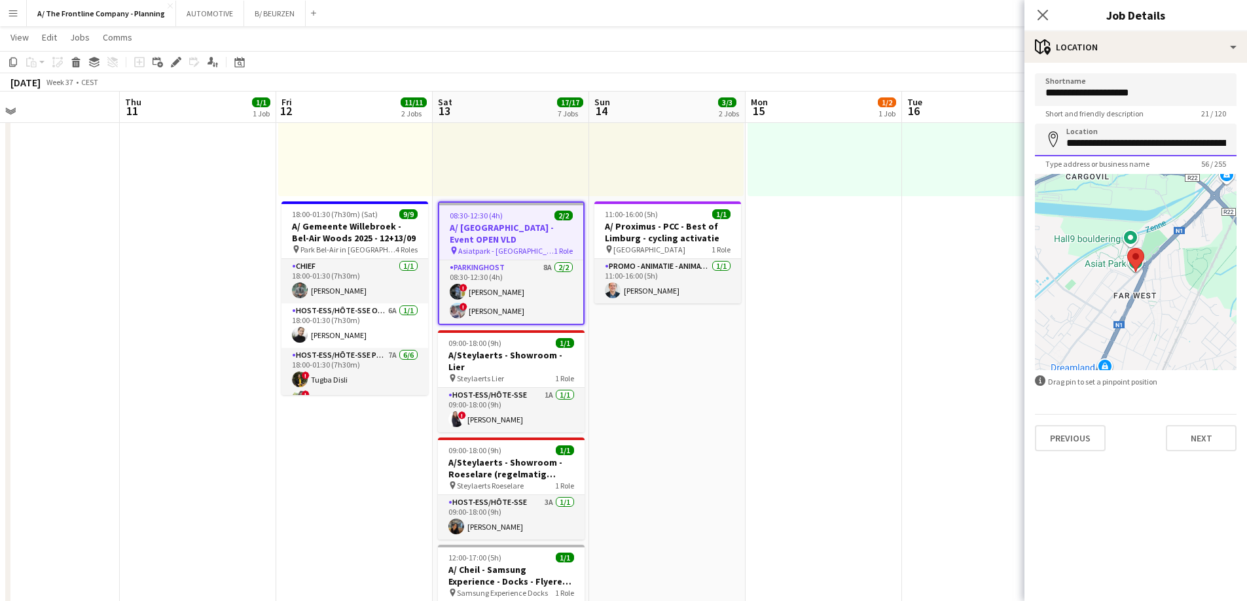
click at [1113, 141] on input "**********" at bounding box center [1136, 140] width 202 height 33
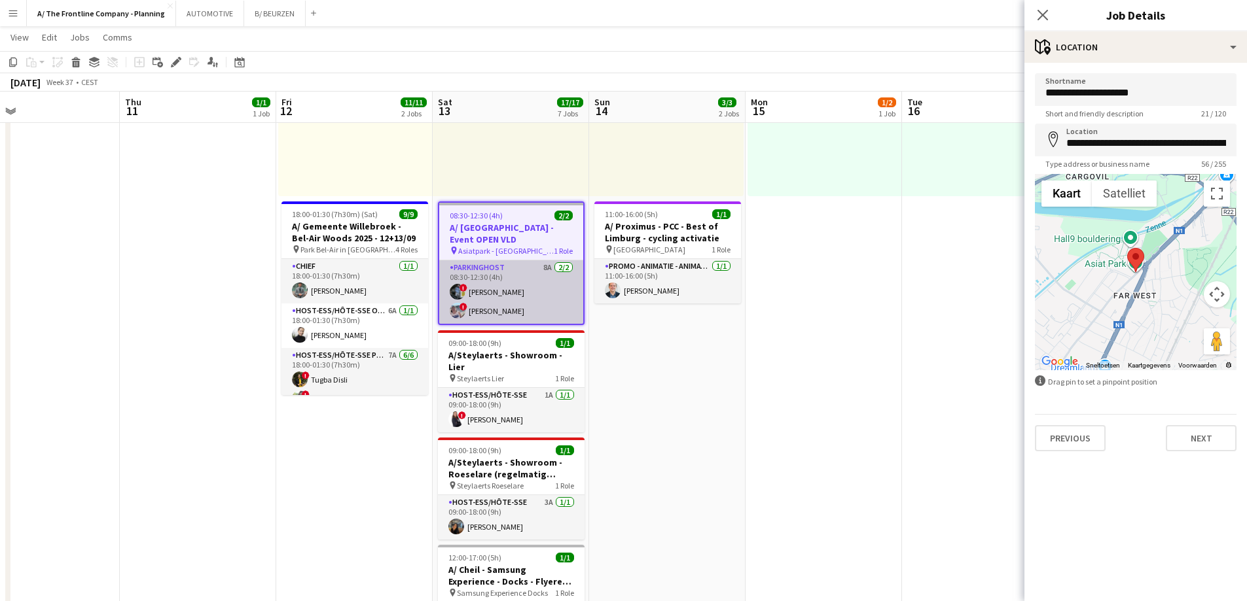
click at [514, 296] on app-card-role "Parkinghost 8A 2/2 08:30-12:30 (4h) ! Johan Witters ! Vanessa De Koninck" at bounding box center [511, 291] width 144 height 63
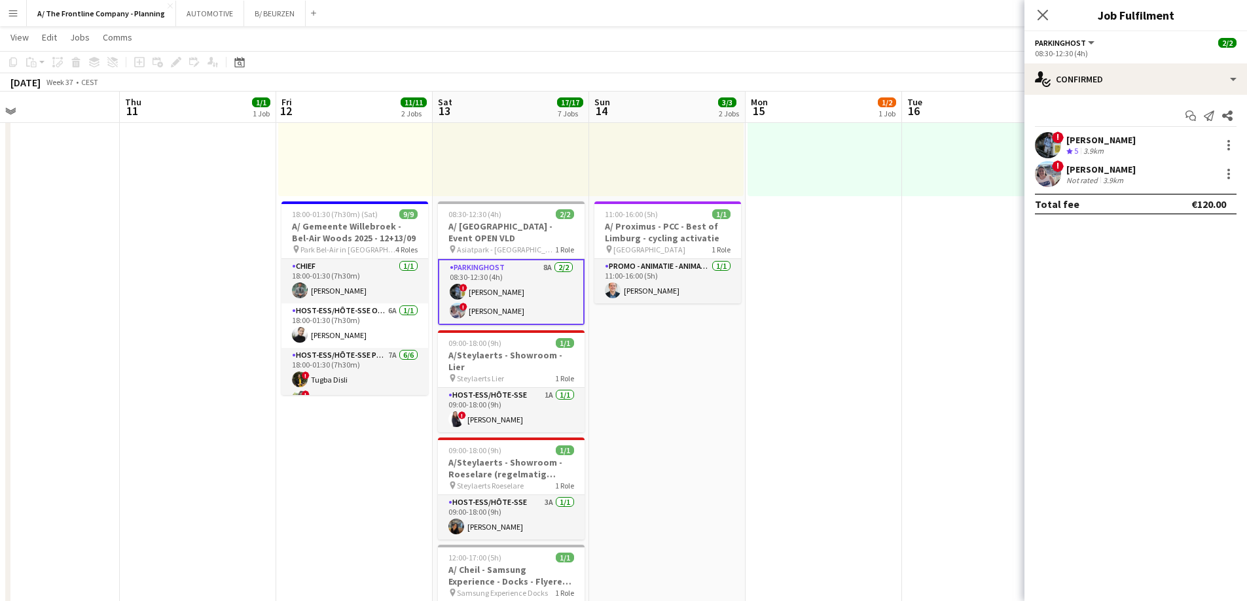
click at [1099, 167] on div "Vanessa De Koninck" at bounding box center [1100, 170] width 69 height 12
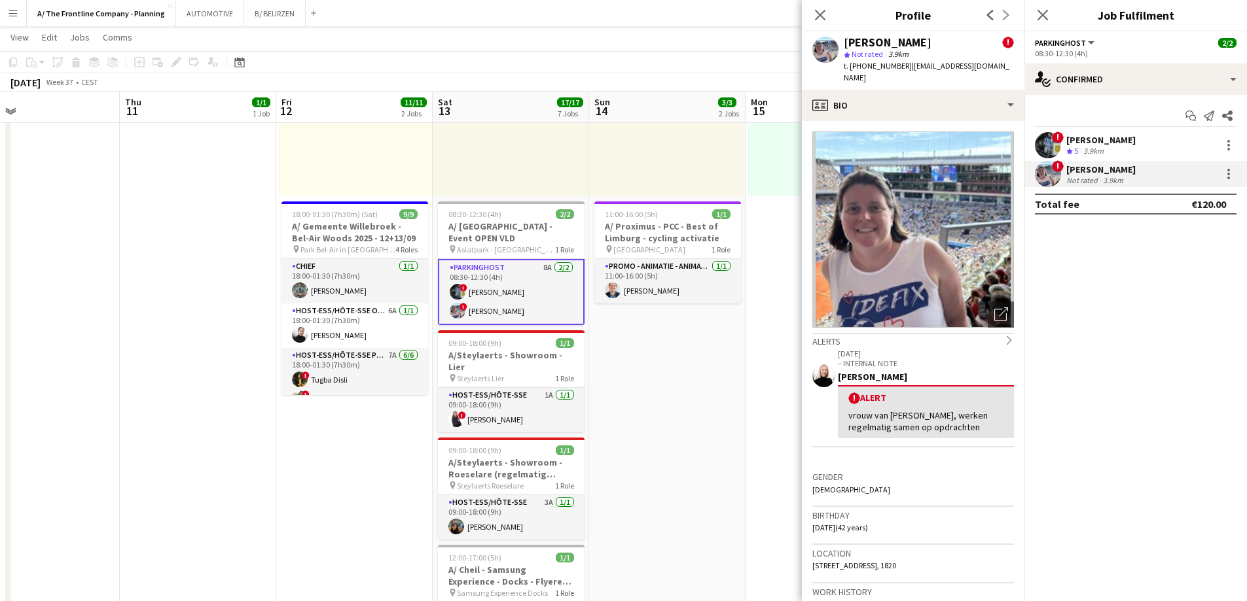
click at [895, 45] on div "Vanessa De Koninck" at bounding box center [888, 43] width 88 height 12
drag, startPoint x: 895, startPoint y: 45, endPoint x: 934, endPoint y: 45, distance: 39.3
click at [931, 45] on div "Vanessa De Koninck" at bounding box center [888, 43] width 88 height 12
click at [874, 47] on div "Vanessa De Koninck" at bounding box center [888, 43] width 88 height 12
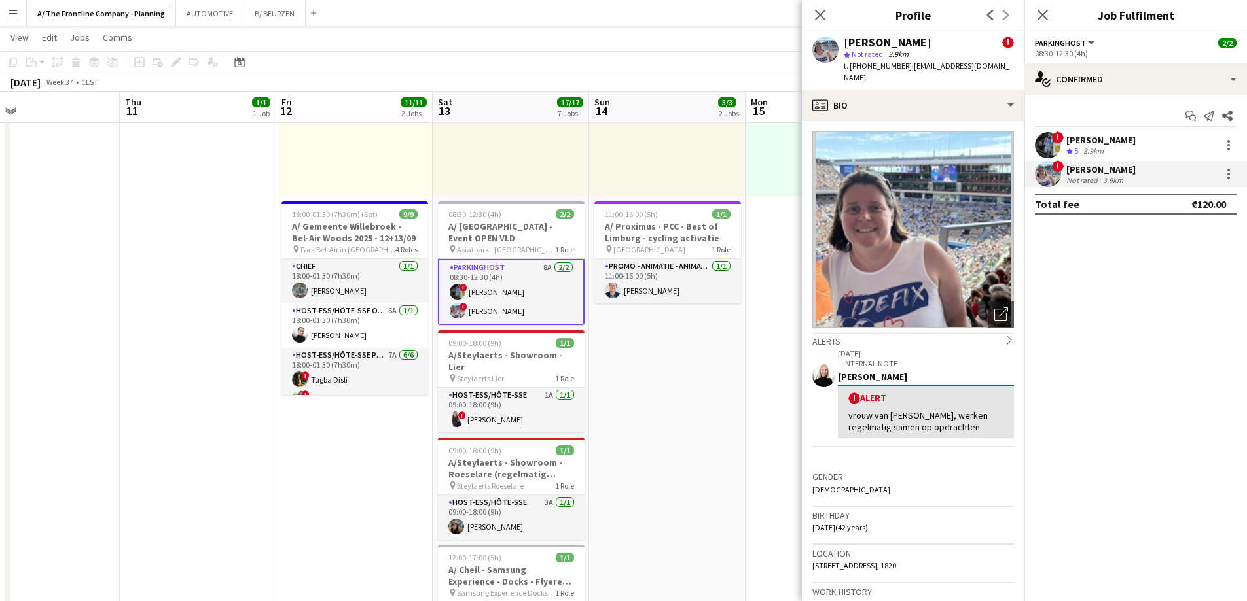
drag, startPoint x: 846, startPoint y: 11, endPoint x: 874, endPoint y: 33, distance: 35.9
click at [847, 12] on h3 "Profile" at bounding box center [913, 15] width 223 height 17
click at [876, 37] on div "Vanessa De Koninck" at bounding box center [888, 43] width 88 height 12
drag, startPoint x: 863, startPoint y: 43, endPoint x: 940, endPoint y: 41, distance: 77.3
click at [931, 39] on div "Vanessa De Koninck" at bounding box center [888, 43] width 88 height 12
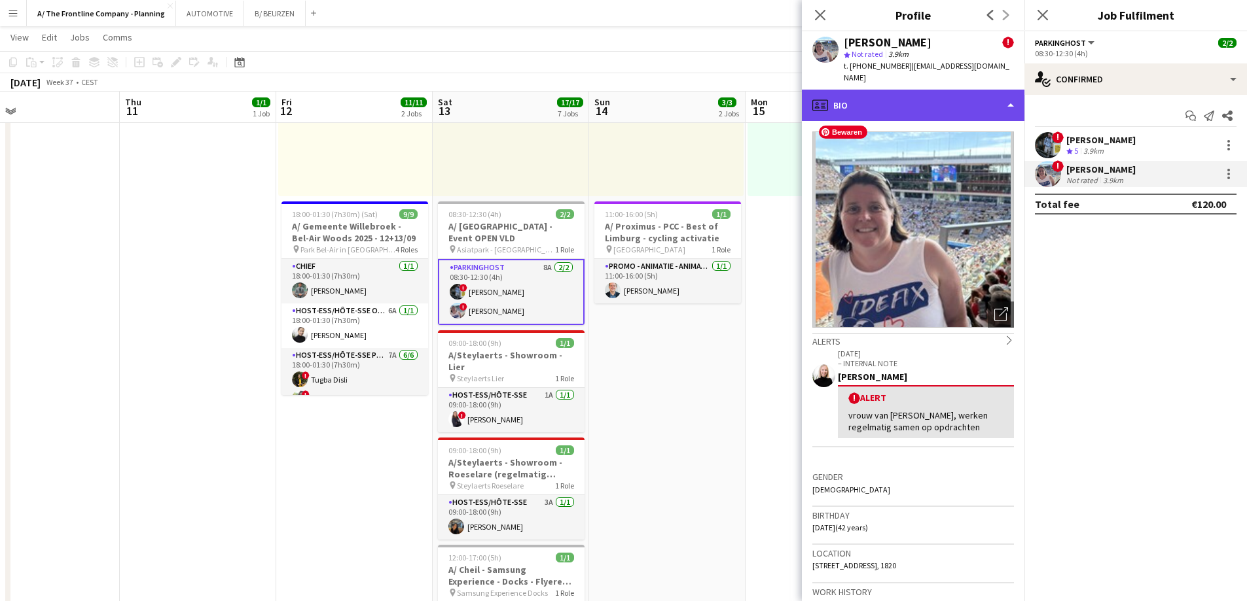
click at [955, 92] on div "profile Bio" at bounding box center [913, 105] width 223 height 31
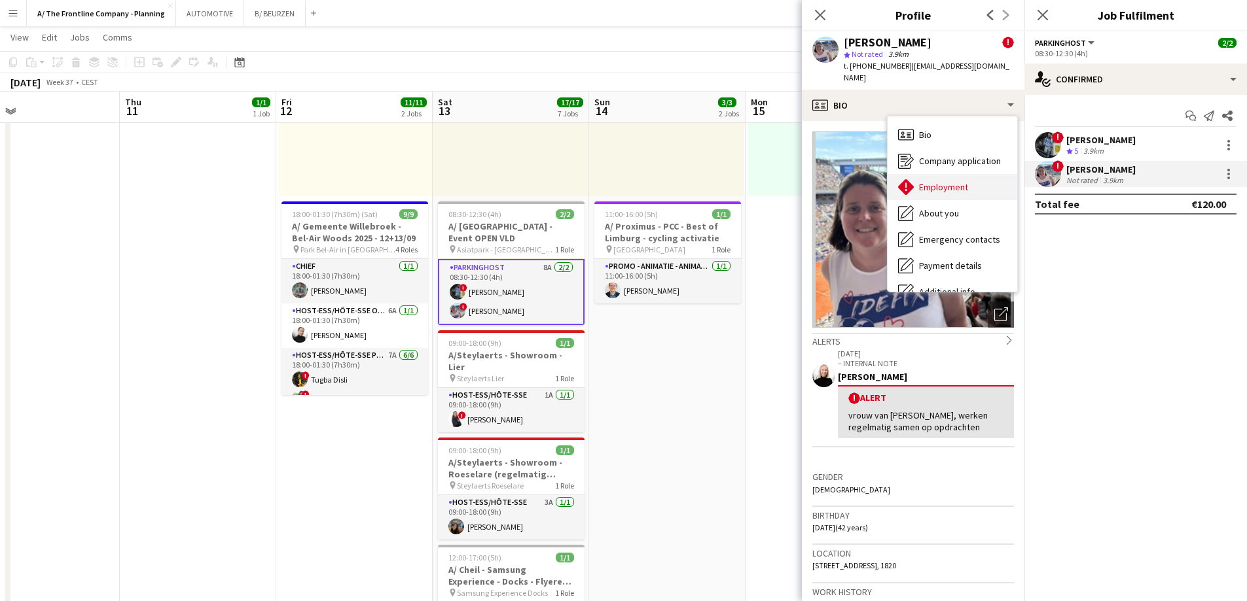
click at [954, 181] on span "Employment" at bounding box center [943, 187] width 49 height 12
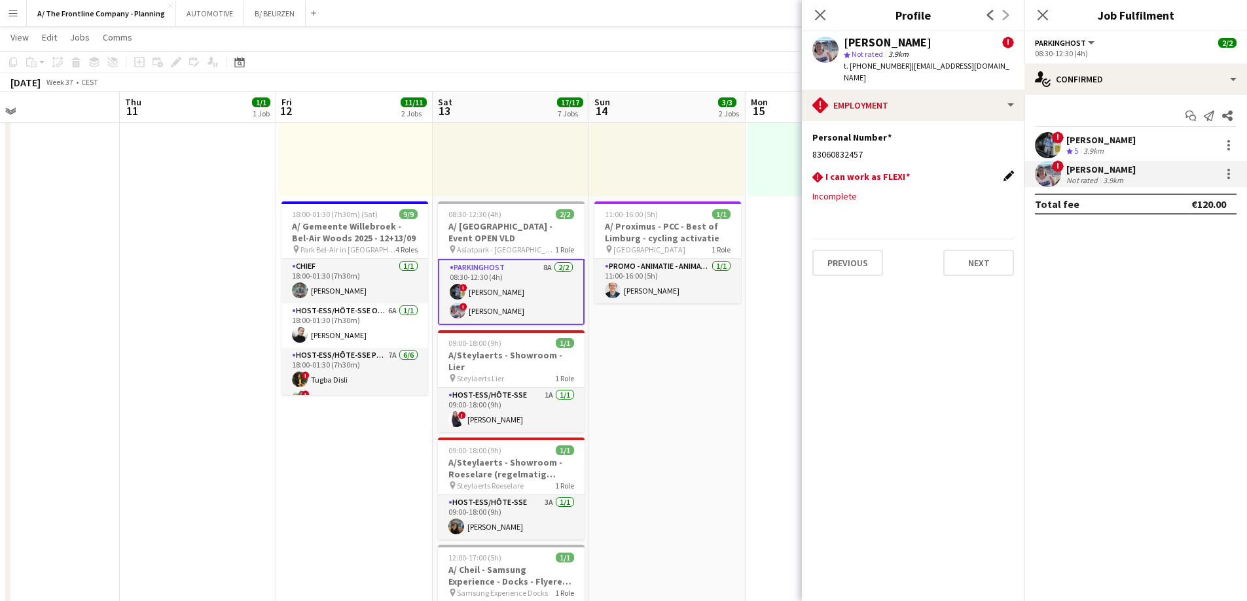
click at [1010, 171] on app-icon "Edit this field" at bounding box center [1008, 176] width 10 height 10
click at [886, 197] on div at bounding box center [899, 205] width 175 height 31
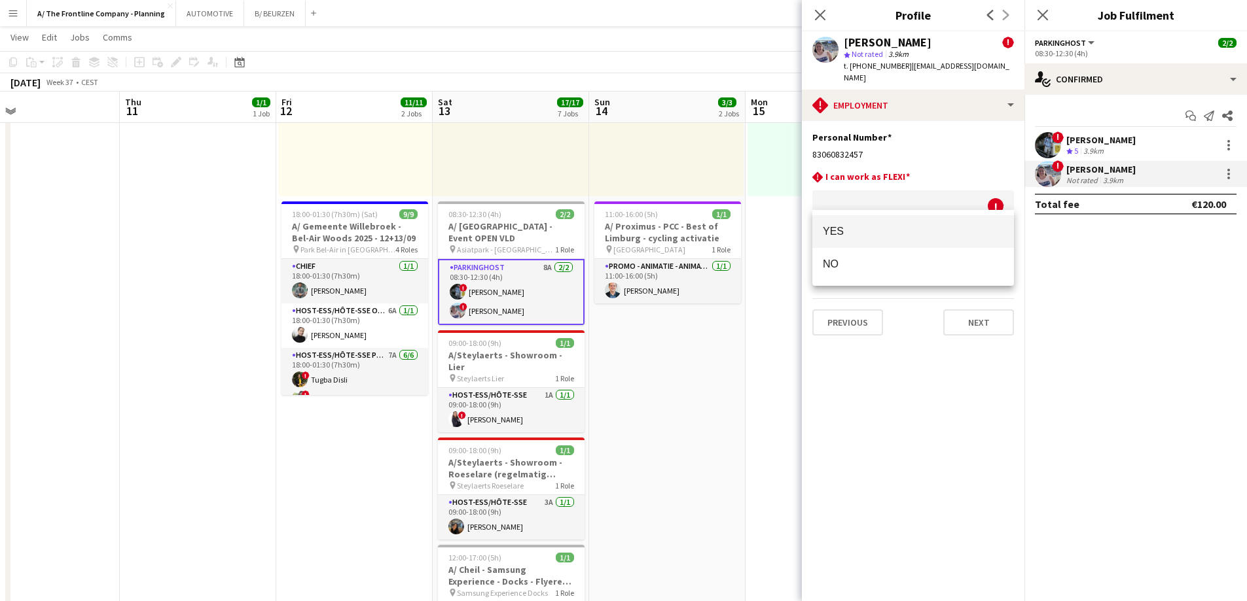
click at [865, 226] on span "YES" at bounding box center [913, 231] width 181 height 12
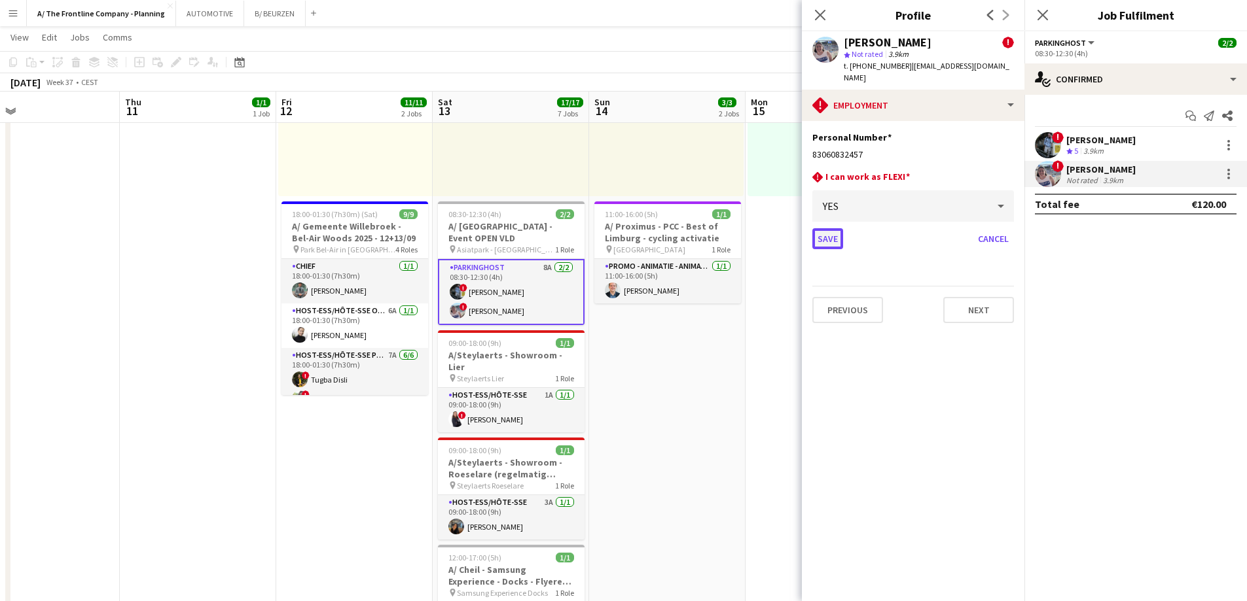
click at [831, 228] on button "Save" at bounding box center [827, 238] width 31 height 21
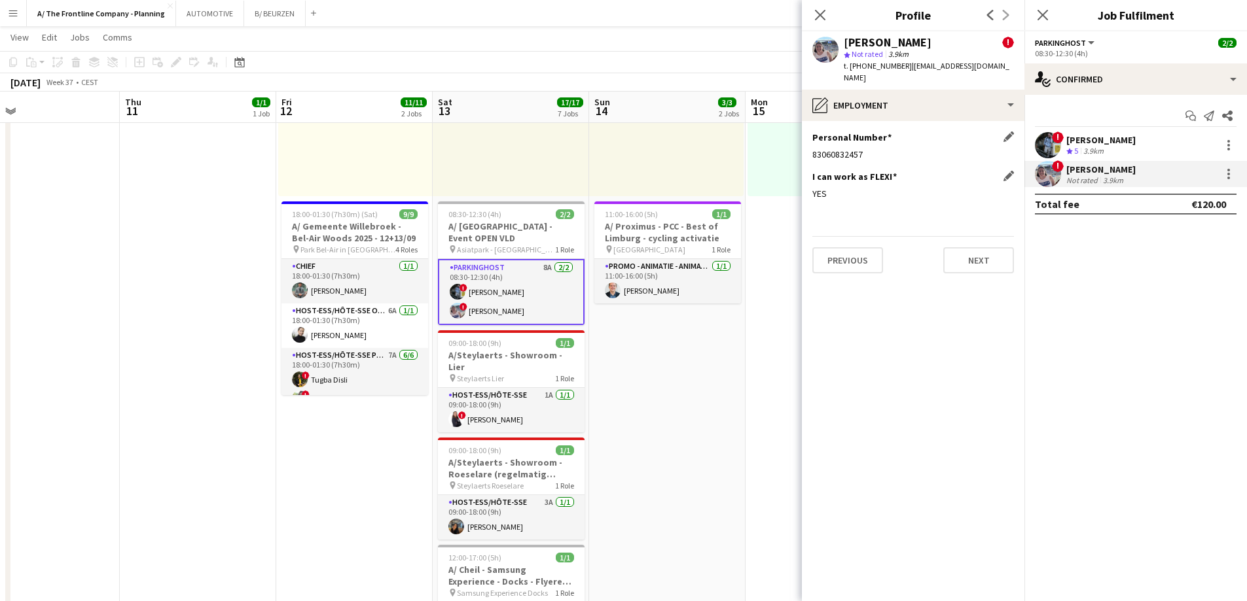
click at [838, 149] on div "83060832457" at bounding box center [913, 155] width 202 height 12
click at [875, 46] on div "Vanessa De Koninck" at bounding box center [888, 43] width 88 height 12
drag, startPoint x: 875, startPoint y: 46, endPoint x: 923, endPoint y: 41, distance: 48.1
click at [923, 41] on div "Vanessa De Koninck" at bounding box center [888, 43] width 88 height 12
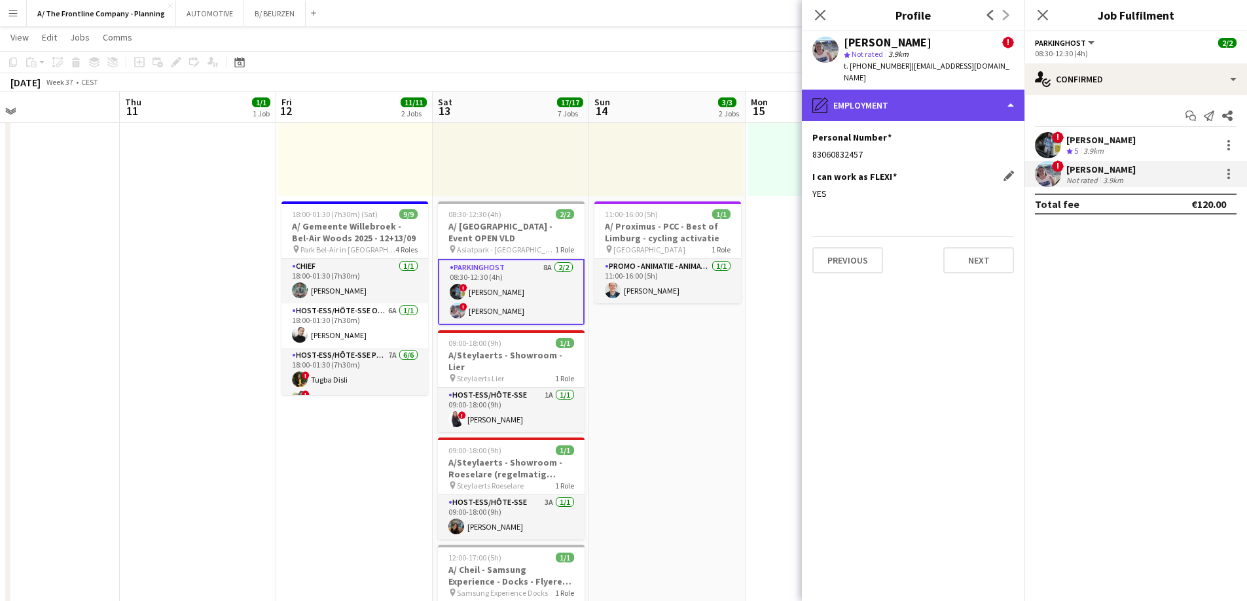
click at [897, 90] on div "pencil4 Employment" at bounding box center [913, 105] width 223 height 31
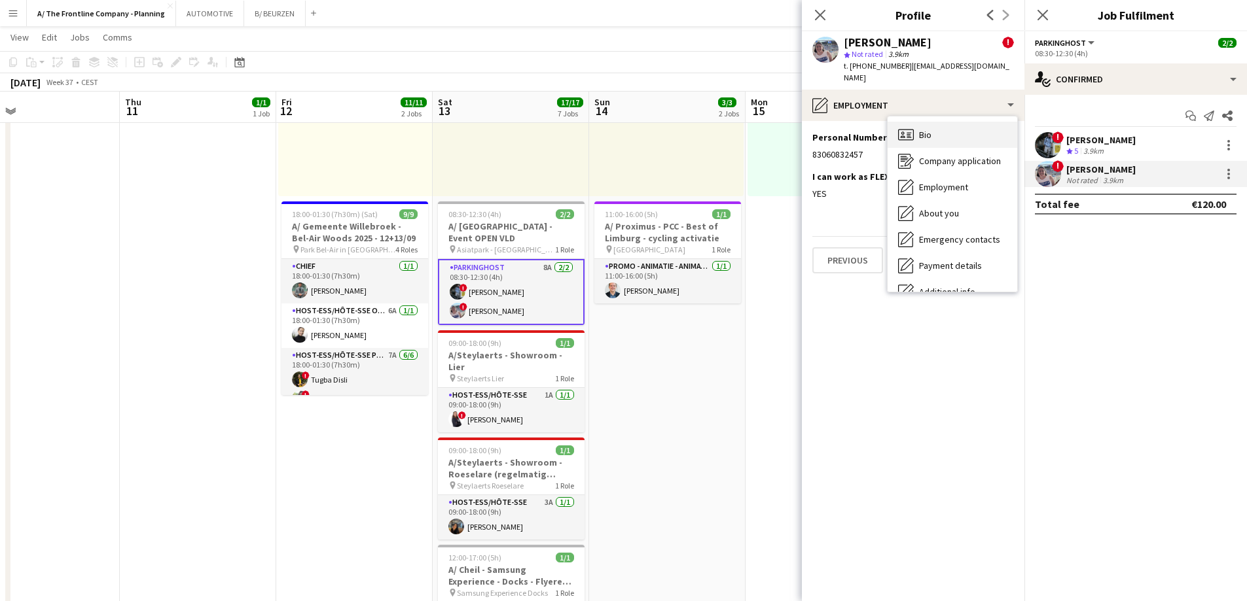
click at [929, 122] on div "Bio Bio" at bounding box center [952, 135] width 130 height 26
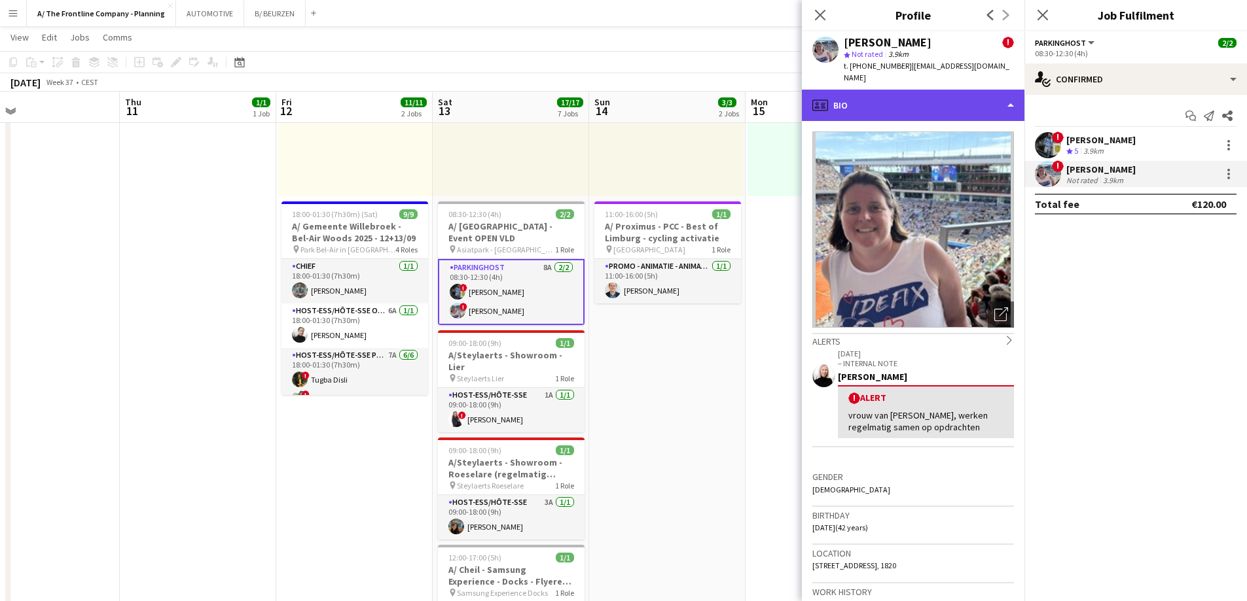
click at [869, 99] on div "profile Bio" at bounding box center [913, 105] width 223 height 31
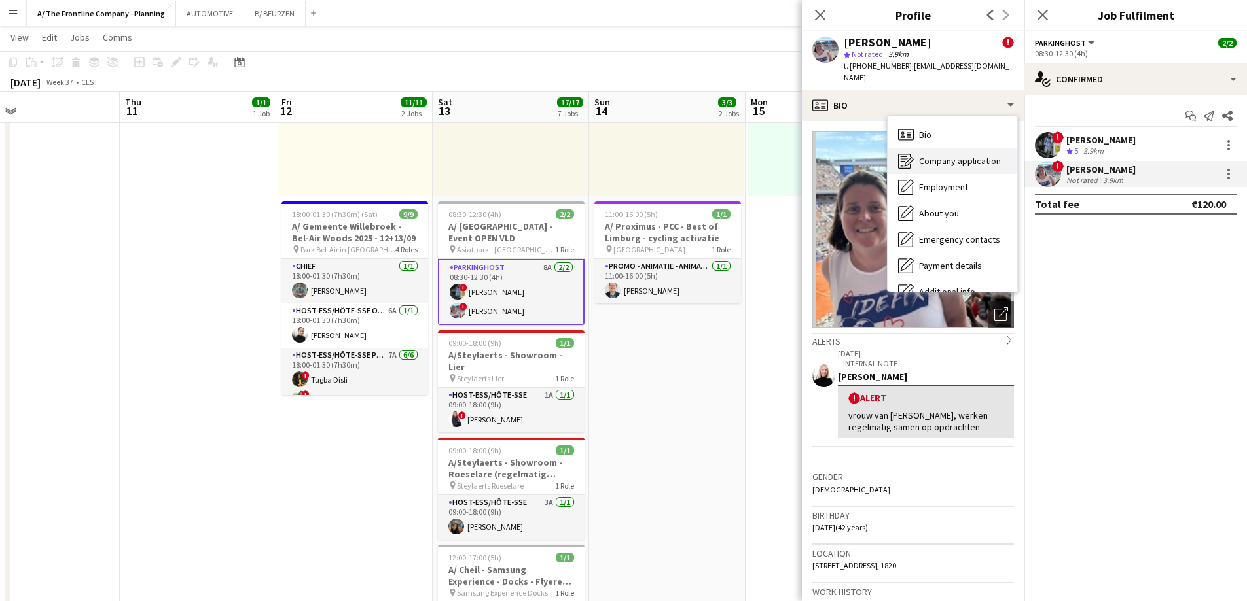
click at [941, 155] on span "Company application" at bounding box center [960, 161] width 82 height 12
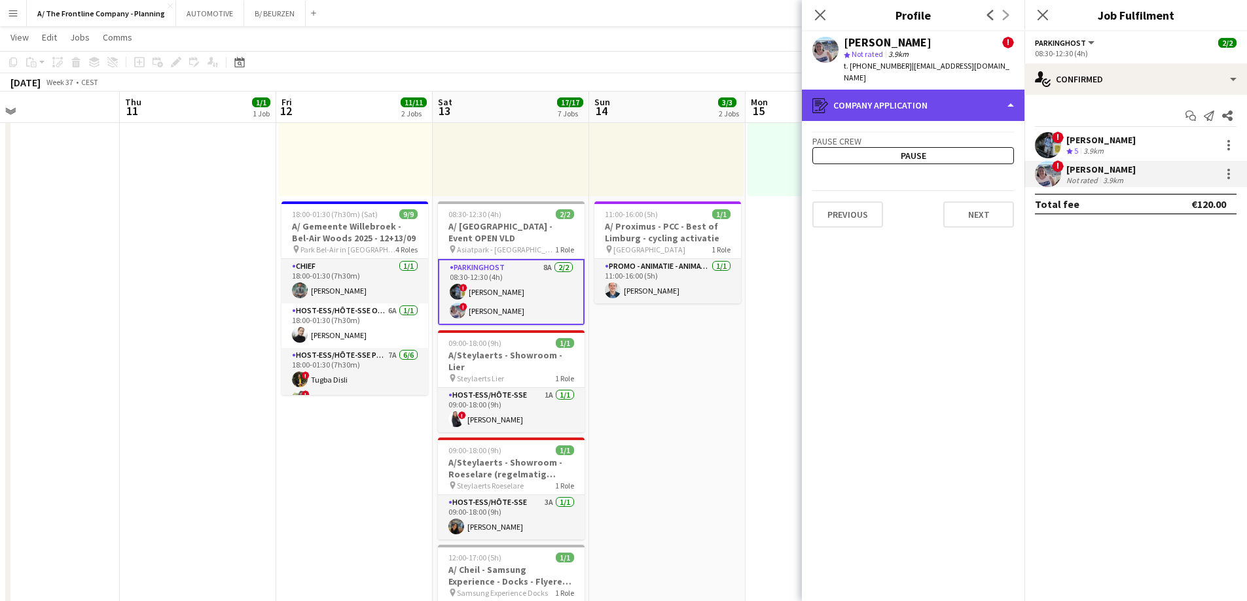
click at [933, 90] on div "register Company application" at bounding box center [913, 105] width 223 height 31
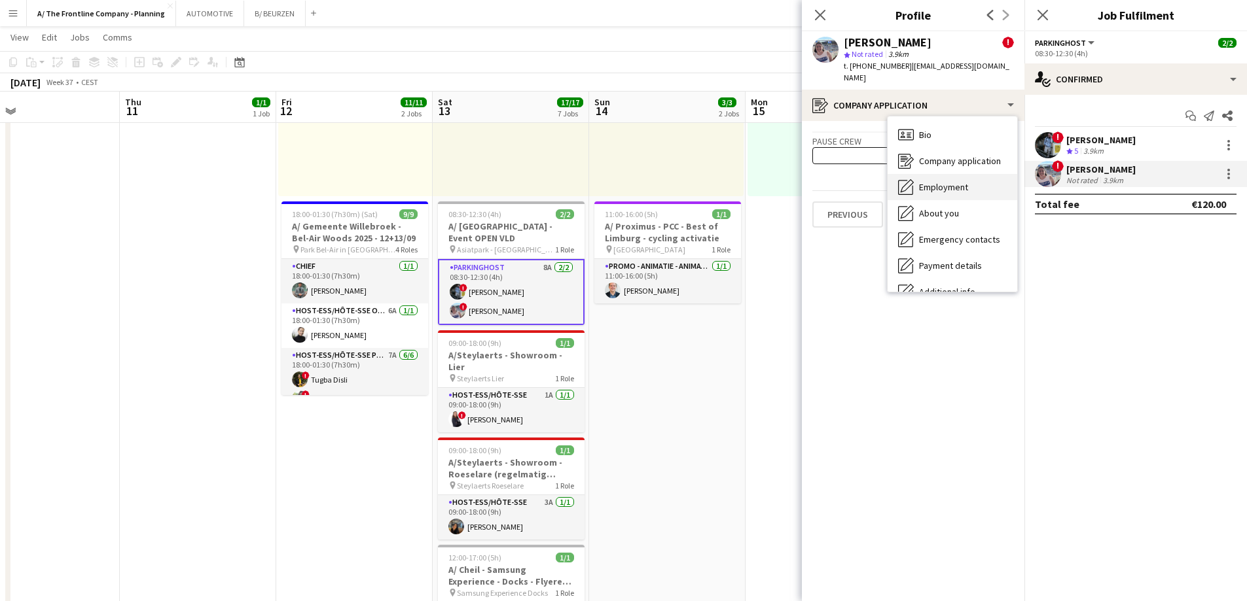
click at [939, 181] on span "Employment" at bounding box center [943, 187] width 49 height 12
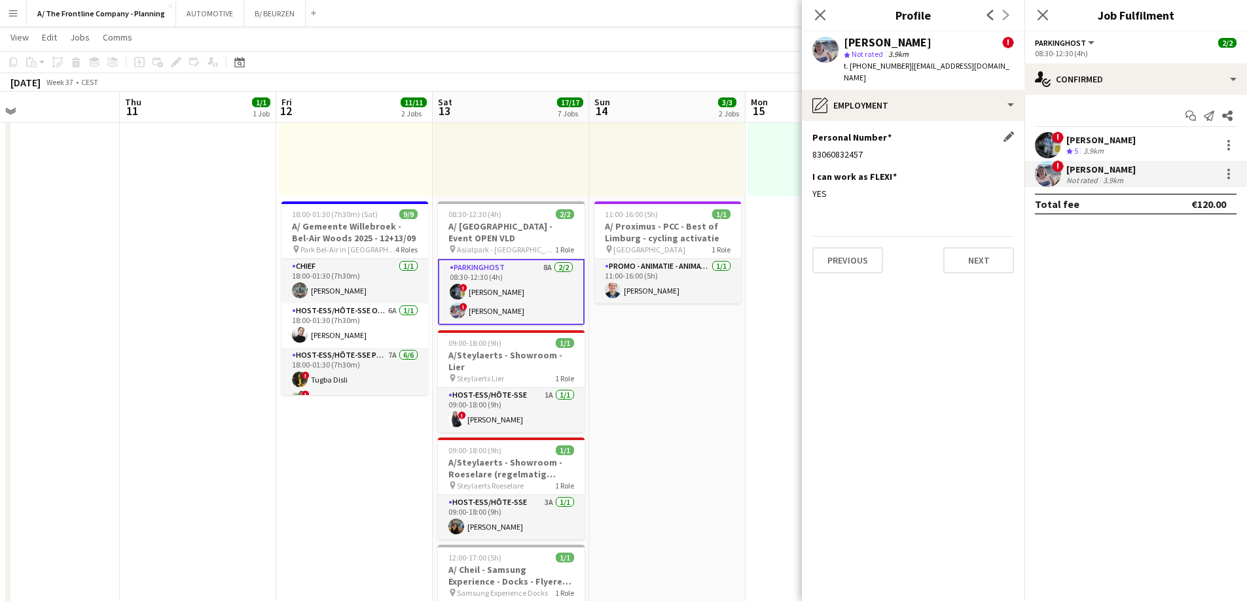
click at [844, 149] on div "83060832457" at bounding box center [913, 155] width 202 height 12
click at [1228, 147] on div at bounding box center [1228, 145] width 3 height 3
click at [1196, 236] on span "Send notification" at bounding box center [1183, 231] width 77 height 11
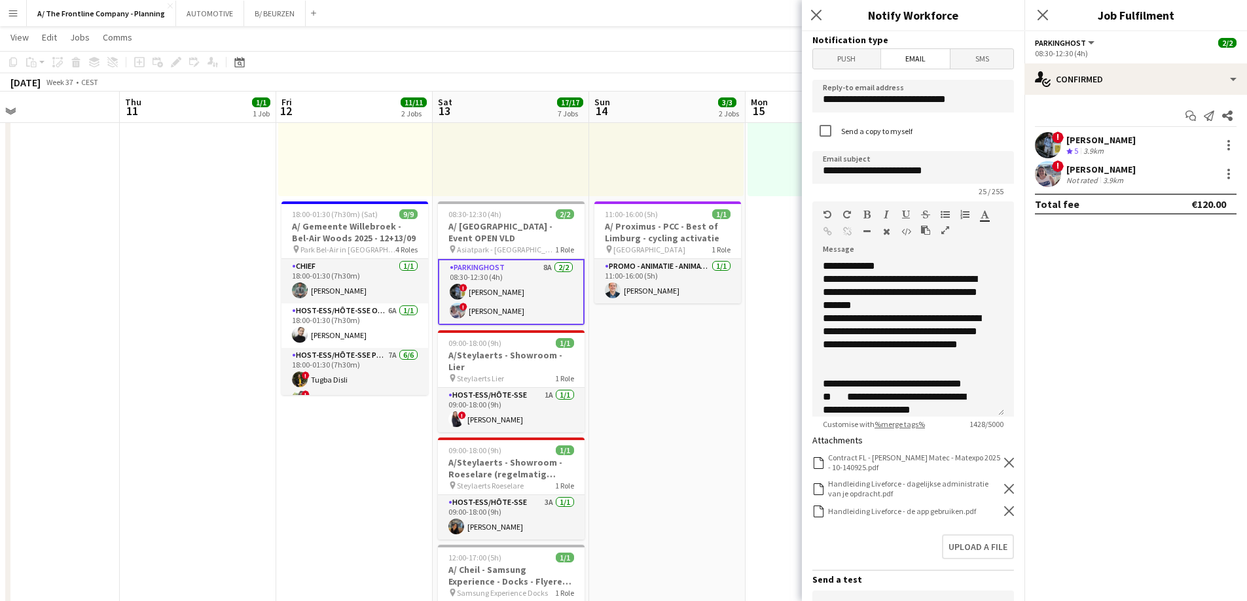
click at [1169, 233] on mat-expansion-panel "check Confirmed Start chat Send notification Share ! Johan Witters Crew rating …" at bounding box center [1135, 348] width 223 height 507
drag, startPoint x: 868, startPoint y: 171, endPoint x: 1005, endPoint y: 176, distance: 137.5
click at [1005, 176] on form "**********" at bounding box center [913, 426] width 223 height 791
click at [903, 170] on input "**********" at bounding box center [913, 167] width 202 height 33
type input "**********"
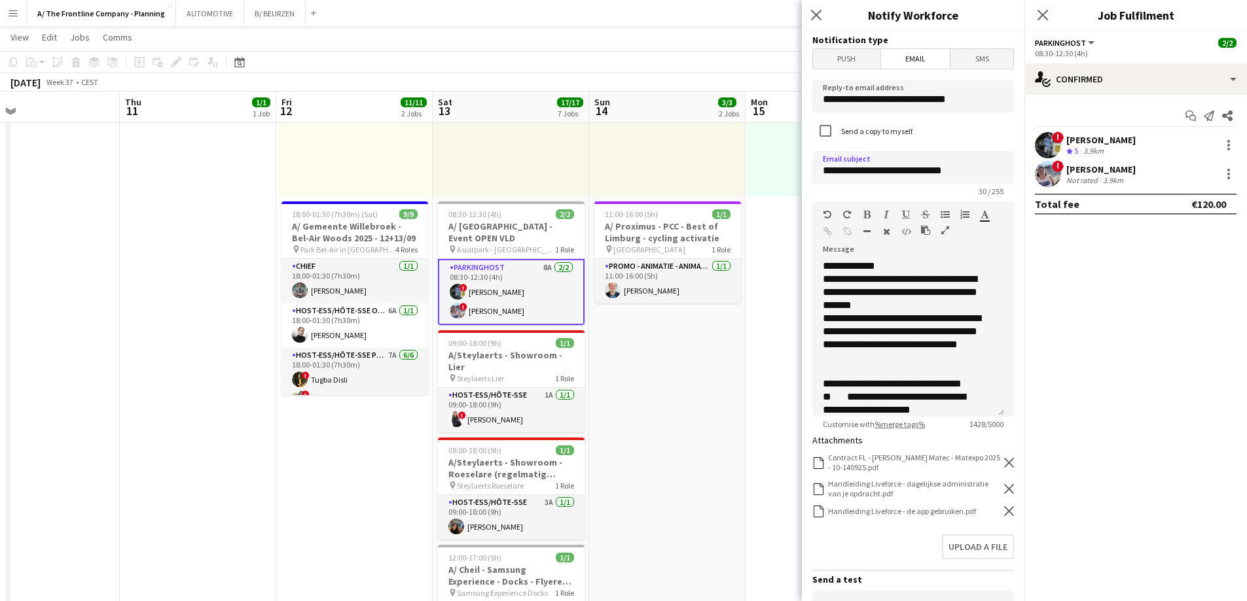
click at [1004, 464] on icon "Remove" at bounding box center [1009, 463] width 10 height 10
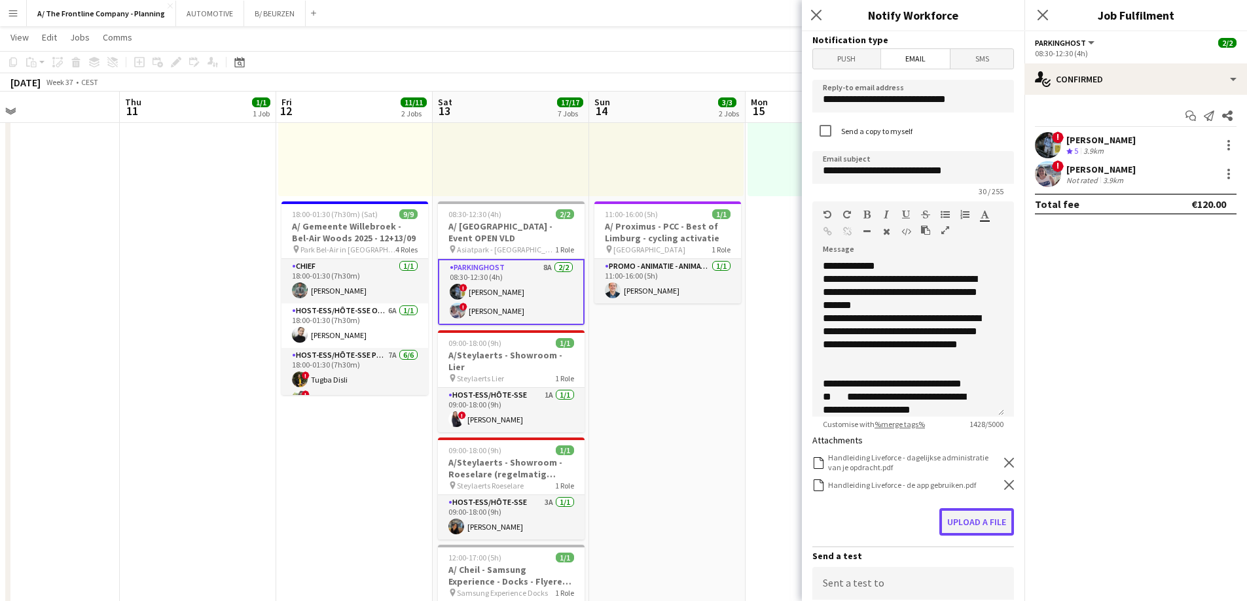
click at [977, 518] on button "Upload a file" at bounding box center [976, 522] width 75 height 27
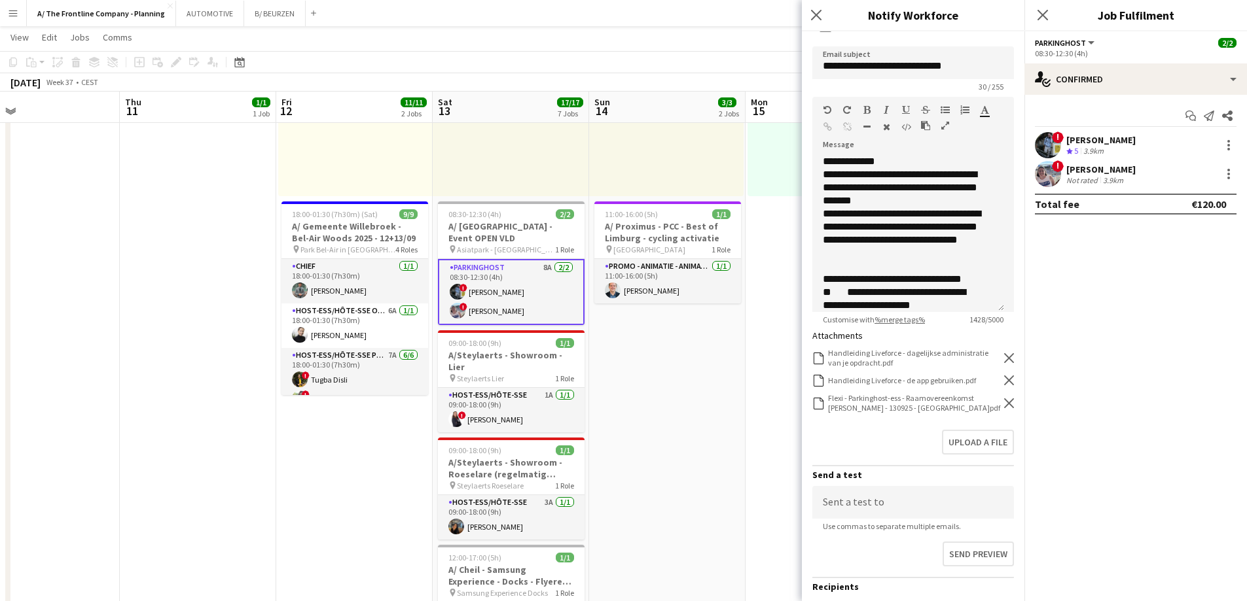
scroll to position [221, 0]
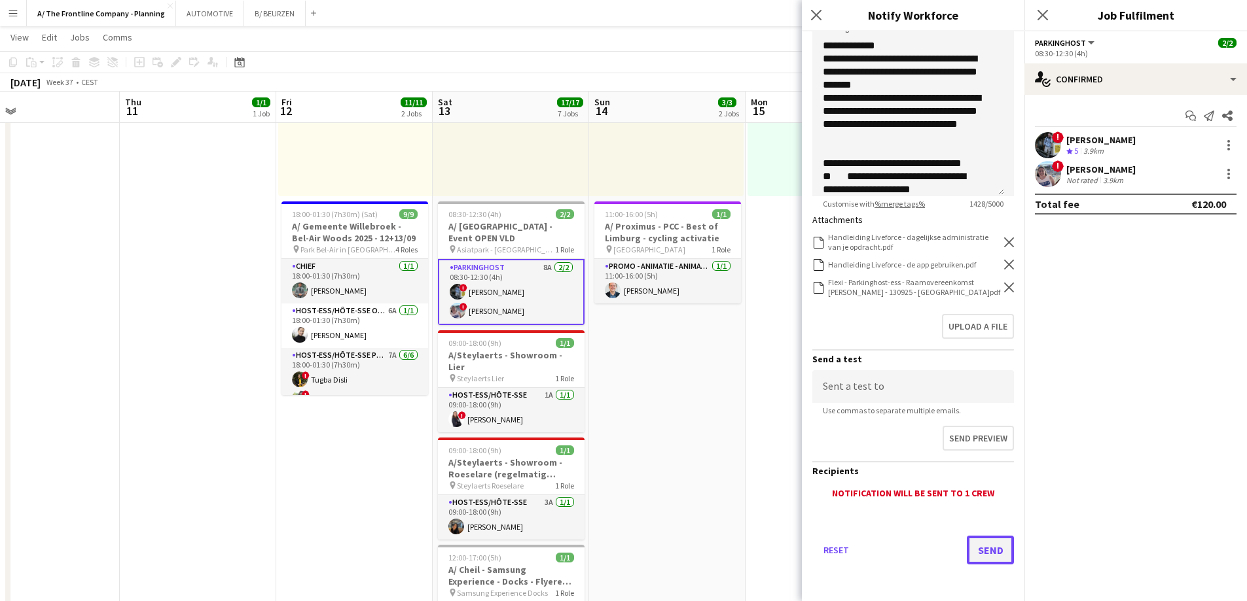
click at [982, 550] on button "Send" at bounding box center [990, 550] width 47 height 29
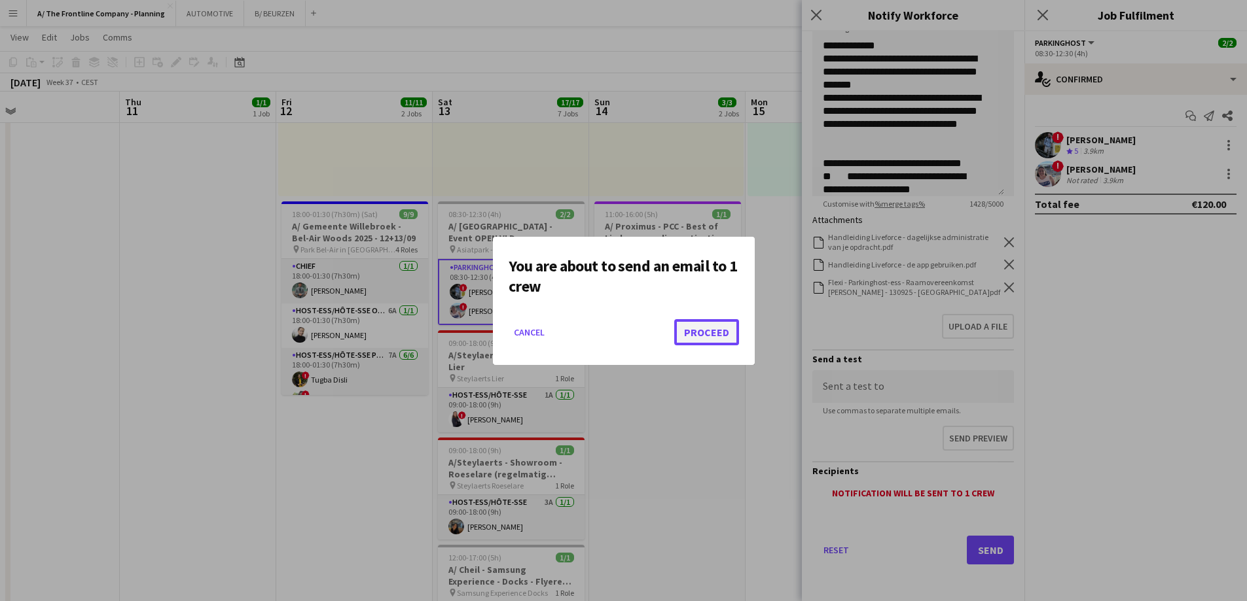
click at [733, 340] on button "Proceed" at bounding box center [706, 332] width 65 height 26
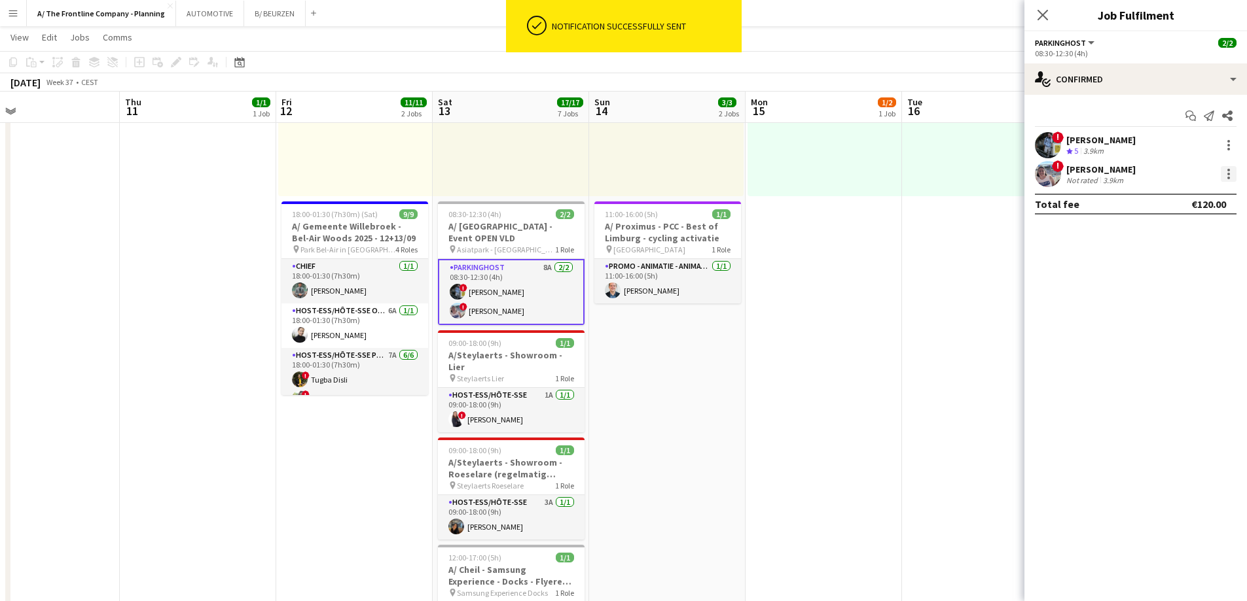
click at [1232, 170] on div at bounding box center [1229, 174] width 16 height 16
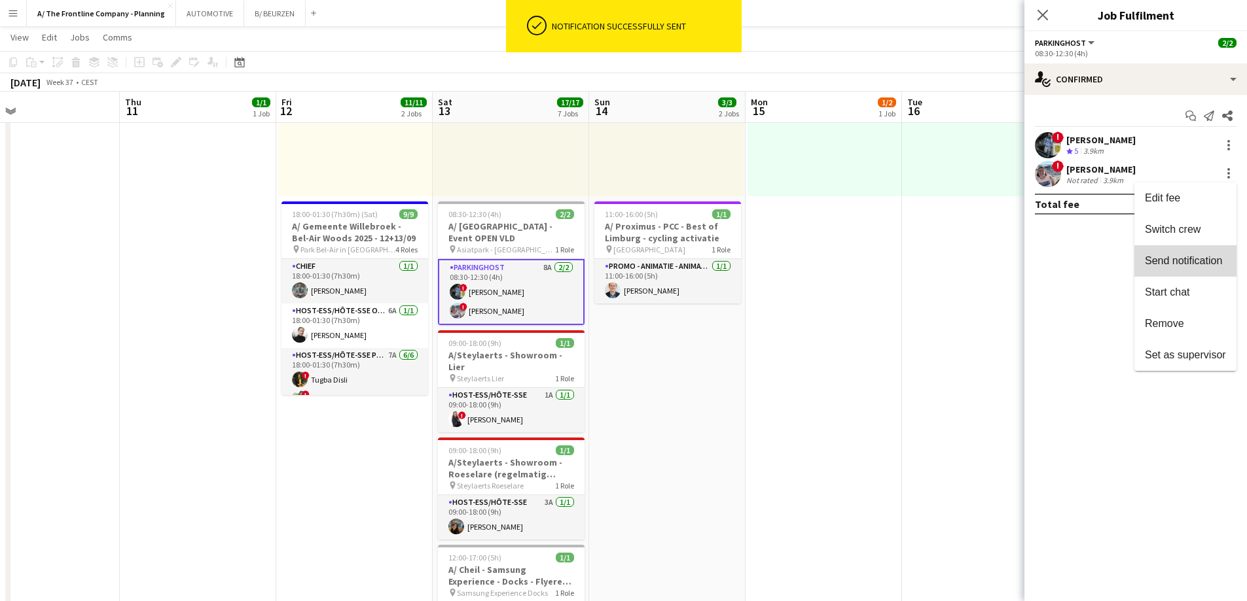
click at [1187, 257] on span "Send notification" at bounding box center [1183, 260] width 77 height 11
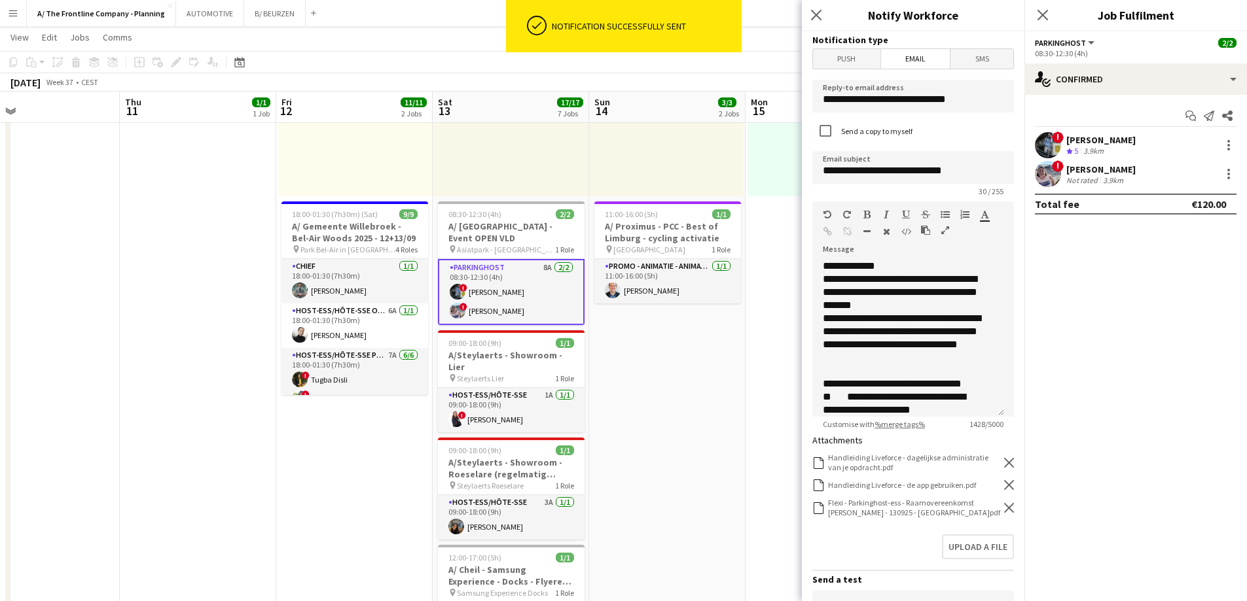
click at [1004, 505] on icon "Remove" at bounding box center [1009, 508] width 10 height 10
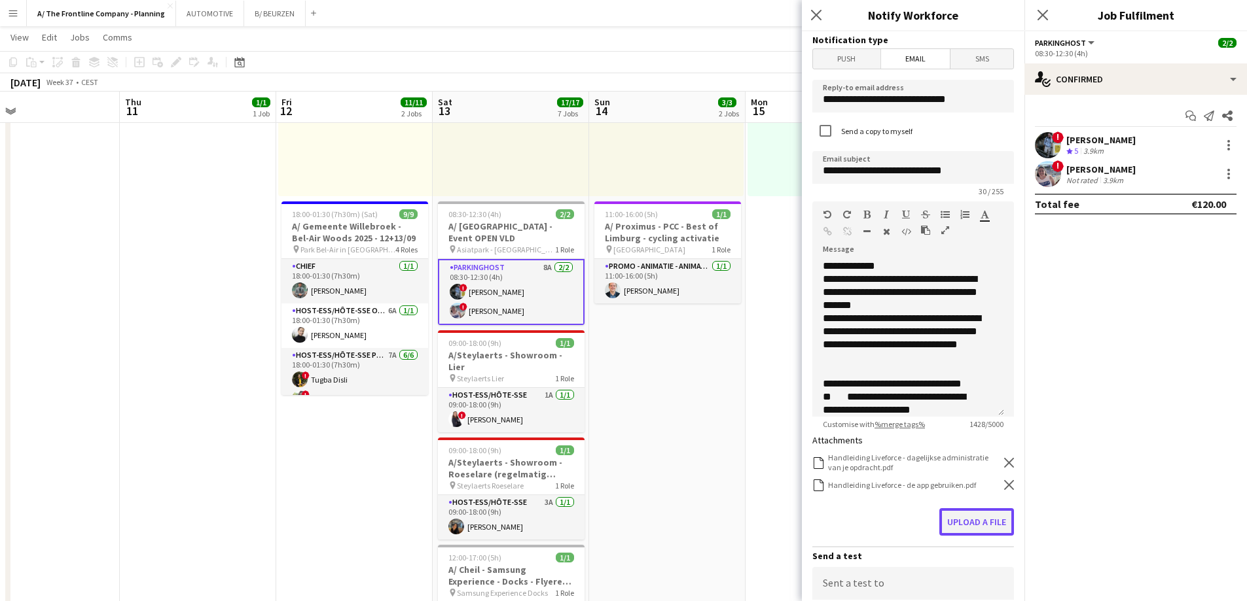
click at [978, 522] on button "Upload a file" at bounding box center [976, 522] width 75 height 27
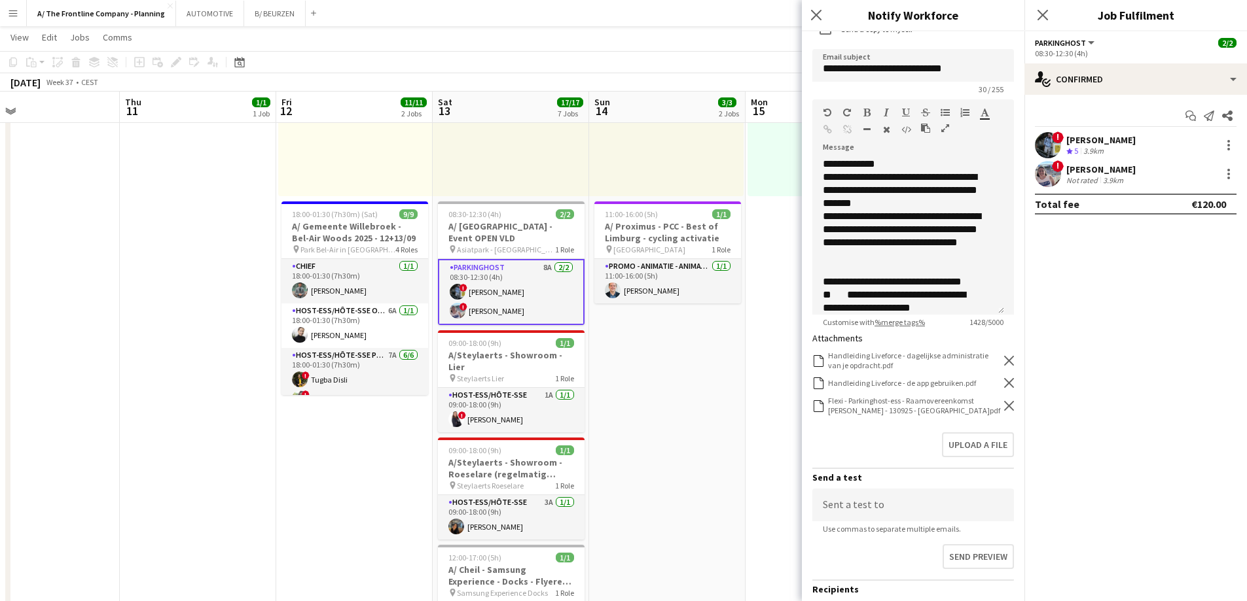
scroll to position [221, 0]
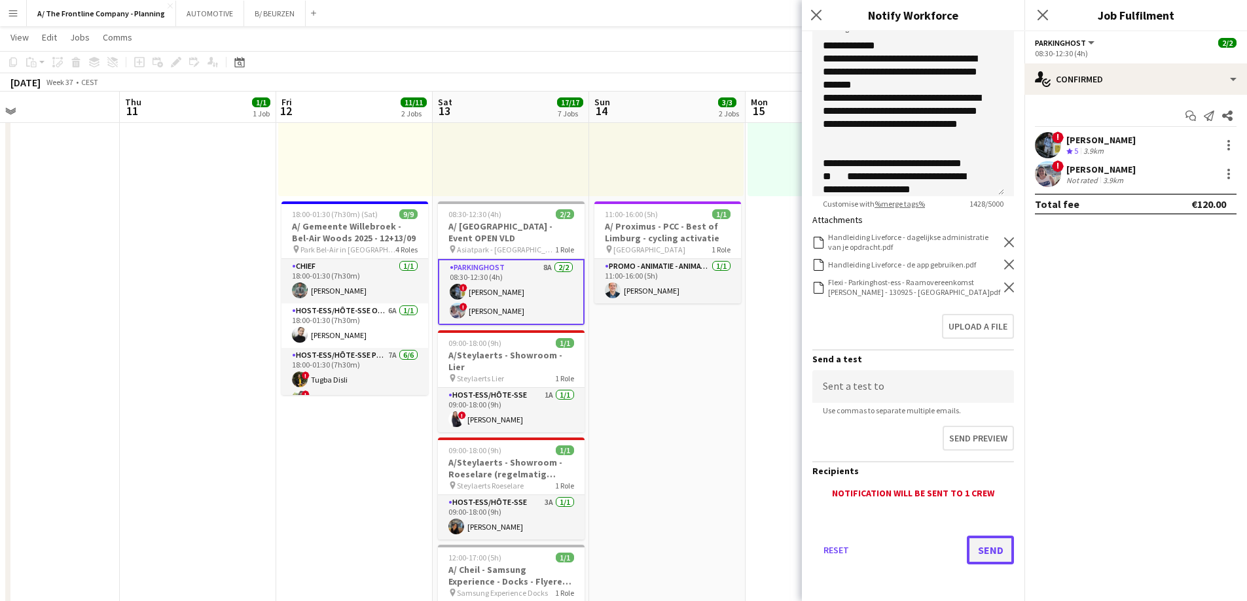
click at [983, 549] on button "Send" at bounding box center [990, 550] width 47 height 29
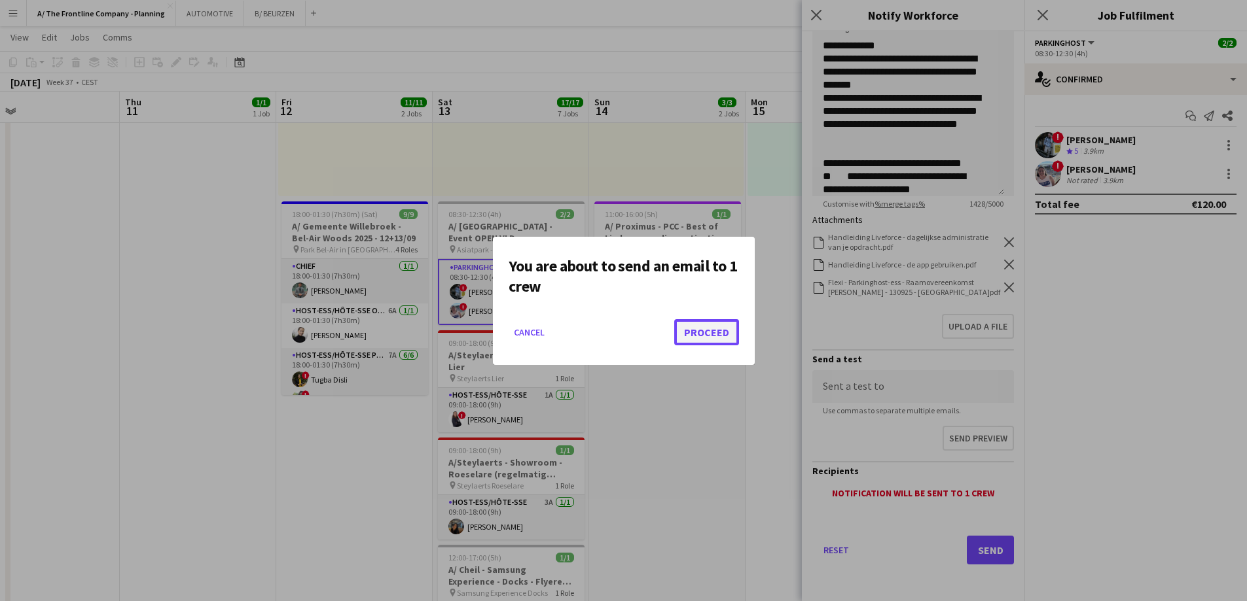
click at [708, 342] on button "Proceed" at bounding box center [706, 332] width 65 height 26
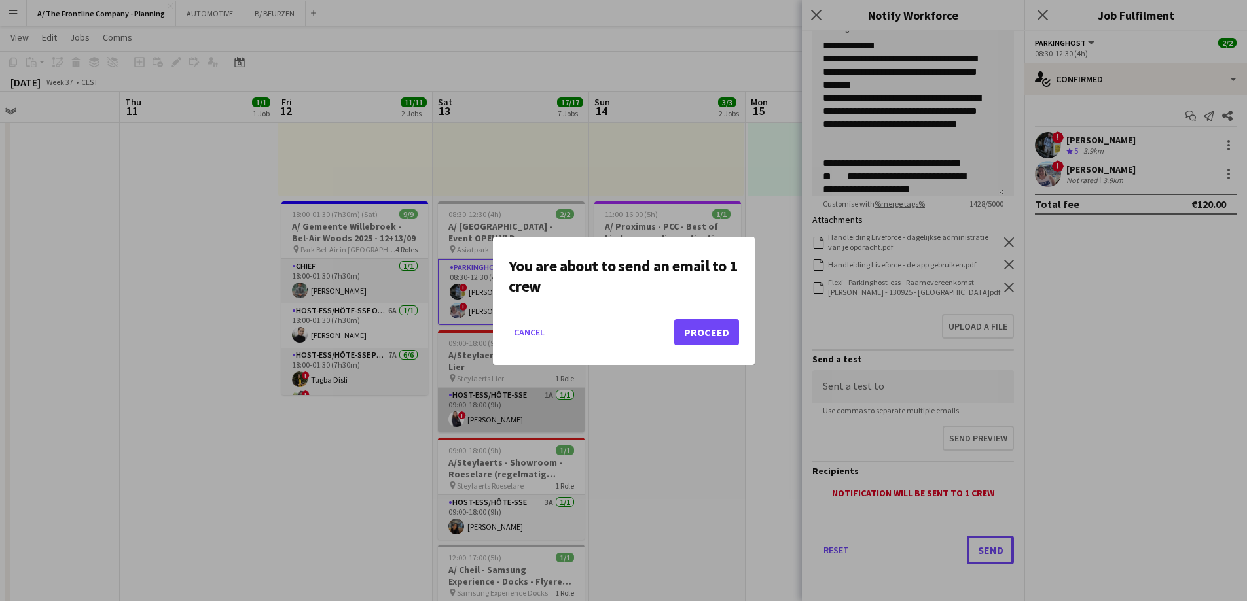
scroll to position [187, 0]
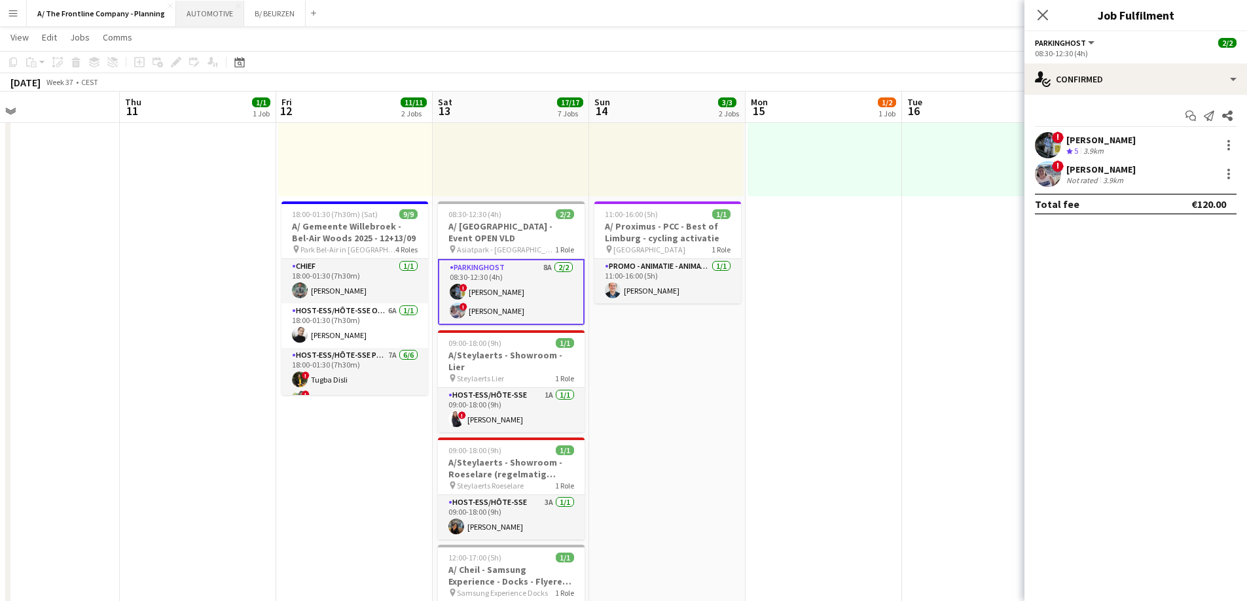
click at [207, 17] on button "AUTOMOTIVE Close" at bounding box center [210, 14] width 68 height 26
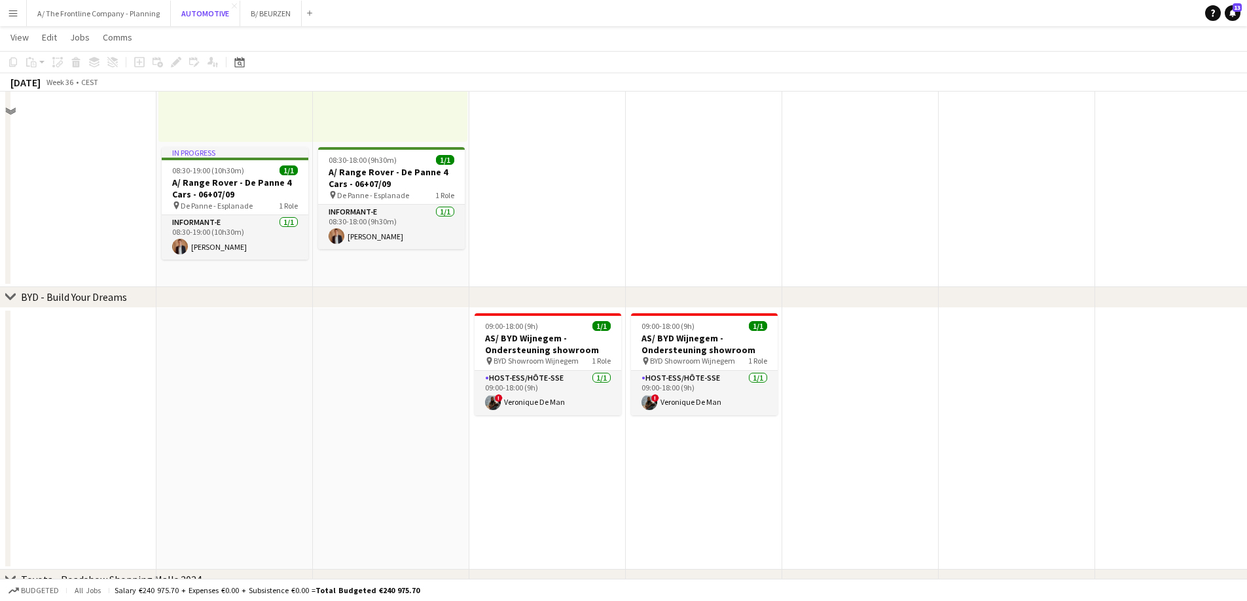
scroll to position [293, 0]
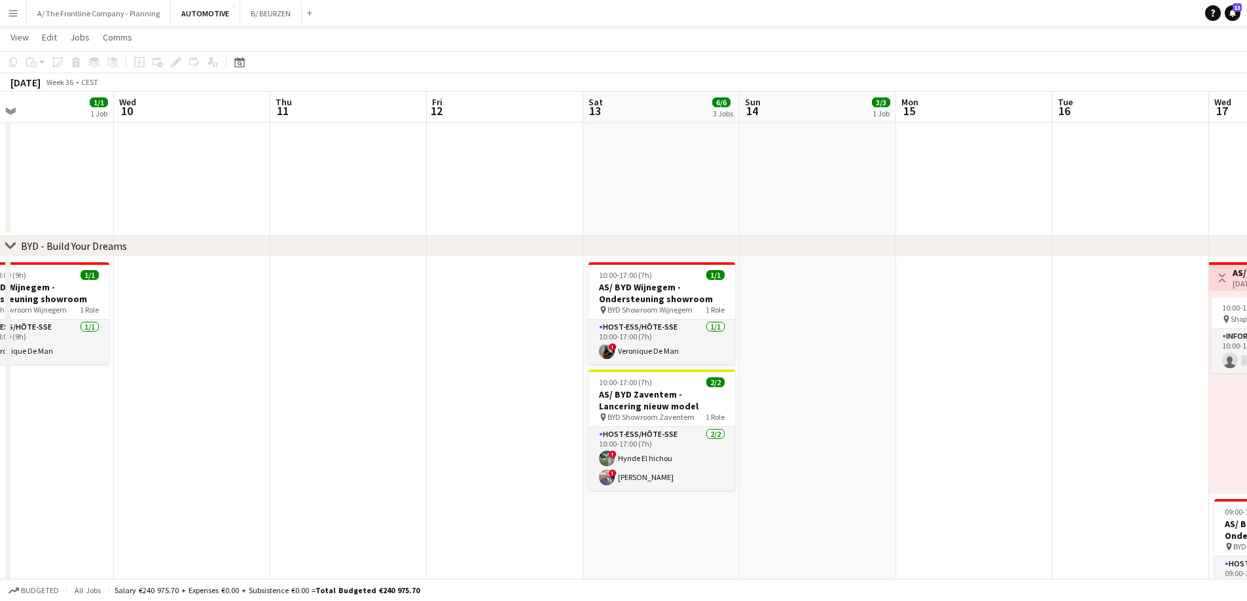
drag, startPoint x: 868, startPoint y: 395, endPoint x: 151, endPoint y: 351, distance: 718.0
click at [151, 351] on app-calendar-viewport "Sat 6 4/4 2 Jobs Sun 7 4/4 2 Jobs Mon 8 1/1 1 Job Tue 9 1/1 1 Job Wed 10 Thu 11…" at bounding box center [623, 223] width 1247 height 930
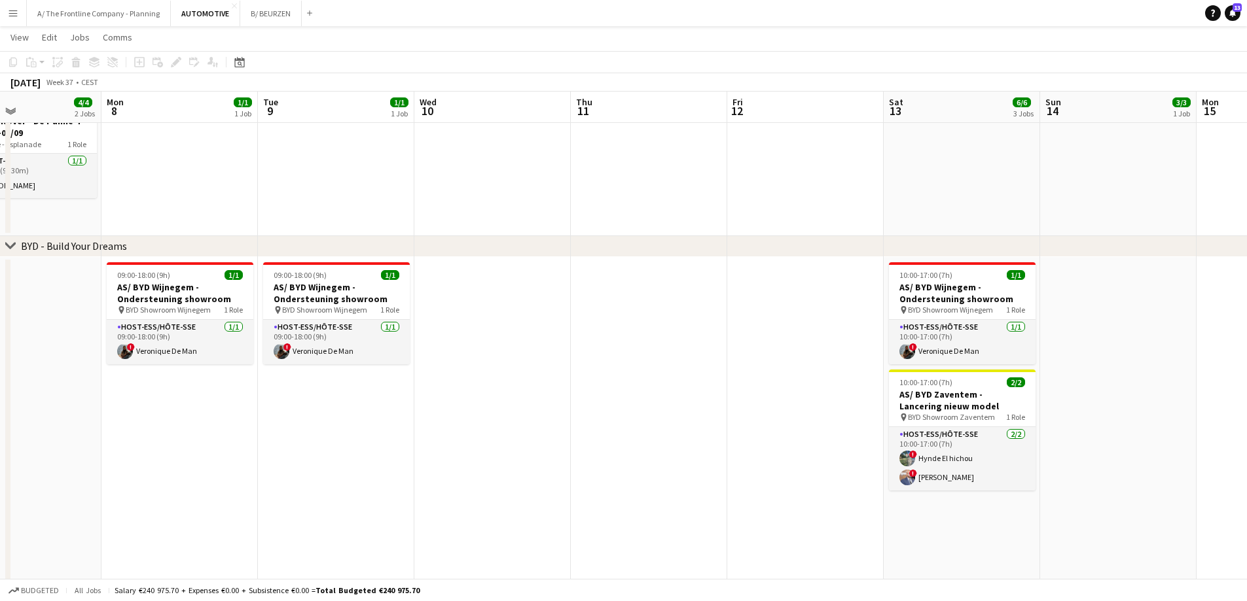
drag, startPoint x: 300, startPoint y: 332, endPoint x: 649, endPoint y: 322, distance: 349.0
click at [649, 322] on app-calendar-viewport "Fri 5 2/2 1 Job Sat 6 4/4 2 Jobs Sun 7 4/4 2 Jobs Mon 8 1/1 1 Job Tue 9 1/1 1 J…" at bounding box center [623, 223] width 1247 height 930
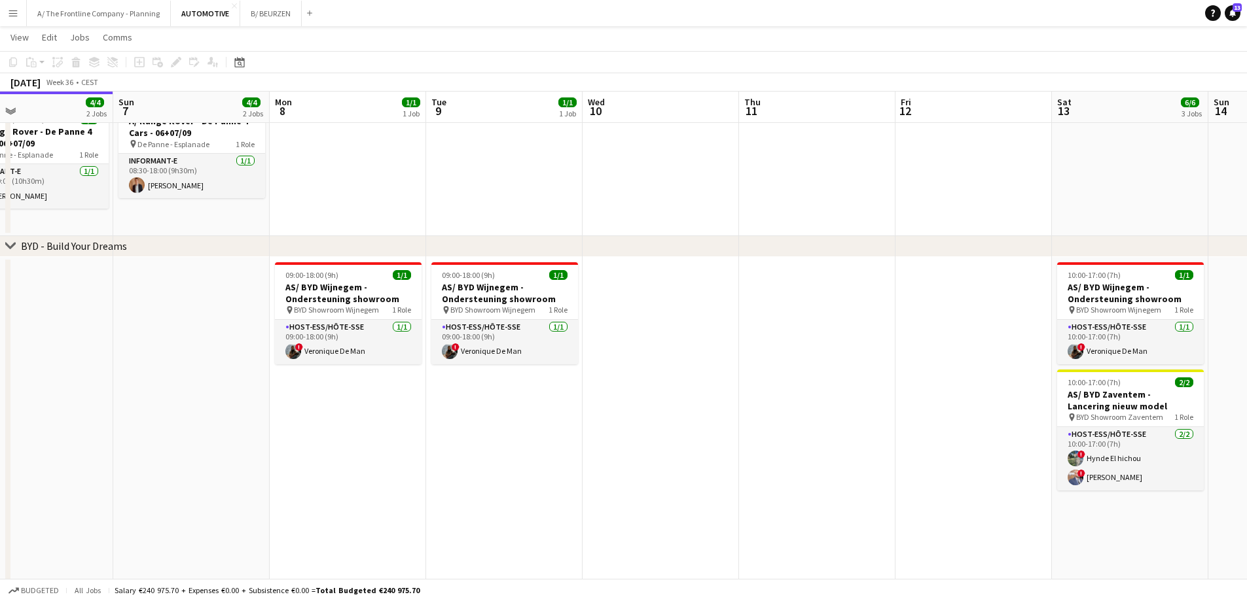
scroll to position [0, 333]
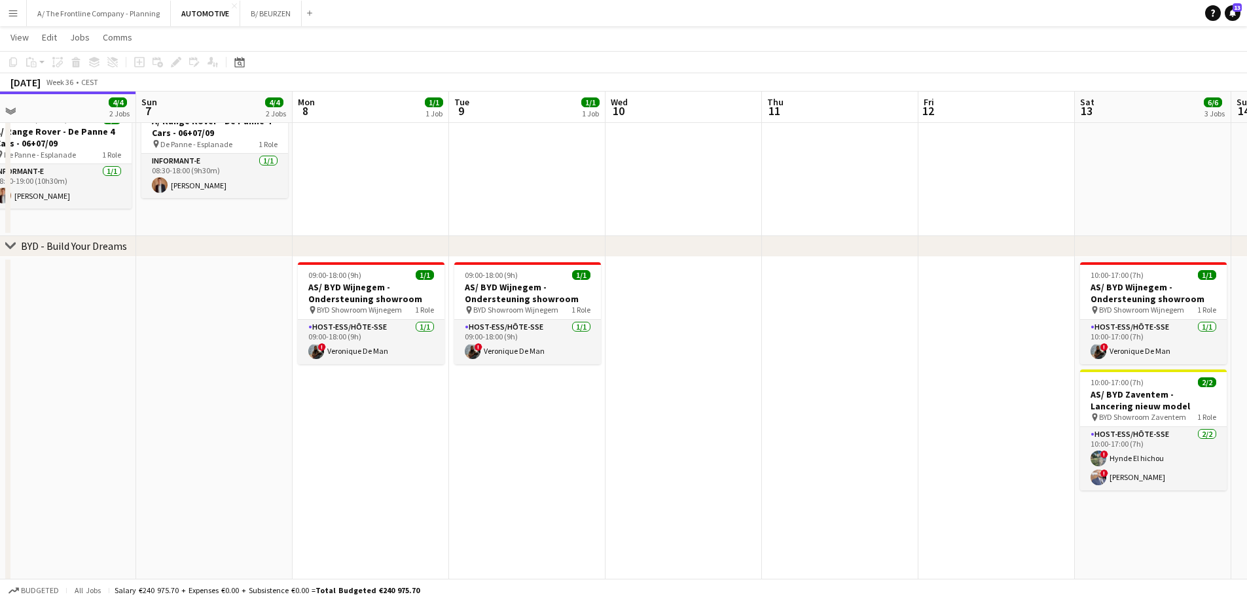
drag, startPoint x: 588, startPoint y: 330, endPoint x: 779, endPoint y: 320, distance: 191.4
click at [779, 320] on app-calendar-viewport "Thu 4 1/2 2 Jobs Fri 5 2/2 1 Job Sat 6 4/4 2 Jobs Sun 7 4/4 2 Jobs Mon 8 1/1 1 …" at bounding box center [623, 223] width 1247 height 930
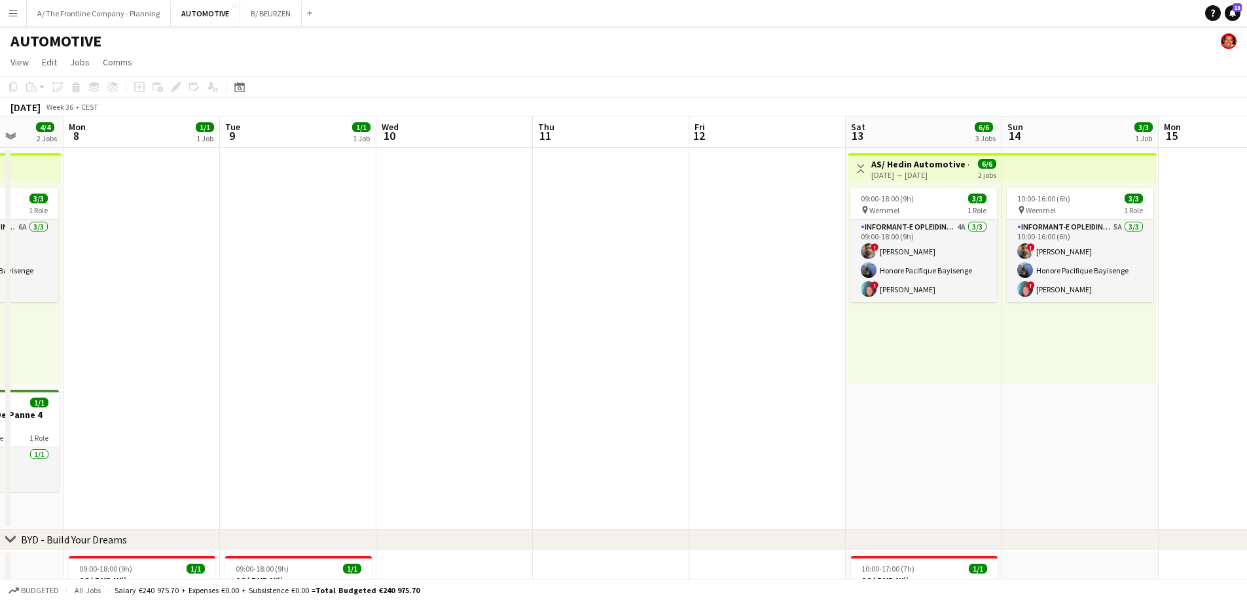
scroll to position [0, 459]
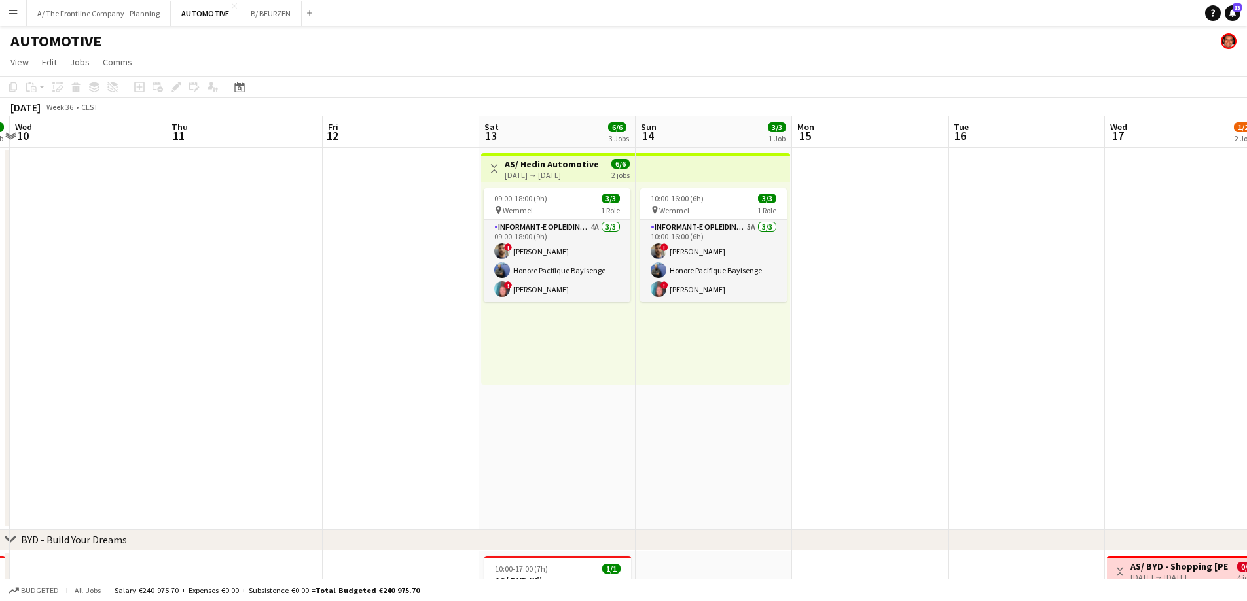
drag, startPoint x: 959, startPoint y: 355, endPoint x: 372, endPoint y: 327, distance: 587.1
click at [372, 327] on app-calendar-viewport "Sun 7 4/4 2 Jobs Mon 8 1/1 1 Job Tue 9 1/1 1 Job Wed 10 Thu 11 Fri 12 Sat 13 6/…" at bounding box center [623, 550] width 1247 height 866
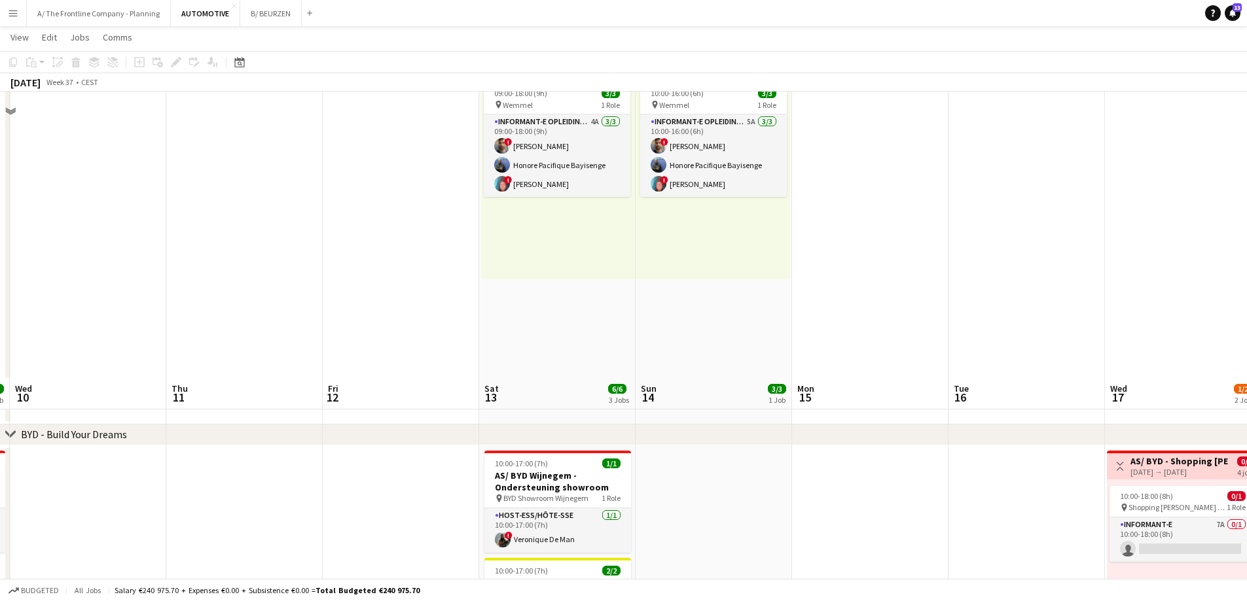
scroll to position [393, 0]
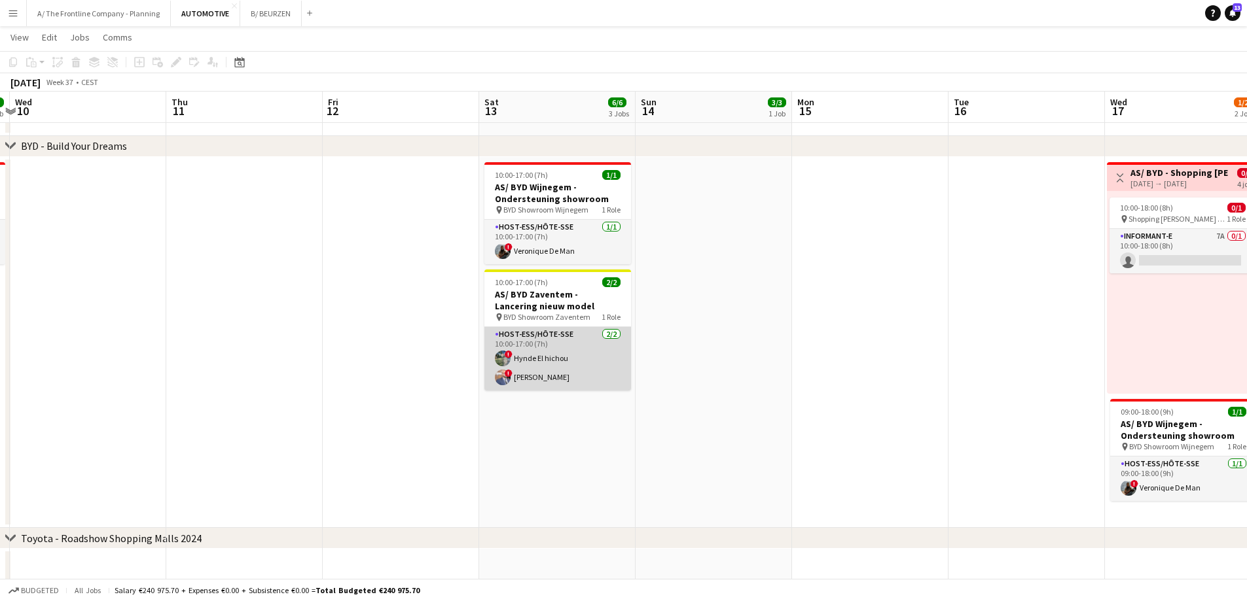
click at [555, 357] on app-card-role "Host-ess/Hôte-sse 2/2 10:00-17:00 (7h) ! Hynde El hichou ! karim Menguit" at bounding box center [557, 358] width 147 height 63
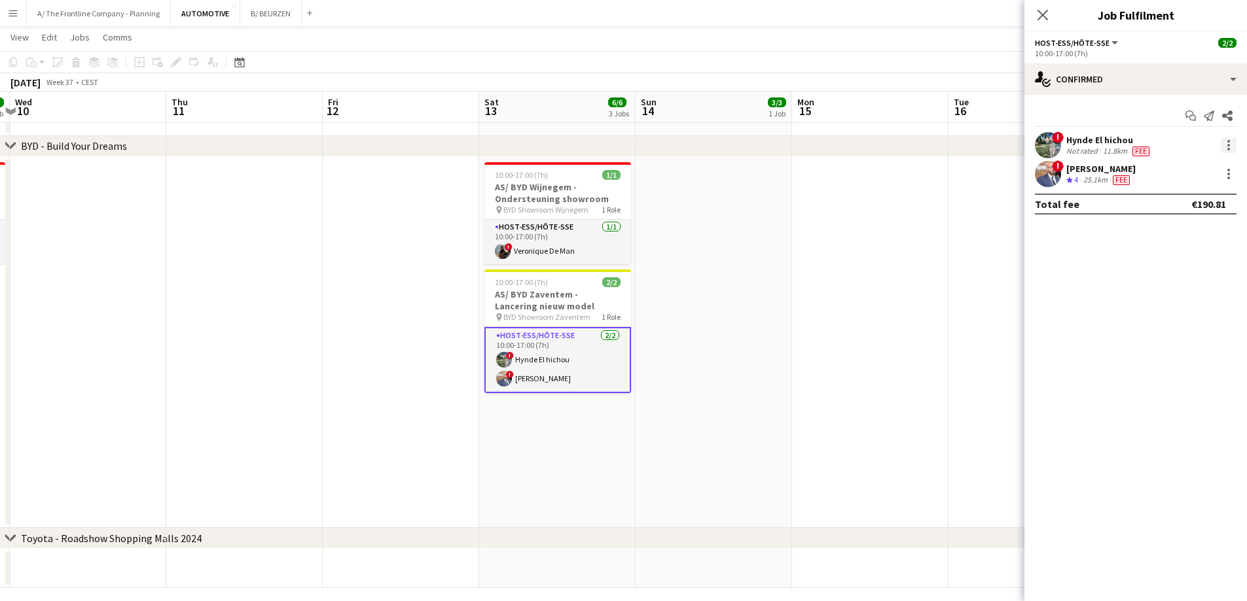
click at [1228, 150] on div at bounding box center [1228, 149] width 3 height 3
click at [1212, 171] on span "Edit fee" at bounding box center [1185, 170] width 81 height 12
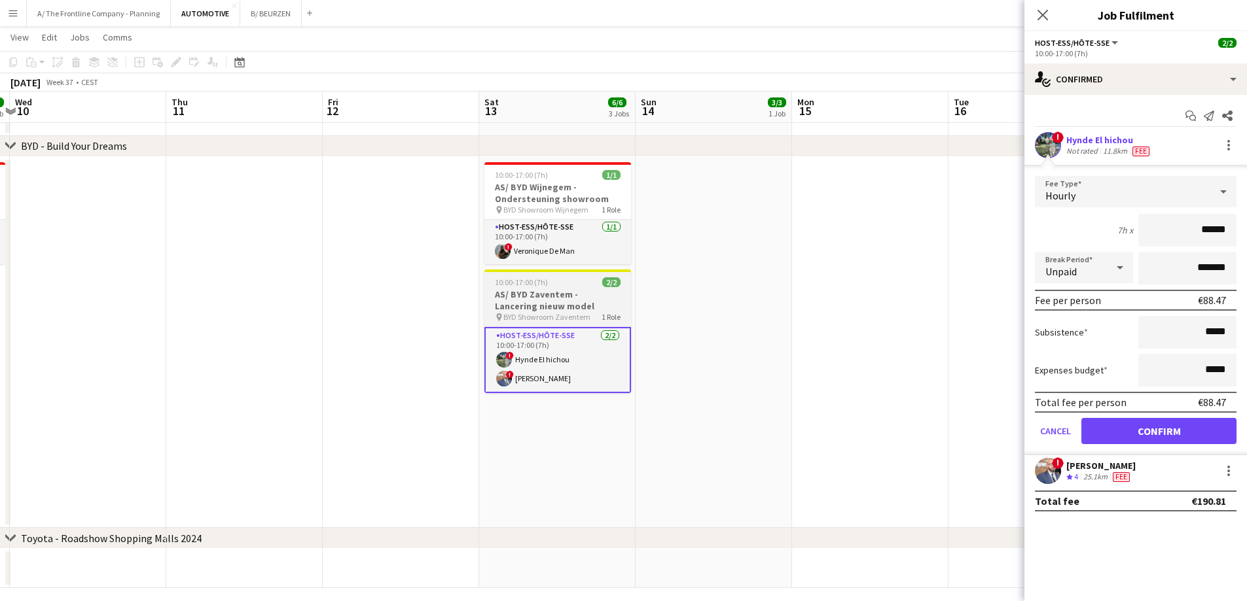
click at [585, 298] on h3 "AS/ BYD Zaventem - Lancering nieuw model" at bounding box center [557, 301] width 147 height 24
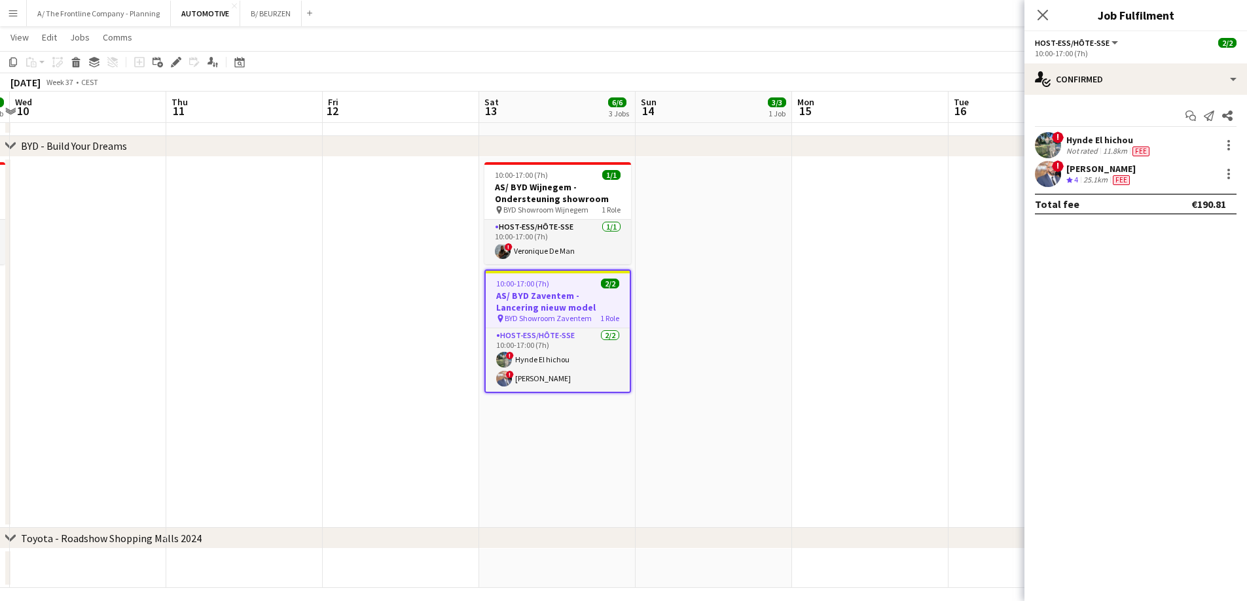
click at [175, 63] on icon at bounding box center [175, 62] width 7 height 7
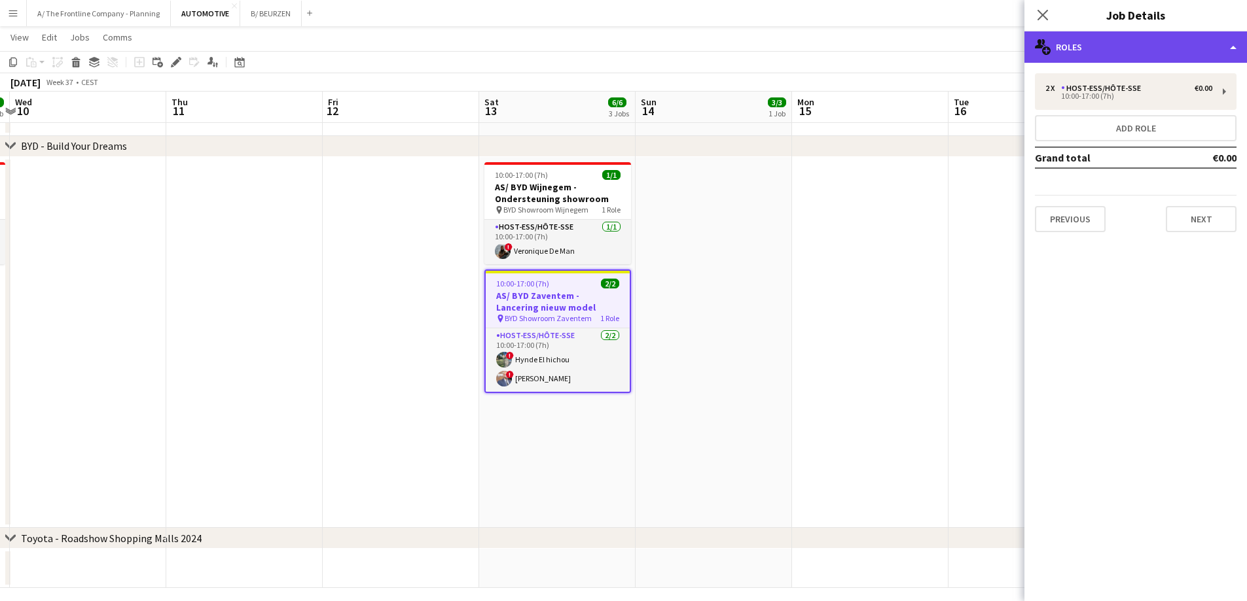
click at [1139, 41] on div "multiple-users-add Roles" at bounding box center [1135, 46] width 223 height 31
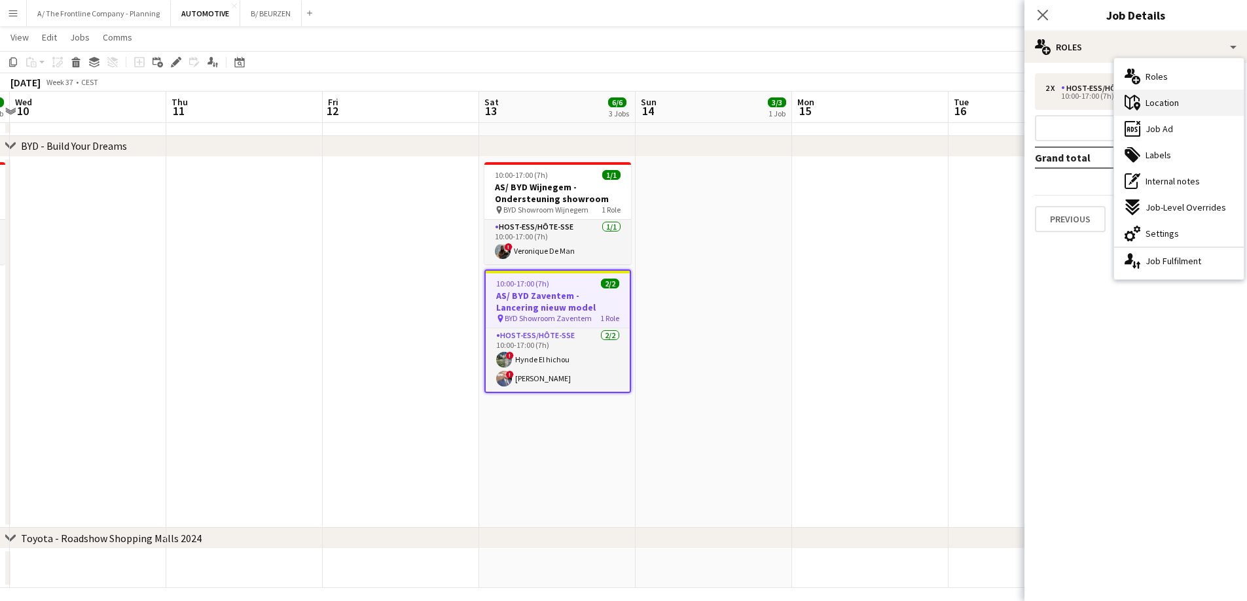
click at [1149, 103] on span "Location" at bounding box center [1161, 103] width 33 height 12
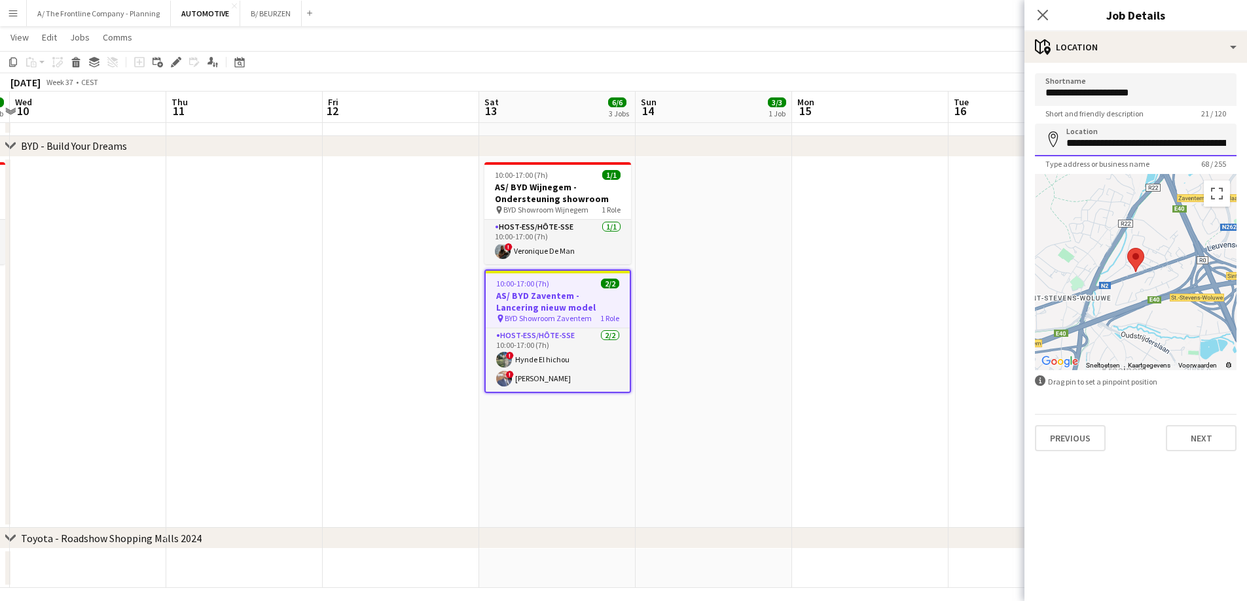
click at [1110, 134] on input "**********" at bounding box center [1136, 140] width 202 height 33
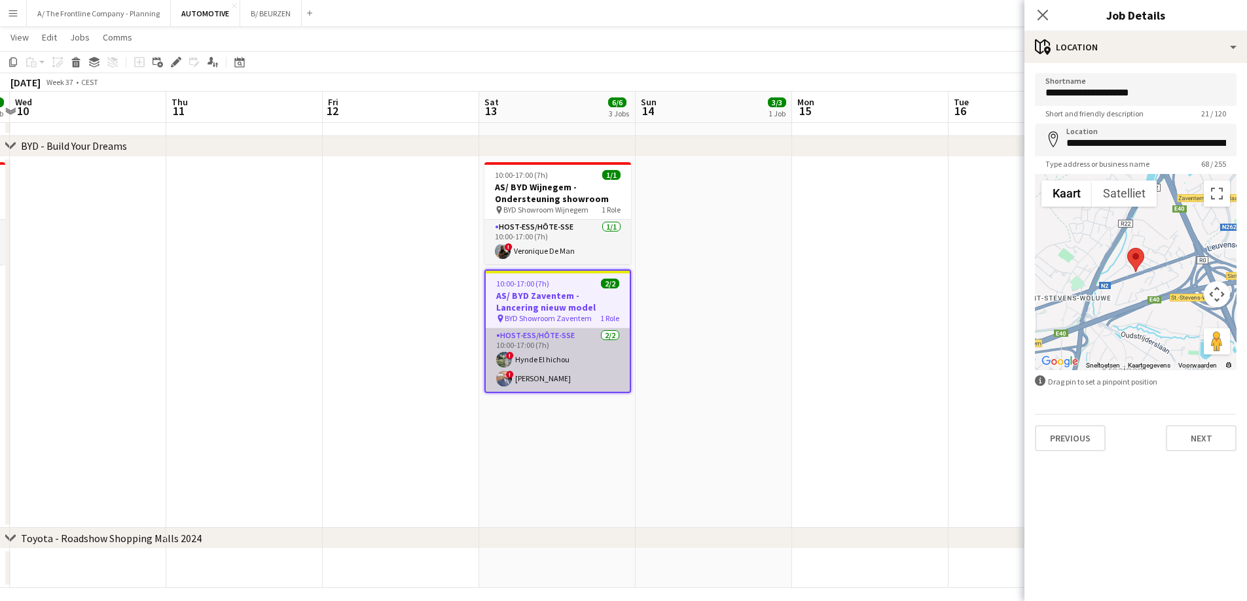
click at [561, 346] on app-card-role "Host-ess/Hôte-sse 2/2 10:00-17:00 (7h) ! Hynde El hichou ! karim Menguit" at bounding box center [558, 360] width 144 height 63
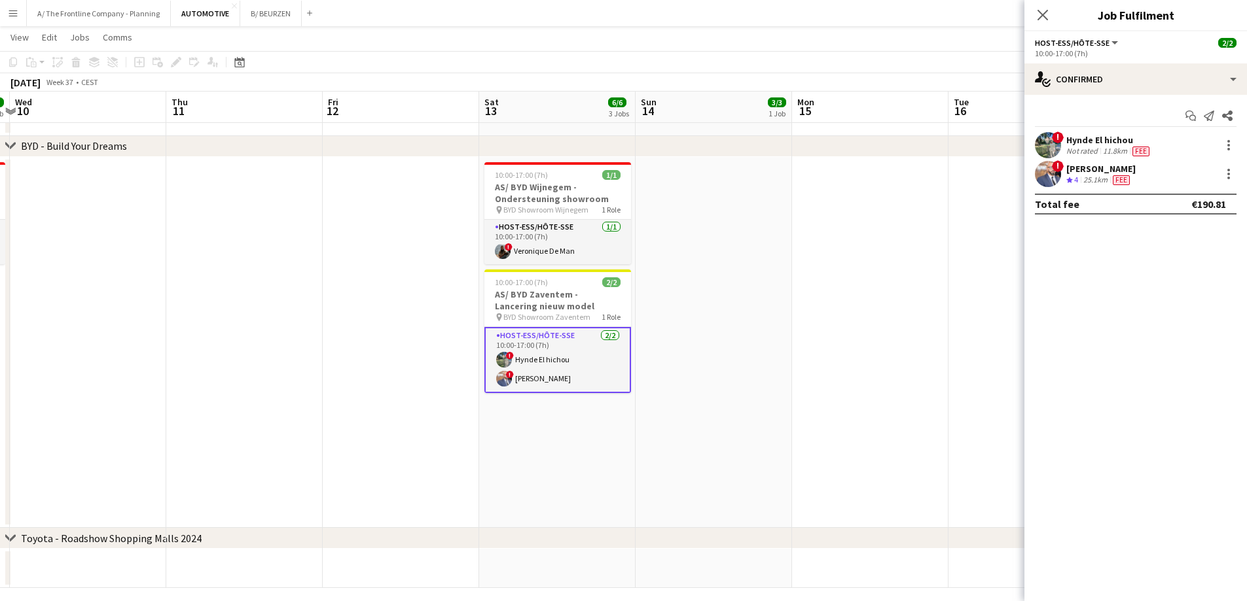
click at [1079, 171] on div "[PERSON_NAME]" at bounding box center [1100, 169] width 69 height 12
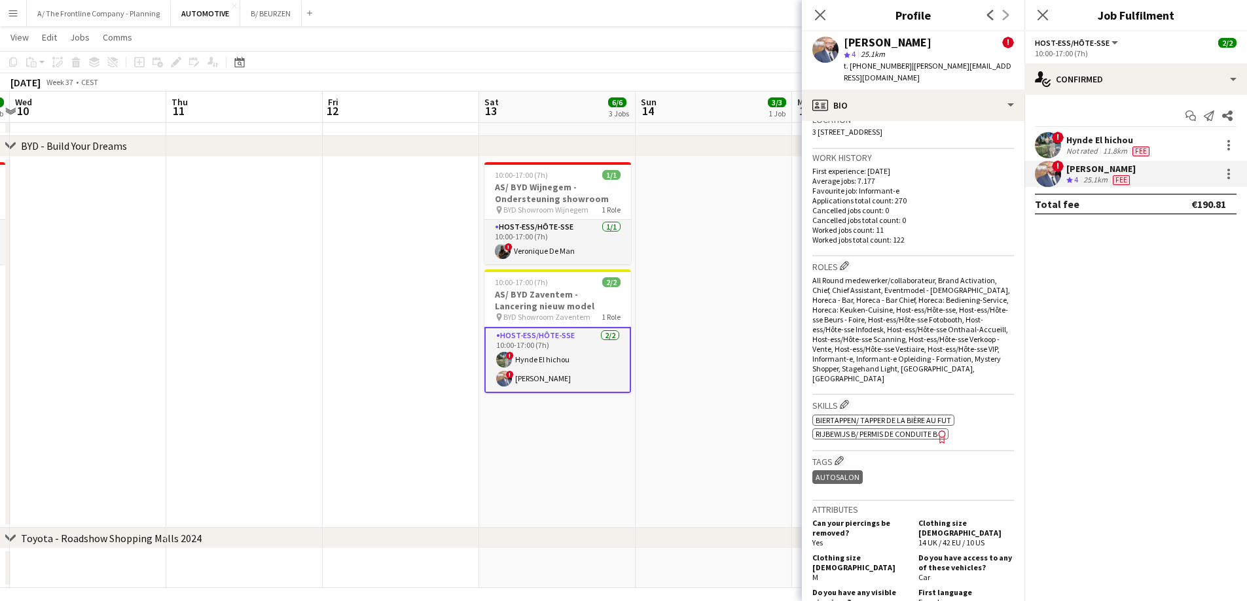
scroll to position [720, 0]
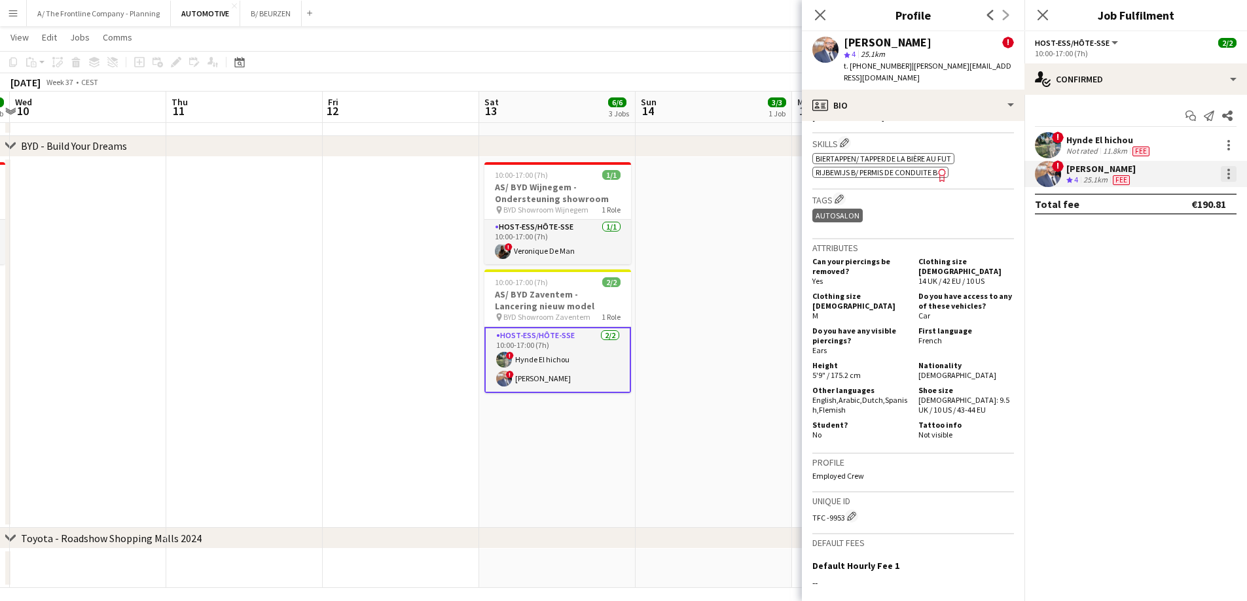
click at [1228, 175] on div at bounding box center [1228, 174] width 3 height 3
click at [1213, 200] on span "Edit fee" at bounding box center [1185, 198] width 81 height 12
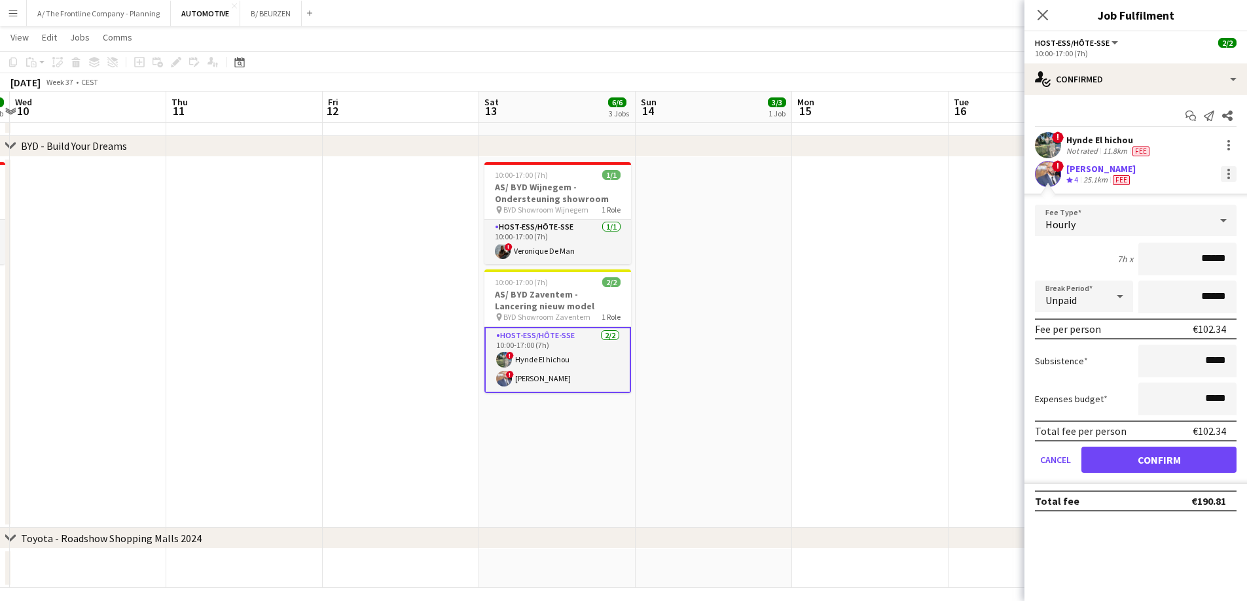
click at [1228, 173] on div at bounding box center [1228, 174] width 3 height 3
click at [1191, 264] on span "Send notification" at bounding box center [1183, 260] width 77 height 11
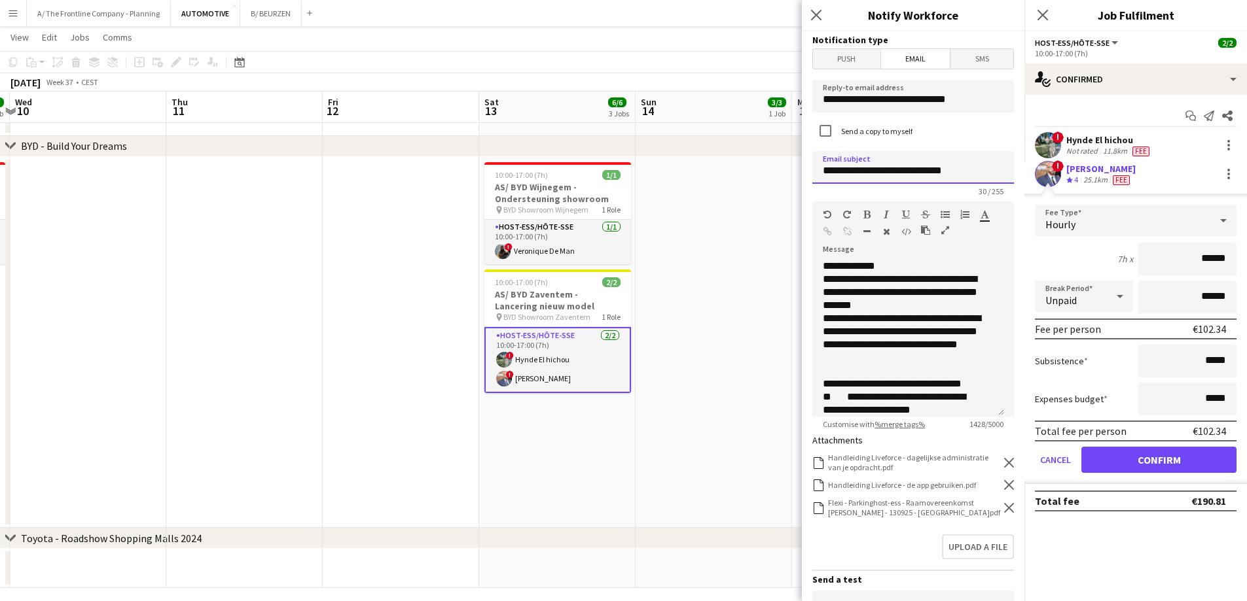
drag, startPoint x: 867, startPoint y: 170, endPoint x: 1138, endPoint y: 181, distance: 270.5
click at [1138, 181] on body "Menu Boards Boards Boards All jobs Status Workforce Workforce My Workforce Recr…" at bounding box center [623, 108] width 1247 height 1003
type input "**********"
click at [1005, 508] on form "**********" at bounding box center [913, 426] width 223 height 791
click at [1004, 507] on icon "Remove" at bounding box center [1009, 508] width 10 height 10
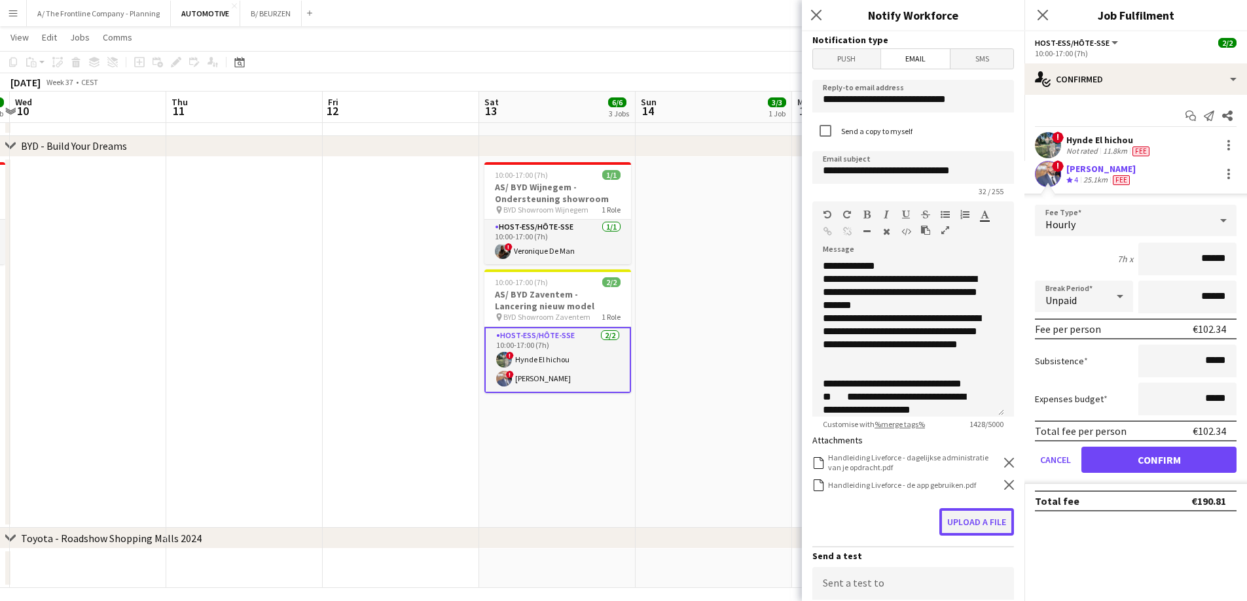
click at [992, 517] on button "Upload a file" at bounding box center [976, 522] width 75 height 27
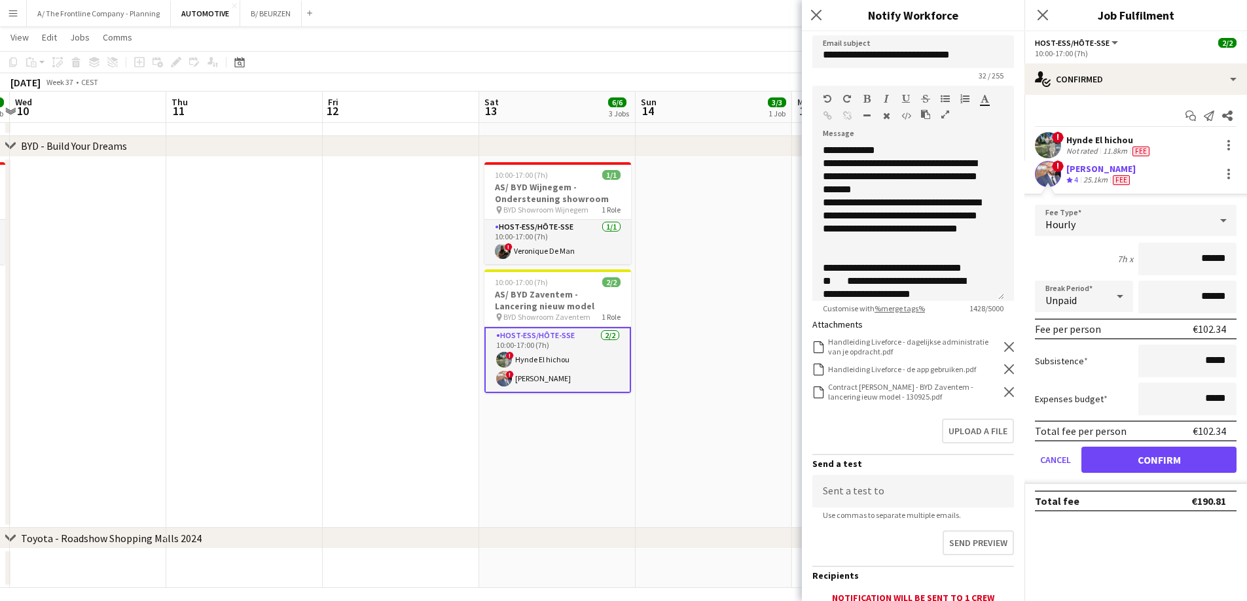
scroll to position [221, 0]
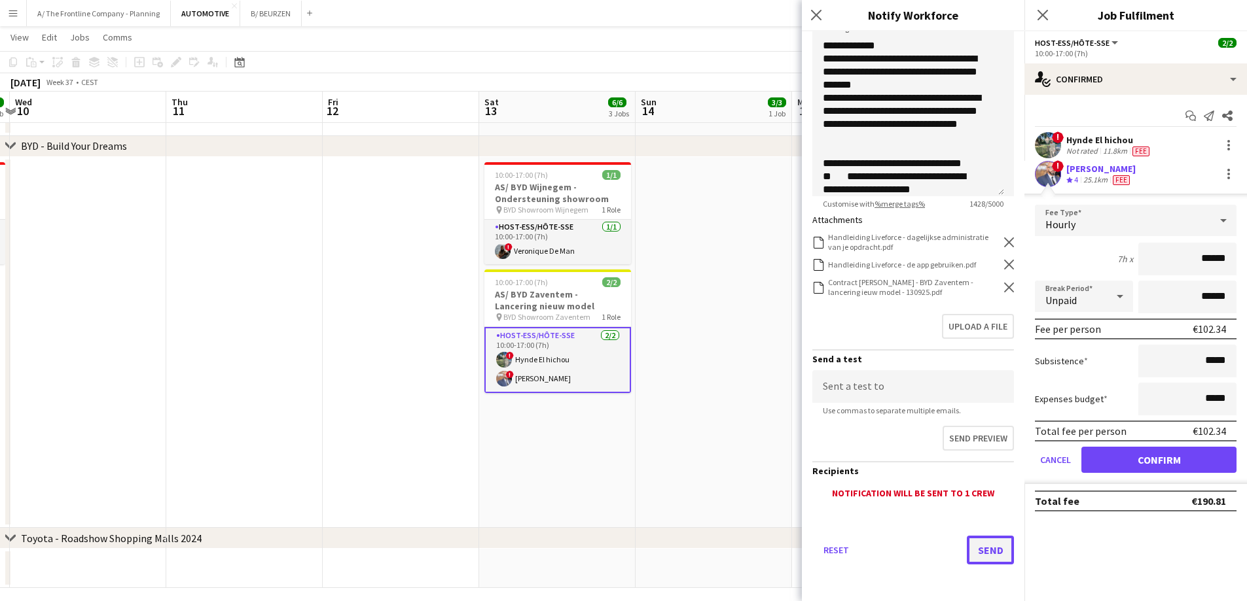
click at [969, 550] on button "Send" at bounding box center [990, 550] width 47 height 29
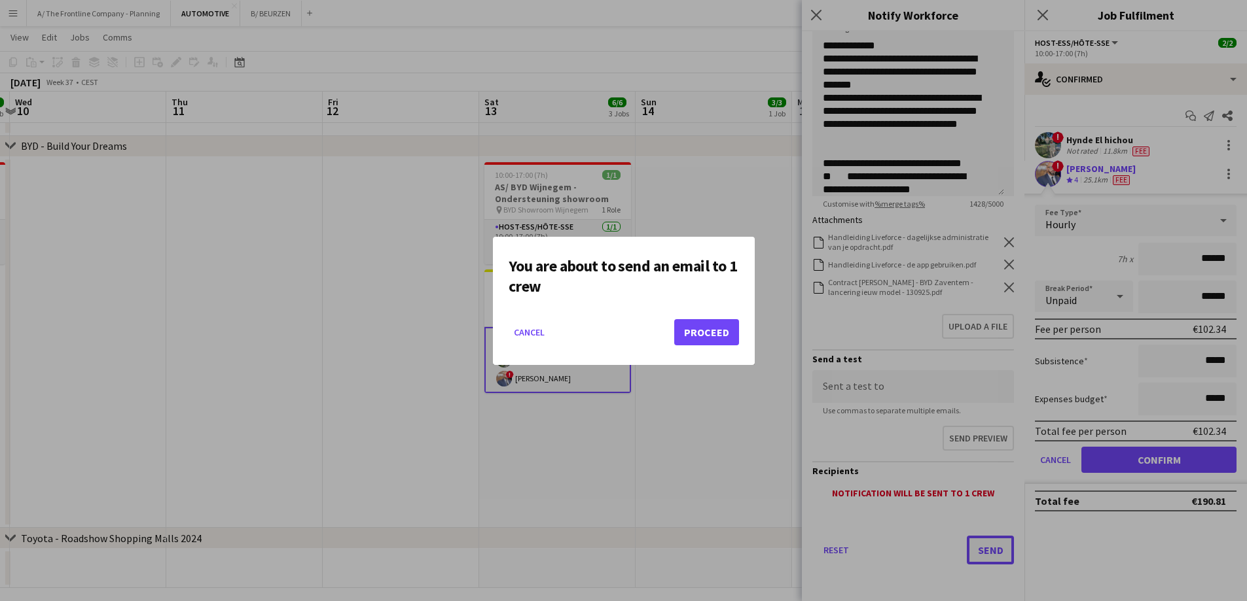
scroll to position [0, 0]
click at [702, 330] on button "Proceed" at bounding box center [706, 332] width 65 height 26
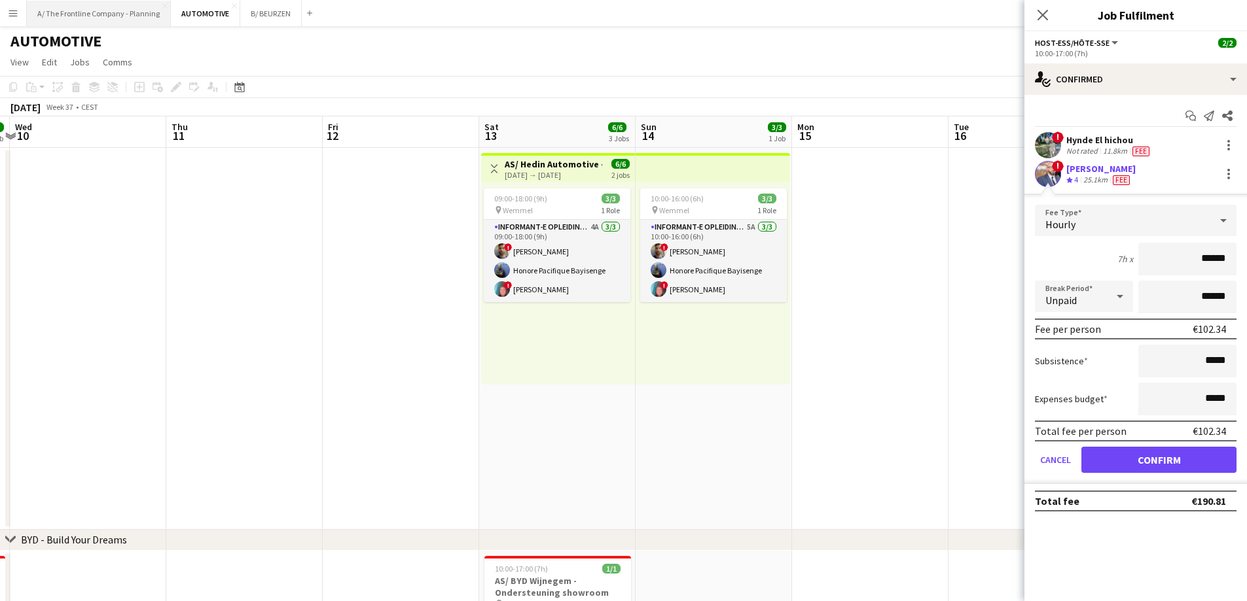
click at [92, 13] on button "A/ The Frontline Company - Planning Close" at bounding box center [99, 14] width 144 height 26
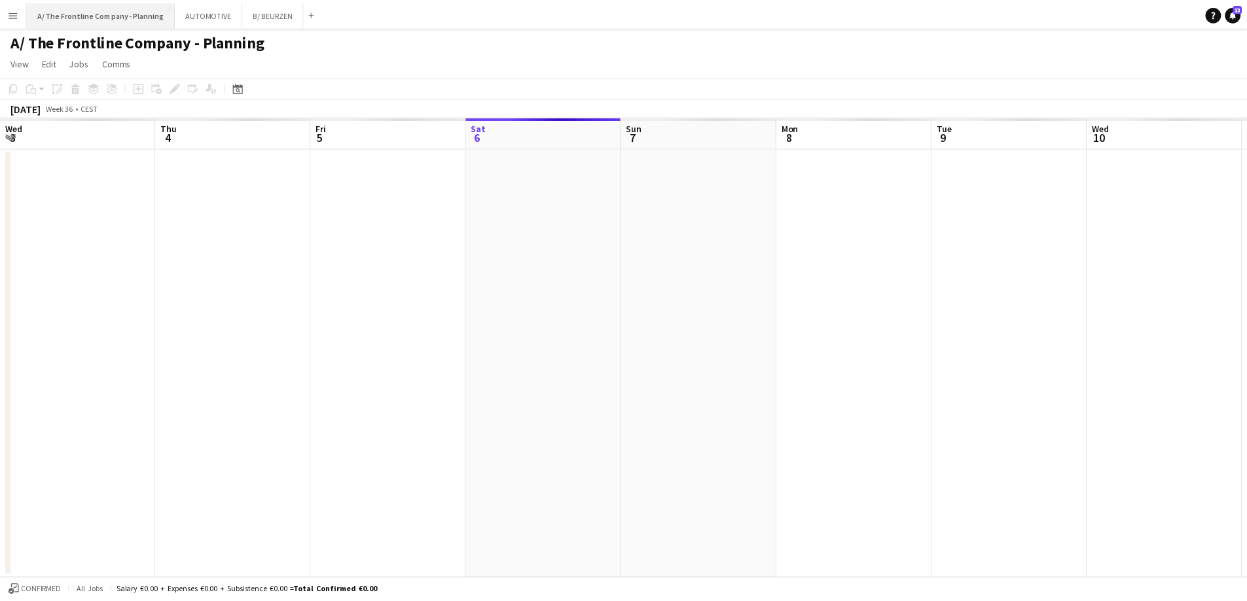
scroll to position [0, 313]
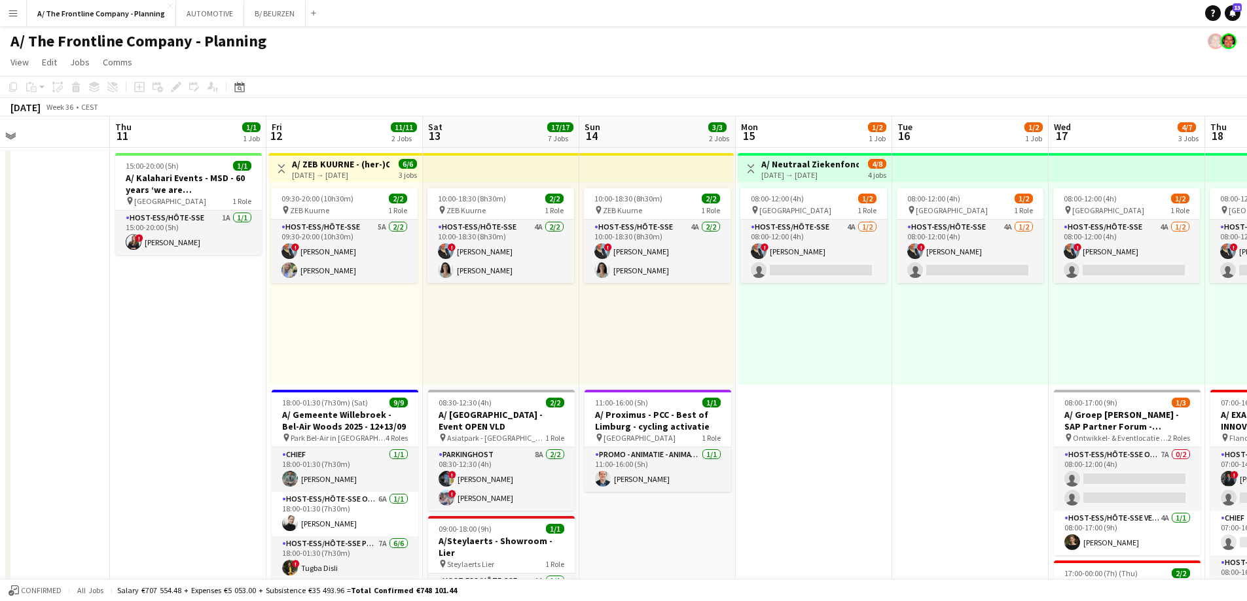
drag, startPoint x: 775, startPoint y: 357, endPoint x: 7, endPoint y: 321, distance: 768.6
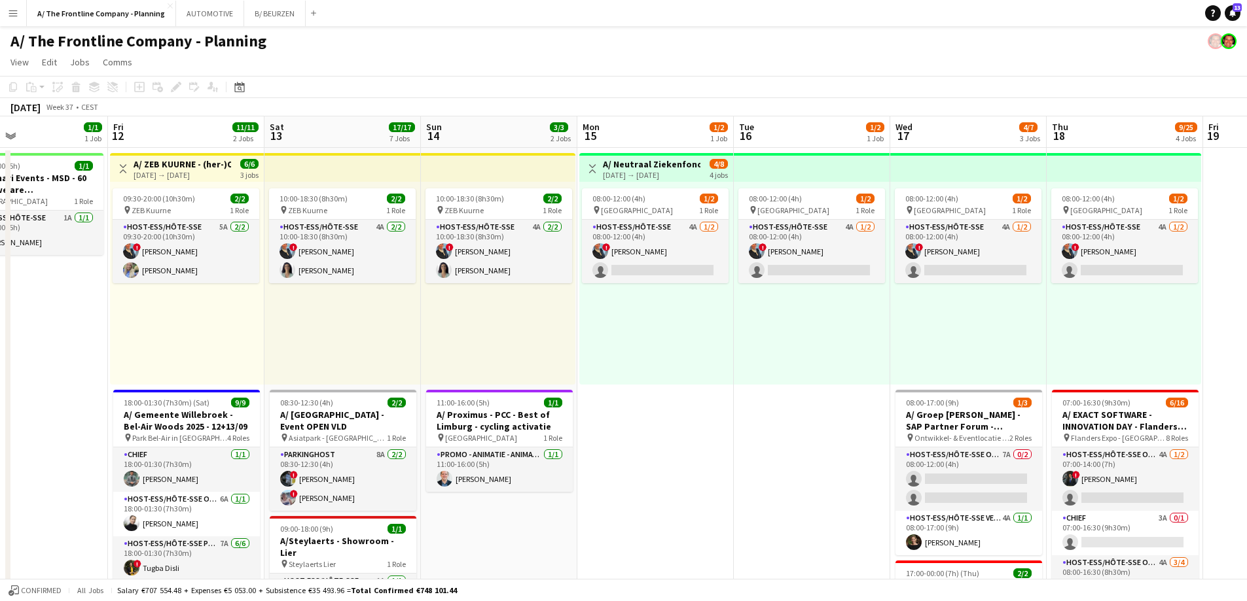
scroll to position [0, 415]
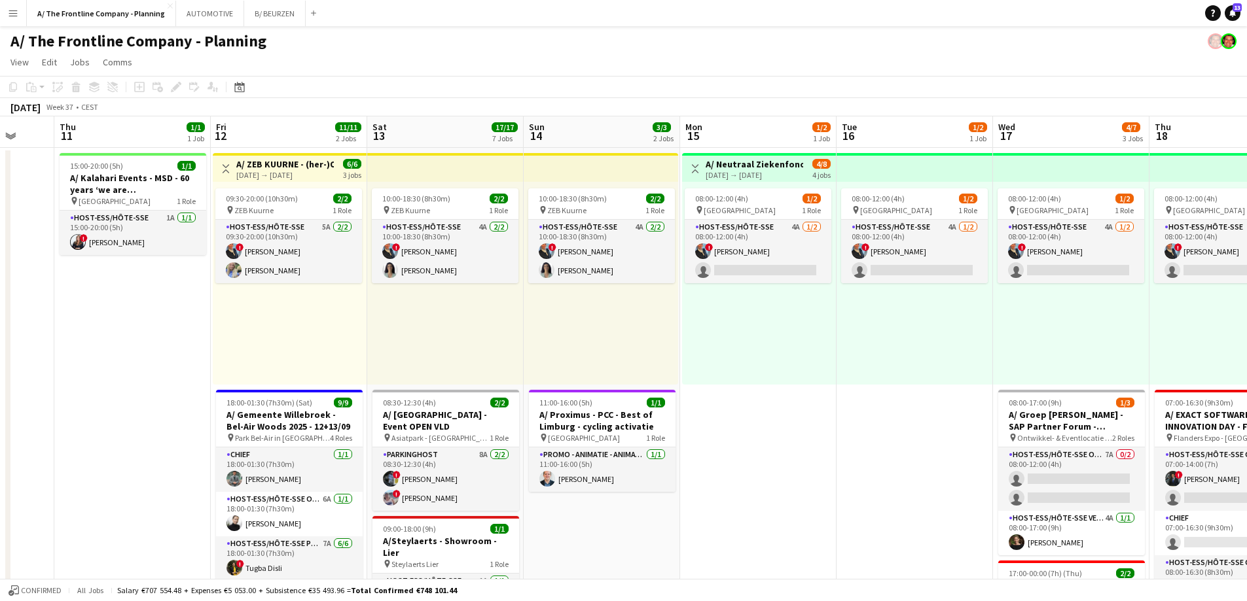
drag, startPoint x: 528, startPoint y: 332, endPoint x: 472, endPoint y: 325, distance: 56.2
click at [648, 483] on app-card-role "Promo - Animatie - Animation 1/1 11:00-16:00 (5h) Robrecht Van Goolen" at bounding box center [602, 470] width 147 height 45
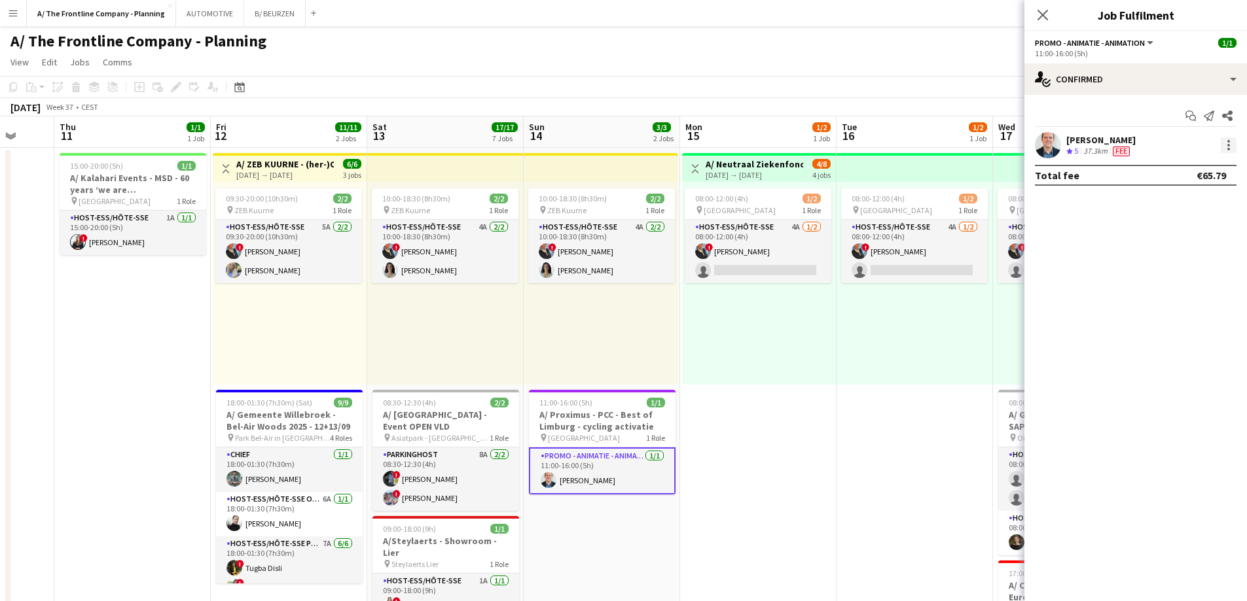
click at [1229, 145] on div at bounding box center [1228, 145] width 3 height 3
click at [1213, 166] on span "Edit fee" at bounding box center [1185, 170] width 81 height 12
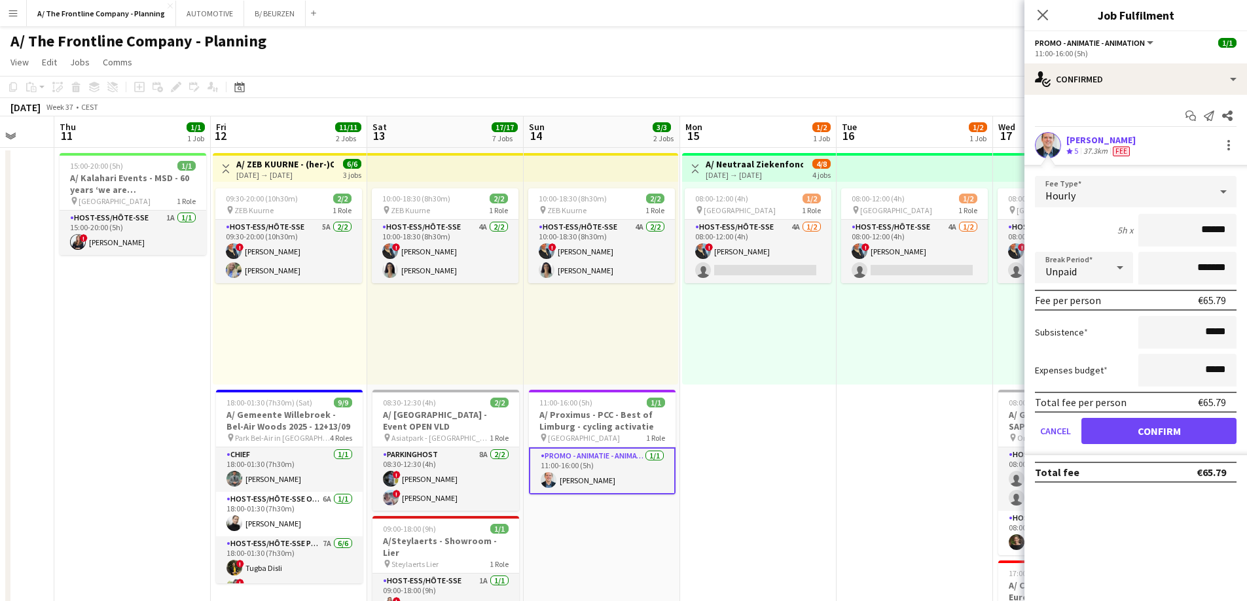
drag, startPoint x: 1185, startPoint y: 230, endPoint x: 1256, endPoint y: 230, distance: 71.3
type input "***"
click at [1168, 435] on button "Confirm" at bounding box center [1158, 431] width 155 height 26
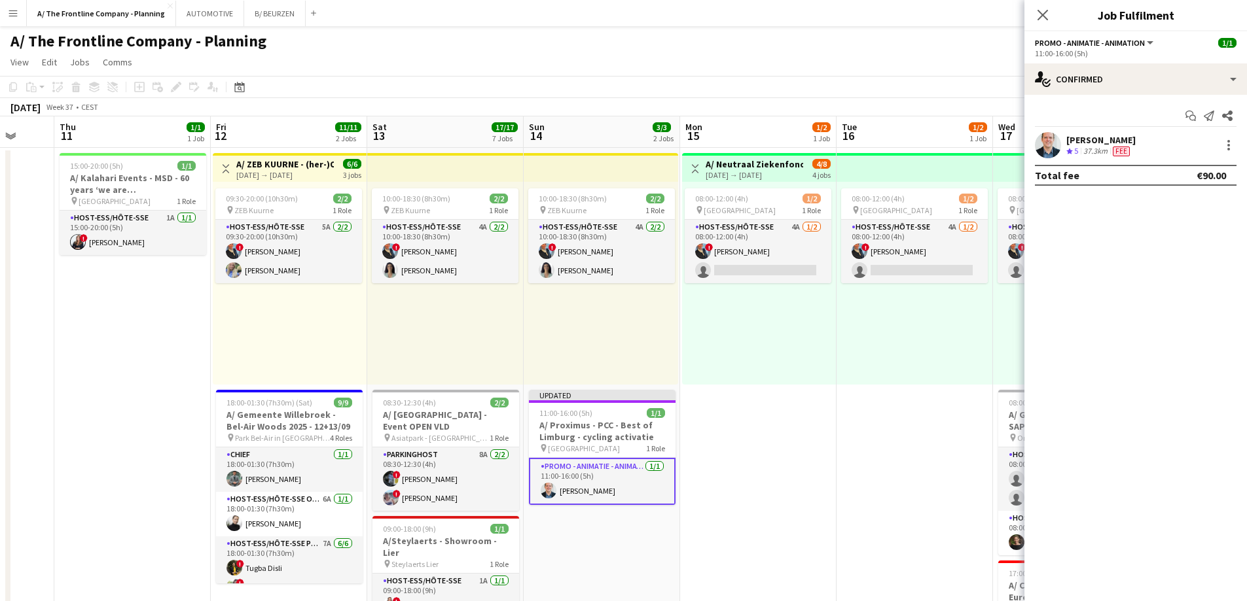
click at [1115, 137] on div "[PERSON_NAME]" at bounding box center [1100, 140] width 69 height 12
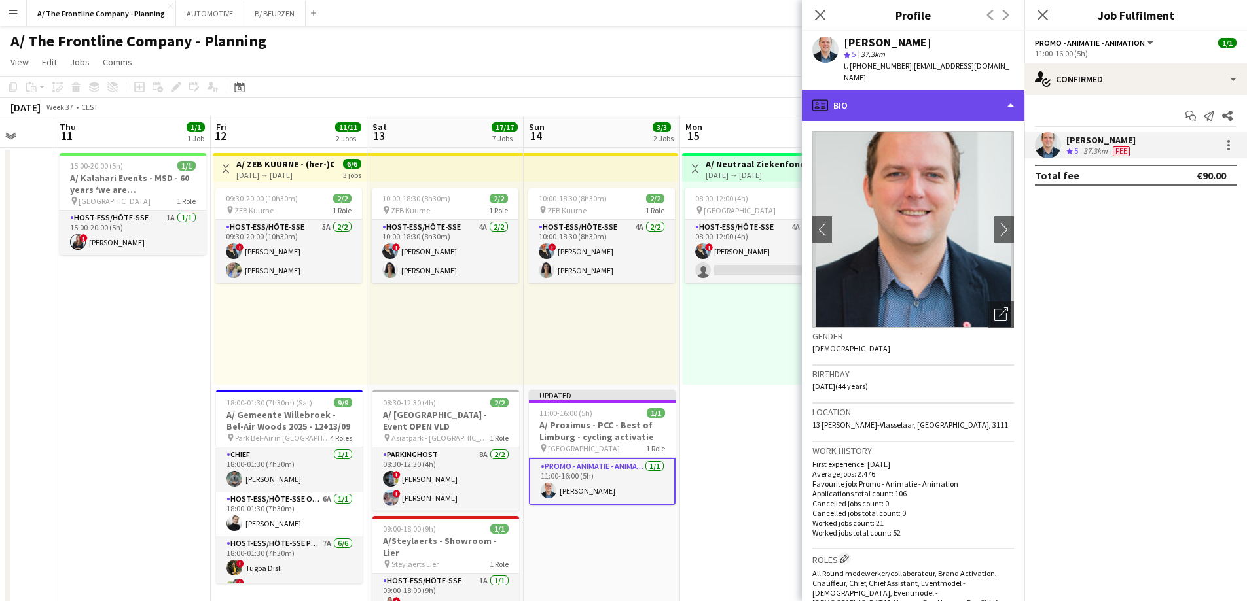
click at [922, 94] on div "profile Bio" at bounding box center [913, 105] width 223 height 31
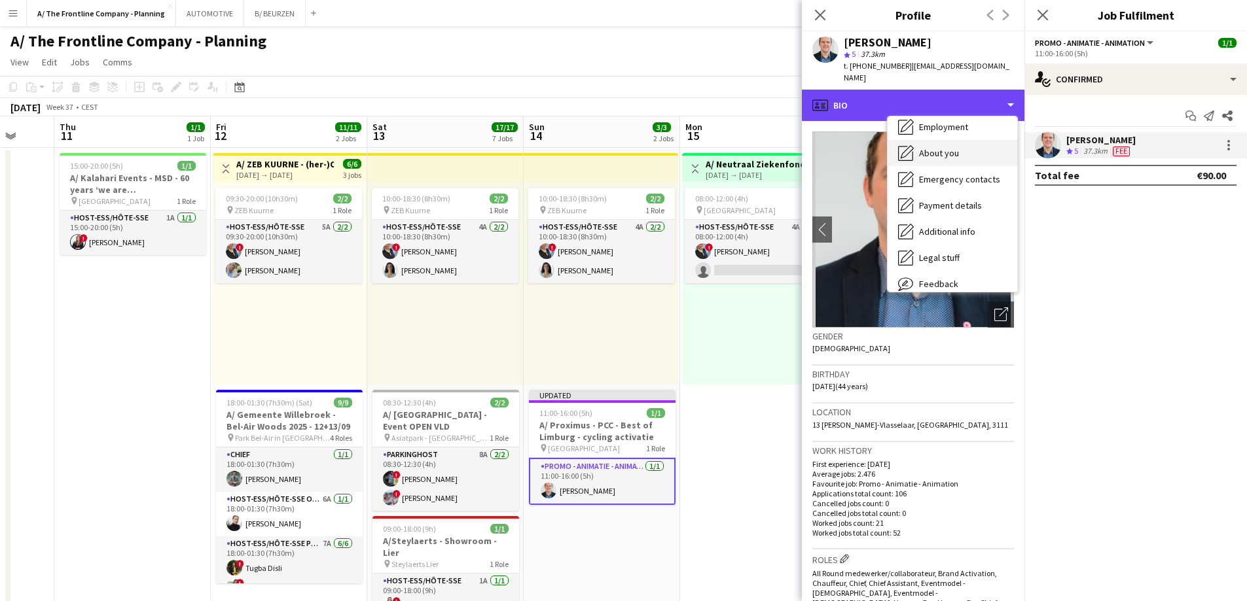
scroll to position [97, 0]
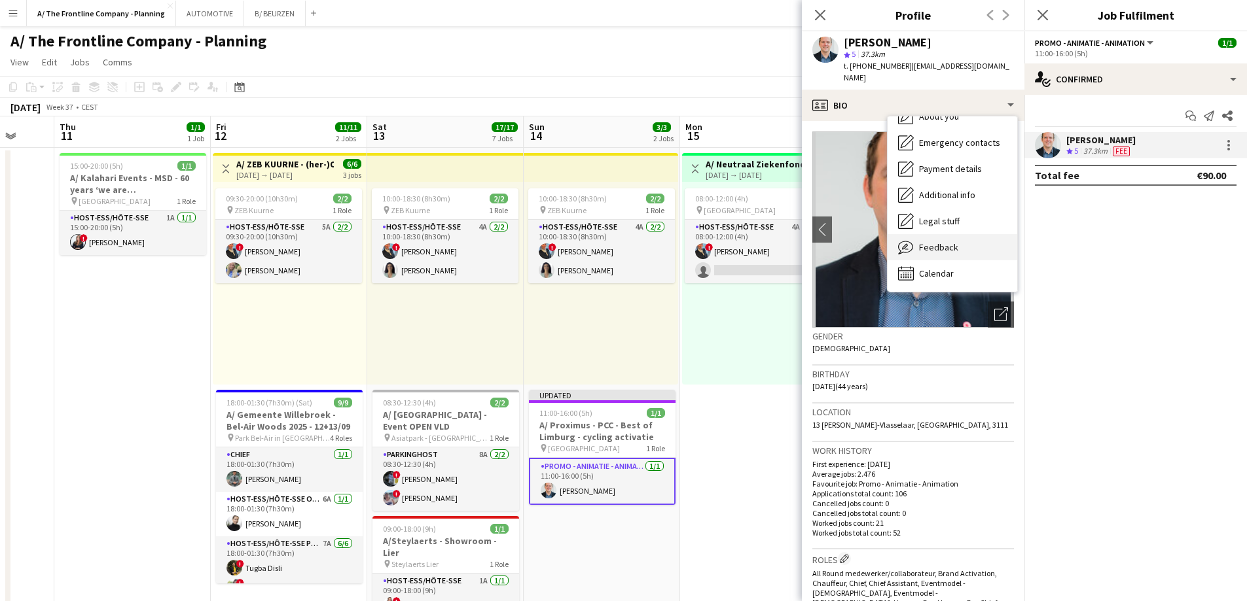
click at [929, 242] on span "Feedback" at bounding box center [938, 248] width 39 height 12
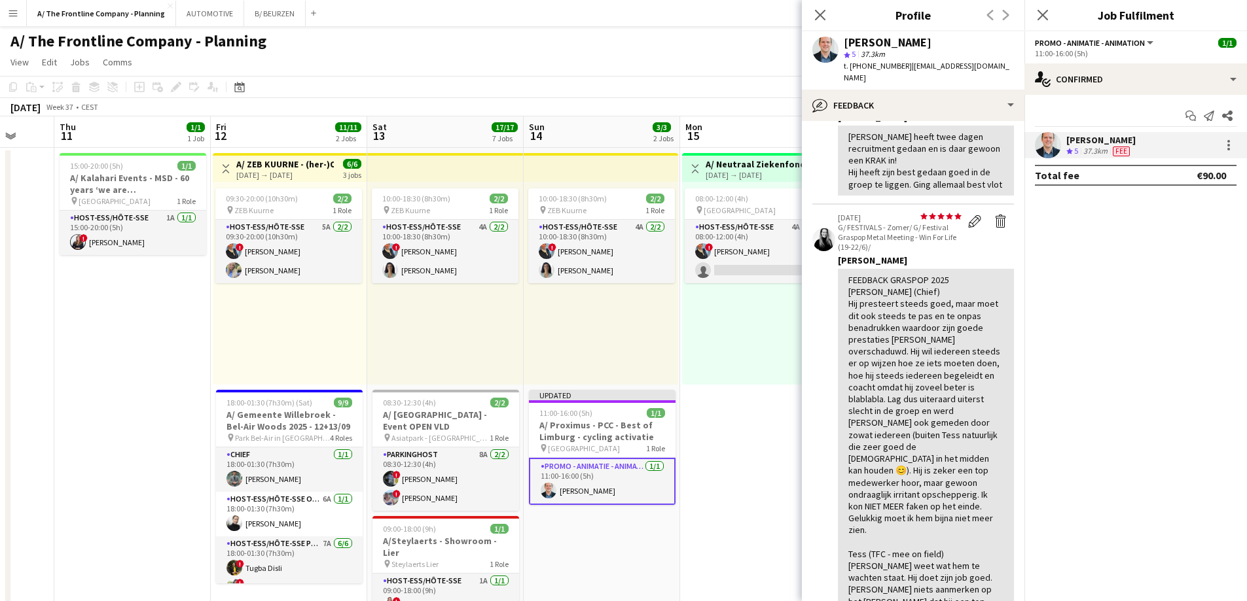
scroll to position [393, 0]
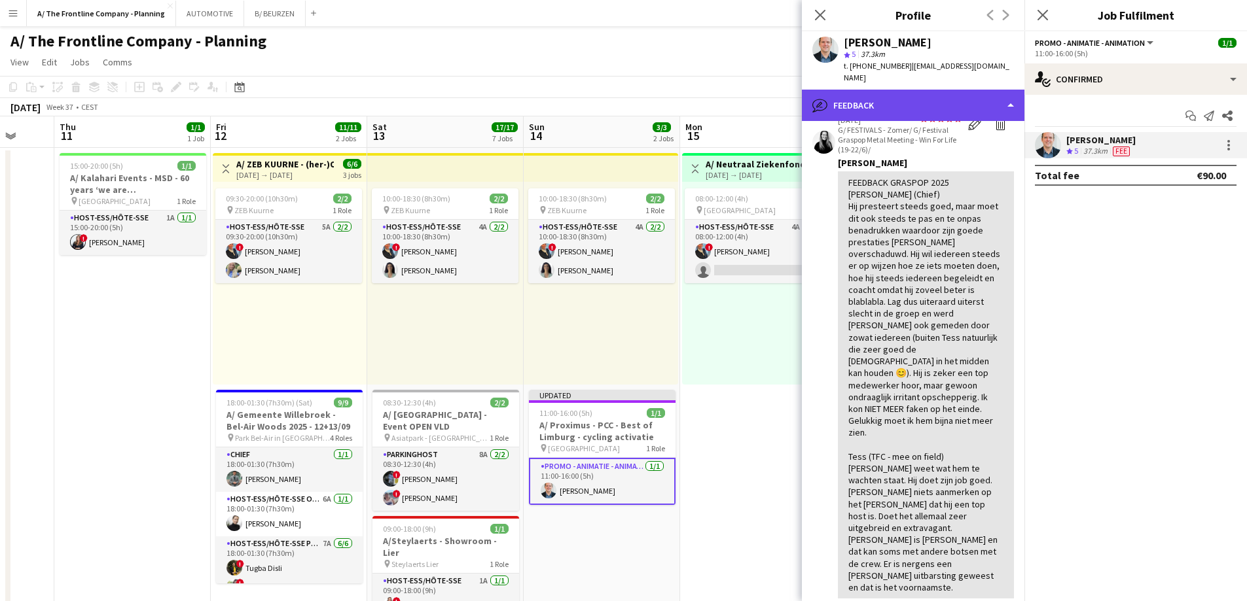
click at [936, 90] on div "bubble-pencil Feedback" at bounding box center [913, 105] width 223 height 31
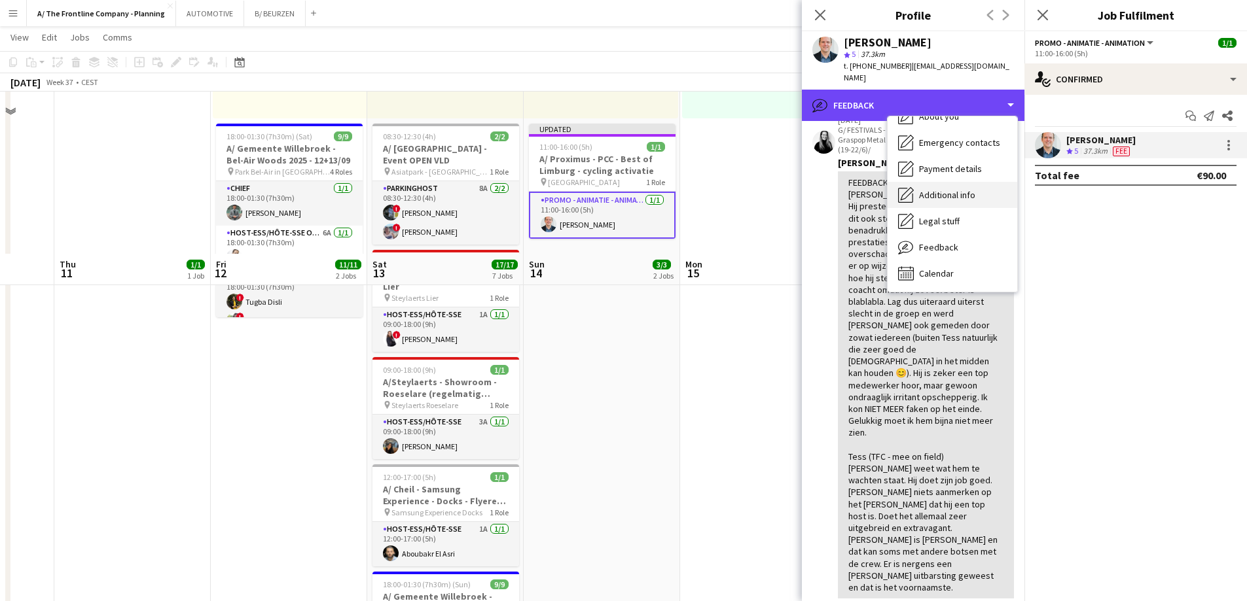
scroll to position [524, 0]
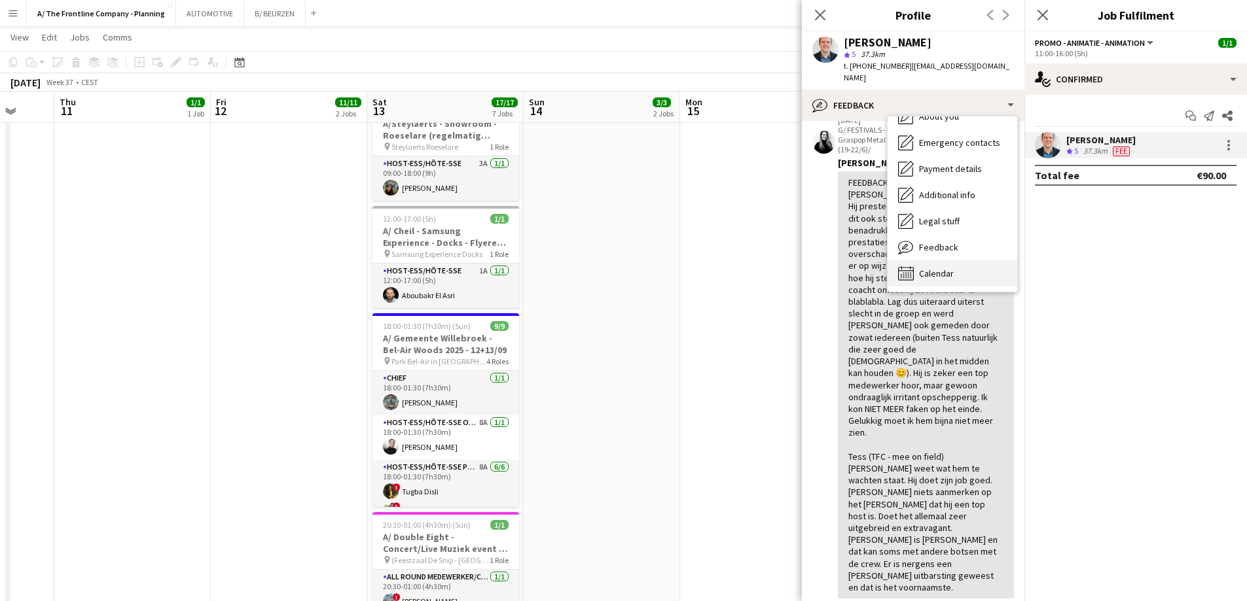
click at [940, 260] on div "Calendar Calendar" at bounding box center [952, 273] width 130 height 26
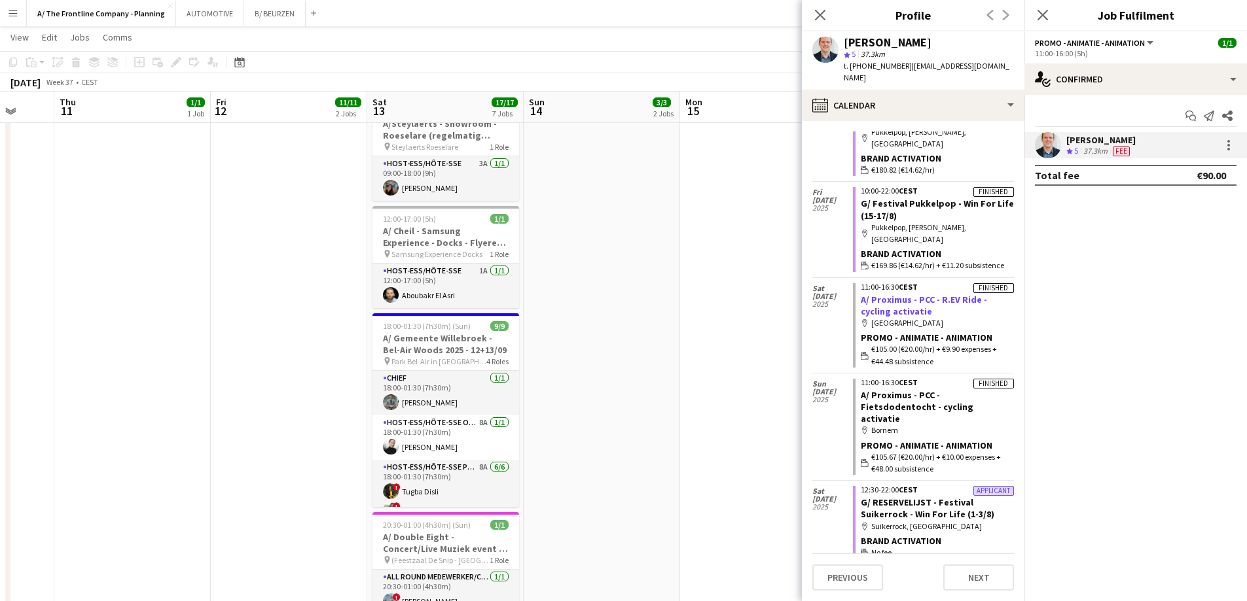
click at [918, 294] on link "A/ Proximus - PCC - R.EV Ride - cycling activatie" at bounding box center [924, 306] width 126 height 24
click at [629, 334] on app-date-cell "10:00-18:30 (8h30m) 2/2 pin ZEB Kuurne 1 Role Host-ess/Hôte-sse 4A 2/2 10:00-18…" at bounding box center [602, 134] width 156 height 1023
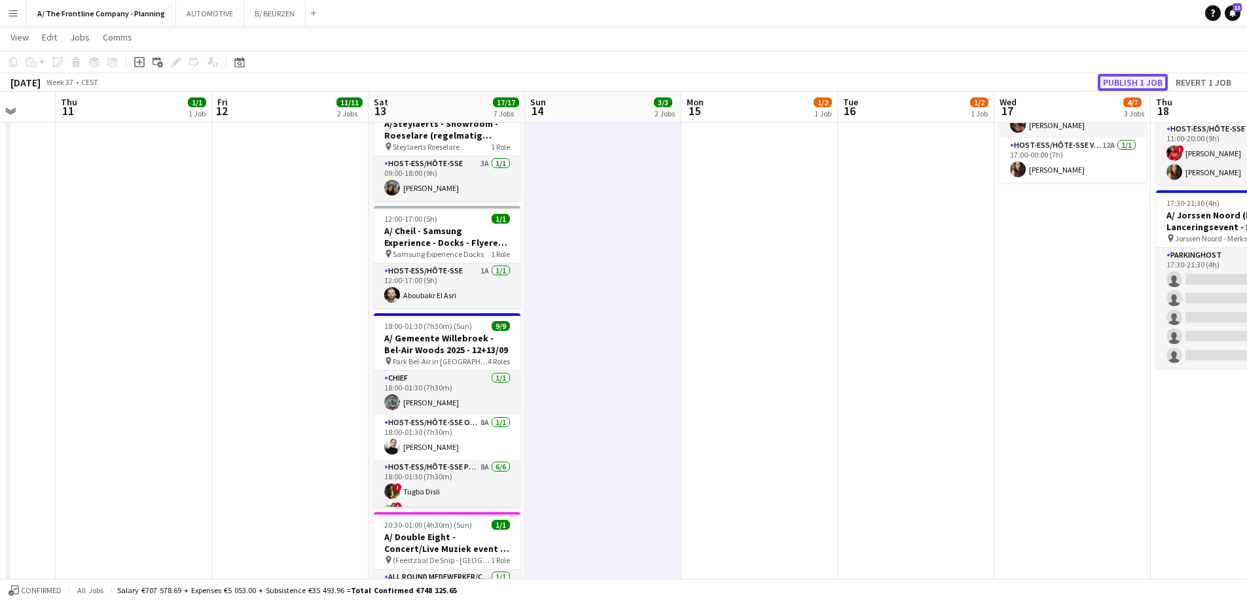
click at [1130, 84] on button "Publish 1 job" at bounding box center [1133, 82] width 70 height 17
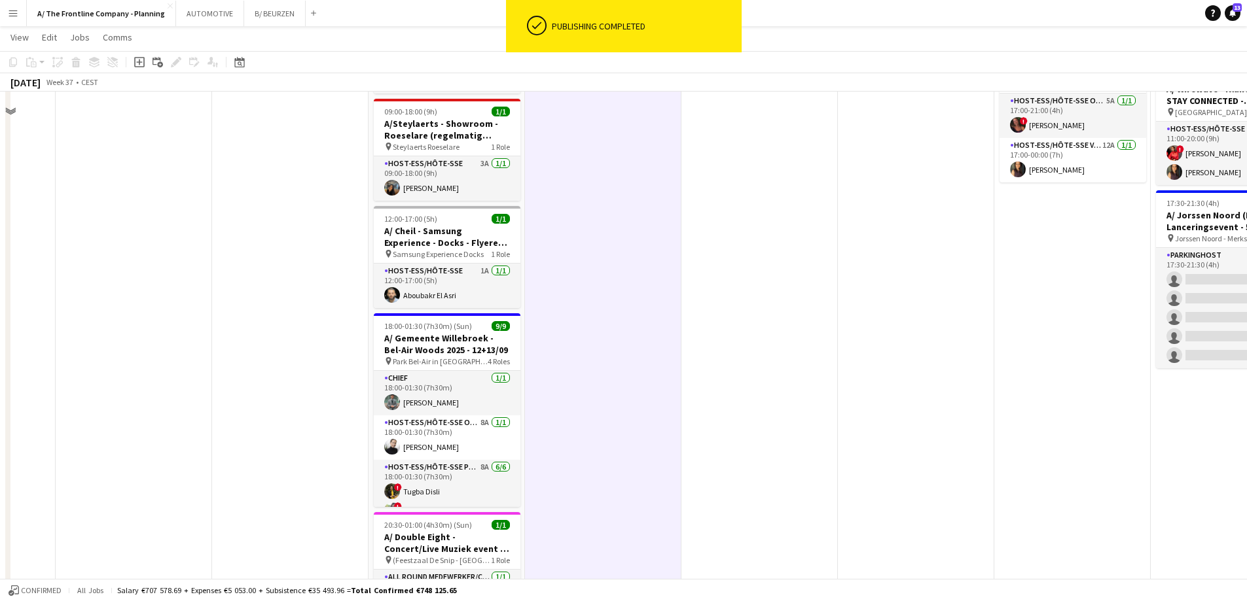
scroll to position [131, 0]
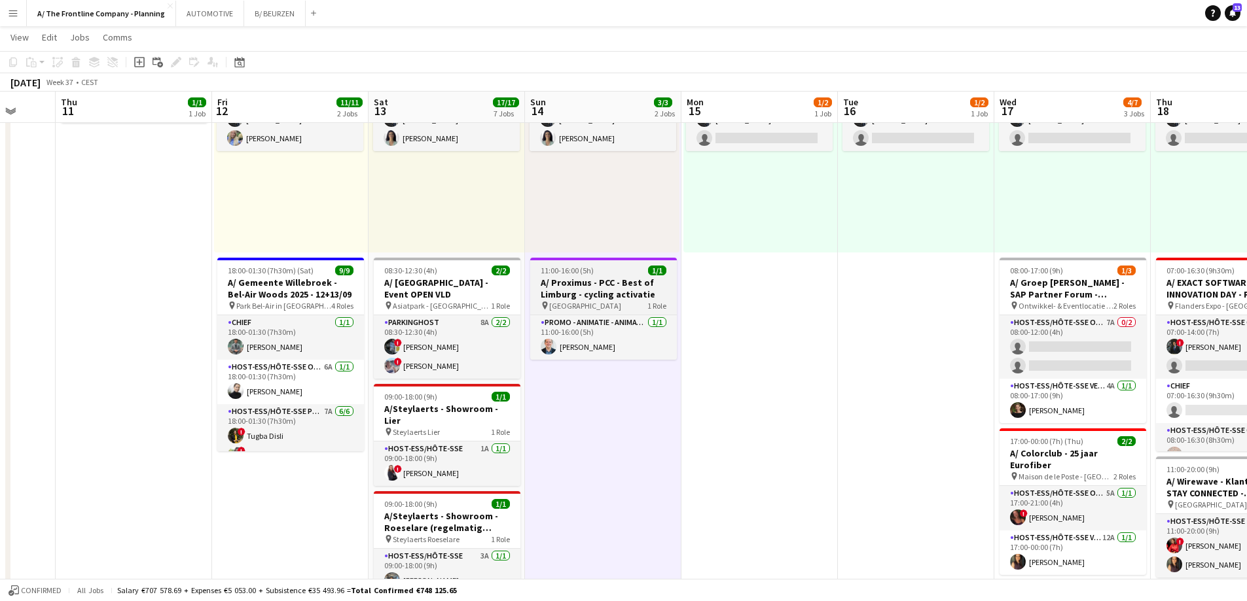
click at [613, 296] on h3 "A/ Proximus - PCC - Best of Limburg - cycling activatie" at bounding box center [603, 289] width 147 height 24
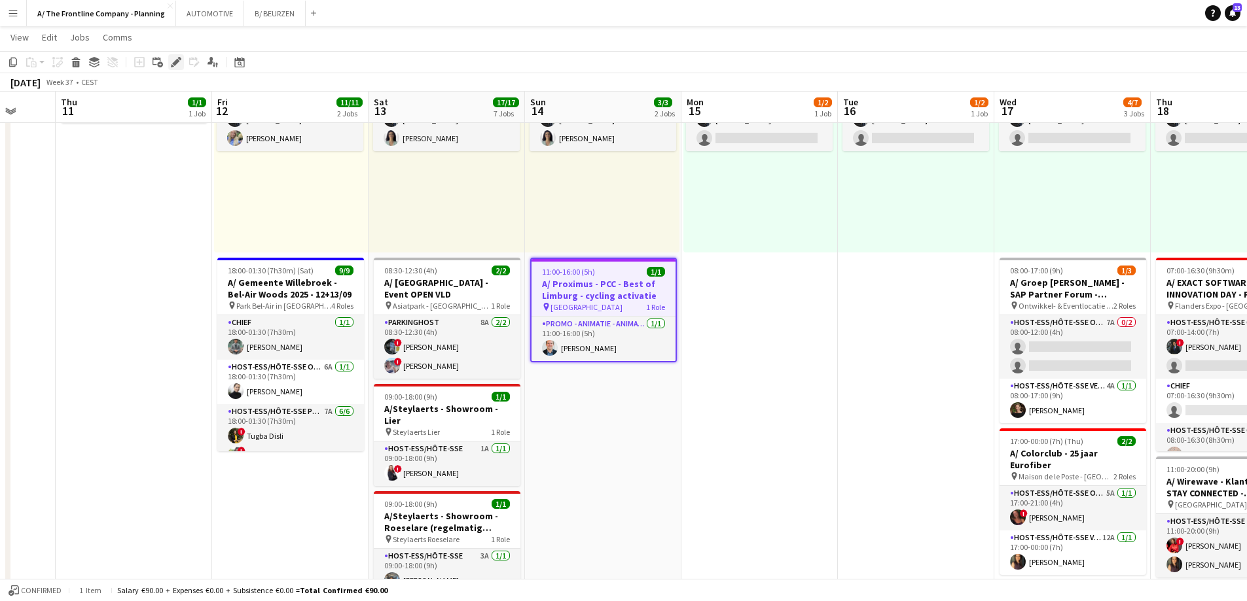
click at [183, 60] on div "Edit" at bounding box center [176, 62] width 16 height 16
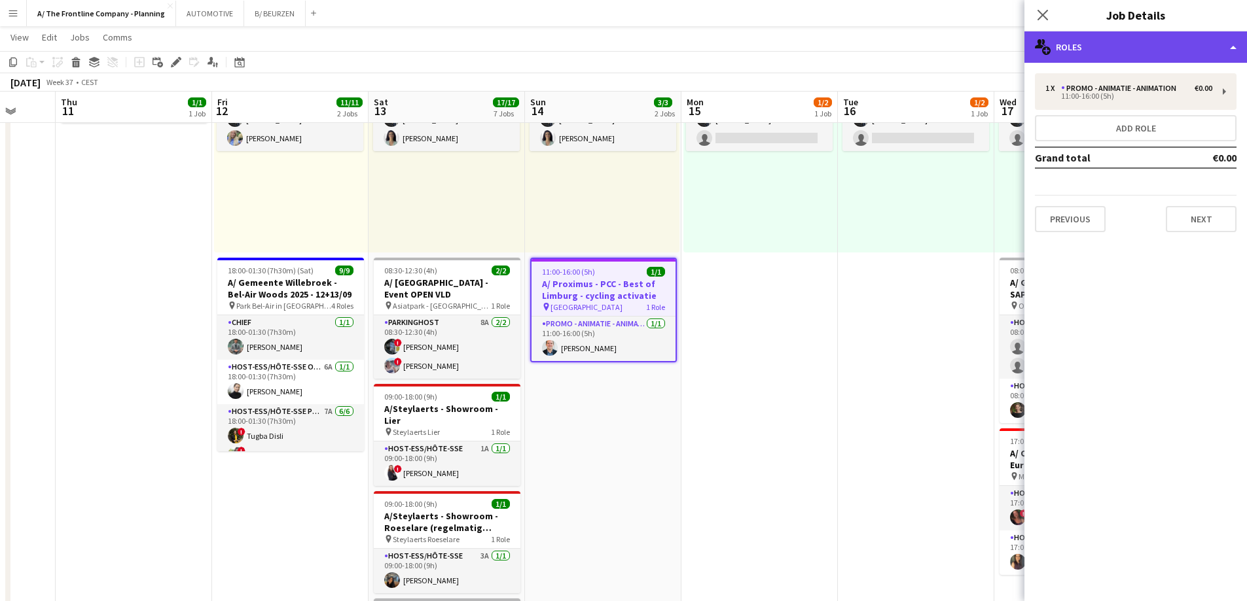
click at [1086, 48] on div "multiple-users-add Roles" at bounding box center [1135, 46] width 223 height 31
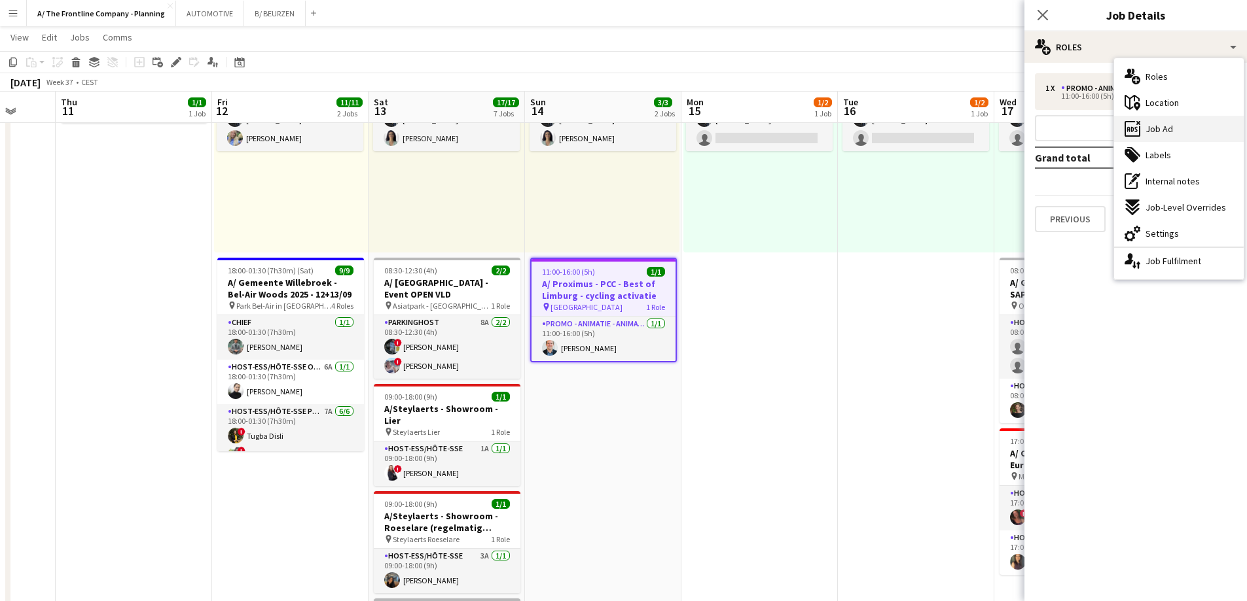
click at [1173, 126] on div "ads-window Job Ad" at bounding box center [1179, 129] width 130 height 26
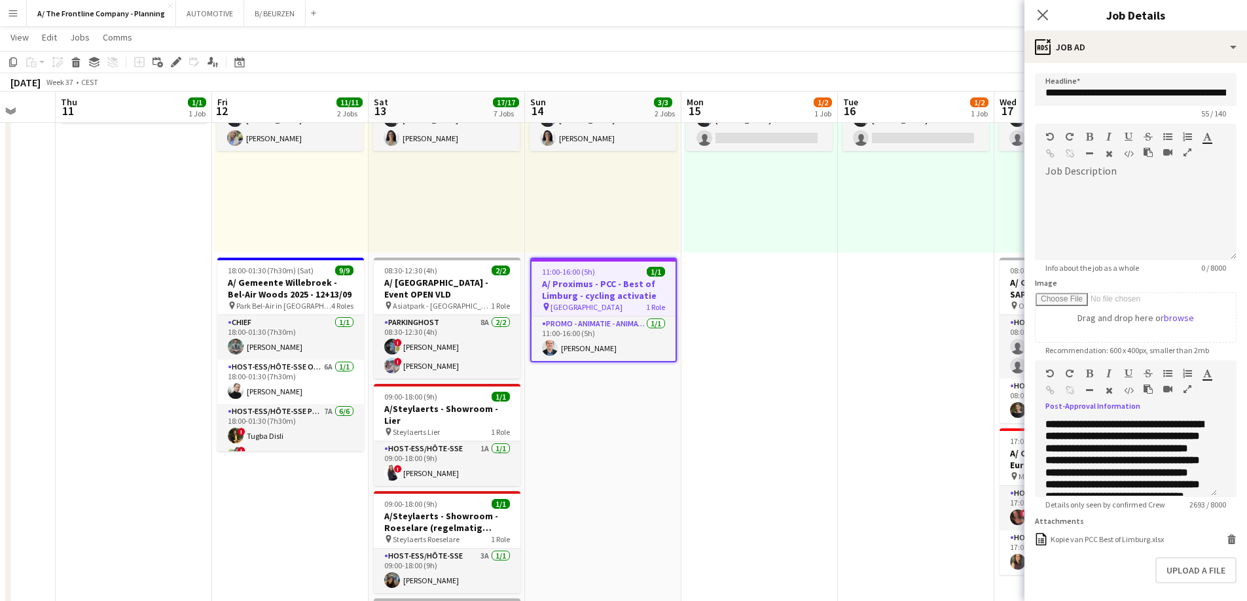
click at [1183, 394] on icon "button" at bounding box center [1187, 389] width 8 height 9
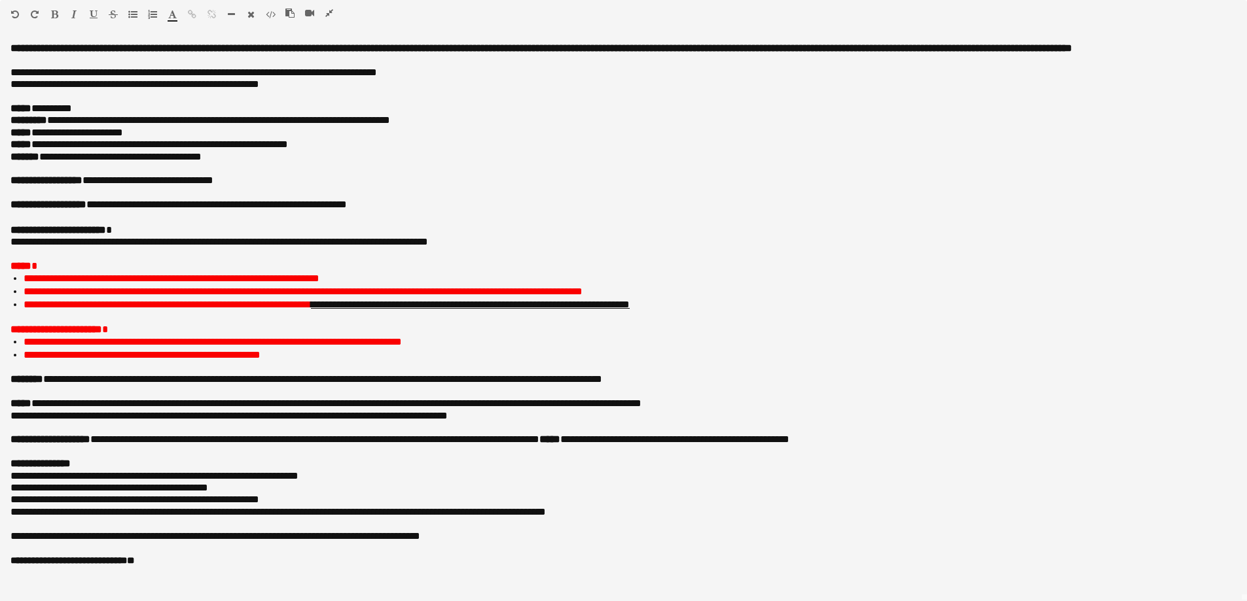
click at [333, 11] on button "button" at bounding box center [329, 13] width 9 height 10
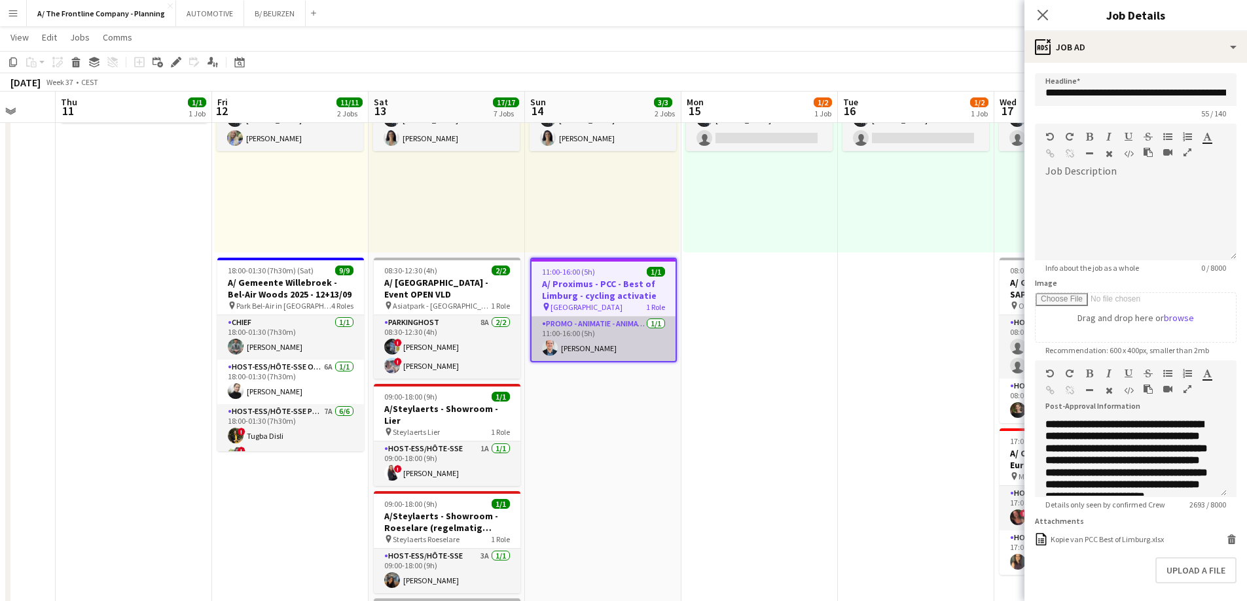
drag, startPoint x: 639, startPoint y: 342, endPoint x: 673, endPoint y: 329, distance: 36.5
click at [639, 342] on app-card-role "Promo - Animatie - Animation 1/1 11:00-16:00 (5h) Robrecht Van Goolen" at bounding box center [603, 339] width 144 height 45
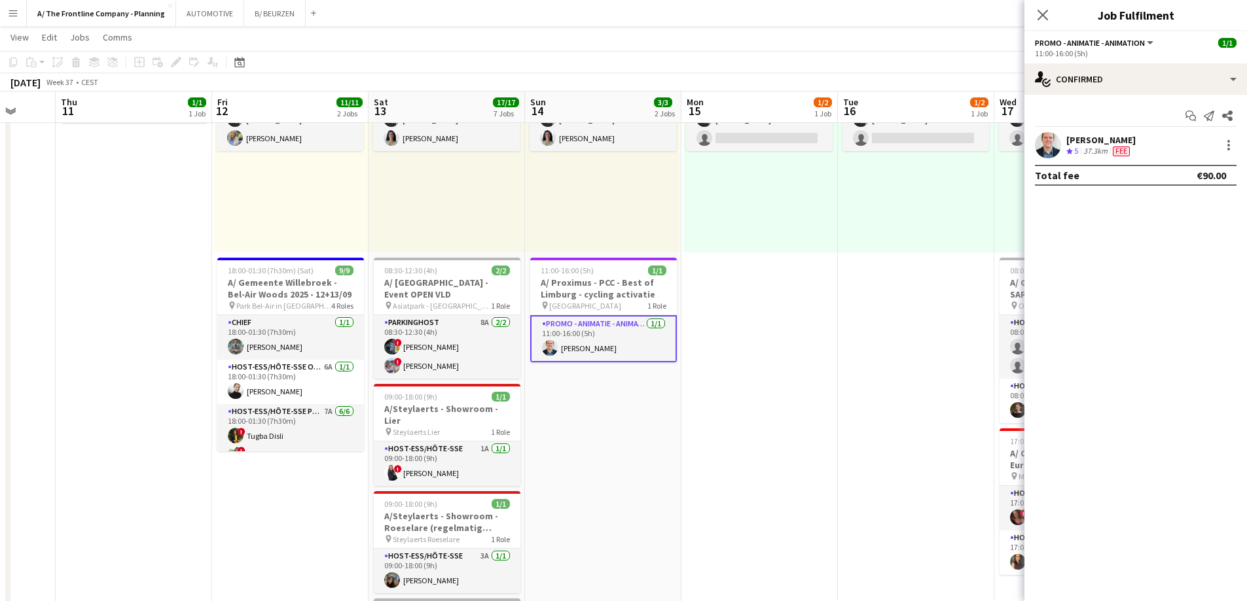
drag, startPoint x: 1092, startPoint y: 127, endPoint x: 1096, endPoint y: 143, distance: 16.0
click at [1095, 137] on div "Start chat Send notification Share Robrecht Van Goolen Crew rating 5 37.3km Fee…" at bounding box center [1135, 145] width 223 height 101
click at [1096, 143] on div "[PERSON_NAME]" at bounding box center [1100, 140] width 69 height 12
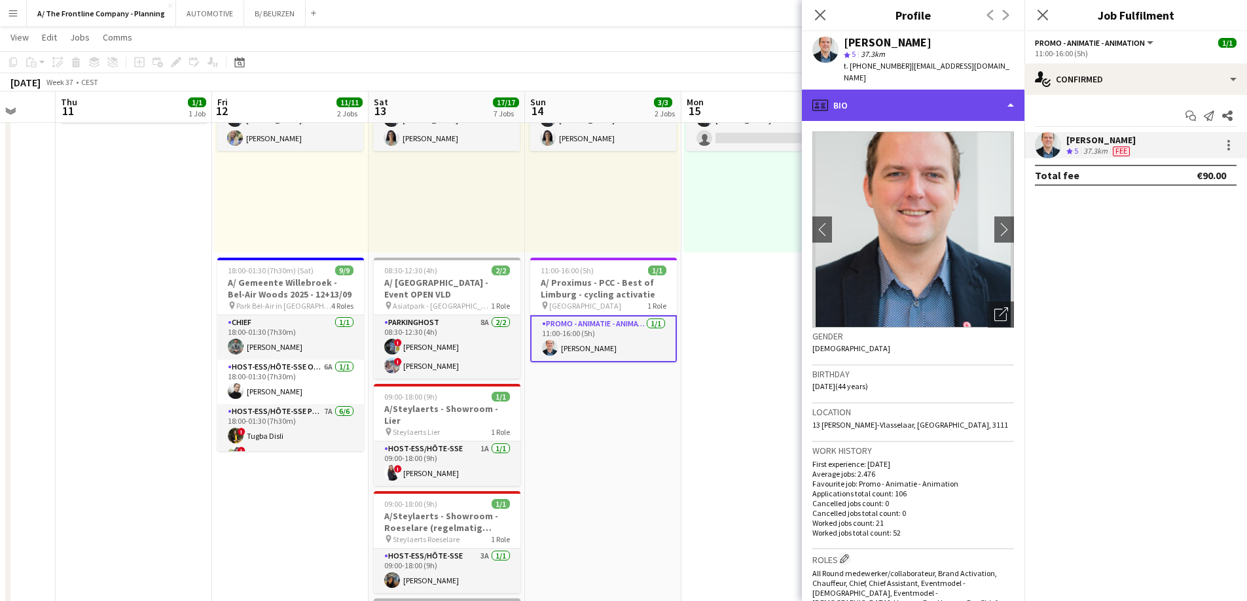
click at [928, 90] on div "profile Bio" at bounding box center [913, 105] width 223 height 31
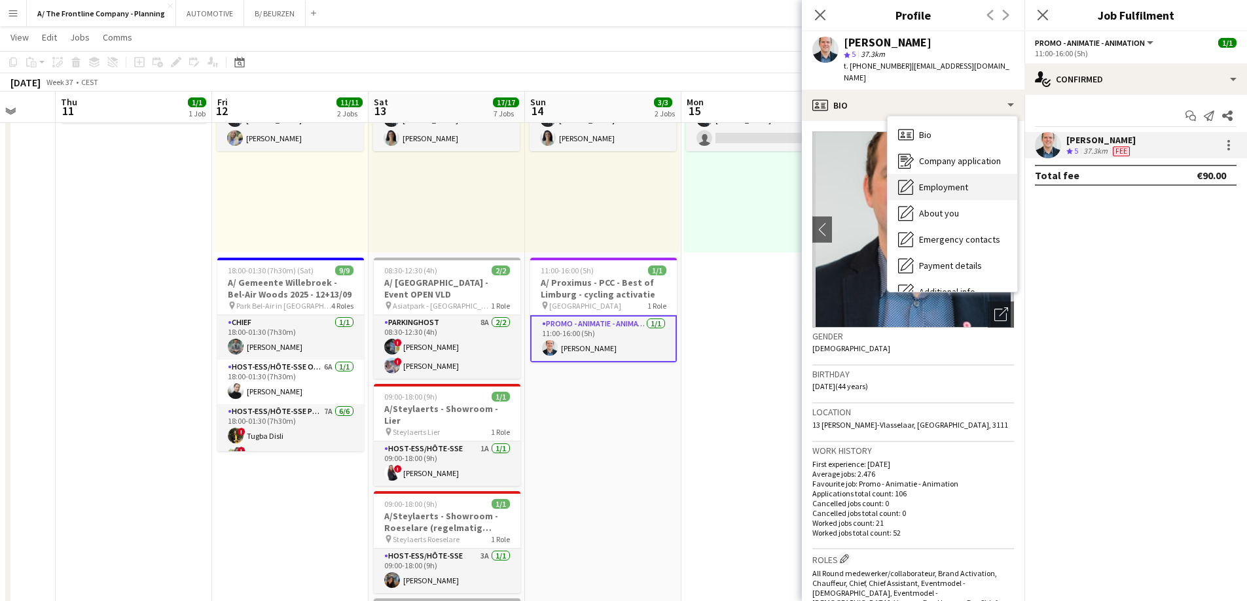
click at [939, 181] on span "Employment" at bounding box center [943, 187] width 49 height 12
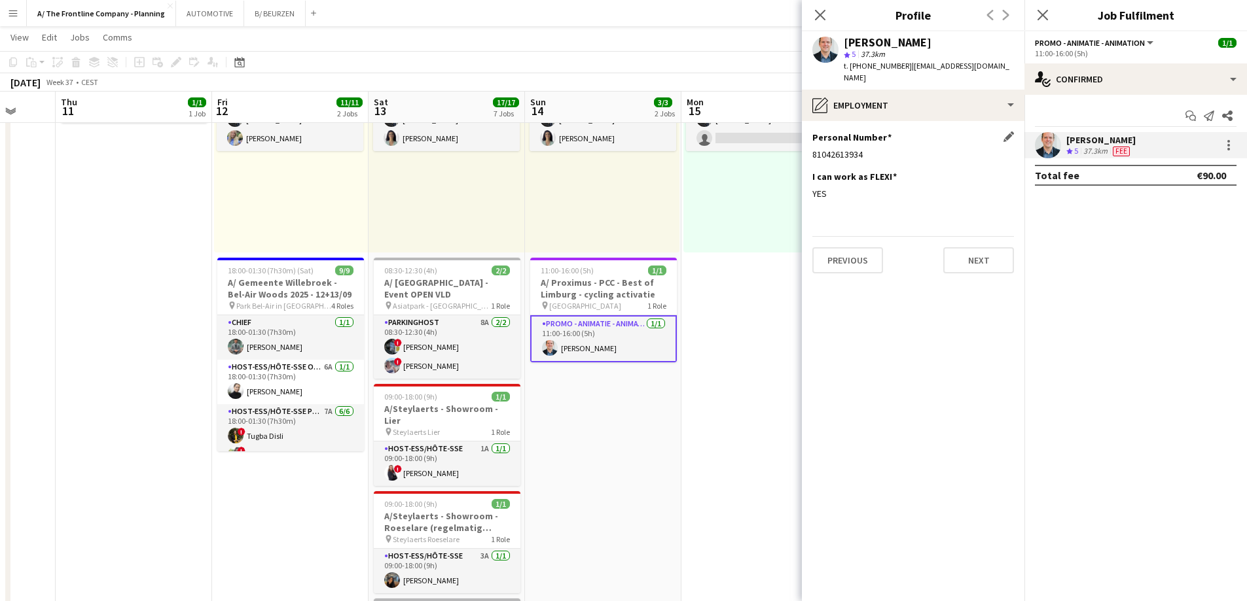
click at [842, 149] on div "81042613934" at bounding box center [913, 155] width 202 height 12
click at [593, 271] on div "11:00-16:00 (5h) 1/1" at bounding box center [603, 271] width 147 height 10
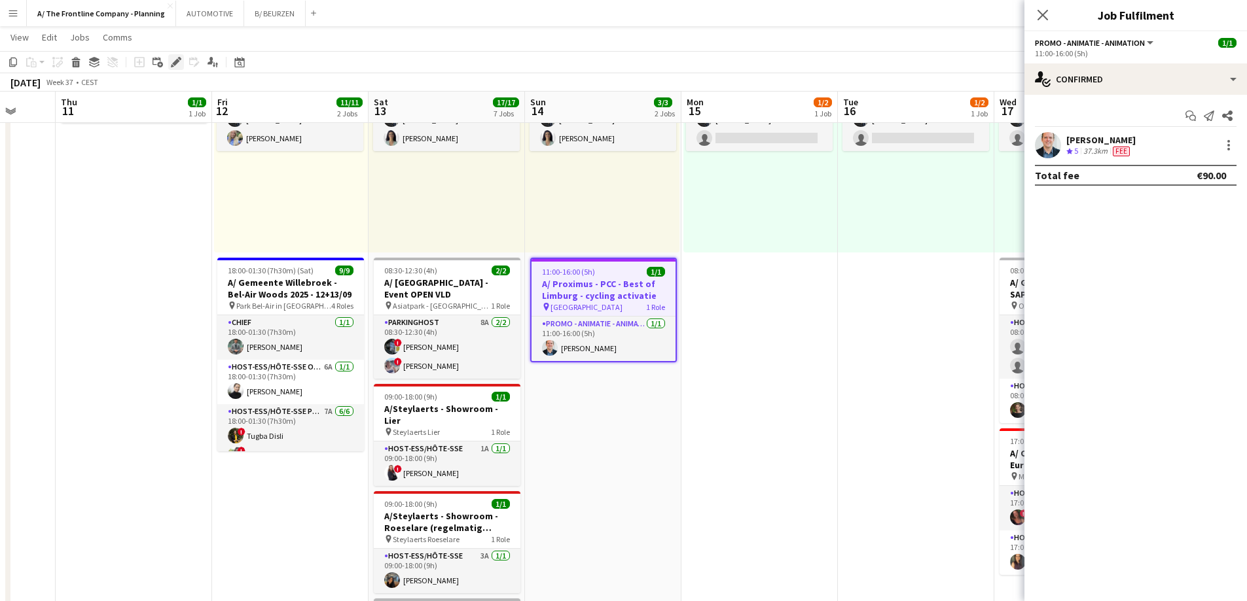
click at [180, 63] on icon "Edit" at bounding box center [176, 62] width 10 height 10
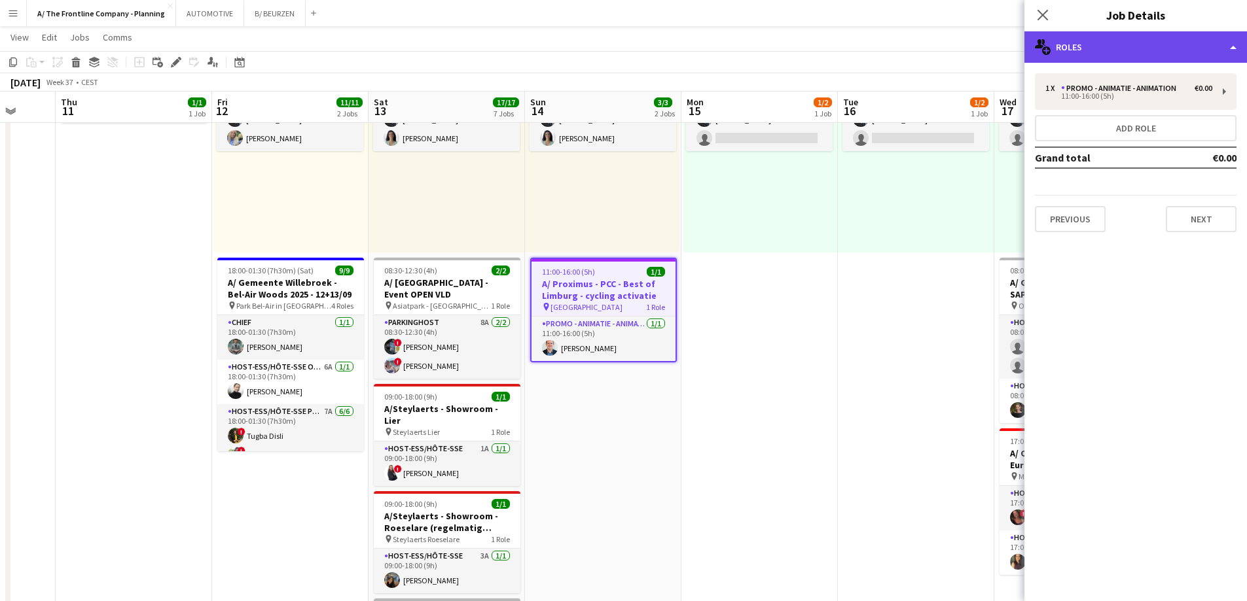
click at [1123, 50] on div "multiple-users-add Roles" at bounding box center [1135, 46] width 223 height 31
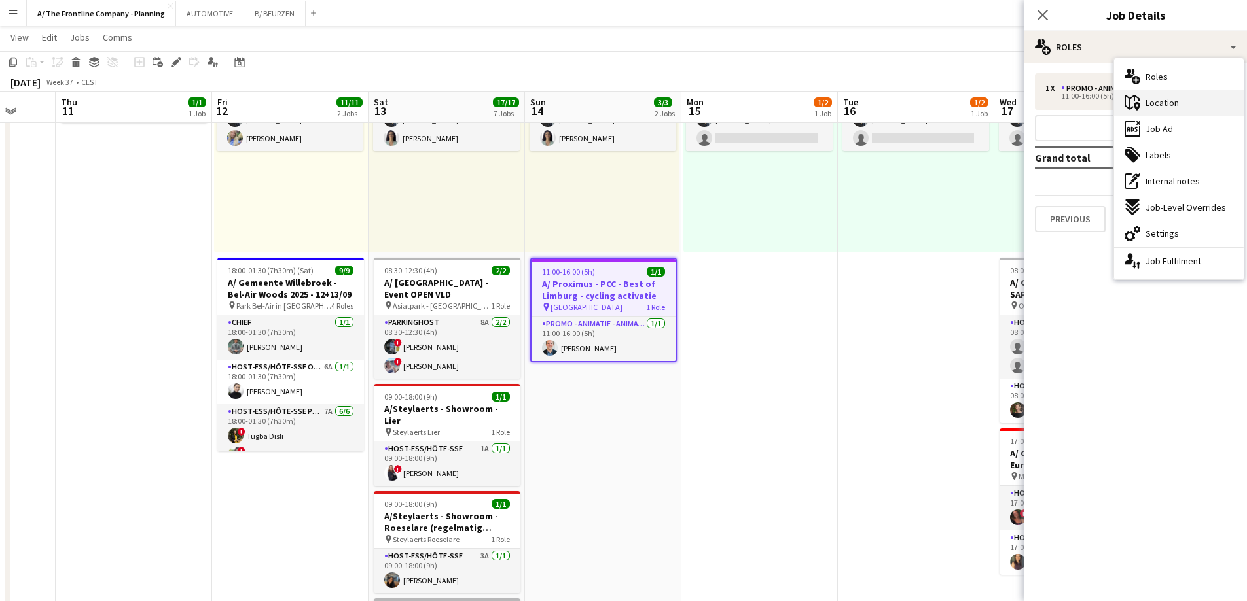
click at [1141, 102] on div "maps-pin-1 Location" at bounding box center [1179, 103] width 130 height 26
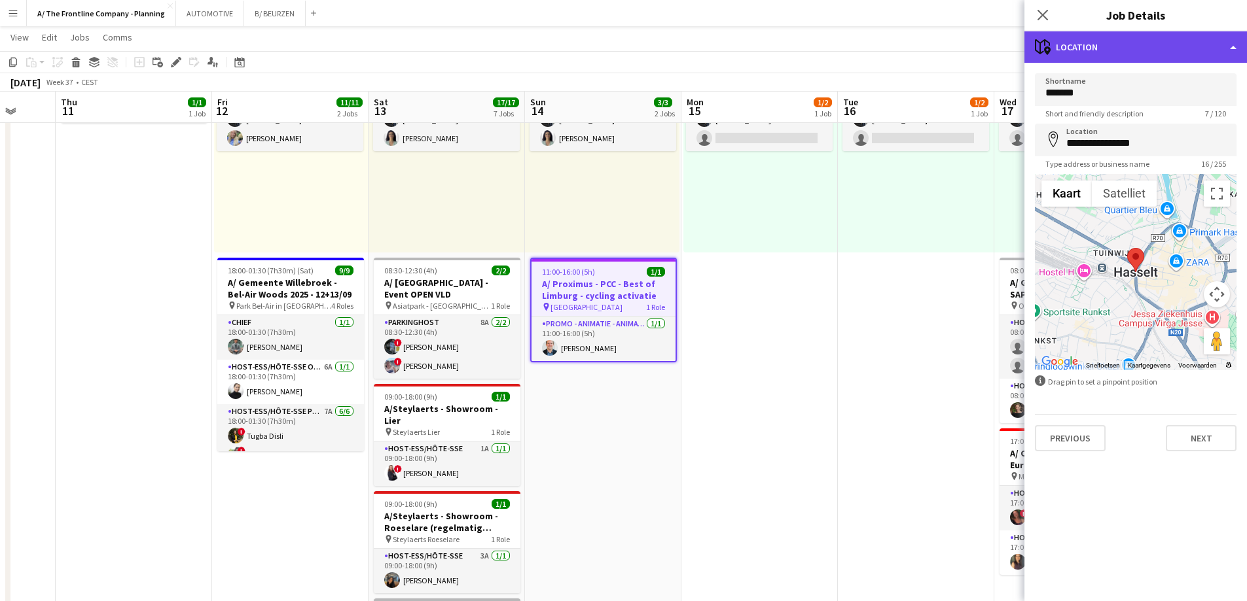
click at [1139, 49] on div "maps-pin-1 Location" at bounding box center [1135, 46] width 223 height 31
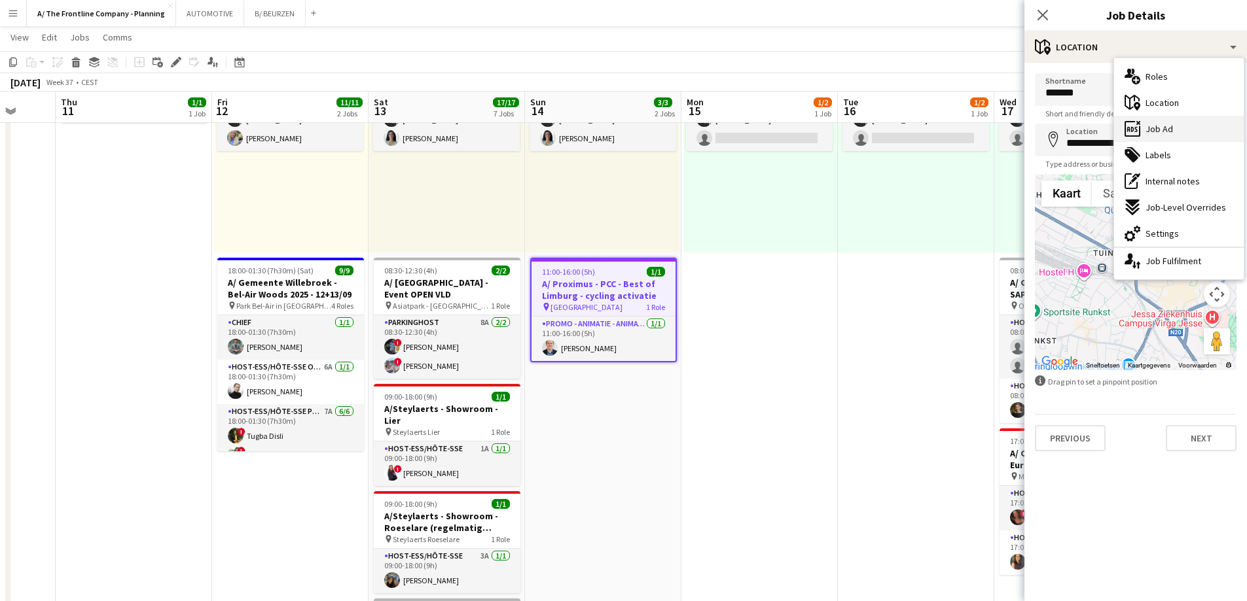
click at [1162, 132] on span "Job Ad" at bounding box center [1158, 129] width 27 height 12
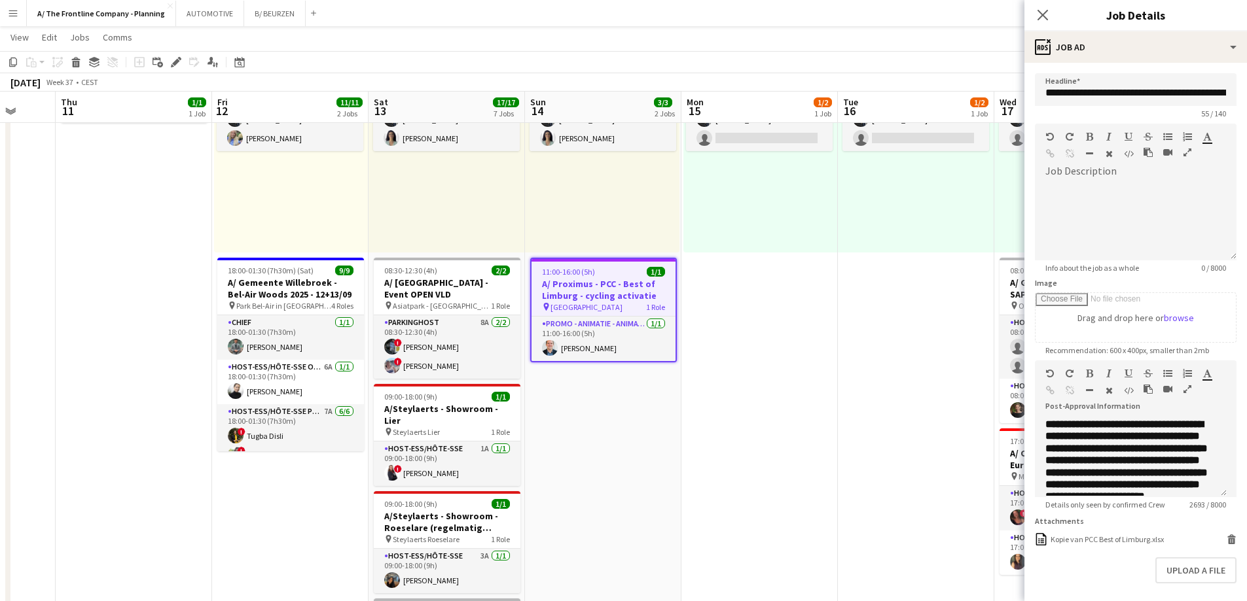
click at [1187, 386] on icon "button" at bounding box center [1187, 389] width 8 height 9
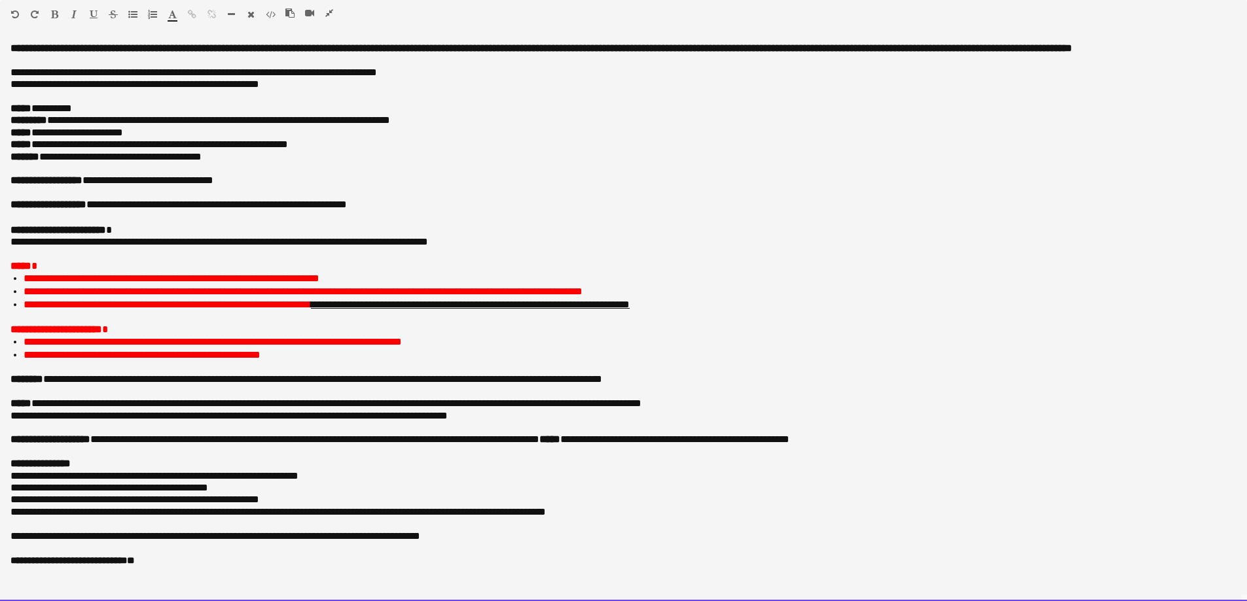
click at [62, 144] on span "**********" at bounding box center [81, 144] width 82 height 10
drag, startPoint x: 62, startPoint y: 144, endPoint x: 174, endPoint y: 145, distance: 112.6
click at [174, 145] on p "**********" at bounding box center [623, 145] width 1226 height 12
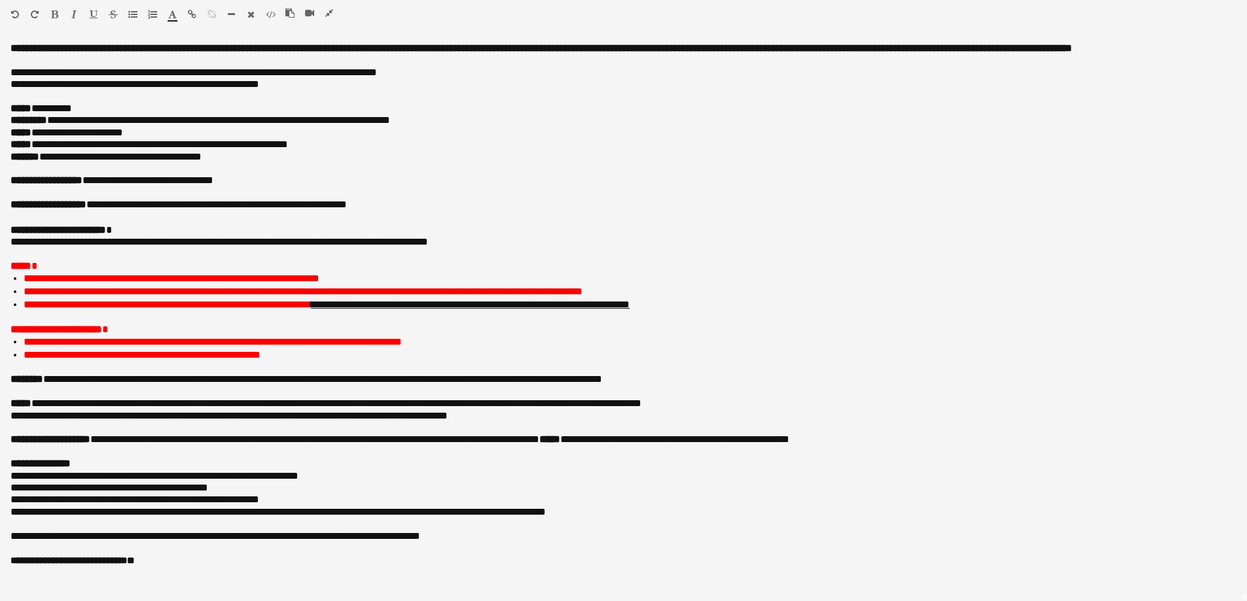
click at [329, 13] on icon "button" at bounding box center [329, 13] width 8 height 9
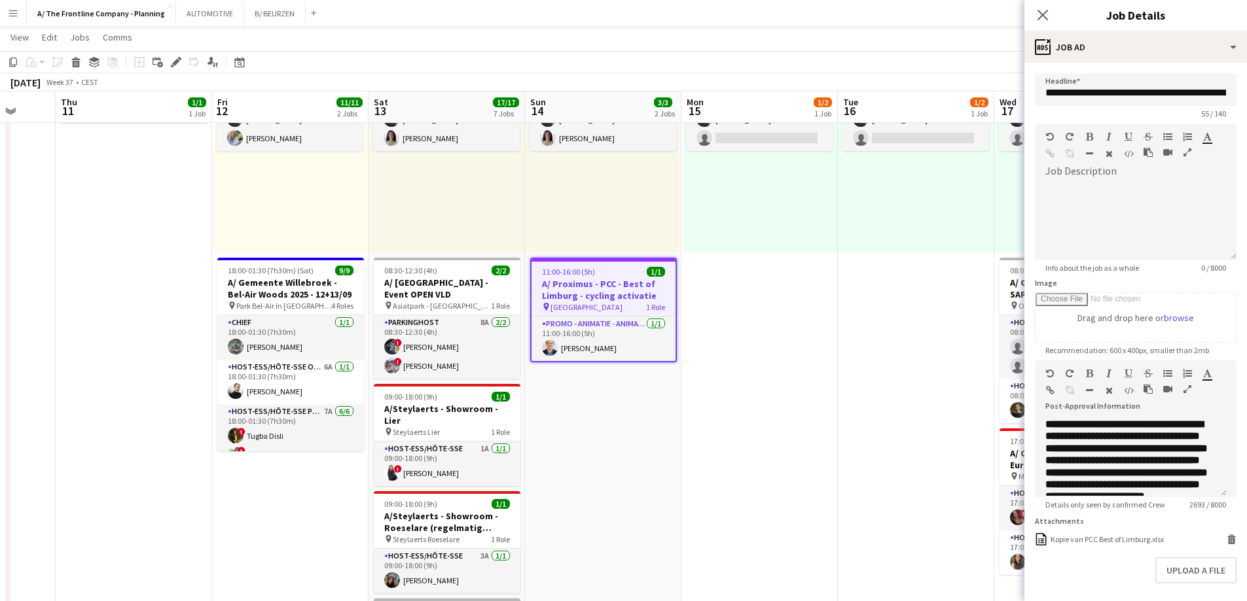
click at [794, 272] on app-date-cell "Toggle View A/ Neutraal Ziekenfonds Vlaanderen (NZVL) - Oostende - 15-18/09 15-…" at bounding box center [759, 527] width 156 height 1023
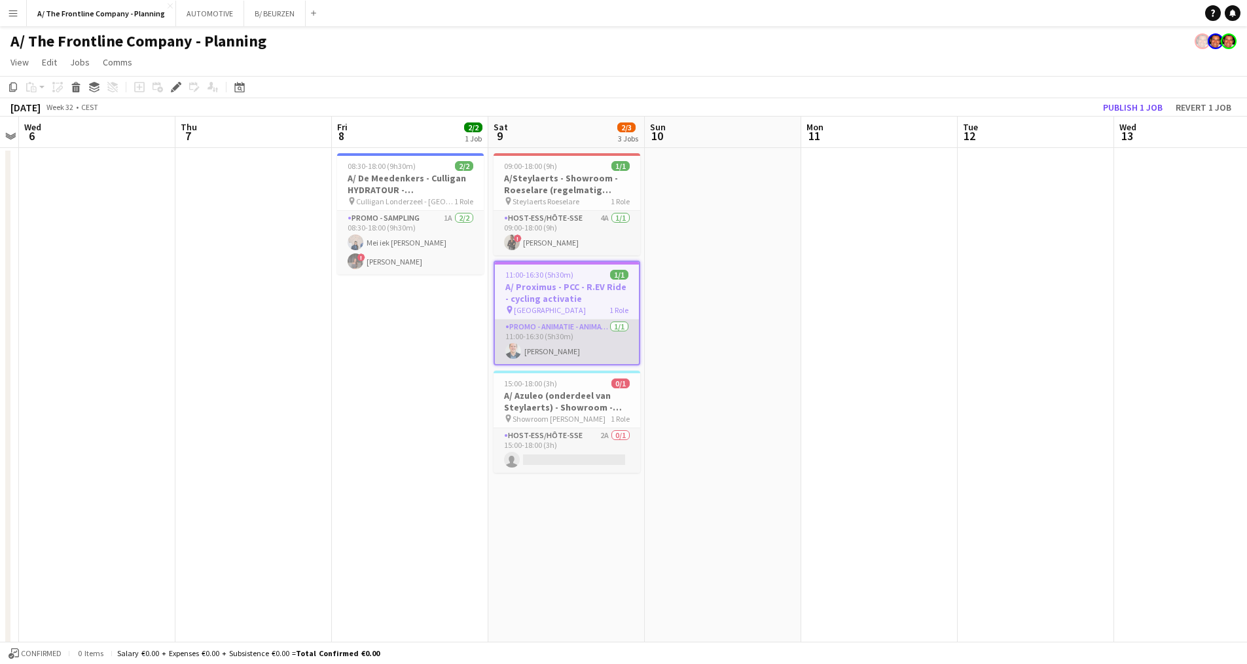
click at [613, 346] on app-card-role "Promo - Animatie - Animation [DATE] 11:00-16:30 (5h30m) [PERSON_NAME]" at bounding box center [567, 341] width 144 height 45
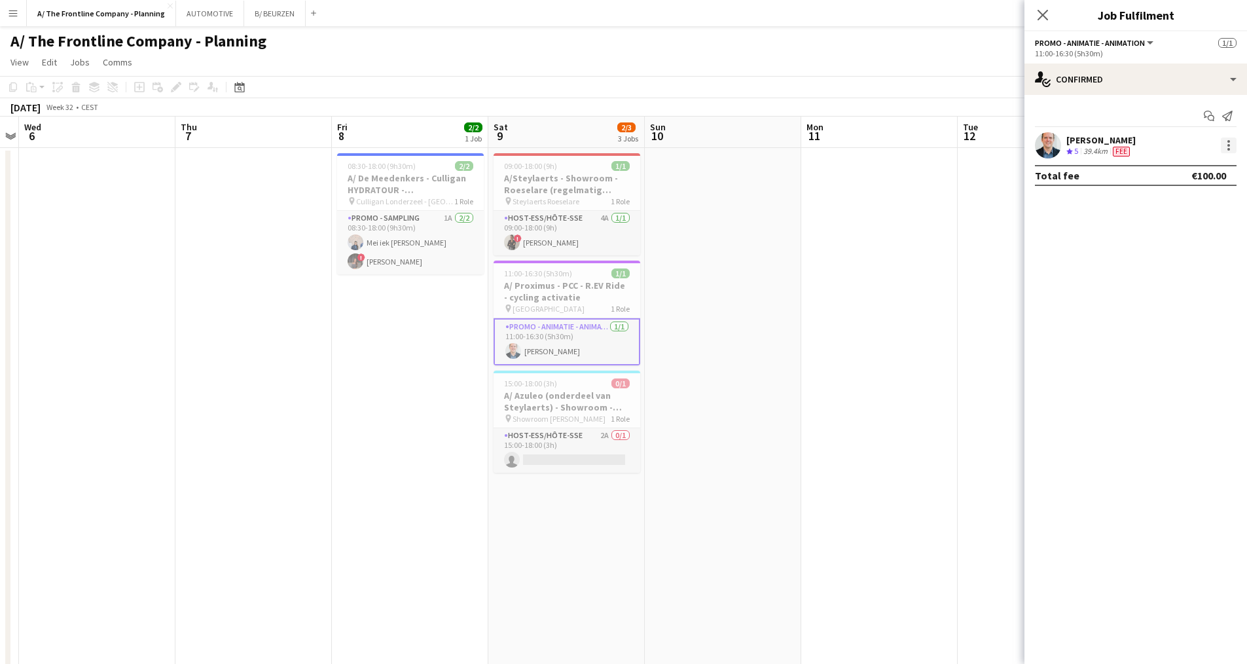
click at [1227, 145] on div at bounding box center [1228, 145] width 3 height 3
click at [1219, 169] on span "Edit fee" at bounding box center [1185, 170] width 81 height 12
